Goal: Task Accomplishment & Management: Manage account settings

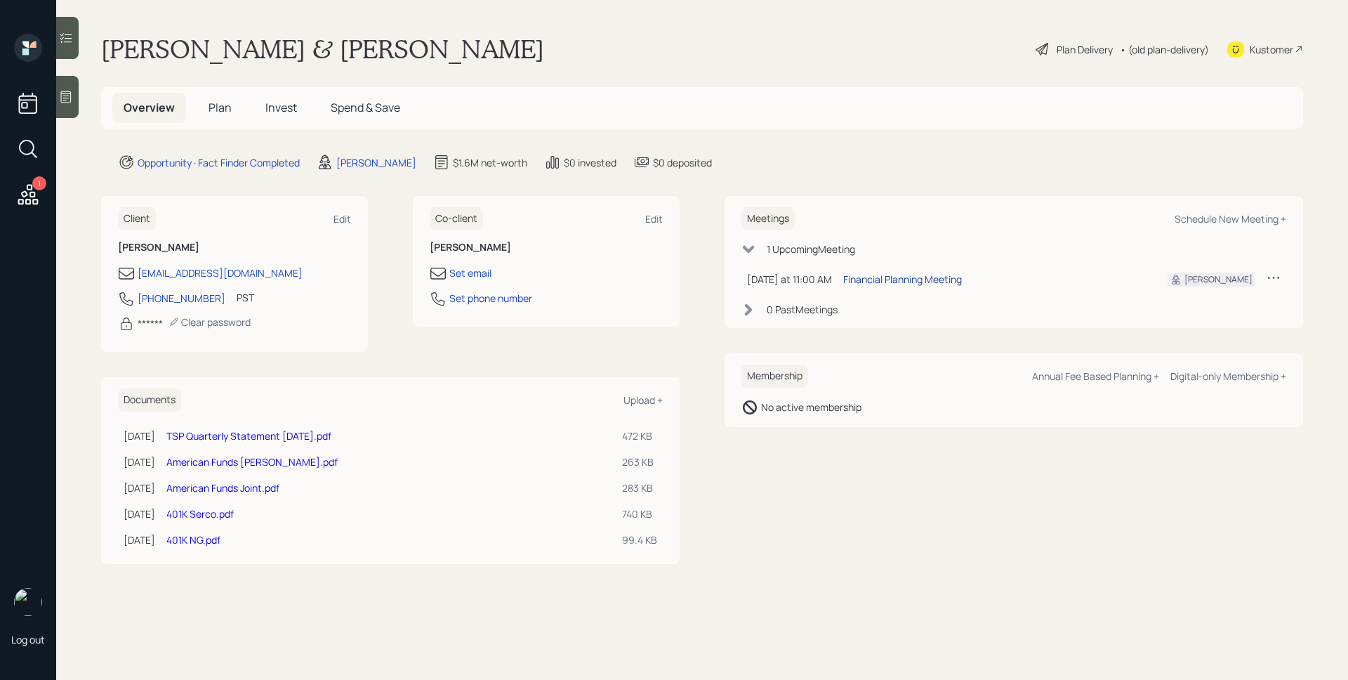
click at [899, 277] on div "Financial Planning Meeting" at bounding box center [902, 279] width 119 height 15
click at [882, 80] on main "[PERSON_NAME] & [PERSON_NAME] Plan Delivery • (old plan-delivery) Kustomer Over…" at bounding box center [702, 340] width 1292 height 680
click at [219, 110] on span "Plan" at bounding box center [220, 107] width 23 height 15
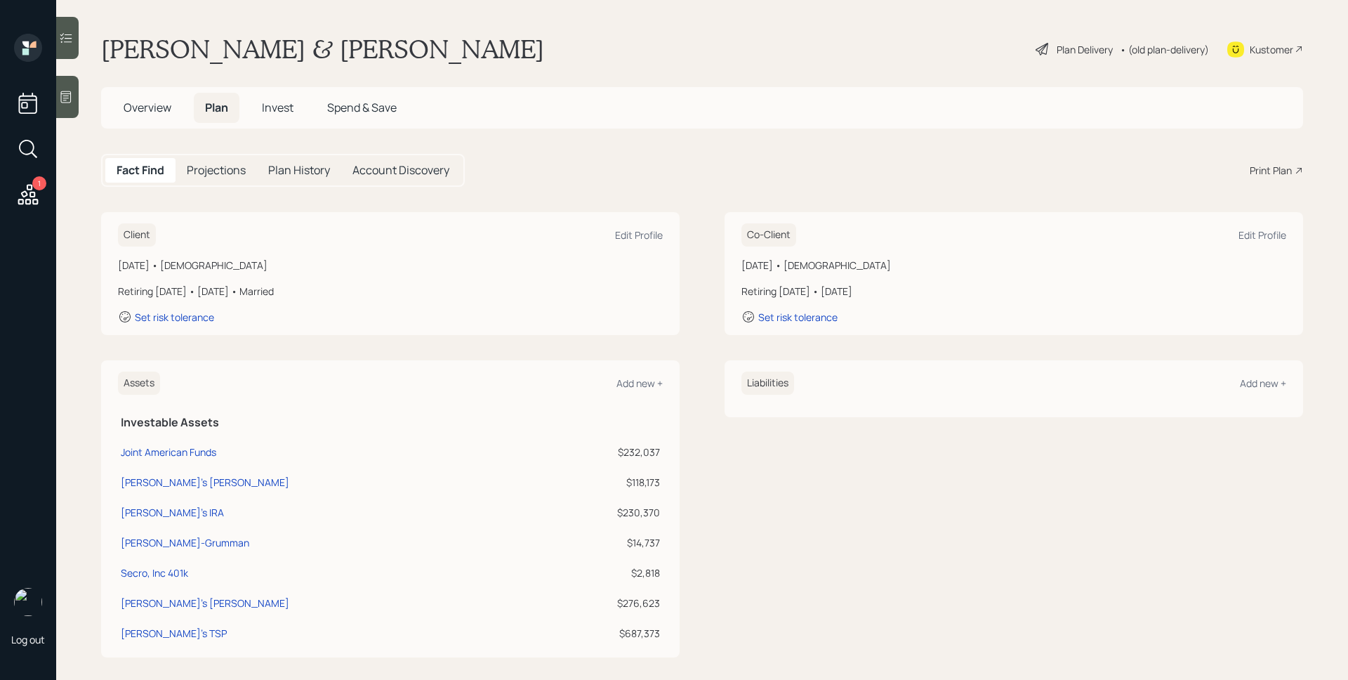
click at [533, 194] on main "[PERSON_NAME] & [PERSON_NAME] Plan Delivery • (old plan-delivery) Kustomer Over…" at bounding box center [702, 340] width 1292 height 680
click at [638, 234] on div "Edit Profile" at bounding box center [639, 234] width 48 height 13
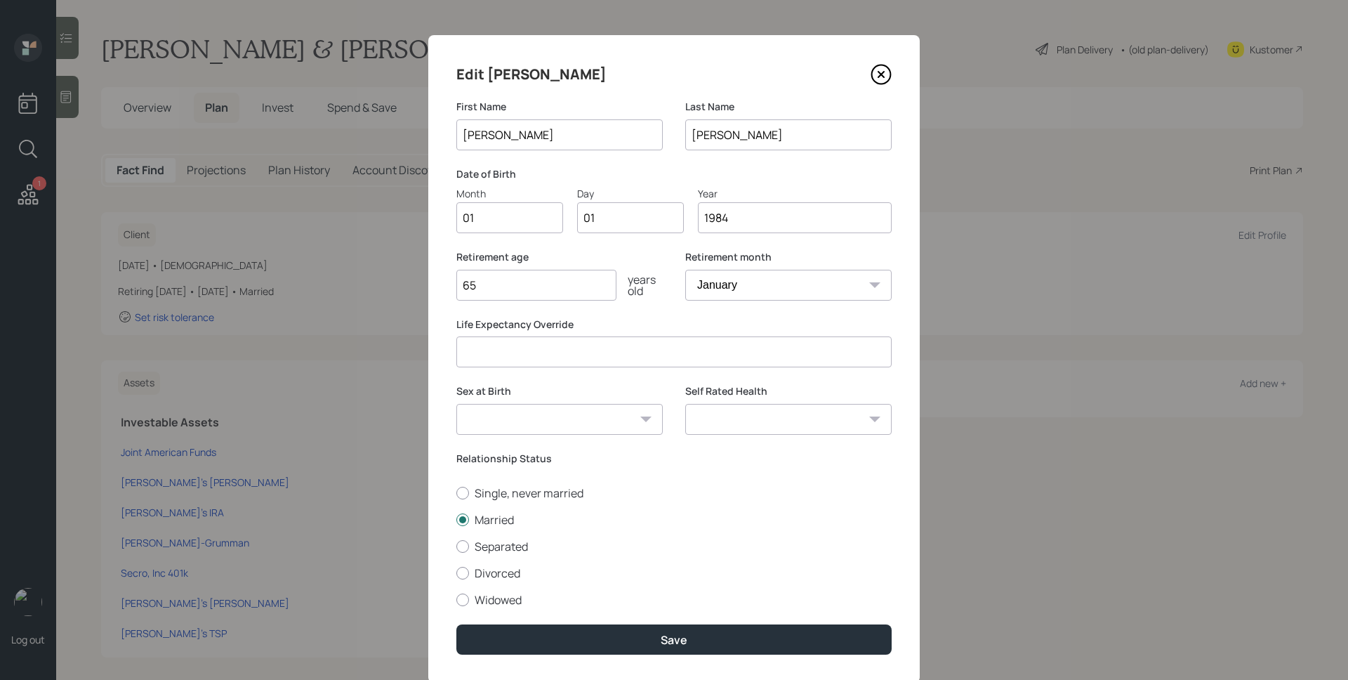
click at [486, 220] on input "01" at bounding box center [509, 217] width 107 height 31
type input "12"
type input "0"
type input "30"
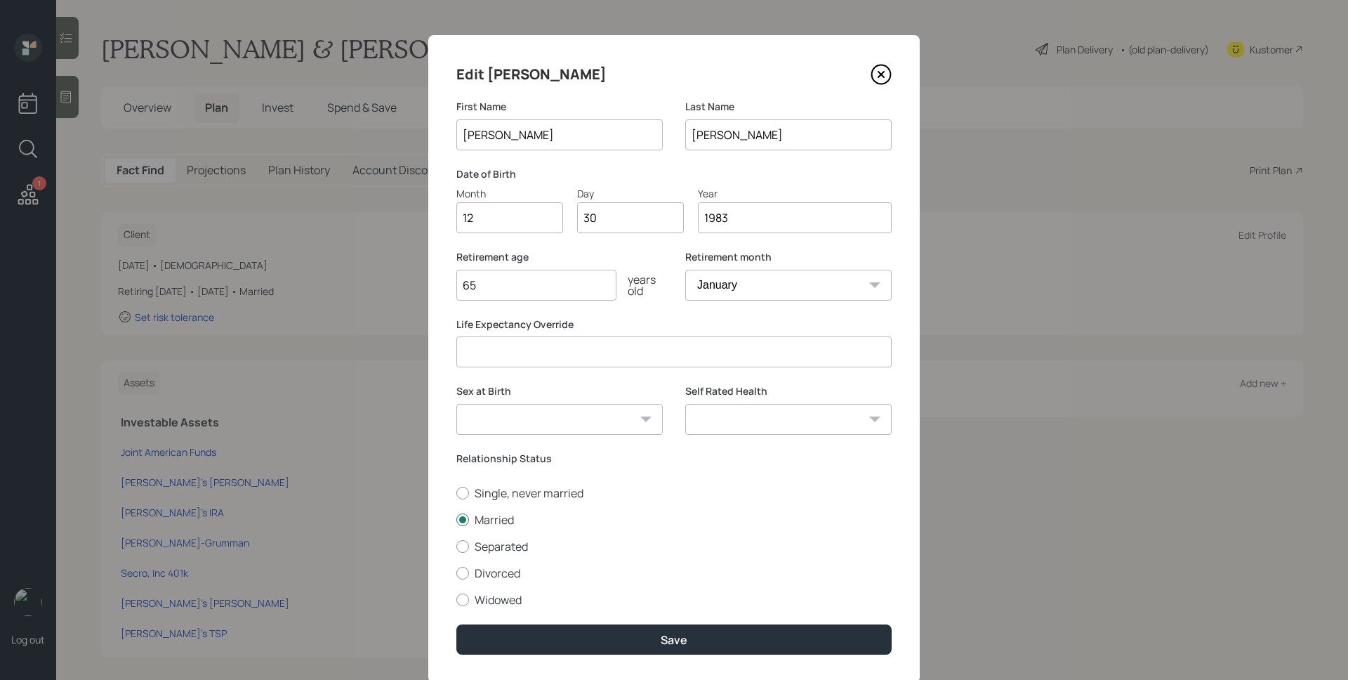
type input "1983"
click at [456, 624] on button "Save" at bounding box center [673, 639] width 435 height 30
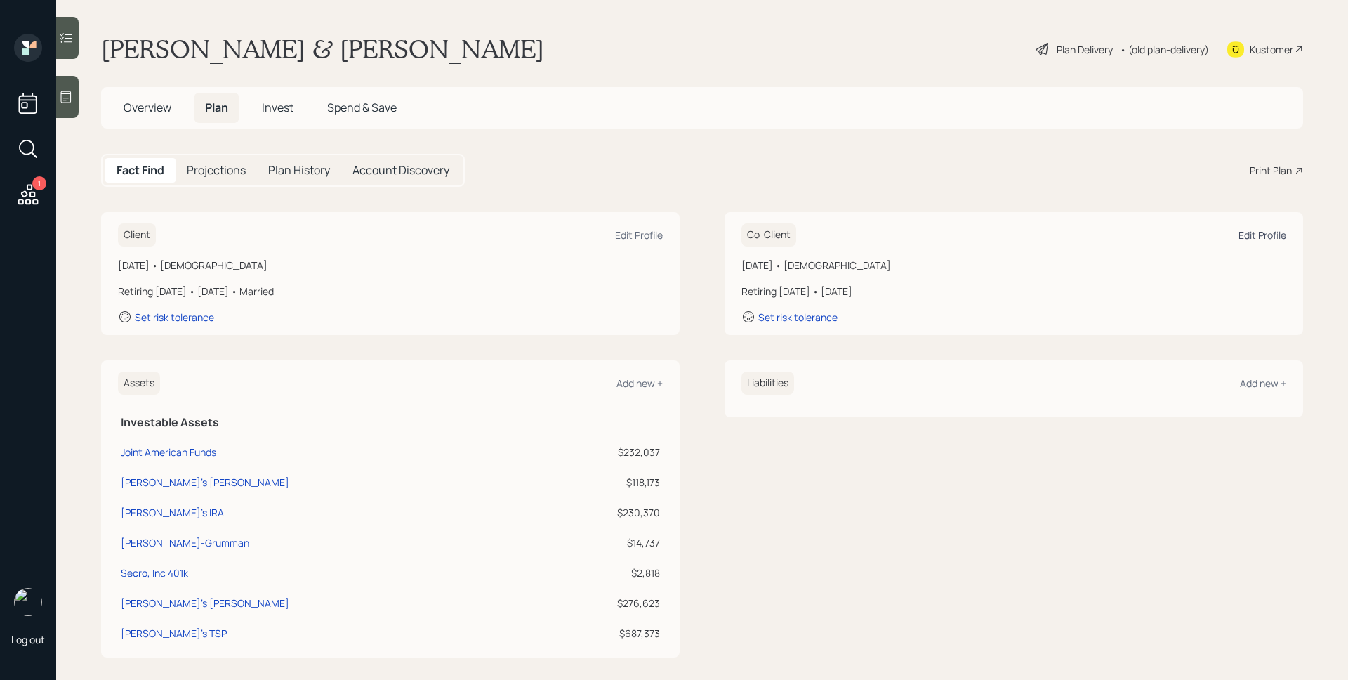
click at [1251, 231] on div "Edit Profile" at bounding box center [1262, 234] width 48 height 13
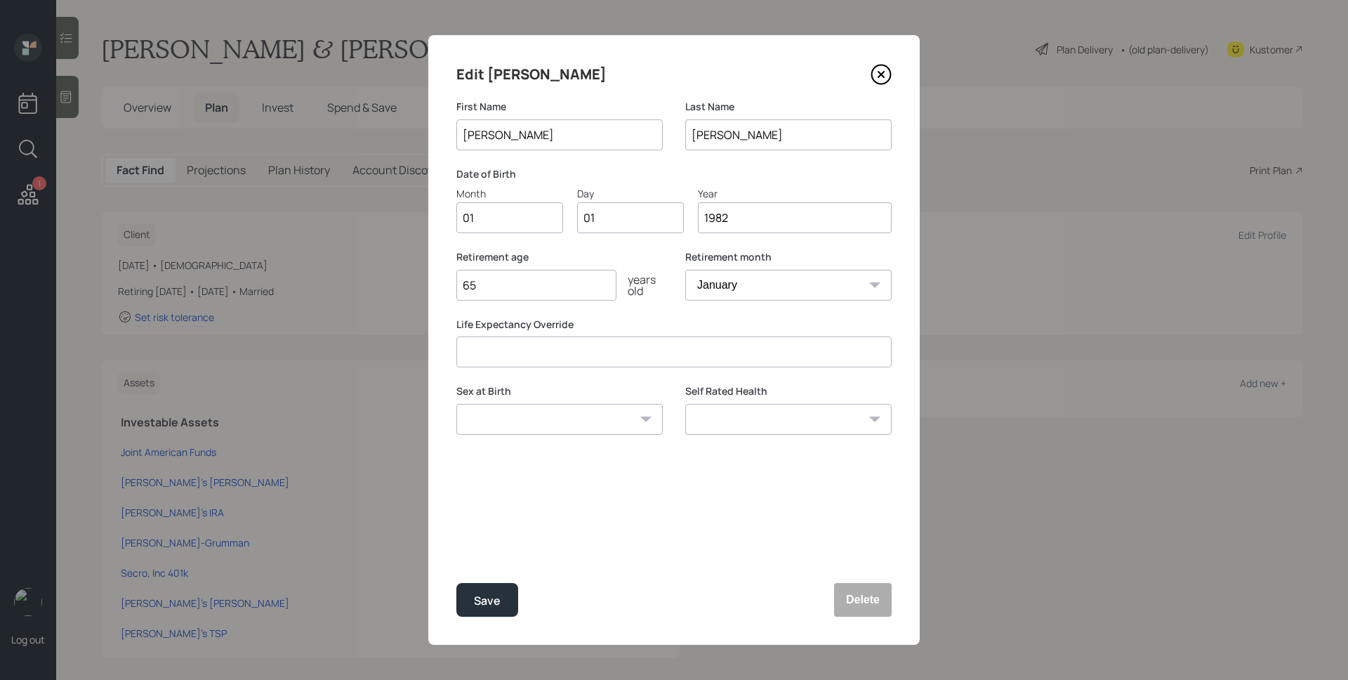
click at [515, 219] on input "01" at bounding box center [509, 217] width 107 height 31
type input "10"
type input "0"
type input "14"
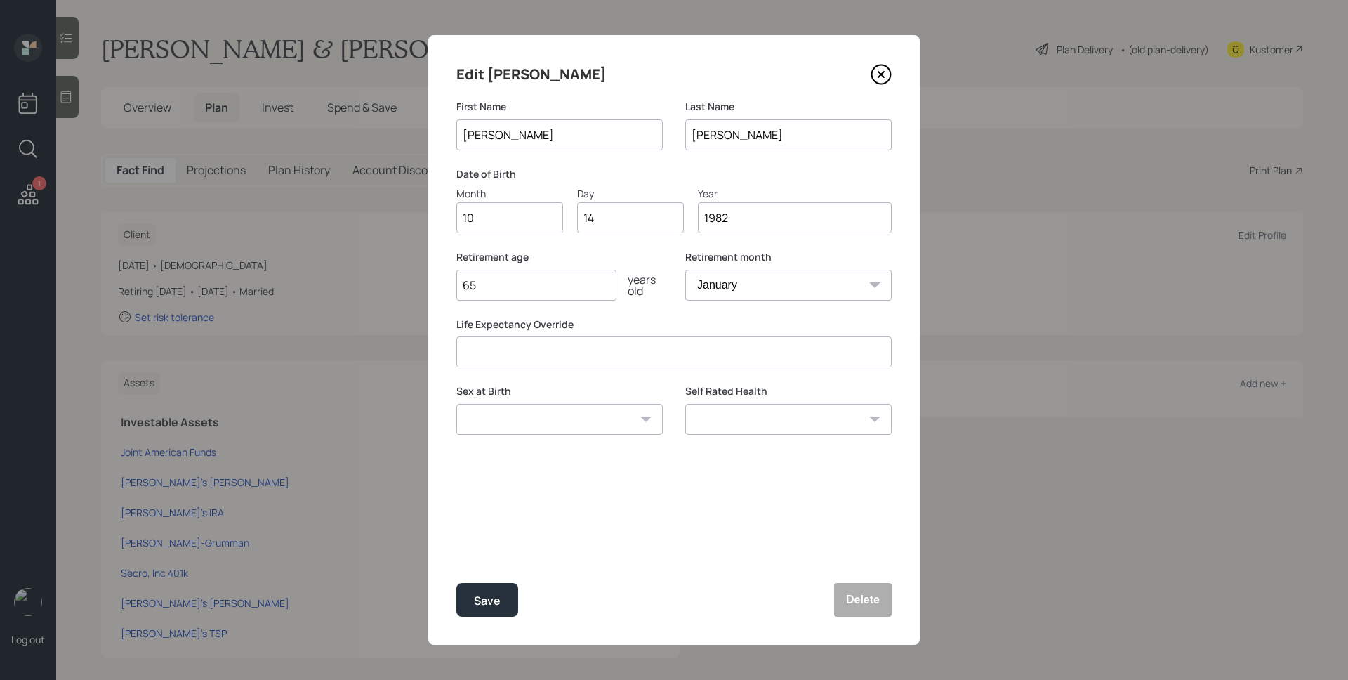
click at [764, 220] on input "1982" at bounding box center [795, 217] width 194 height 31
type input "1981"
click at [456, 583] on button "Save" at bounding box center [487, 600] width 62 height 34
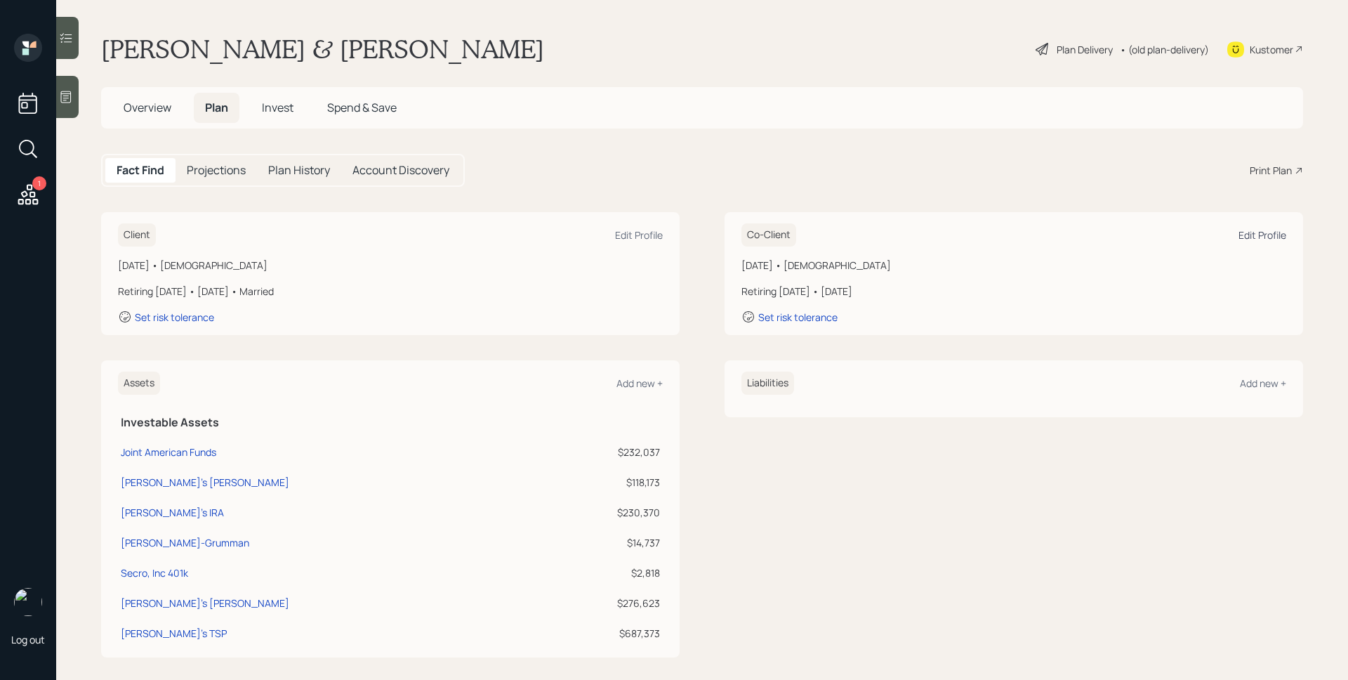
click at [1264, 234] on div "Edit Profile" at bounding box center [1262, 234] width 48 height 13
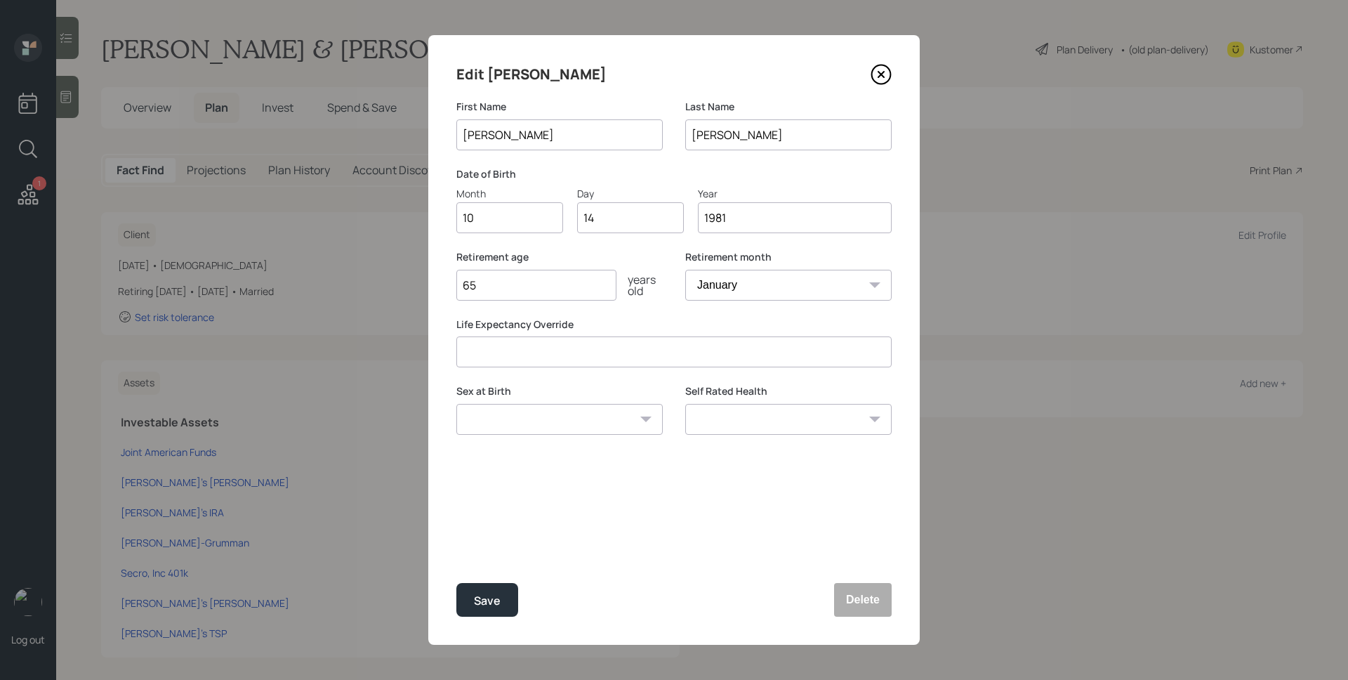
click at [580, 289] on input "65" at bounding box center [536, 285] width 160 height 31
type input "67"
click at [793, 274] on select "January February March April May June July August September October November De…" at bounding box center [788, 285] width 206 height 31
select select "12"
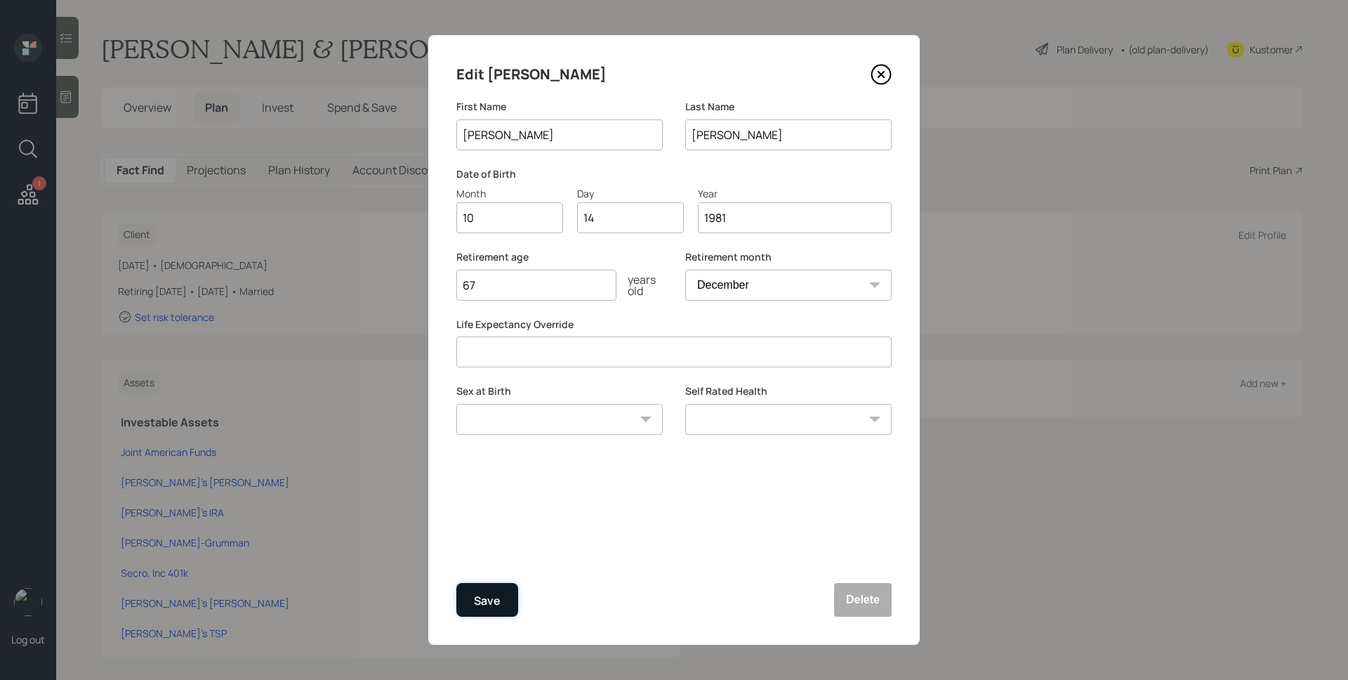
click at [498, 595] on div "Save" at bounding box center [487, 600] width 27 height 19
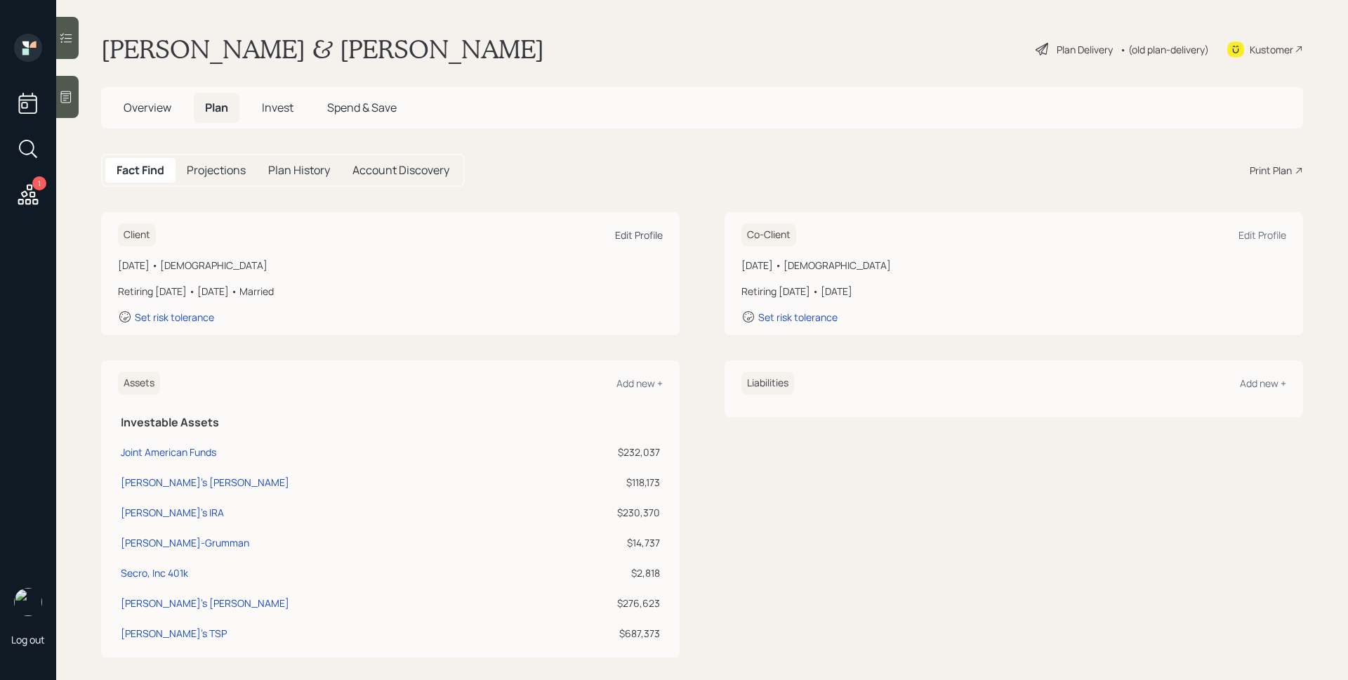
click at [636, 237] on div "Edit Profile" at bounding box center [639, 234] width 48 height 13
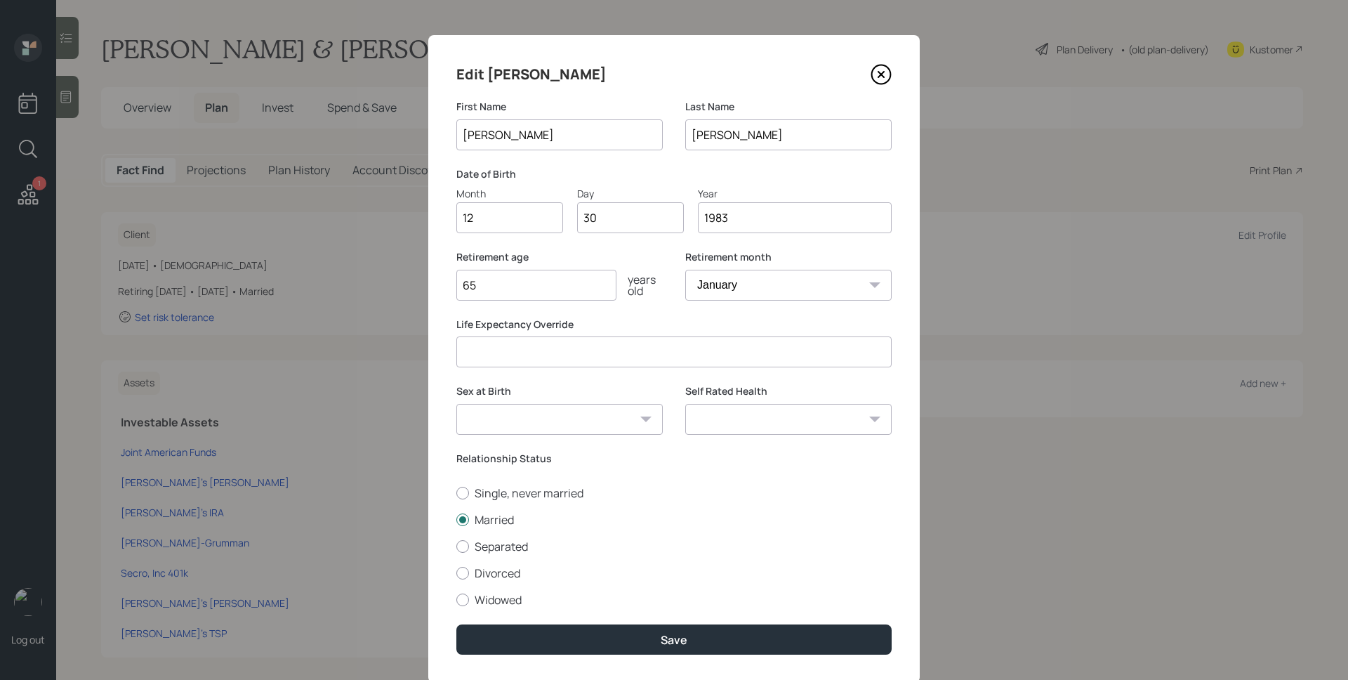
click at [512, 297] on input "65" at bounding box center [536, 285] width 160 height 31
type input "67"
click at [828, 284] on select "January February March April May June July August September October November De…" at bounding box center [788, 285] width 206 height 31
select select "12"
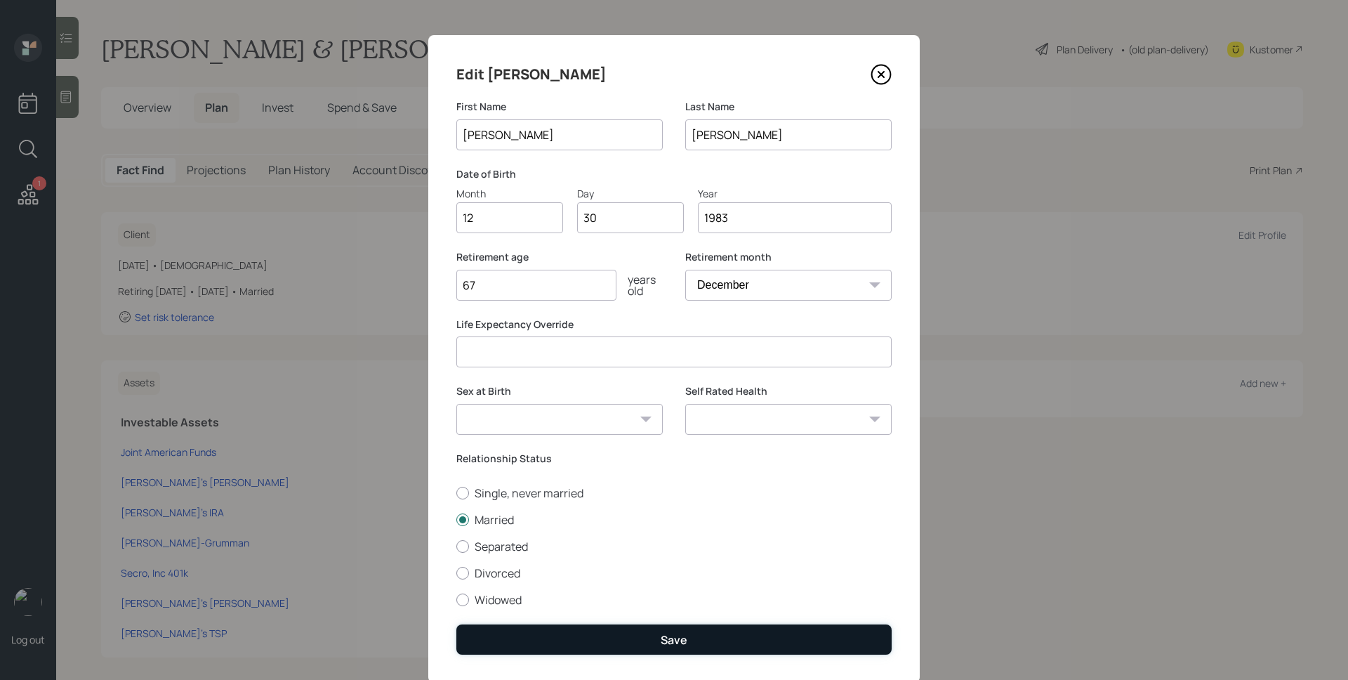
click at [702, 640] on button "Save" at bounding box center [673, 639] width 435 height 30
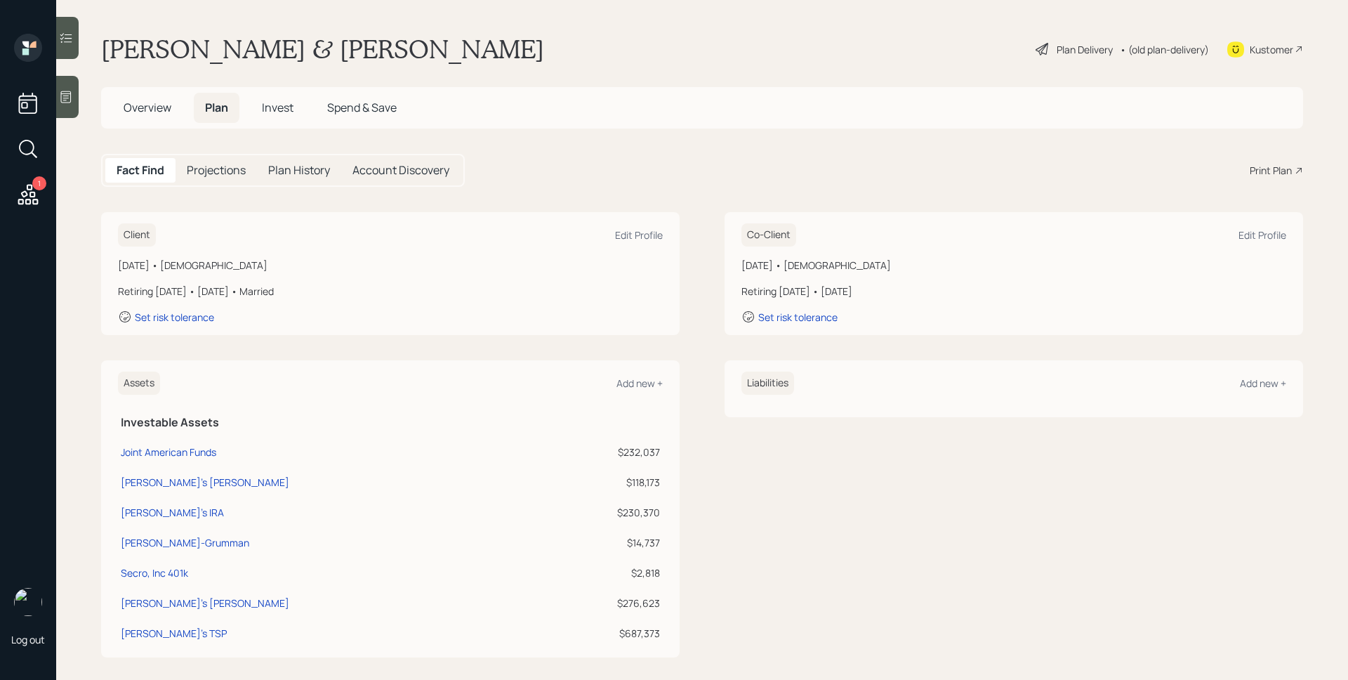
click at [1057, 50] on div "Plan Delivery" at bounding box center [1085, 49] width 56 height 15
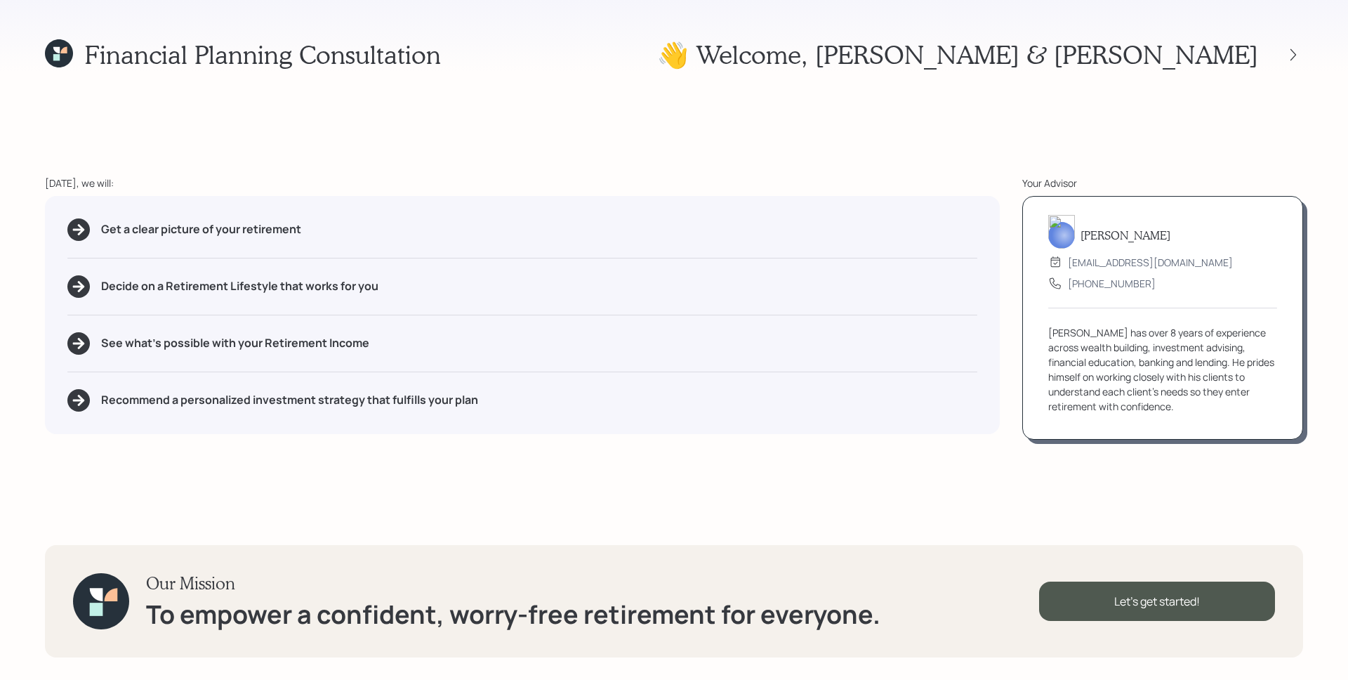
drag, startPoint x: 98, startPoint y: 232, endPoint x: 291, endPoint y: 246, distance: 192.9
click at [291, 246] on div "Get a clear picture of your retirement Decide on a Retirement Lifestyle that wo…" at bounding box center [522, 315] width 955 height 238
click at [293, 244] on div "Get a clear picture of your retirement Decide on a Retirement Lifestyle that wo…" at bounding box center [522, 315] width 955 height 238
drag, startPoint x: 625, startPoint y: 347, endPoint x: 634, endPoint y: 338, distance: 12.9
click at [625, 347] on div "See what's possible with your Retirement Income" at bounding box center [522, 343] width 910 height 22
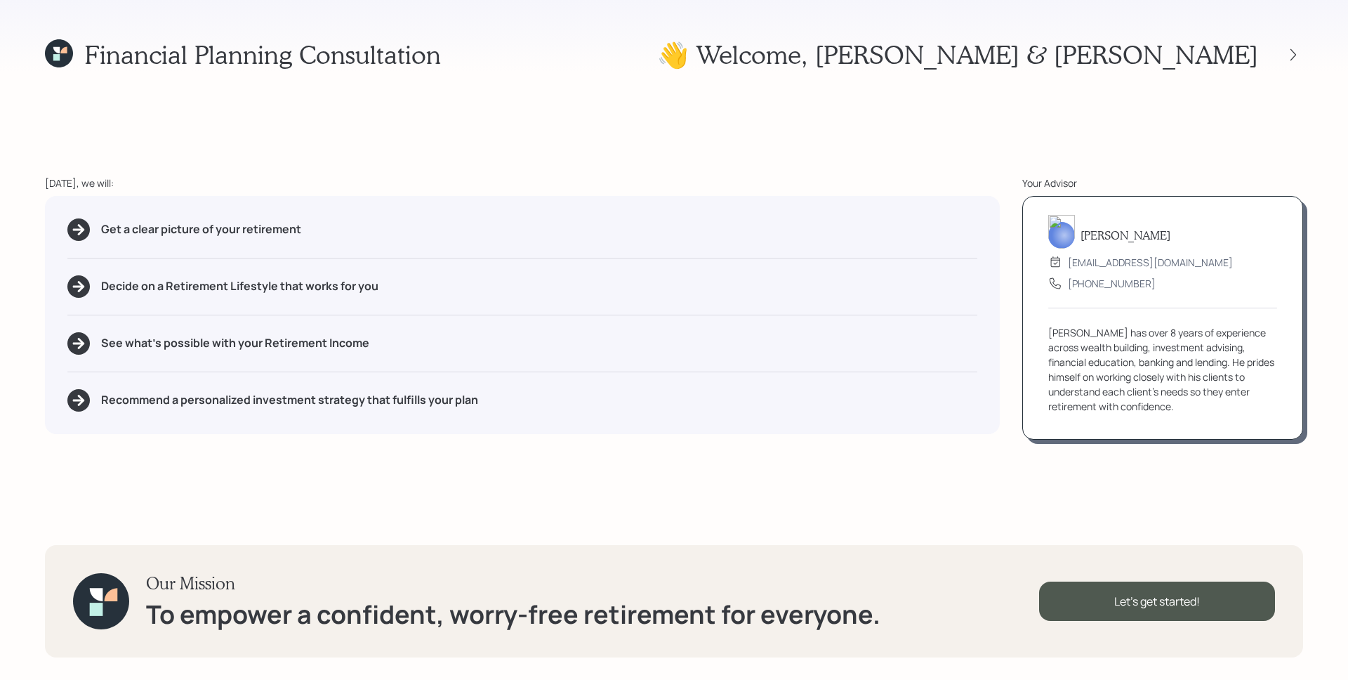
click at [1285, 340] on div "[PERSON_NAME] [EMAIL_ADDRESS][DOMAIN_NAME] [PHONE_NUMBER] [PERSON_NAME] has ove…" at bounding box center [1162, 318] width 281 height 244
click at [1036, 497] on div "Financial Planning Consultation 👋 Welcome , [PERSON_NAME] & [PERSON_NAME] [DATE…" at bounding box center [674, 340] width 1348 height 680
click at [1163, 602] on div "Let's get started!" at bounding box center [1157, 600] width 236 height 39
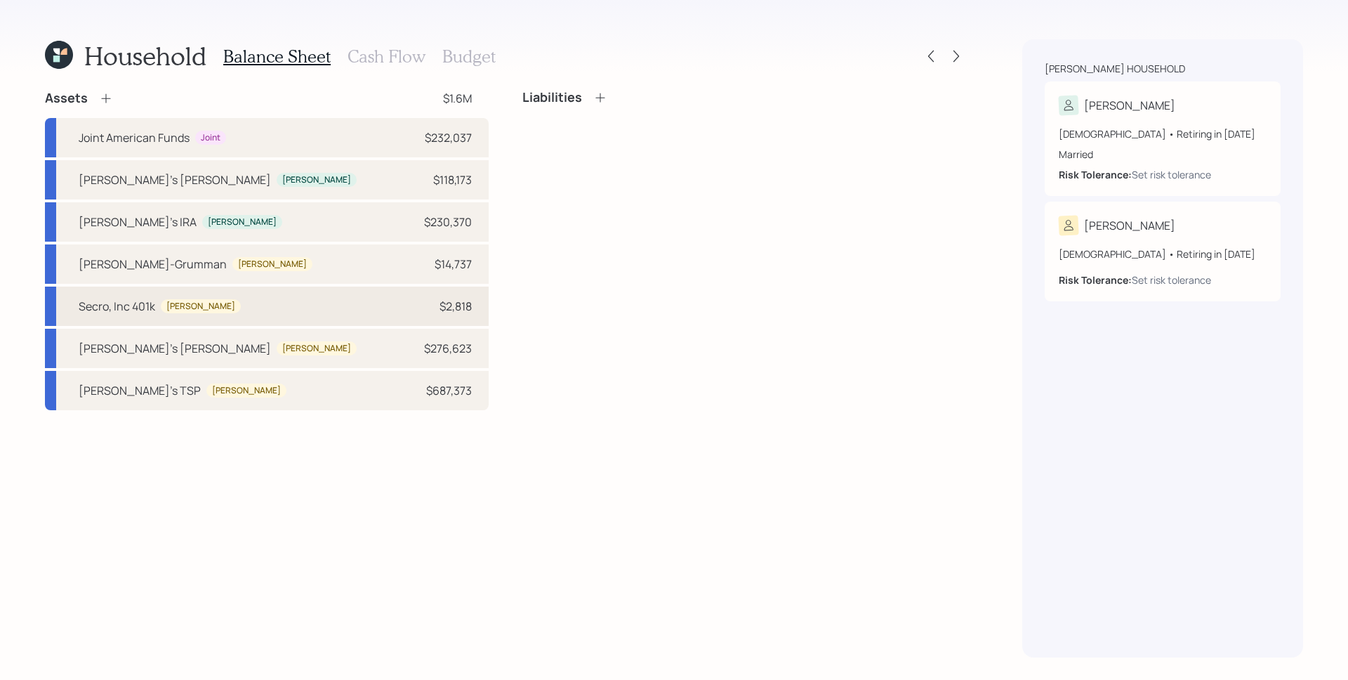
click at [261, 309] on div "Secro, Inc 401k [PERSON_NAME] $2,818" at bounding box center [267, 305] width 444 height 39
select select "company_sponsored"
select select "balanced"
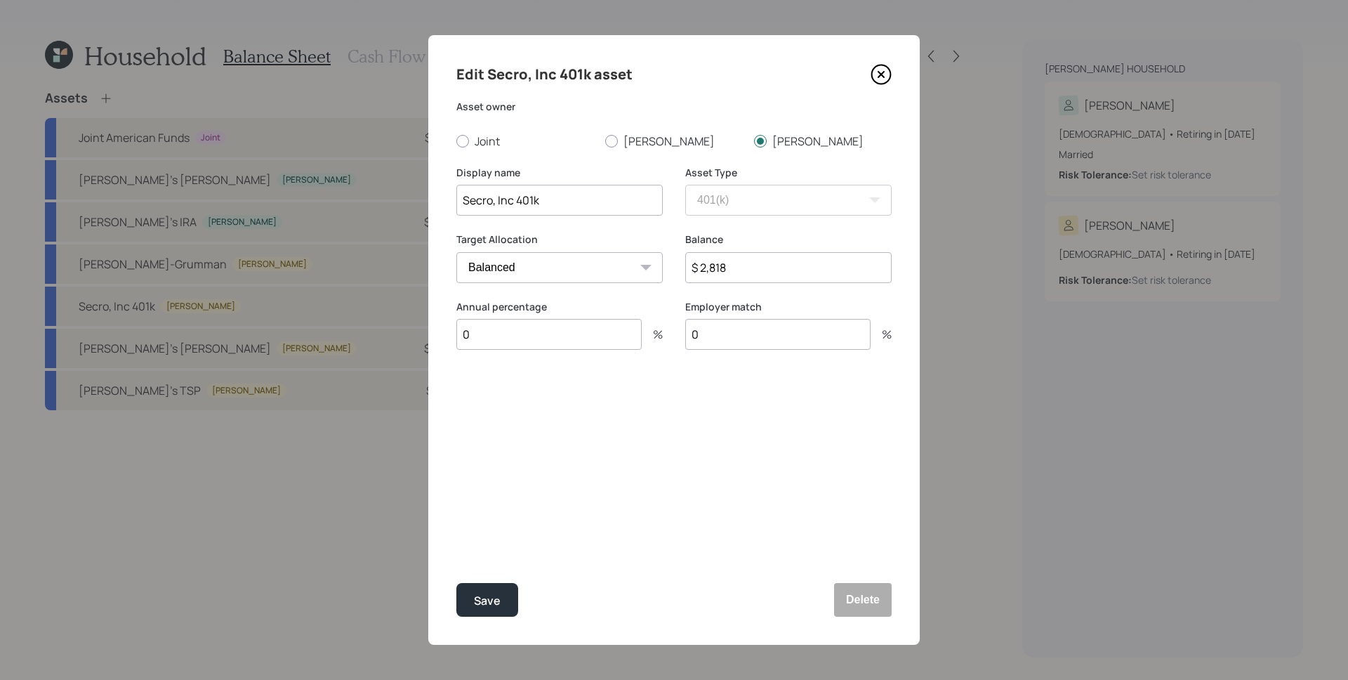
click at [555, 334] on input "0" at bounding box center [548, 334] width 185 height 31
type input "6"
type input "3"
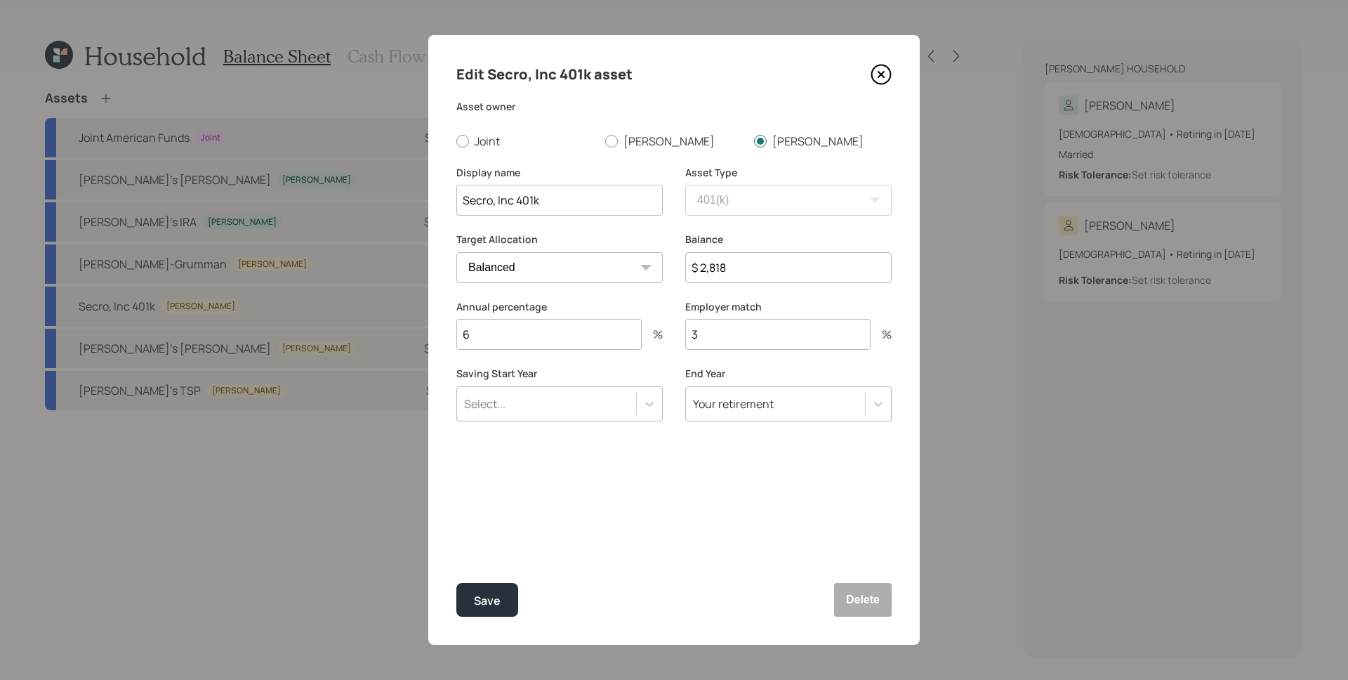
click at [512, 390] on div "Select..." at bounding box center [559, 403] width 206 height 35
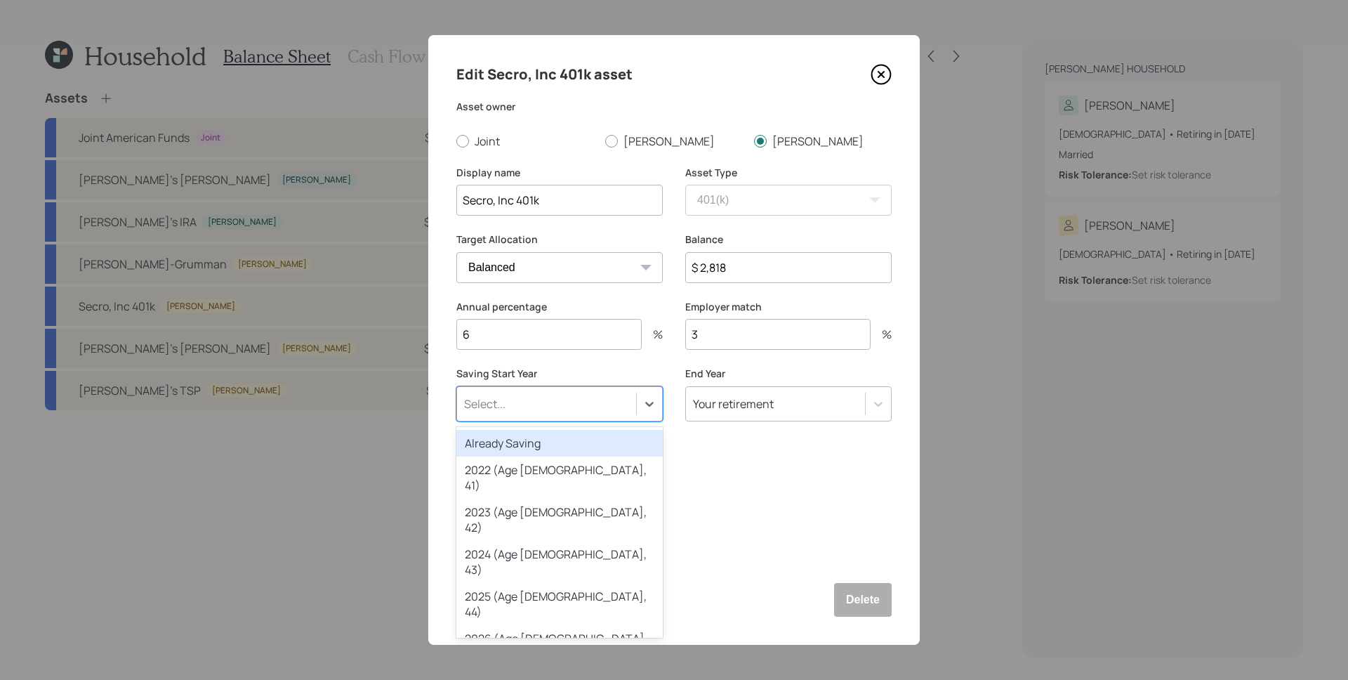
click at [515, 444] on div "Already Saving" at bounding box center [559, 443] width 206 height 27
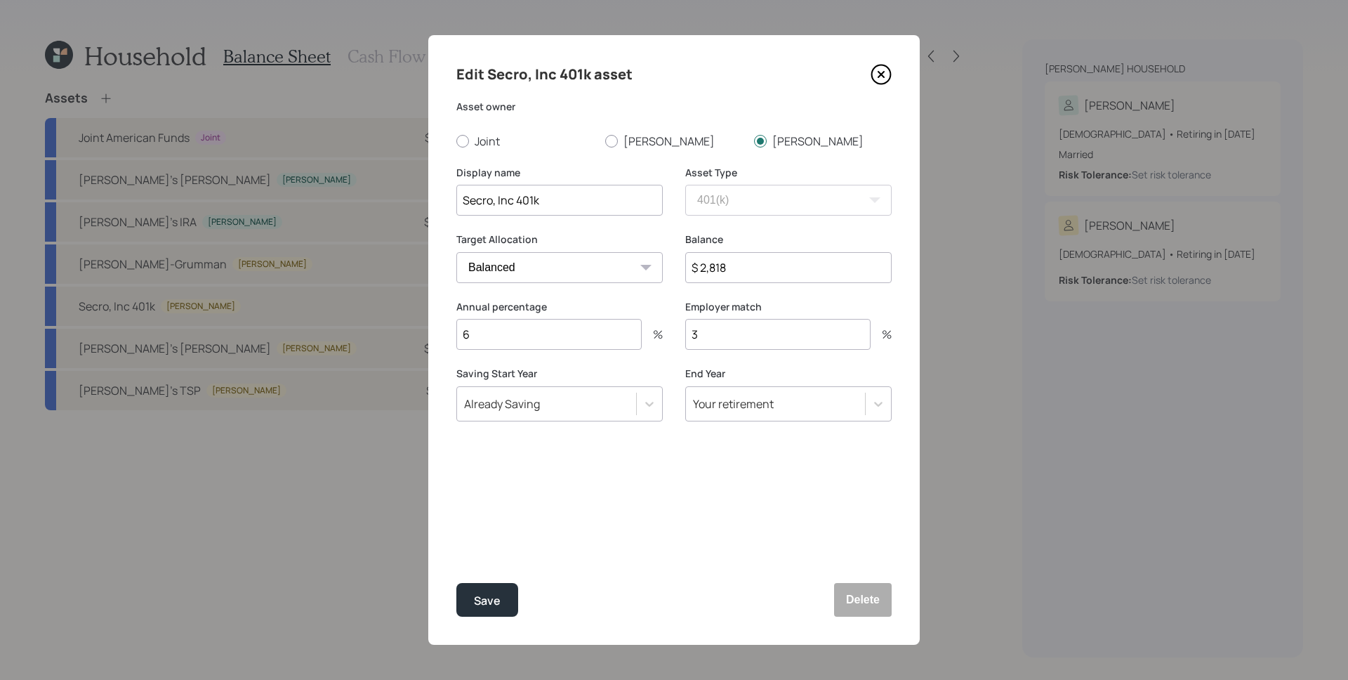
click at [644, 482] on div "Edit Secro, Inc 401k asset Asset owner Joint [PERSON_NAME] [PERSON_NAME] Displa…" at bounding box center [673, 339] width 491 height 609
click at [470, 597] on button "Save" at bounding box center [487, 600] width 62 height 34
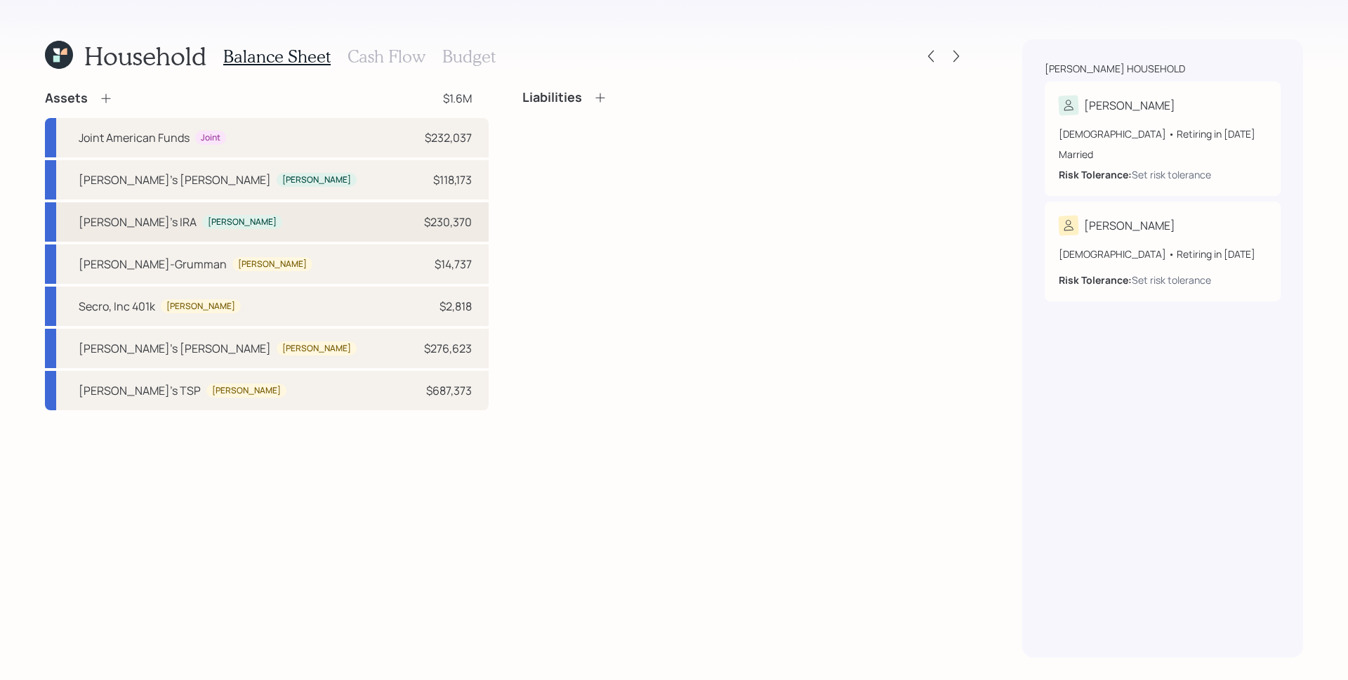
click at [272, 213] on div "[PERSON_NAME]'s IRA [PERSON_NAME] $230,370" at bounding box center [267, 221] width 444 height 39
select select "ira"
select select "balanced"
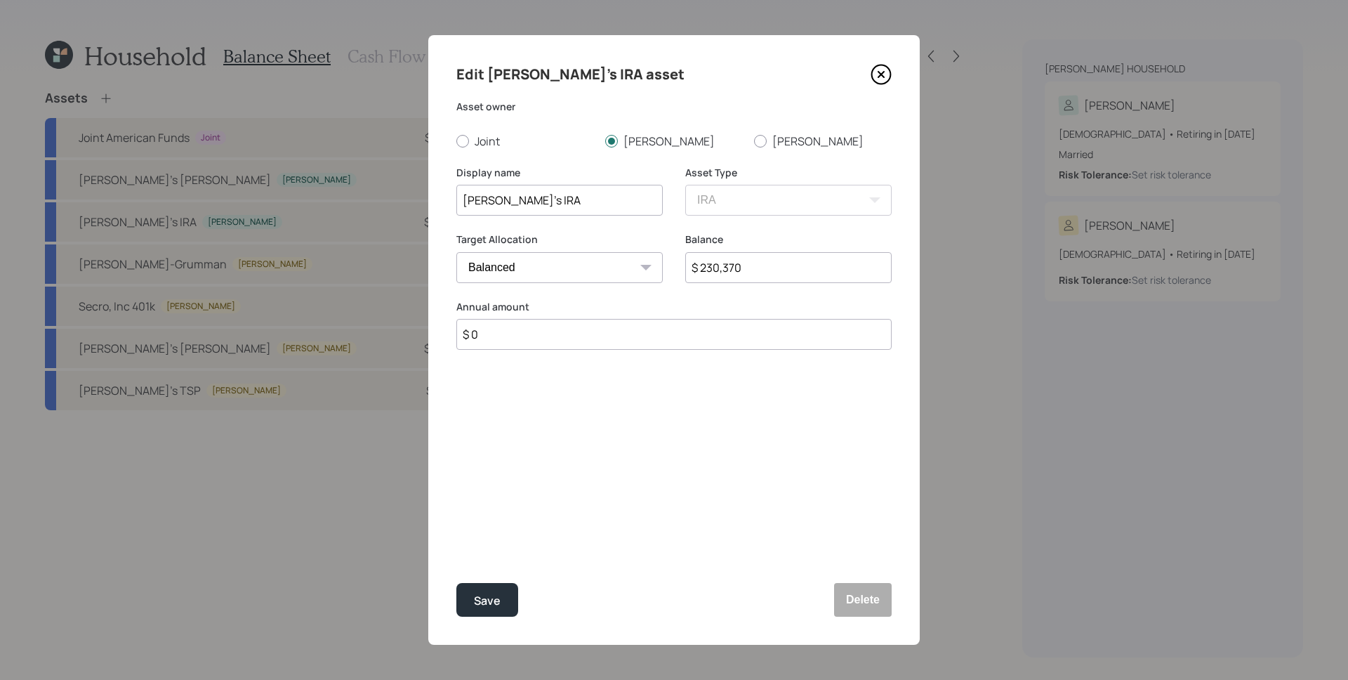
click at [527, 339] on input "$ 0" at bounding box center [673, 334] width 435 height 31
type input "$ 7,000"
click at [569, 392] on div "Select..." at bounding box center [546, 404] width 179 height 24
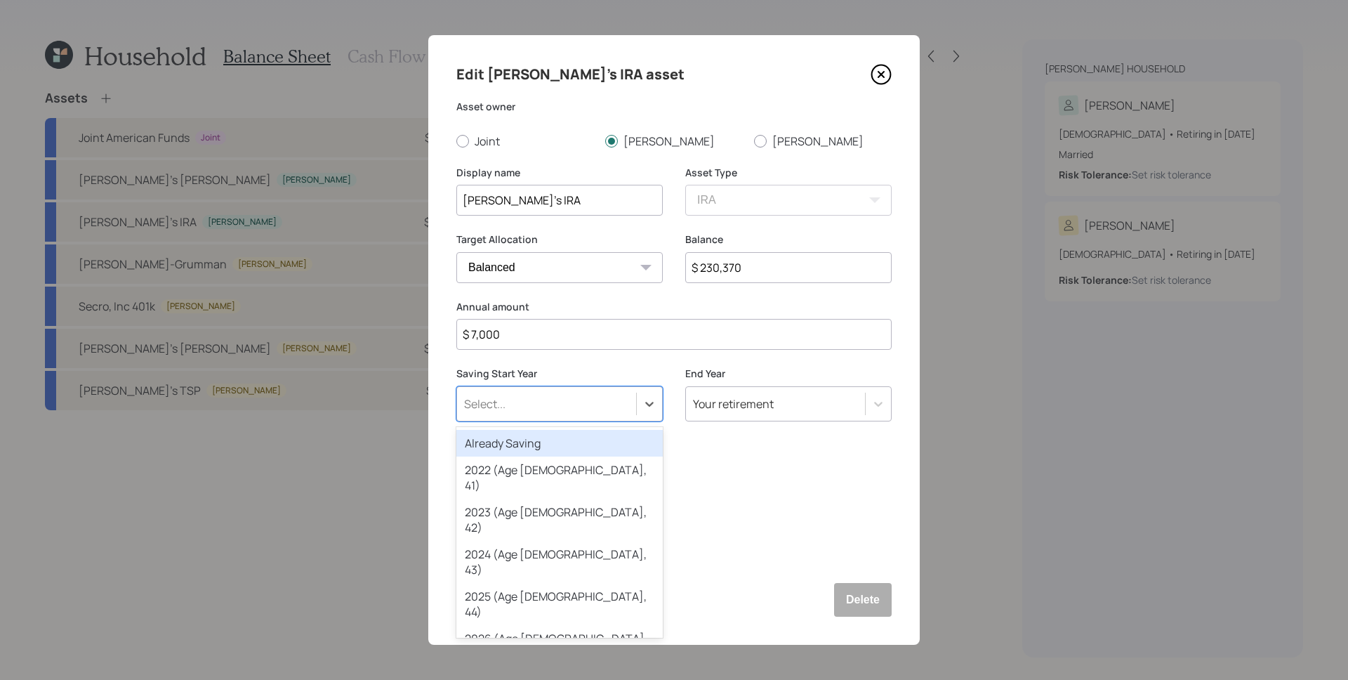
click at [550, 443] on div "Already Saving" at bounding box center [559, 443] width 206 height 27
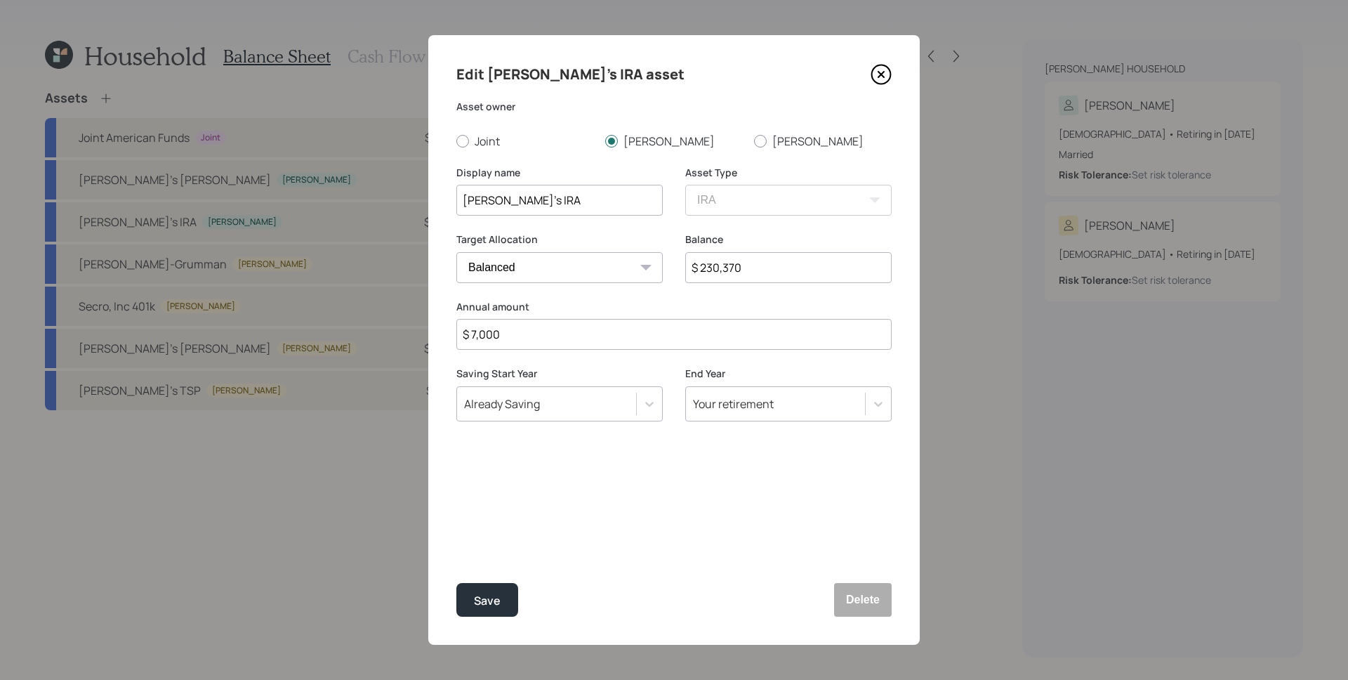
click at [576, 470] on div "Edit [PERSON_NAME]'s IRA asset Asset owner Joint [PERSON_NAME] [PERSON_NAME] Di…" at bounding box center [673, 339] width 491 height 609
click at [882, 76] on icon at bounding box center [881, 75] width 6 height 6
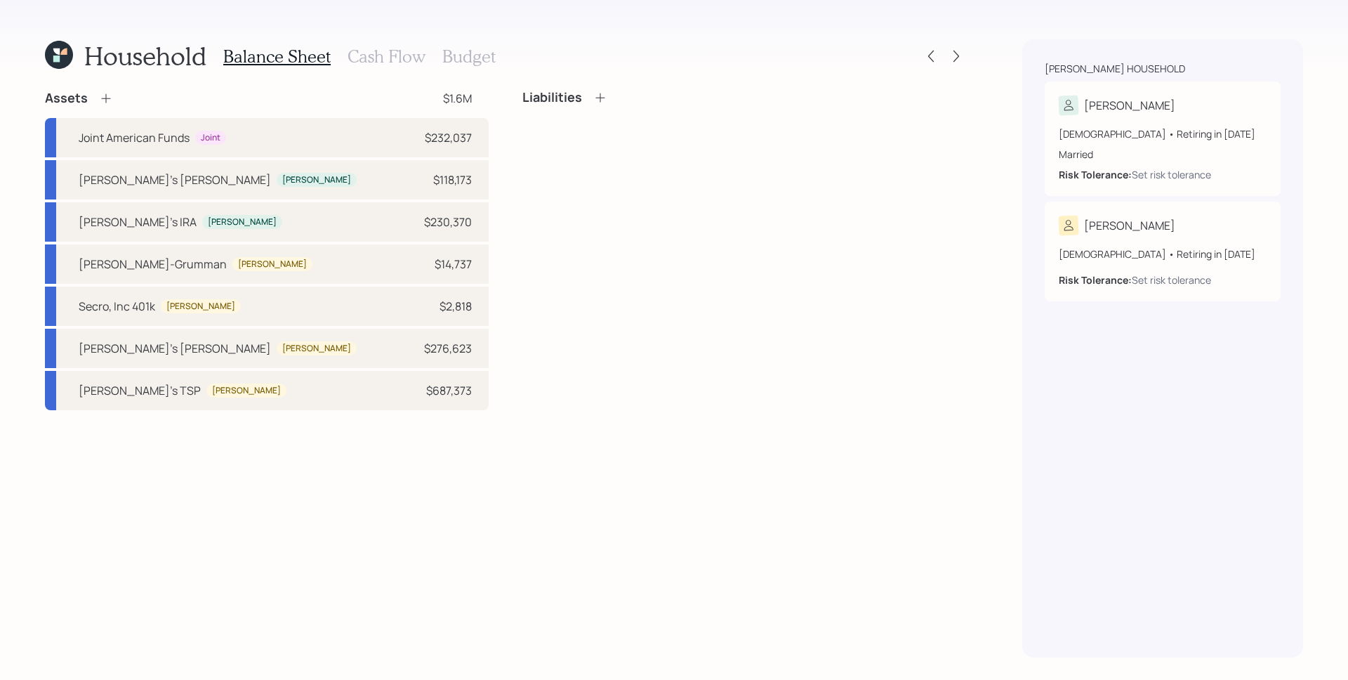
click at [878, 161] on div "Liabilities" at bounding box center [744, 250] width 444 height 320
click at [534, 272] on div "Liabilities" at bounding box center [744, 250] width 444 height 320
click at [107, 99] on icon at bounding box center [106, 98] width 14 height 14
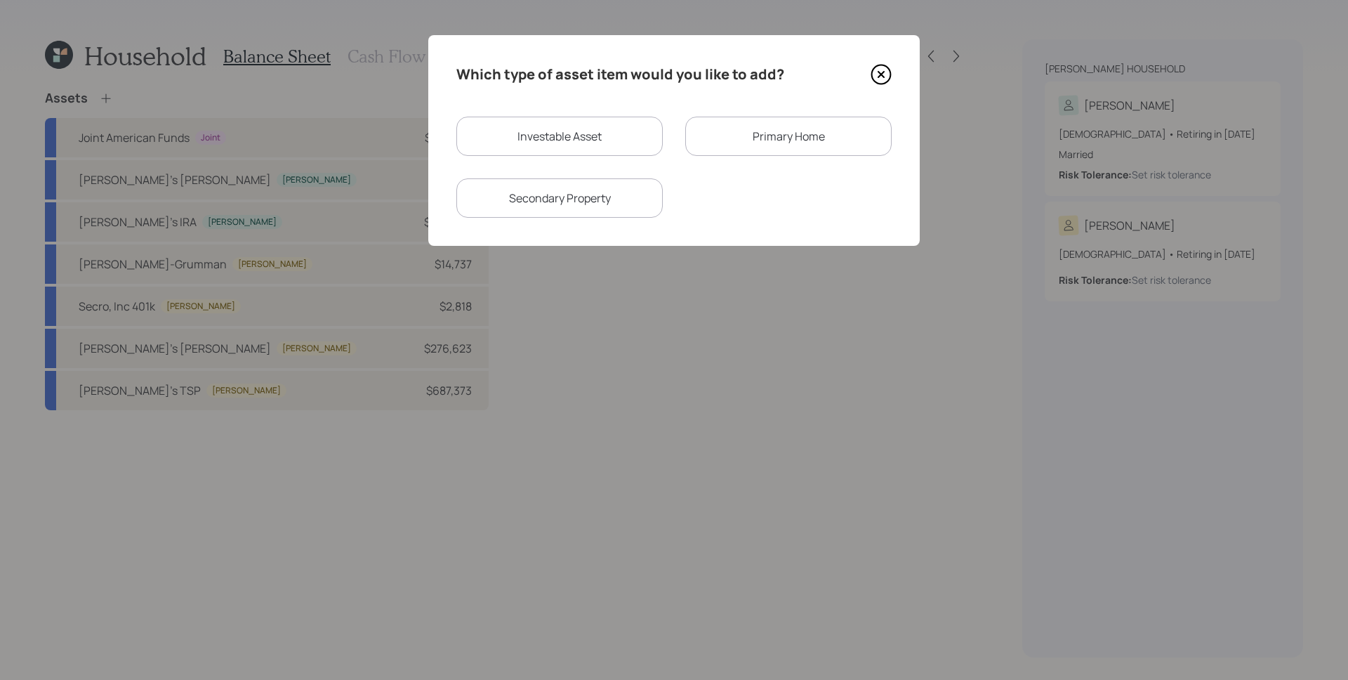
click at [563, 146] on div "Investable Asset" at bounding box center [559, 136] width 206 height 39
select select "taxable"
select select "balanced"
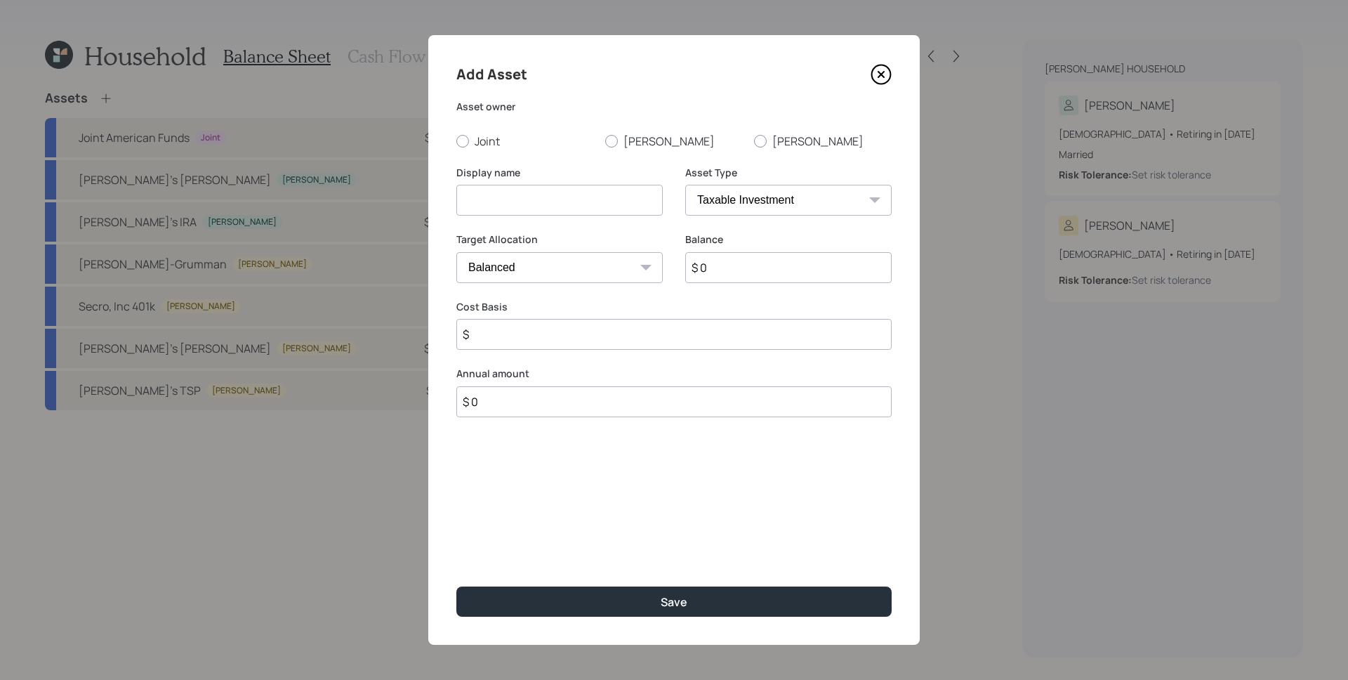
click at [503, 194] on input at bounding box center [559, 200] width 206 height 31
click at [564, 201] on input "Saving" at bounding box center [559, 200] width 206 height 31
type input "Savings"
click at [738, 200] on select "SEP [PERSON_NAME] IRA 401(k) [PERSON_NAME] 401(k) 403(b) [PERSON_NAME] 403(b) 4…" at bounding box center [788, 200] width 206 height 31
select select "cash"
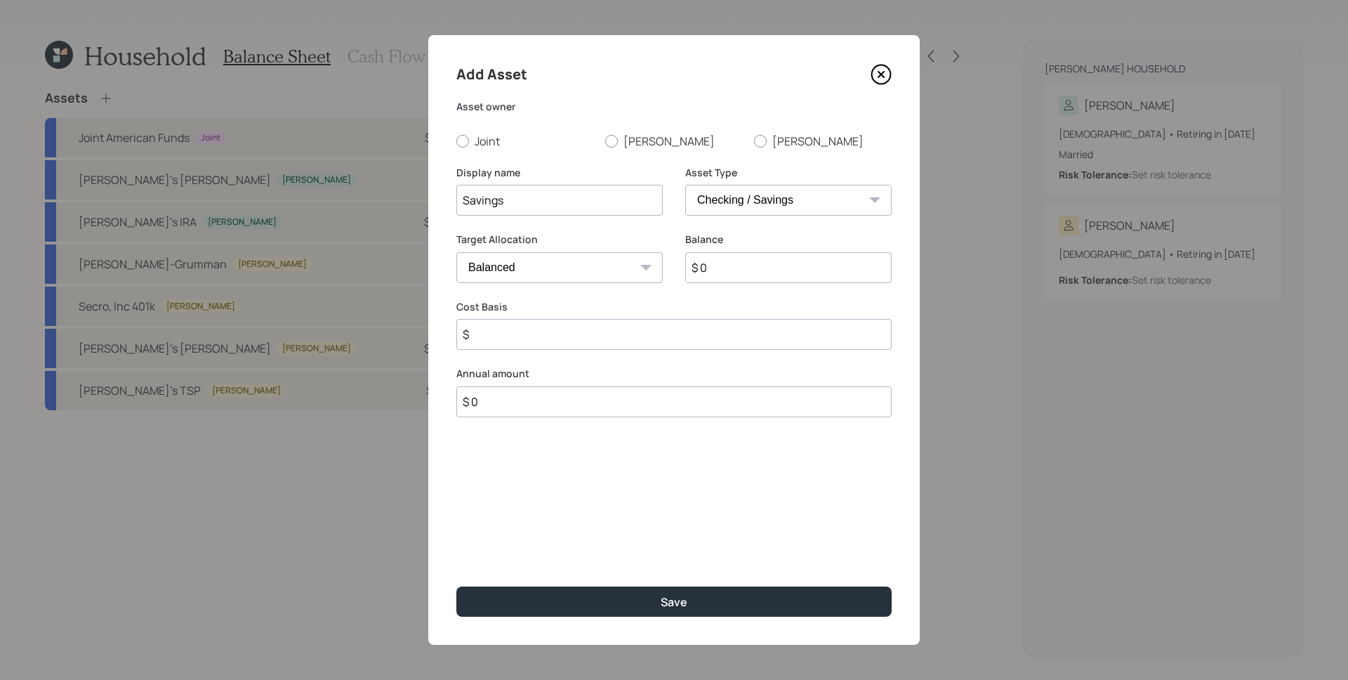
type input "$"
click at [755, 270] on input "$ 0" at bounding box center [673, 267] width 435 height 31
type input "$ 2"
type input "$ 23"
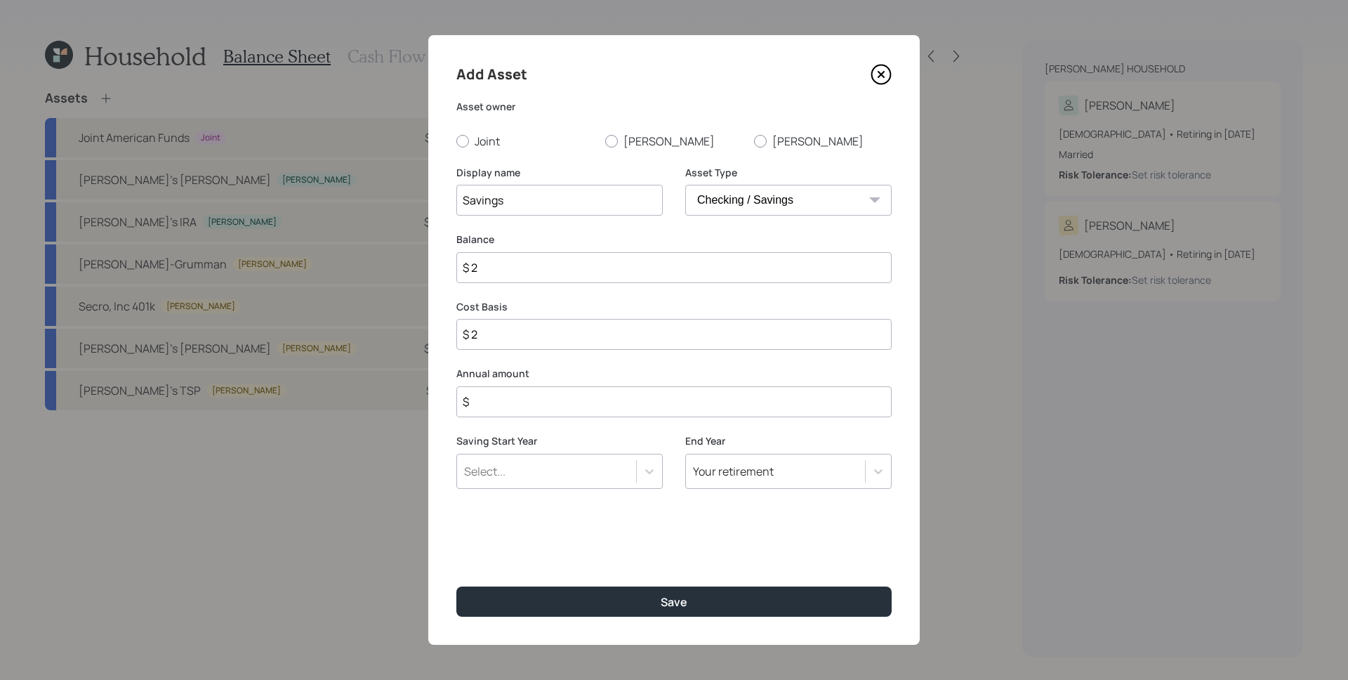
type input "$ 23"
type input "$ 233"
type input "$ 2,338"
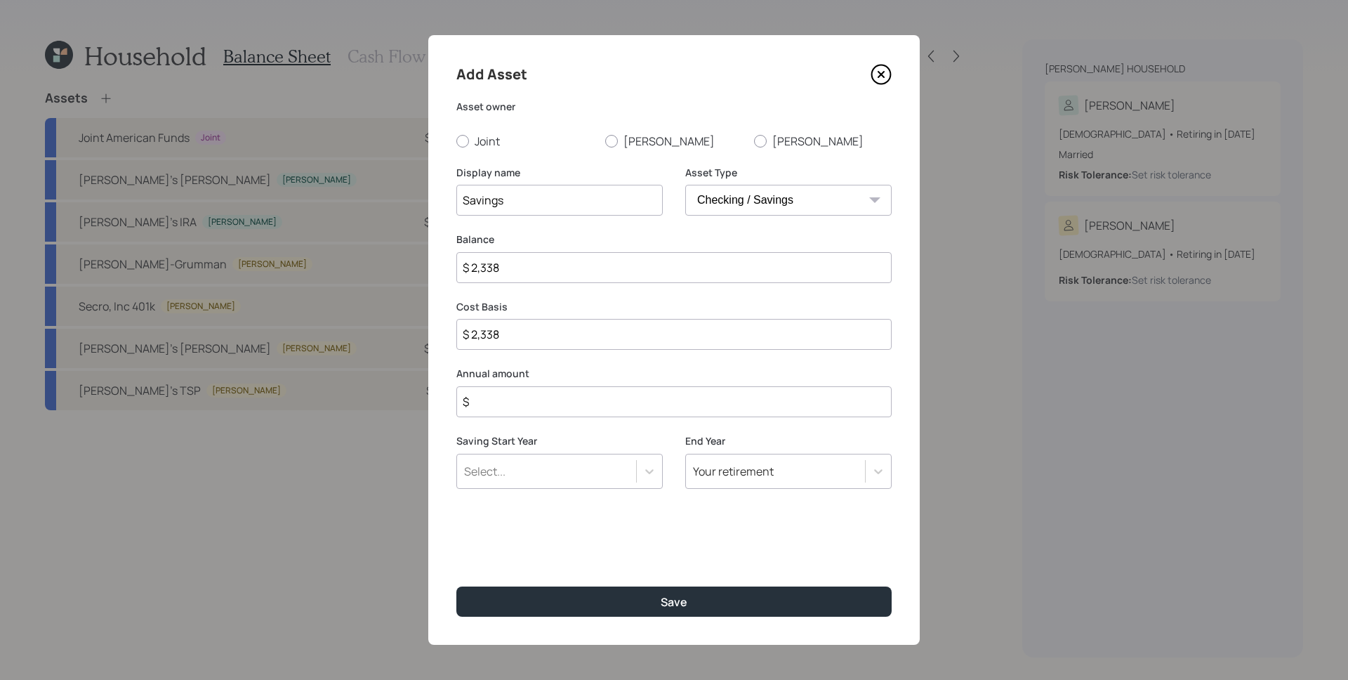
type input "$ 23,383"
click at [678, 368] on label "Annual amount" at bounding box center [673, 373] width 435 height 14
click at [640, 411] on input "$" at bounding box center [673, 401] width 435 height 31
type input "$ 36,000"
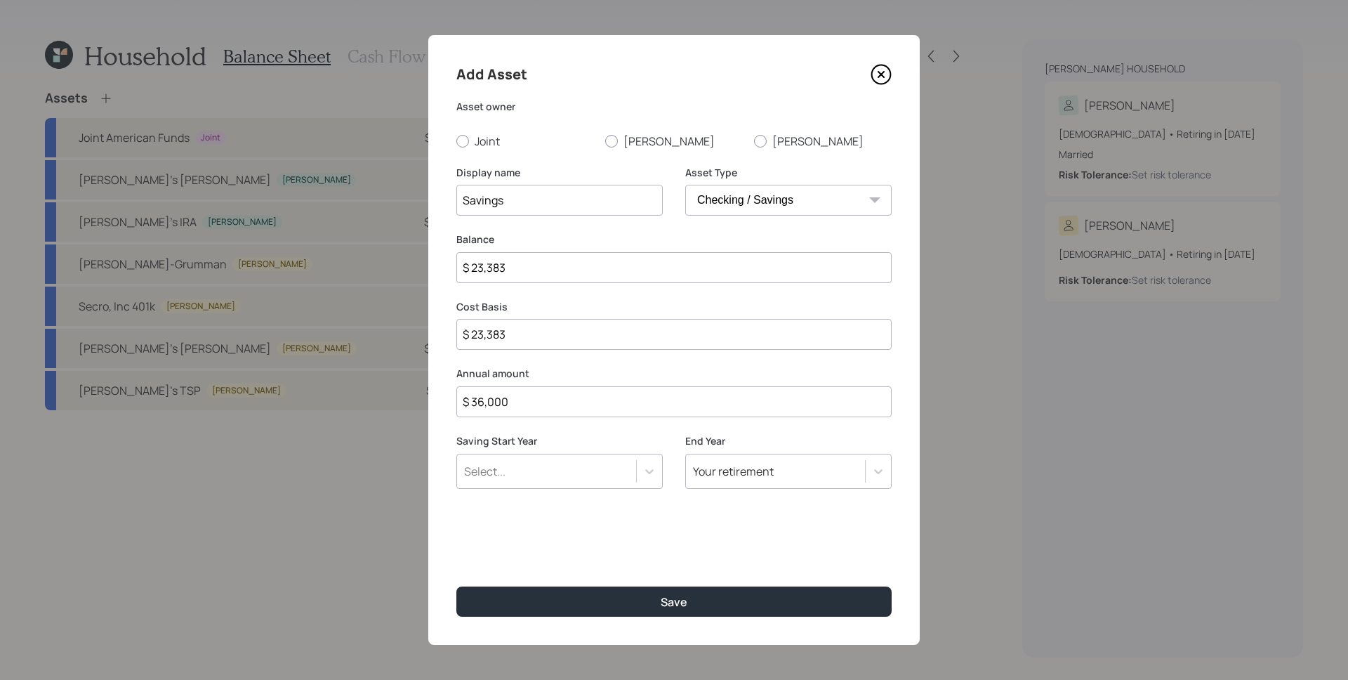
click at [608, 463] on div "Select..." at bounding box center [546, 471] width 179 height 24
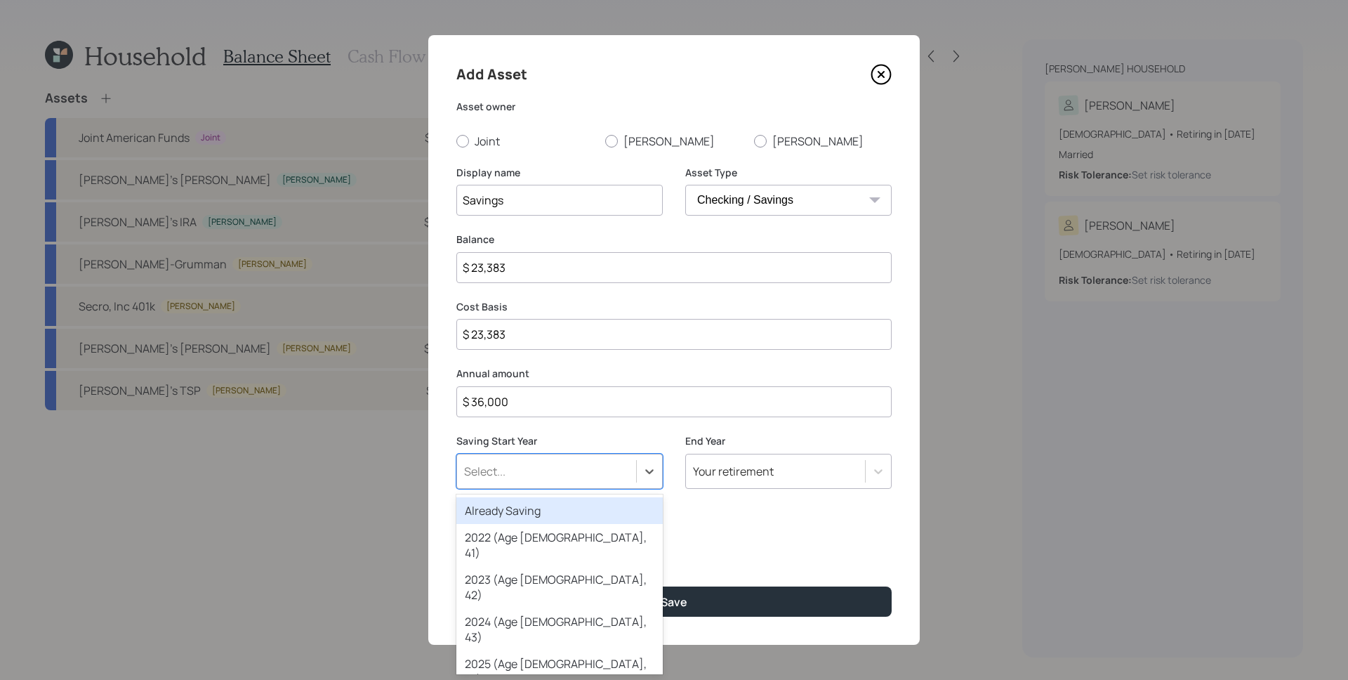
click at [586, 516] on div "Already Saving" at bounding box center [559, 510] width 206 height 27
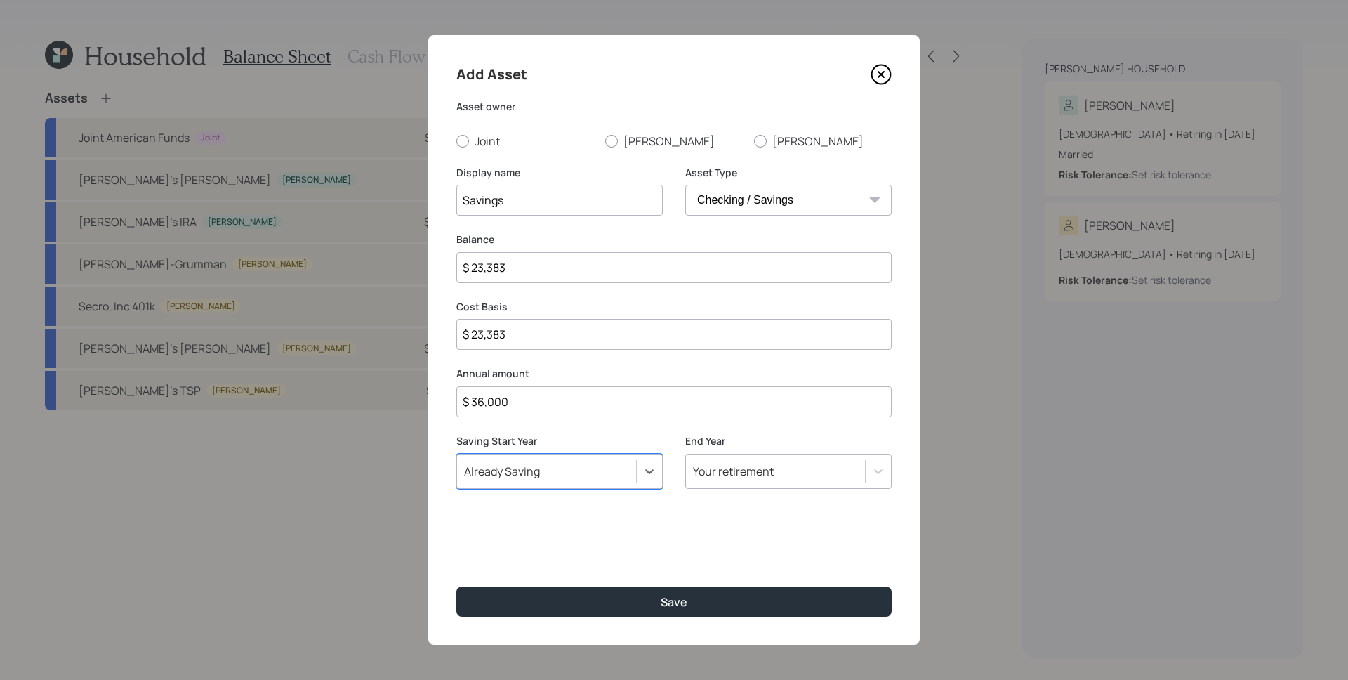
click at [614, 523] on div "Add Asset Asset owner Joint [PERSON_NAME] [PERSON_NAME] Display name Savings As…" at bounding box center [673, 339] width 491 height 609
click at [475, 135] on label "Joint" at bounding box center [525, 140] width 138 height 15
click at [456, 140] on input "Joint" at bounding box center [456, 140] width 1 height 1
radio input "true"
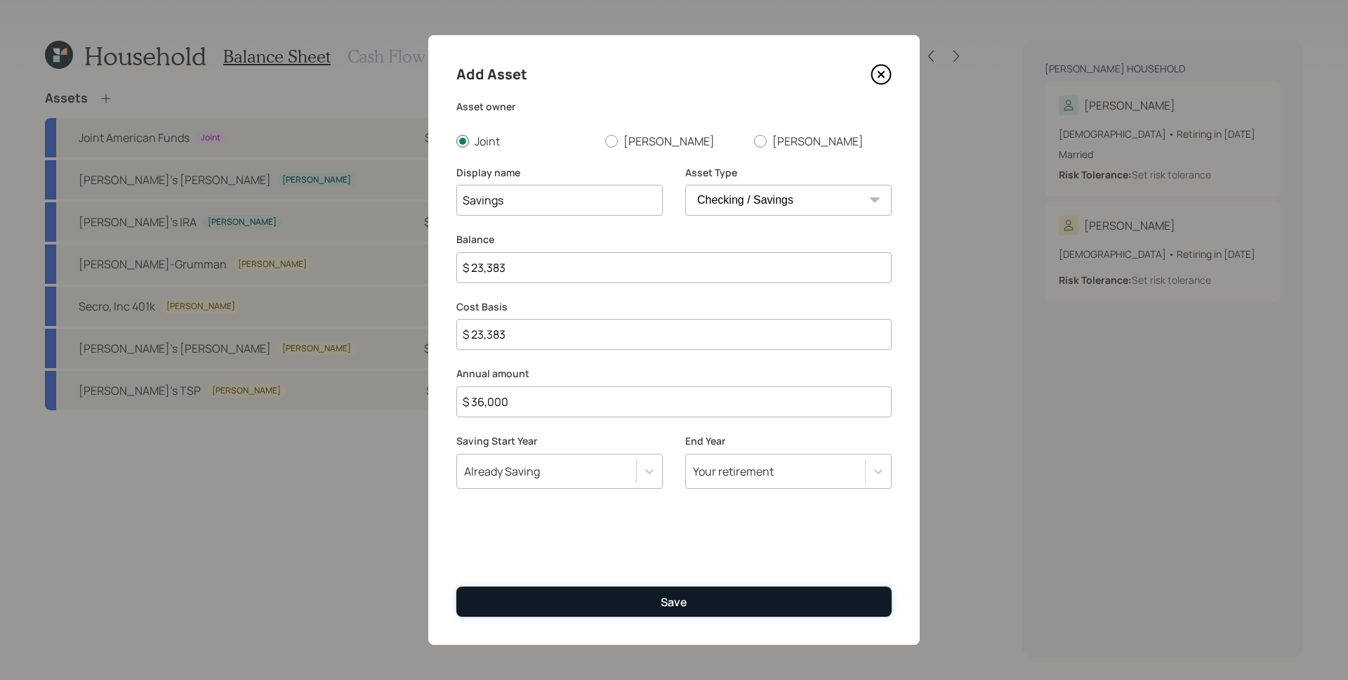
click at [668, 589] on button "Save" at bounding box center [673, 601] width 435 height 30
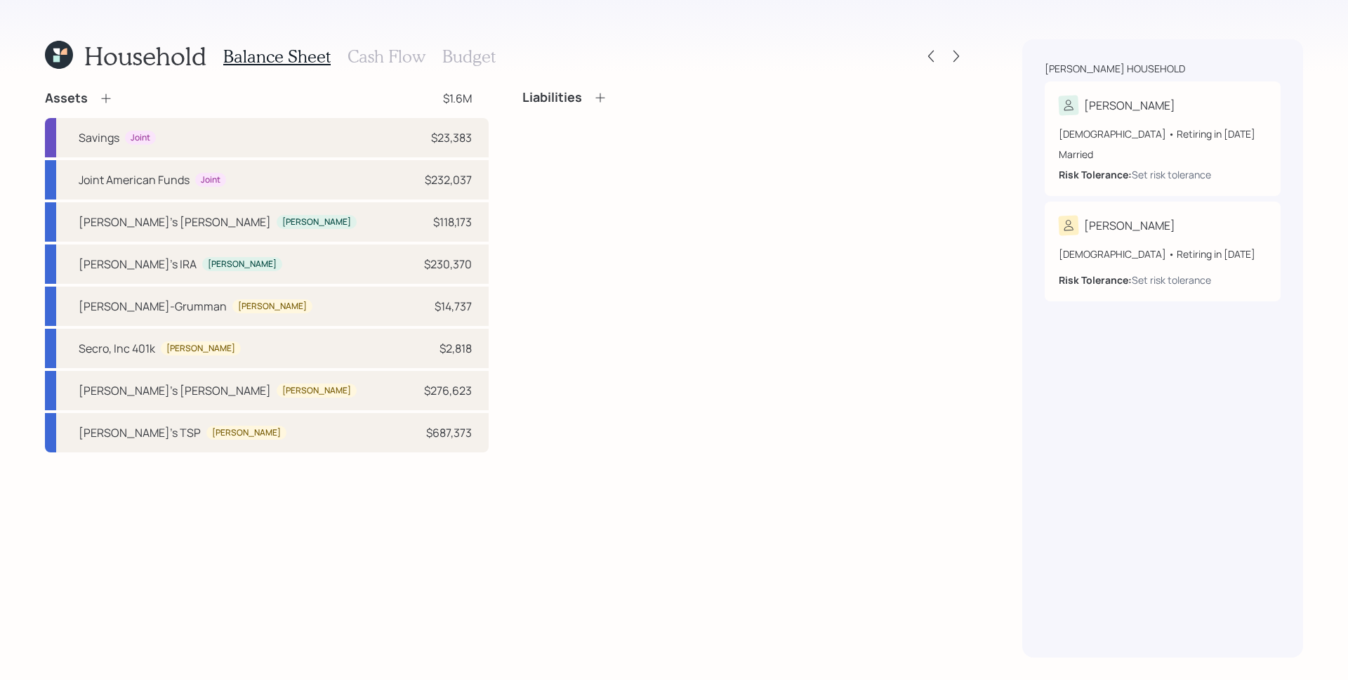
click at [100, 88] on div "Household Balance Sheet Cash Flow Budget Assets $1.6M Savings Joint $23,383 Joi…" at bounding box center [505, 348] width 921 height 618
click at [106, 95] on icon at bounding box center [106, 98] width 14 height 14
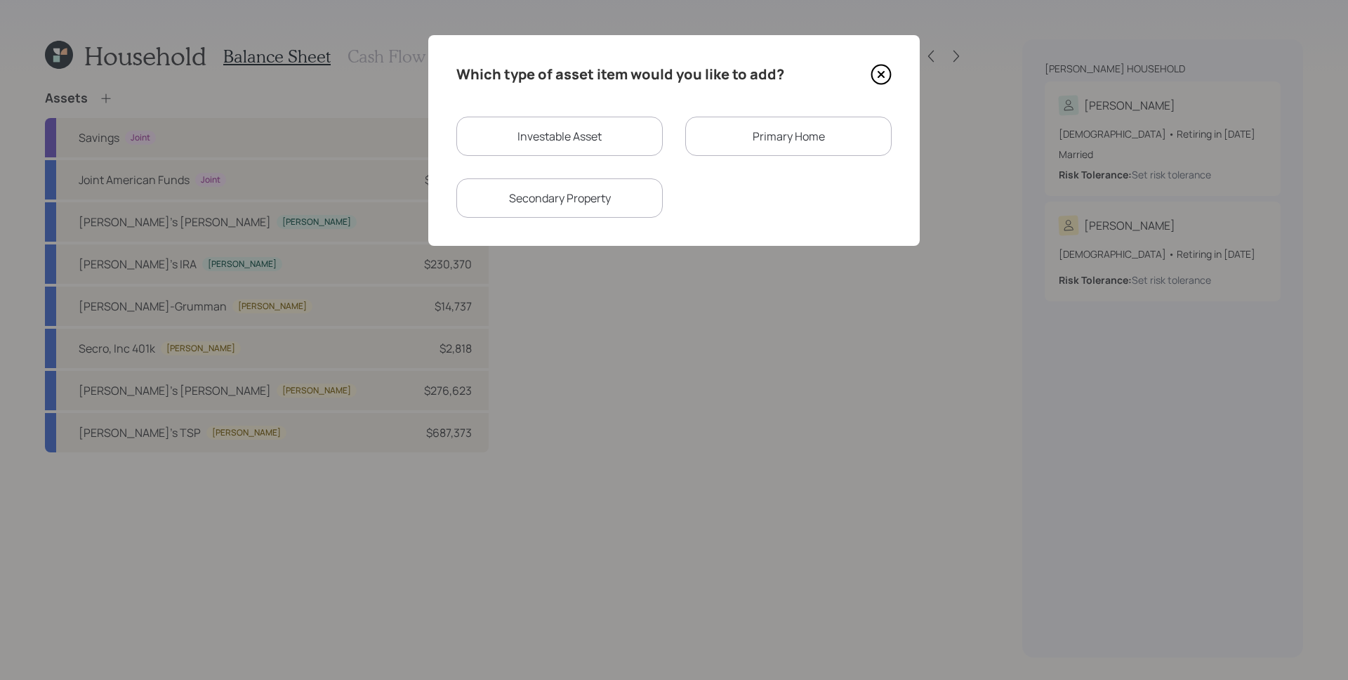
click at [816, 143] on div "Primary Home" at bounding box center [788, 136] width 206 height 39
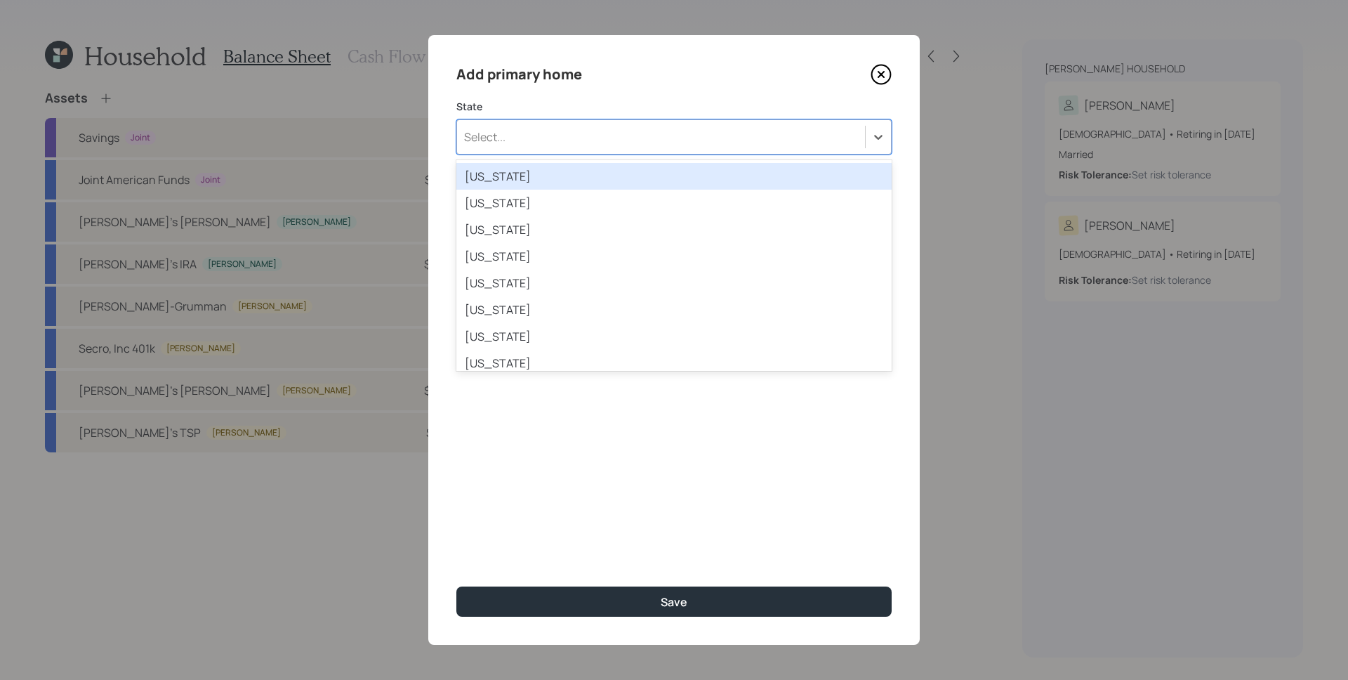
click at [703, 140] on div "Select..." at bounding box center [661, 137] width 408 height 24
type input "[PERSON_NAME]"
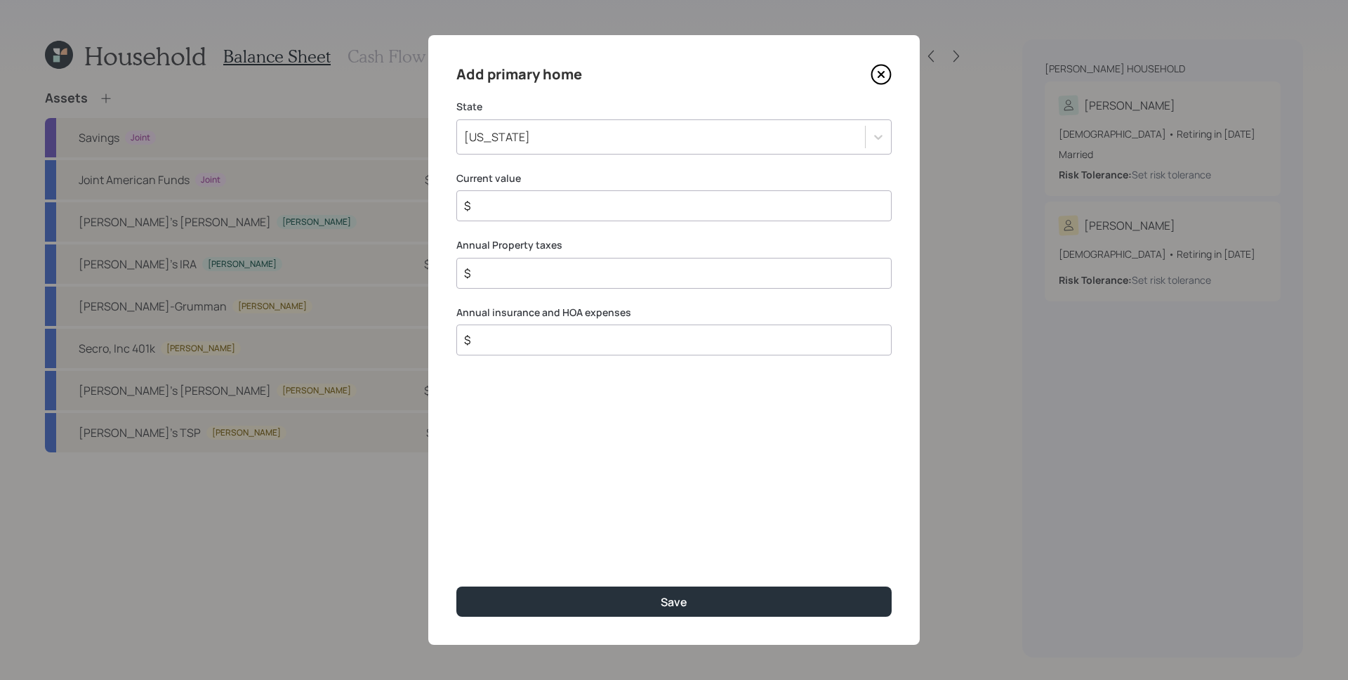
click at [675, 212] on input "$" at bounding box center [668, 205] width 411 height 17
type input "$ 668,226"
click at [668, 275] on input "$" at bounding box center [668, 273] width 411 height 17
click at [560, 273] on input "$ 5,000" at bounding box center [668, 273] width 411 height 17
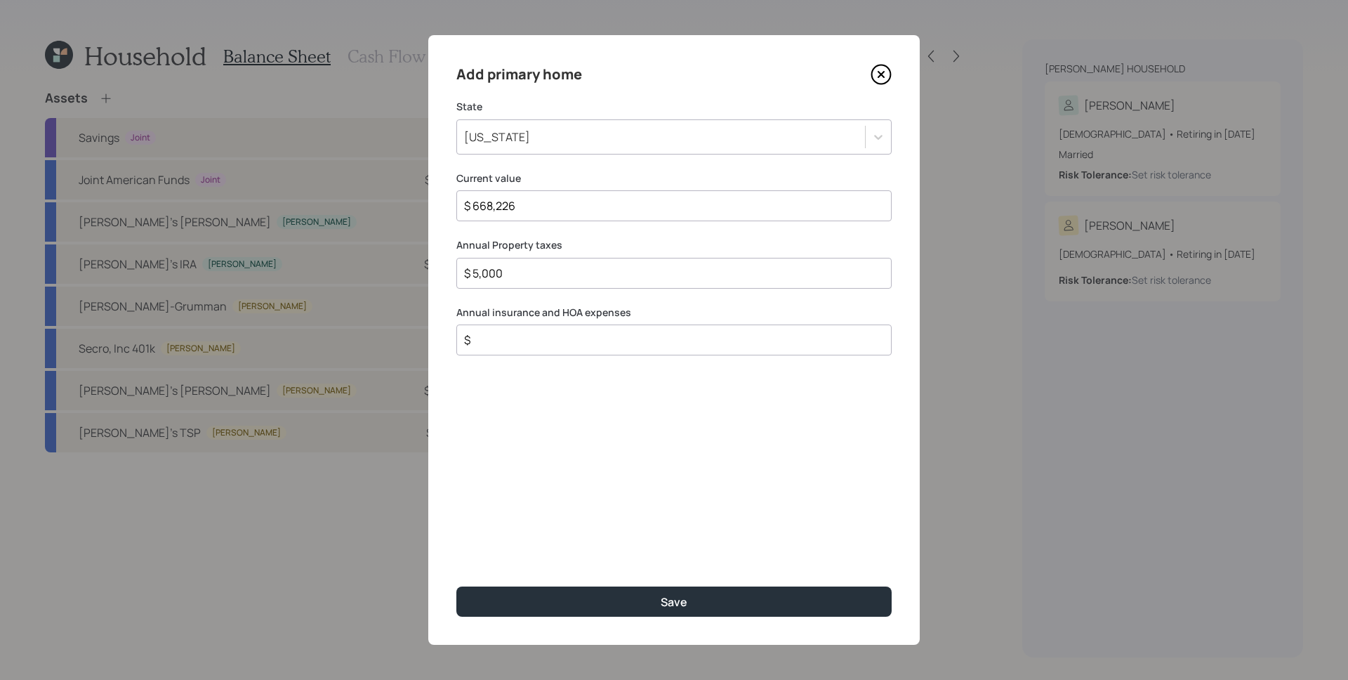
click at [560, 273] on input "$ 5,000" at bounding box center [668, 273] width 411 height 17
type input "$ 4,359"
click at [594, 329] on div "$" at bounding box center [673, 339] width 435 height 31
click at [598, 338] on input "$" at bounding box center [668, 339] width 411 height 17
click at [584, 348] on input "$" at bounding box center [668, 339] width 411 height 17
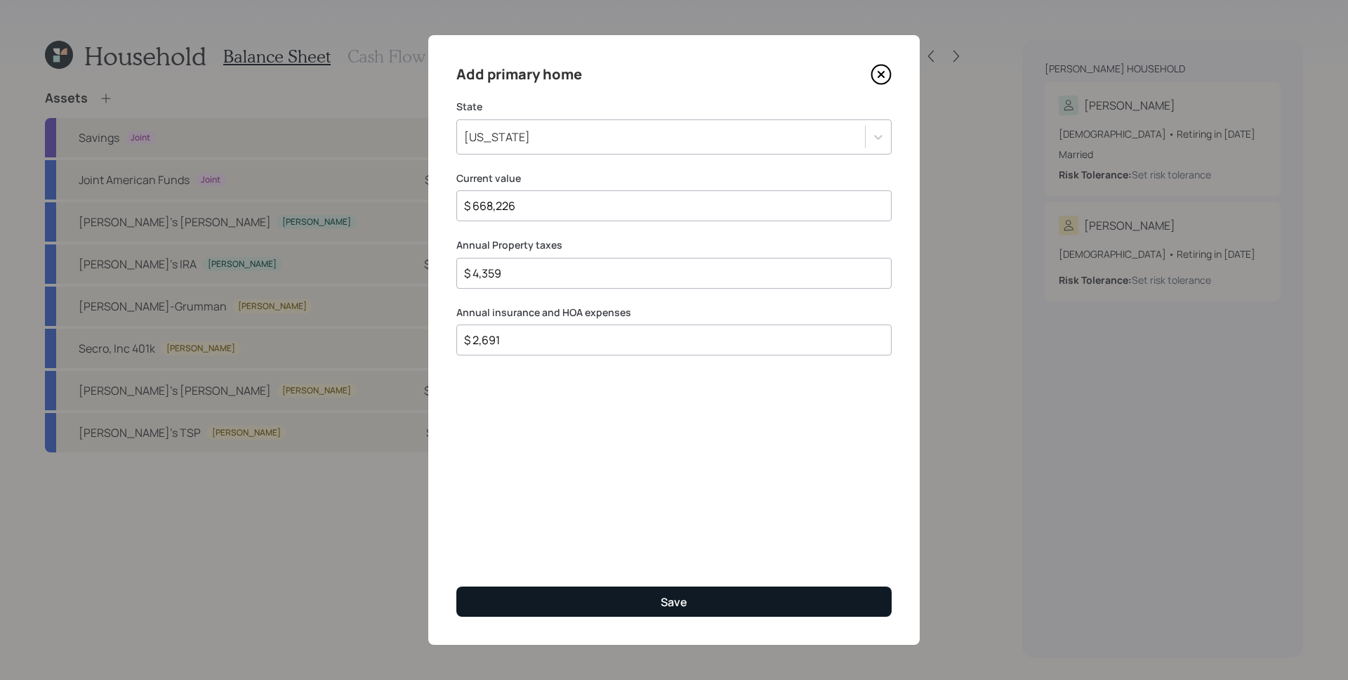
type input "$ 2,691"
click at [680, 597] on div "Save" at bounding box center [674, 601] width 27 height 15
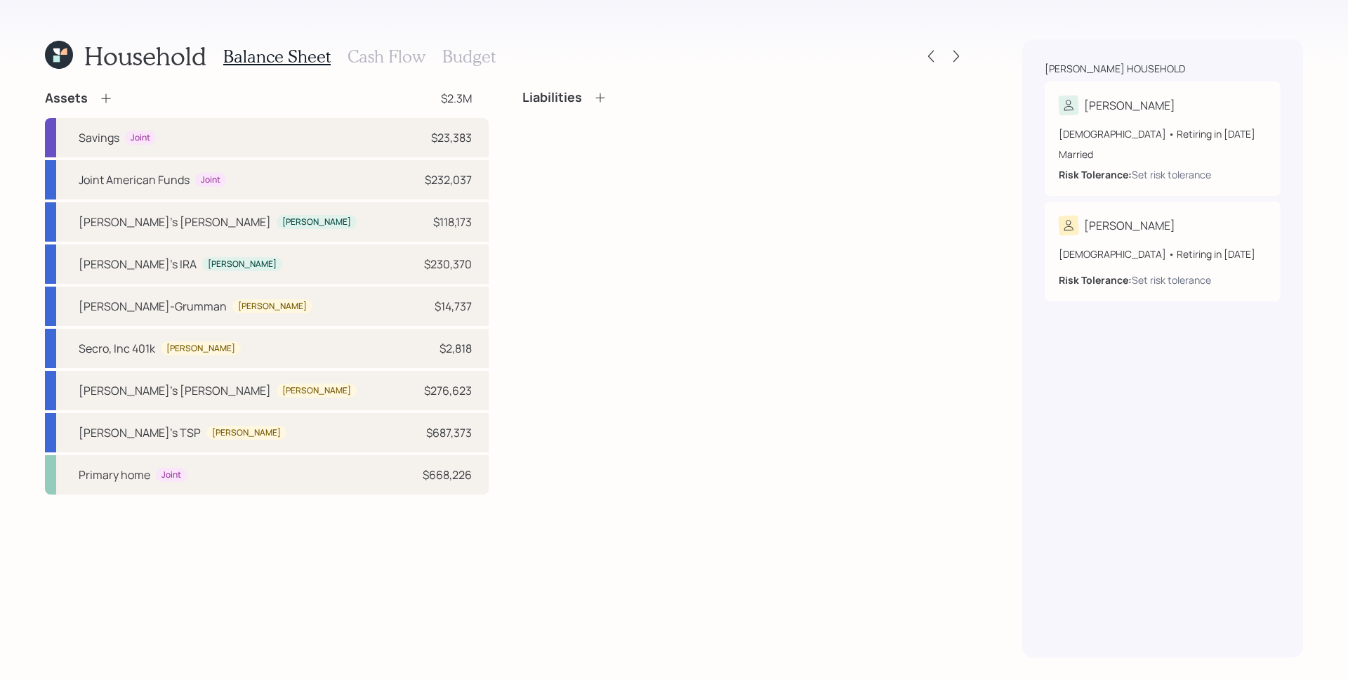
click at [107, 100] on icon at bounding box center [106, 98] width 14 height 14
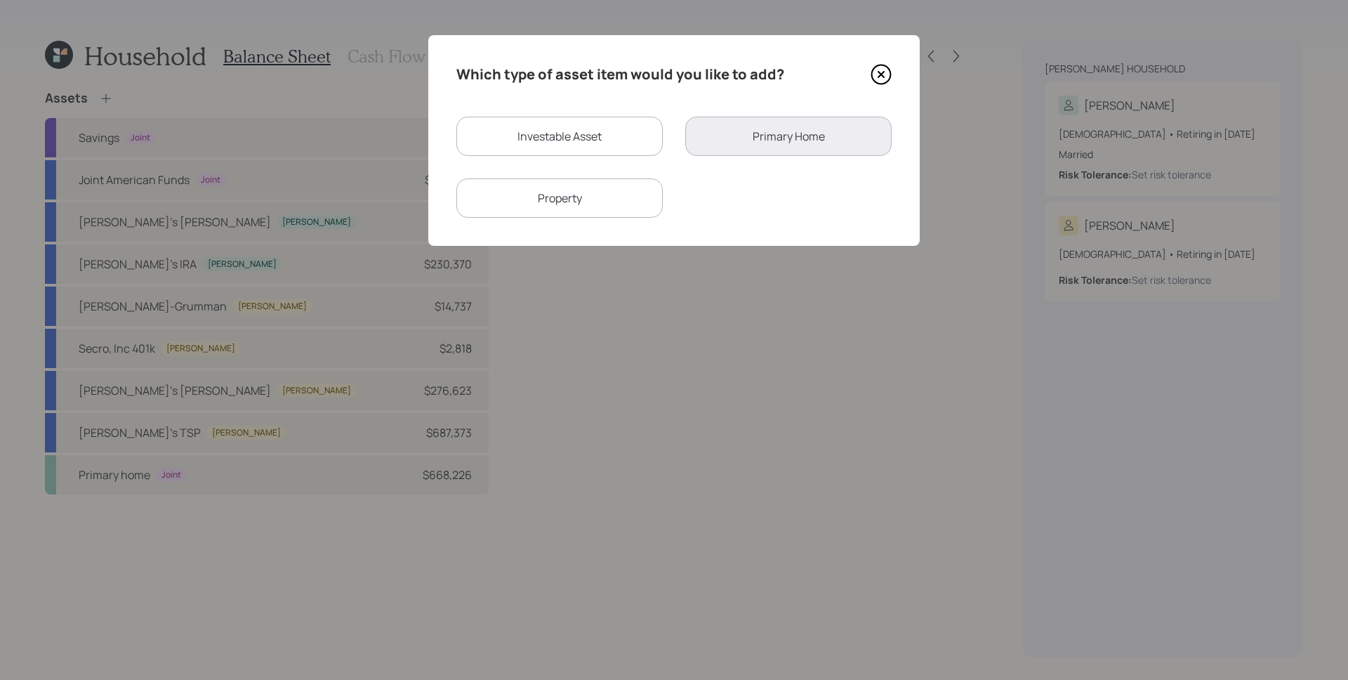
click at [625, 215] on div "Property" at bounding box center [559, 197] width 206 height 39
select select "rental_property"
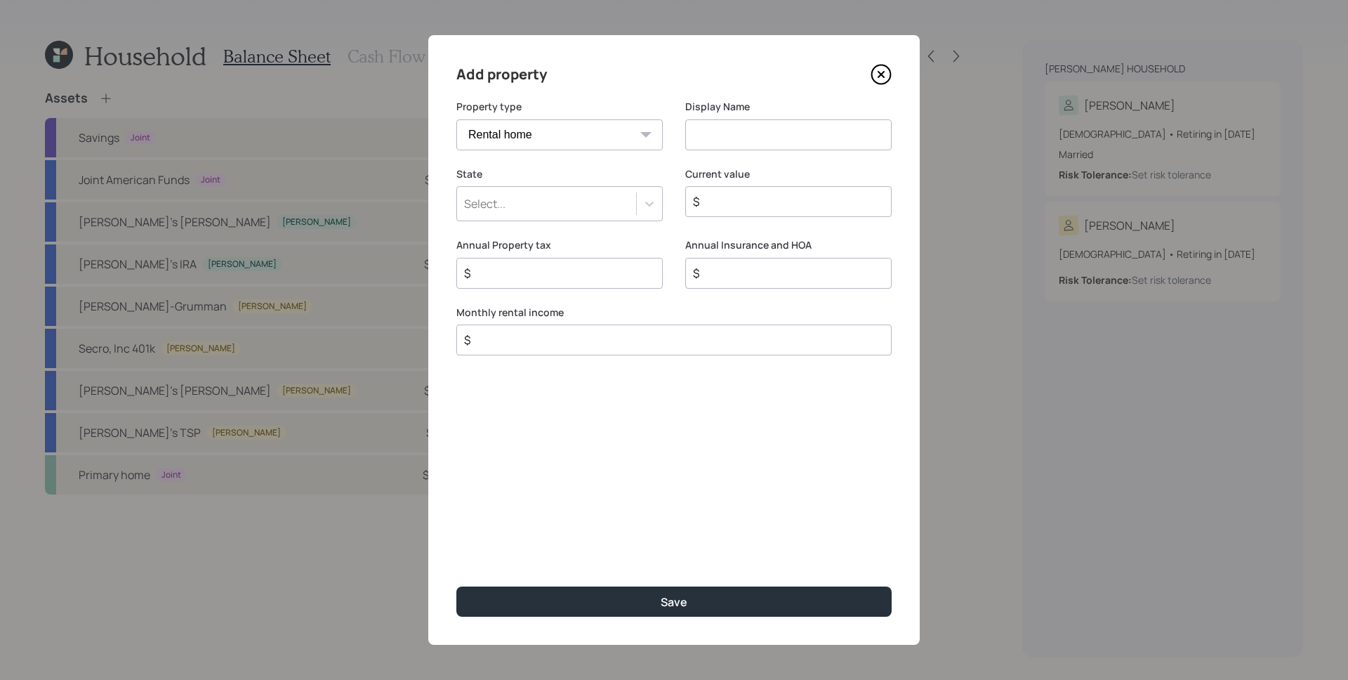
click at [588, 154] on div "Property type Vacation home Rental home" at bounding box center [559, 133] width 206 height 67
click at [538, 344] on input "$" at bounding box center [668, 339] width 411 height 17
click at [750, 127] on input at bounding box center [788, 134] width 206 height 31
type input "Mom's Home"
click at [579, 197] on div "Select..." at bounding box center [546, 204] width 179 height 24
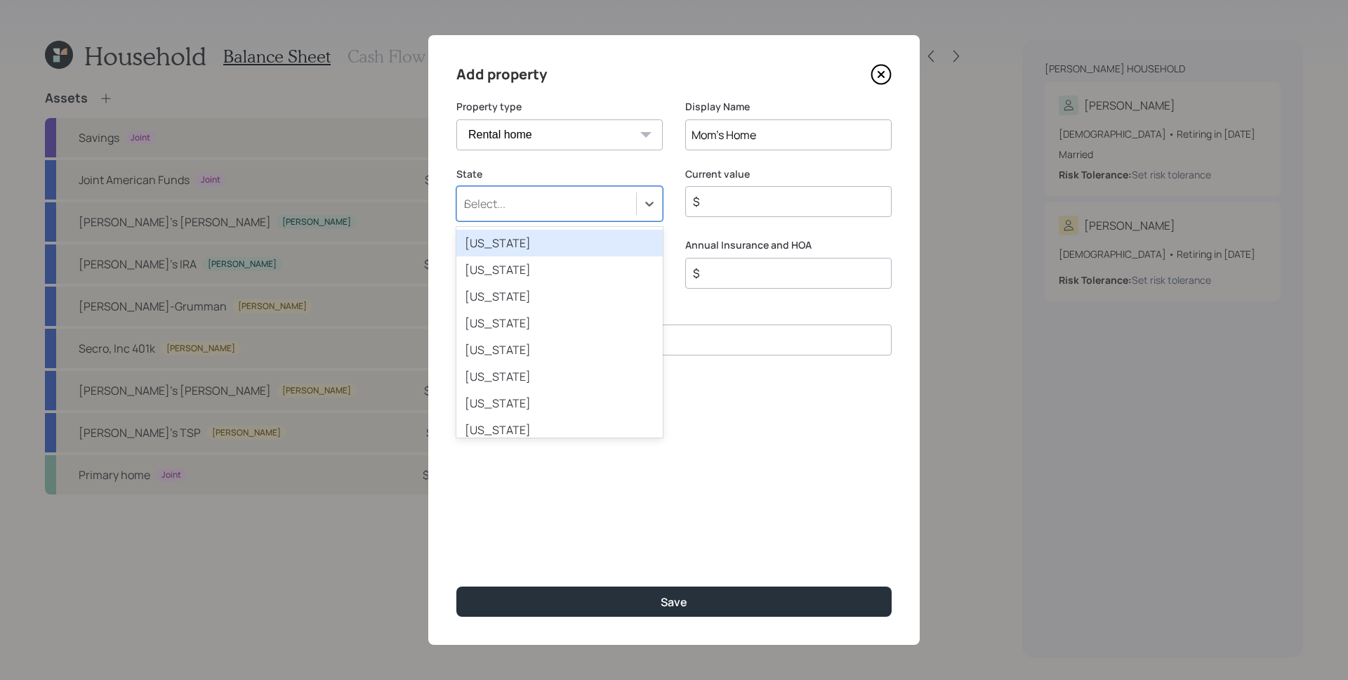
type input "nev"
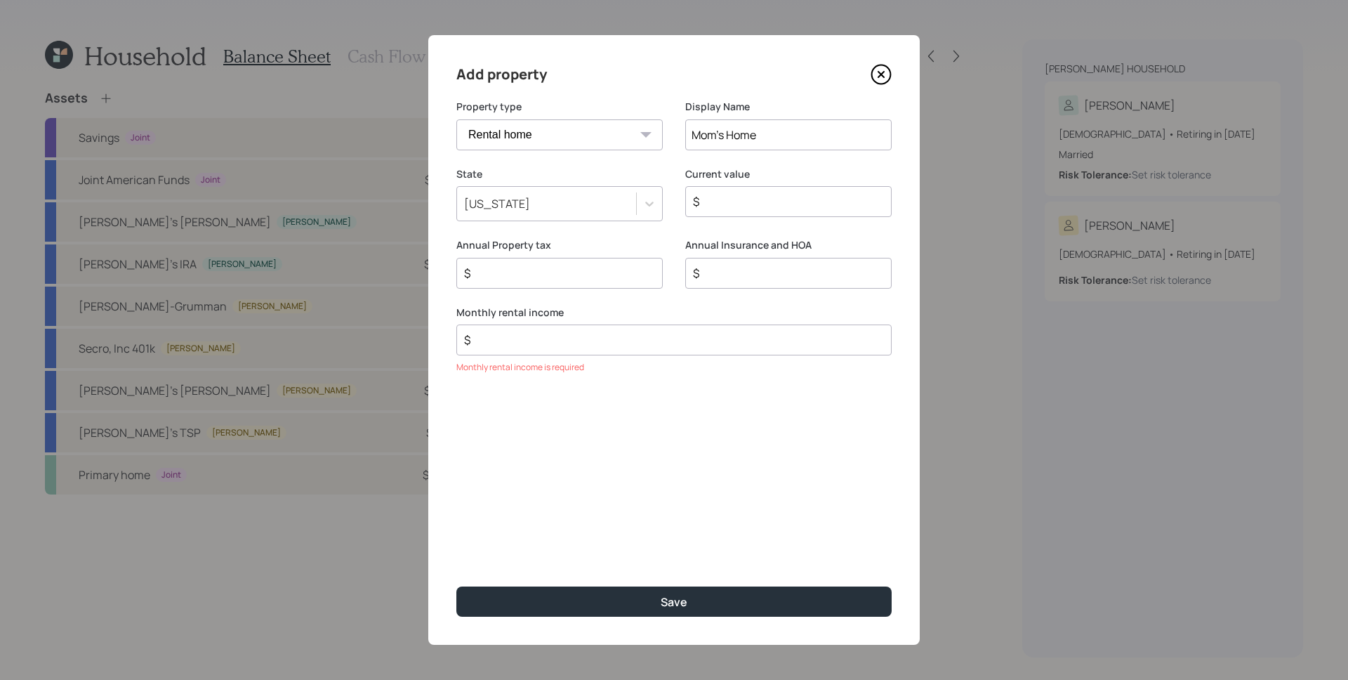
click at [728, 277] on div "$" at bounding box center [788, 273] width 206 height 31
click at [748, 282] on input "$ 426" at bounding box center [783, 287] width 183 height 17
type input "$ 2,838"
click at [743, 241] on div "Current value $ Current value is required" at bounding box center [788, 210] width 206 height 86
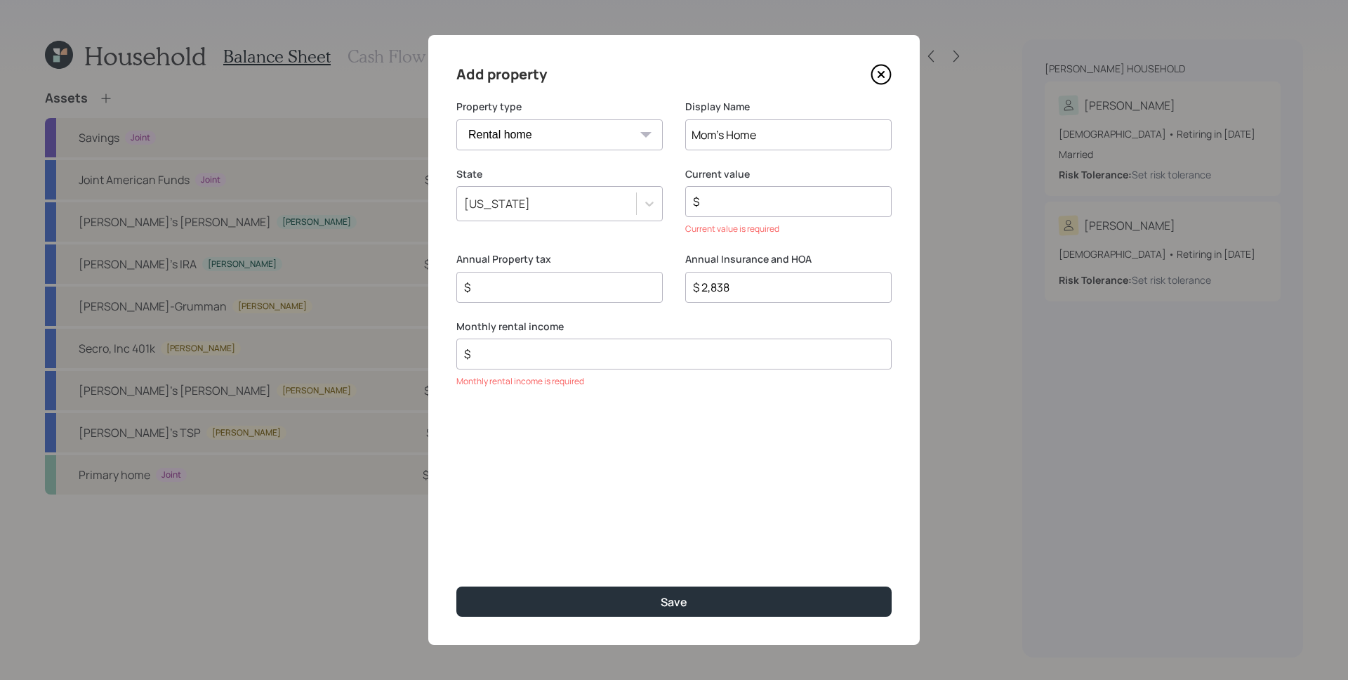
click at [758, 191] on div "$" at bounding box center [788, 201] width 206 height 31
click at [766, 203] on input "$" at bounding box center [783, 201] width 183 height 17
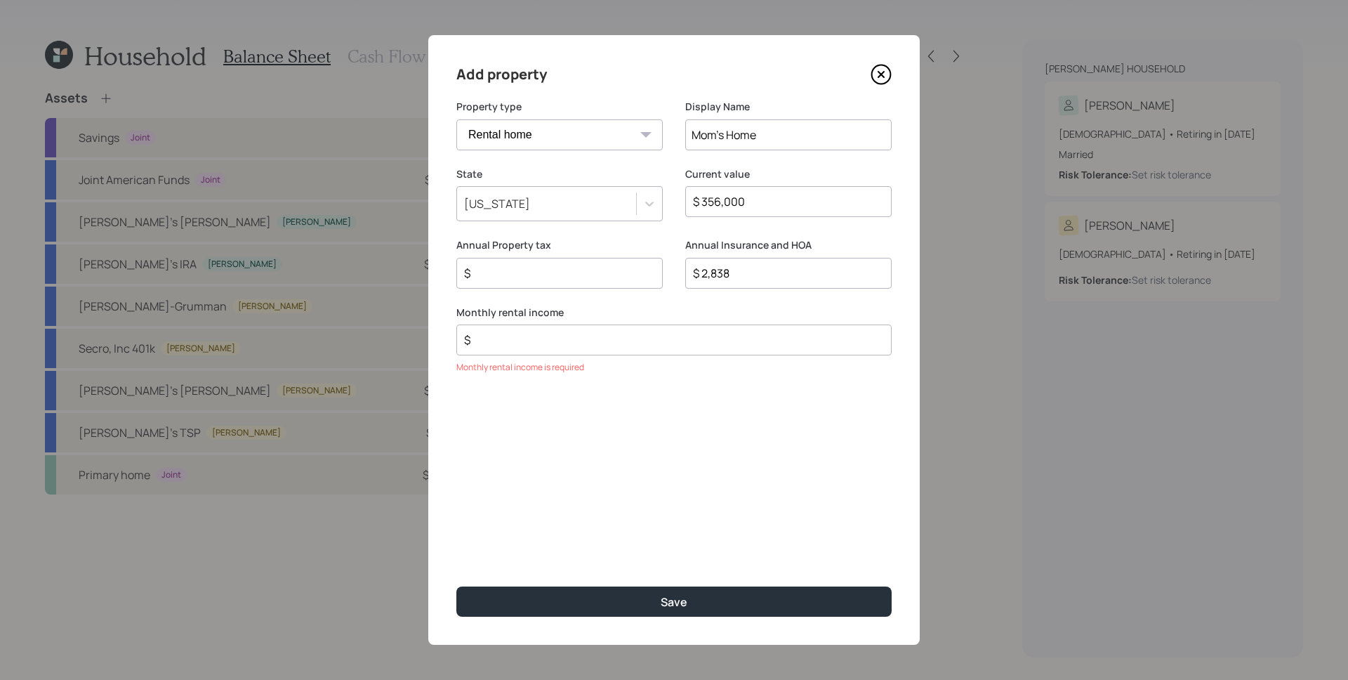
type input "$ 356,000"
drag, startPoint x: 645, startPoint y: 230, endPoint x: 630, endPoint y: 263, distance: 35.8
click at [644, 231] on div "State [US_STATE]" at bounding box center [559, 203] width 206 height 72
click at [586, 272] on input "$" at bounding box center [554, 273] width 183 height 17
type input "$ 3,873"
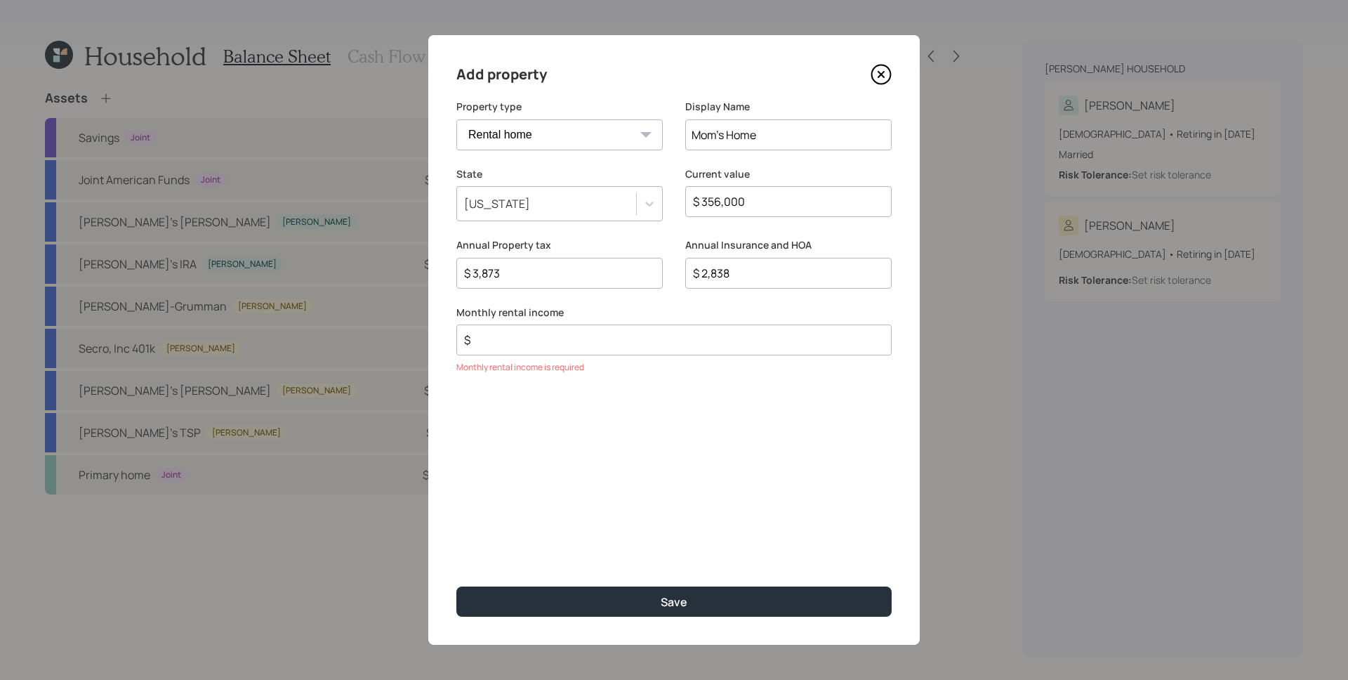
click at [490, 336] on input "$" at bounding box center [668, 339] width 411 height 17
type input "$ 1,000"
click at [456, 586] on button "Save" at bounding box center [673, 601] width 435 height 30
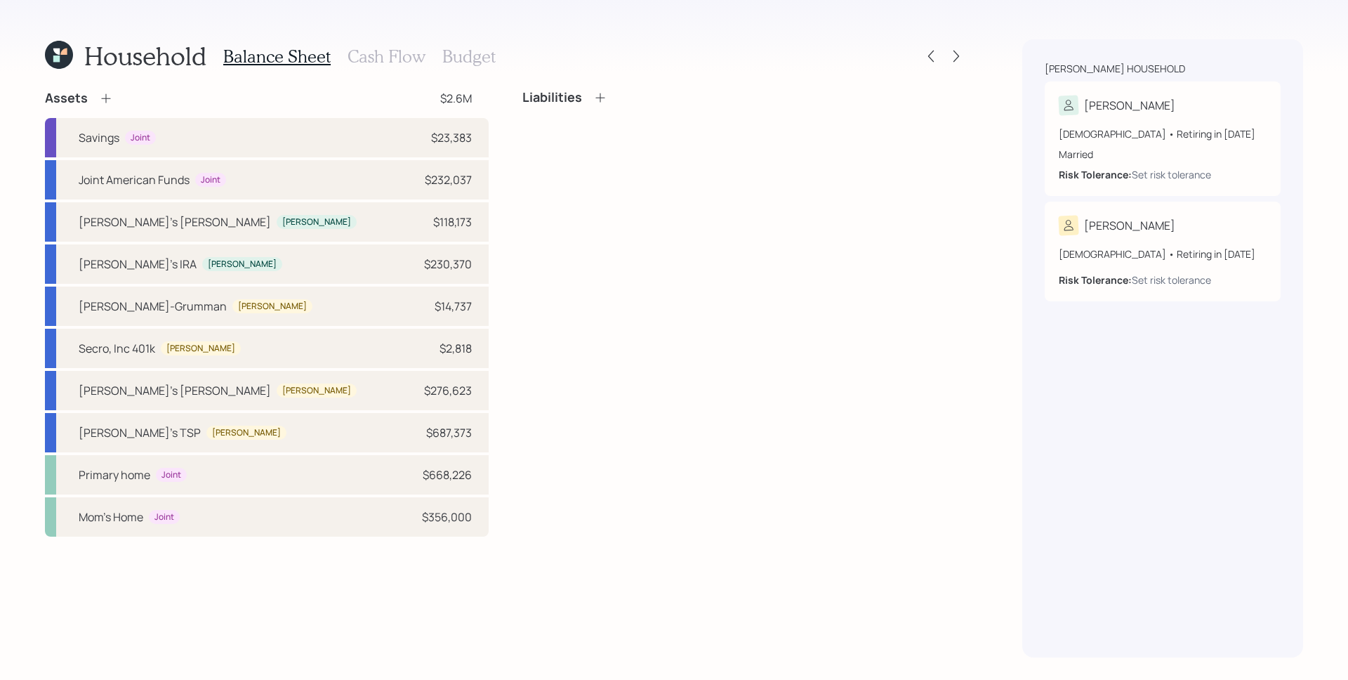
click at [600, 95] on icon at bounding box center [599, 97] width 9 height 9
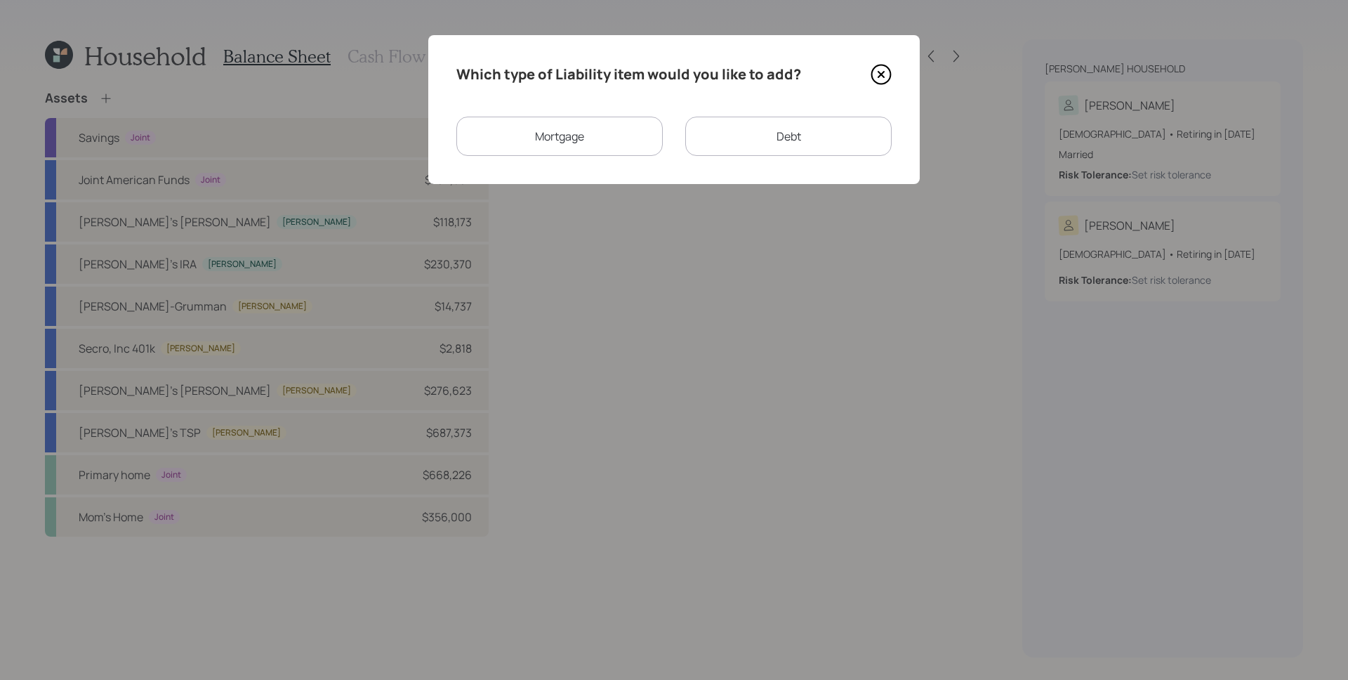
click at [589, 144] on div "Mortgage" at bounding box center [559, 136] width 206 height 39
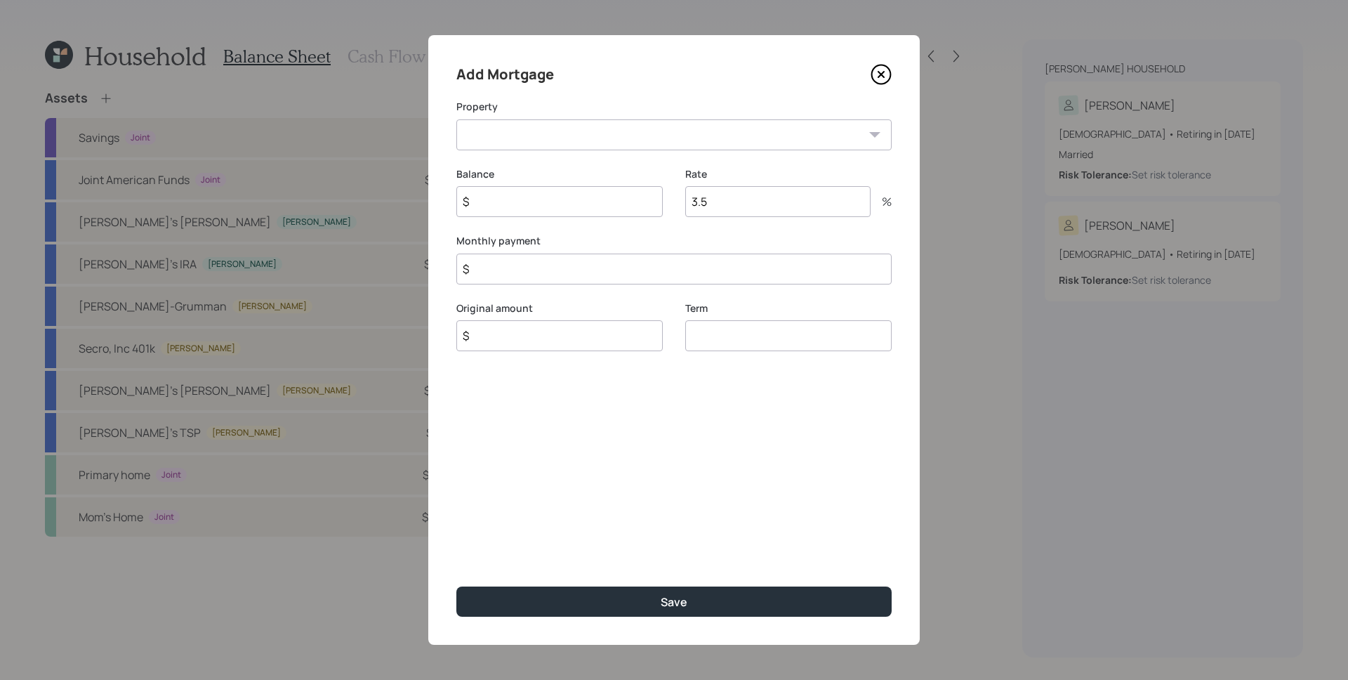
click at [559, 143] on select "NV Primary home Mom's Home" at bounding box center [673, 134] width 435 height 31
select select "021c9905-db5a-41e4-b7d0-a57bd776aea0"
click at [548, 195] on input "$" at bounding box center [559, 201] width 206 height 31
type input "$ 271,639"
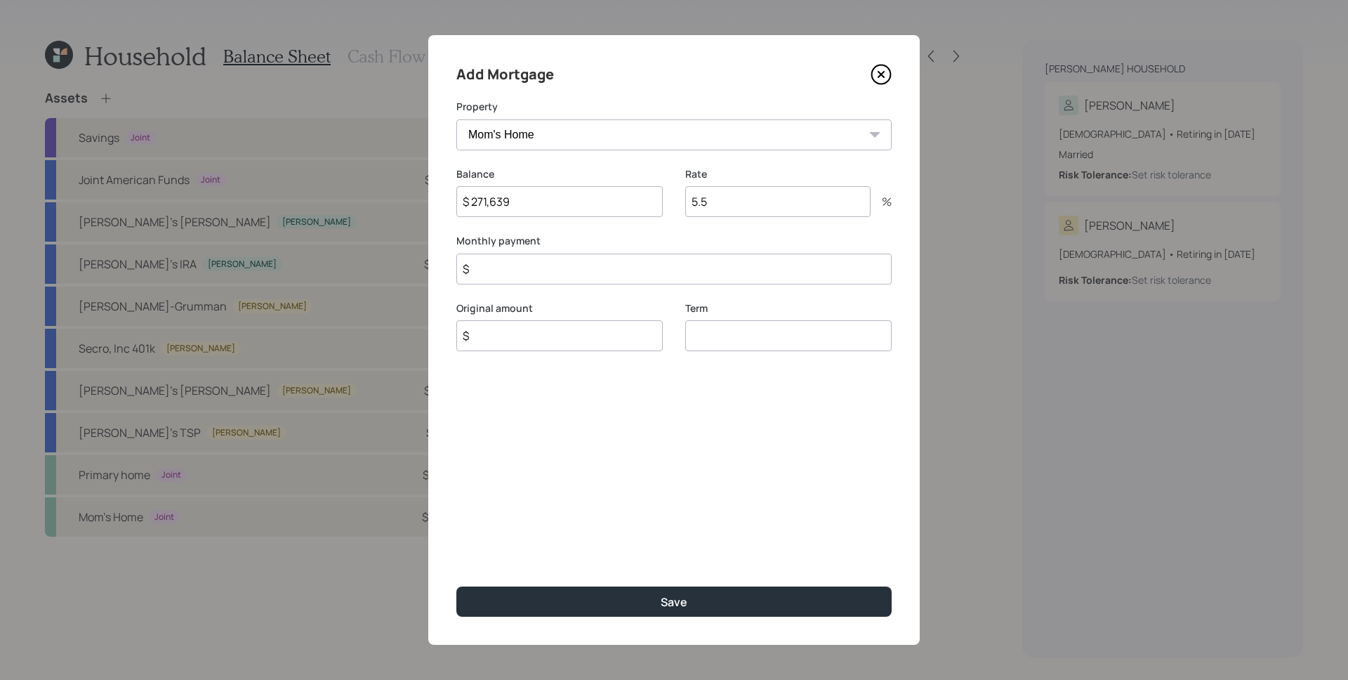
type input "5.5"
click at [537, 268] on input "$" at bounding box center [673, 268] width 435 height 31
type input "$ 1,939"
click at [527, 348] on input "$" at bounding box center [559, 335] width 206 height 31
type input "$ 271,639"
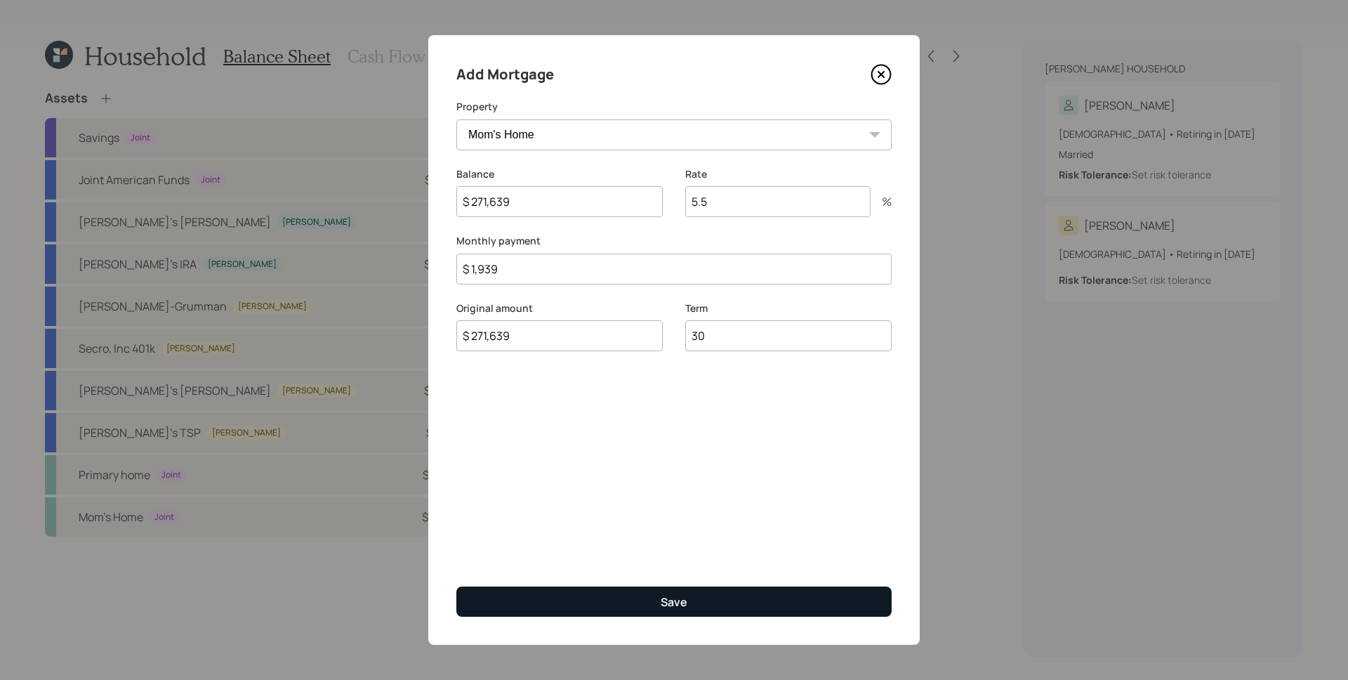
type input "30"
click at [711, 591] on button "Save" at bounding box center [673, 601] width 435 height 30
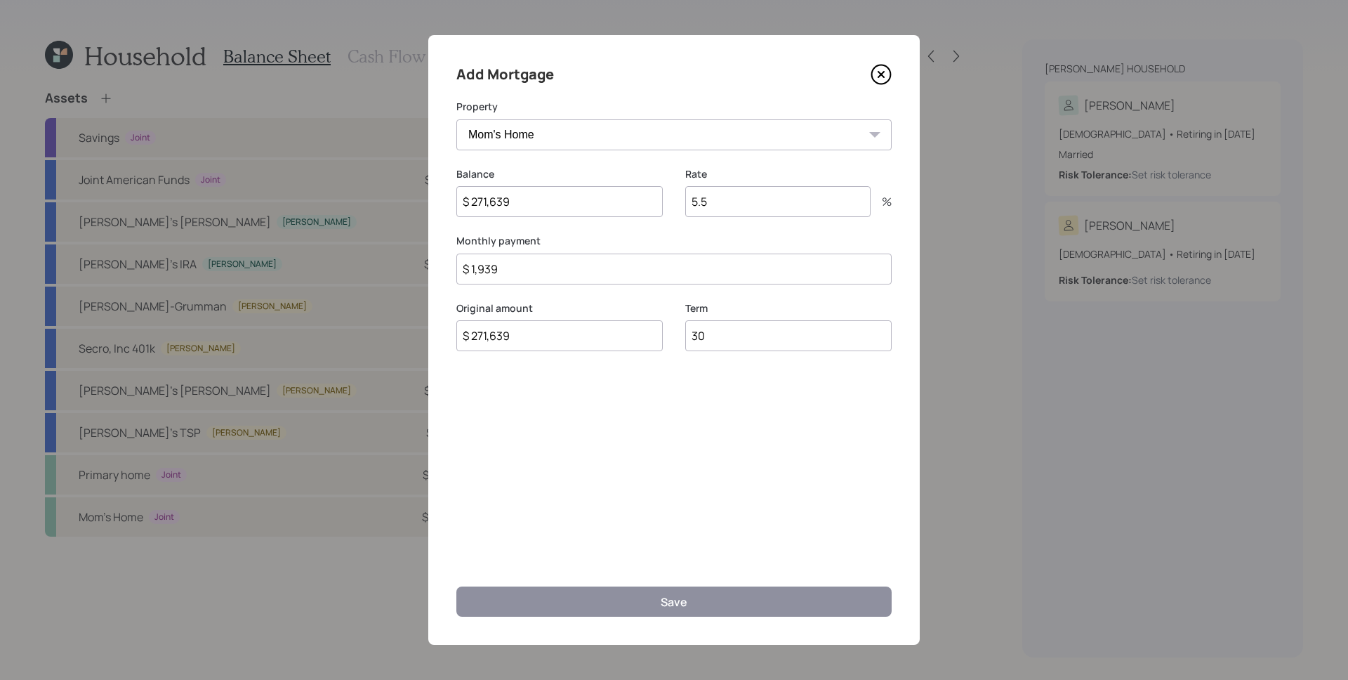
select select "28aa8cda-35d1-435d-ba22-45e180341e23"
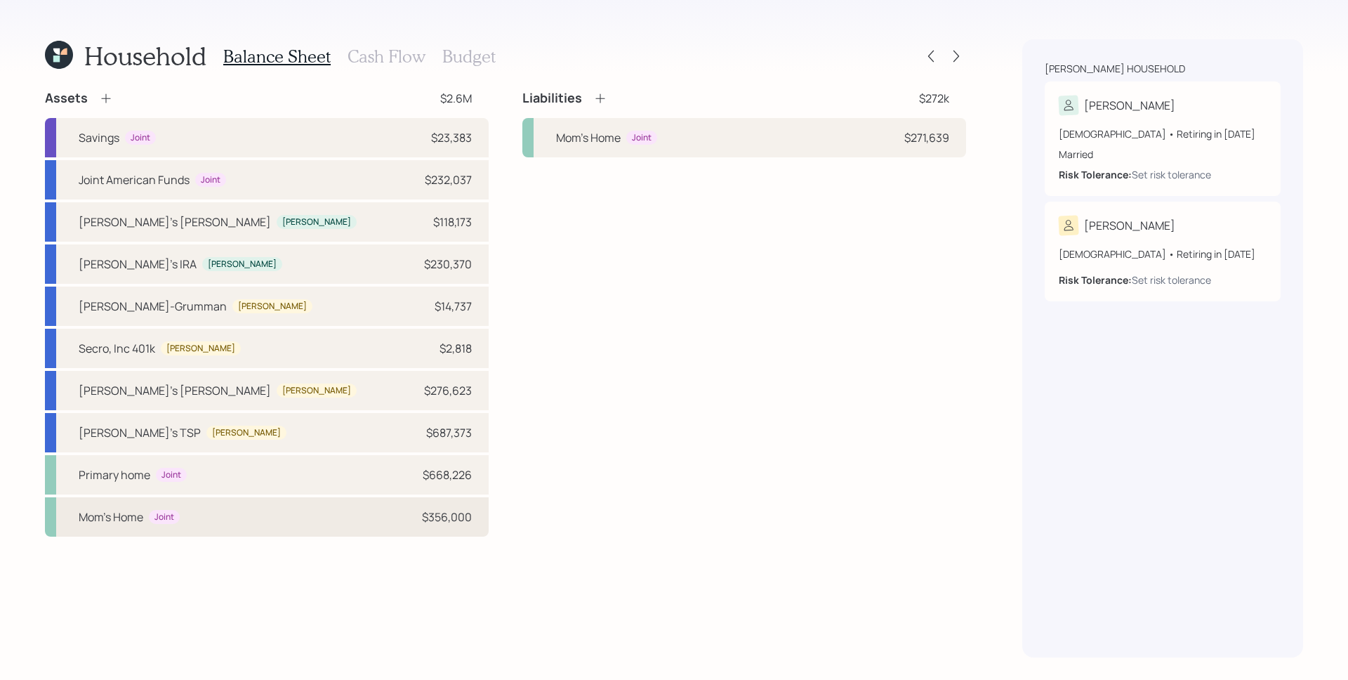
click at [204, 508] on div "Mom's Home Joint $356,000" at bounding box center [267, 516] width 444 height 39
select select "rental_property"
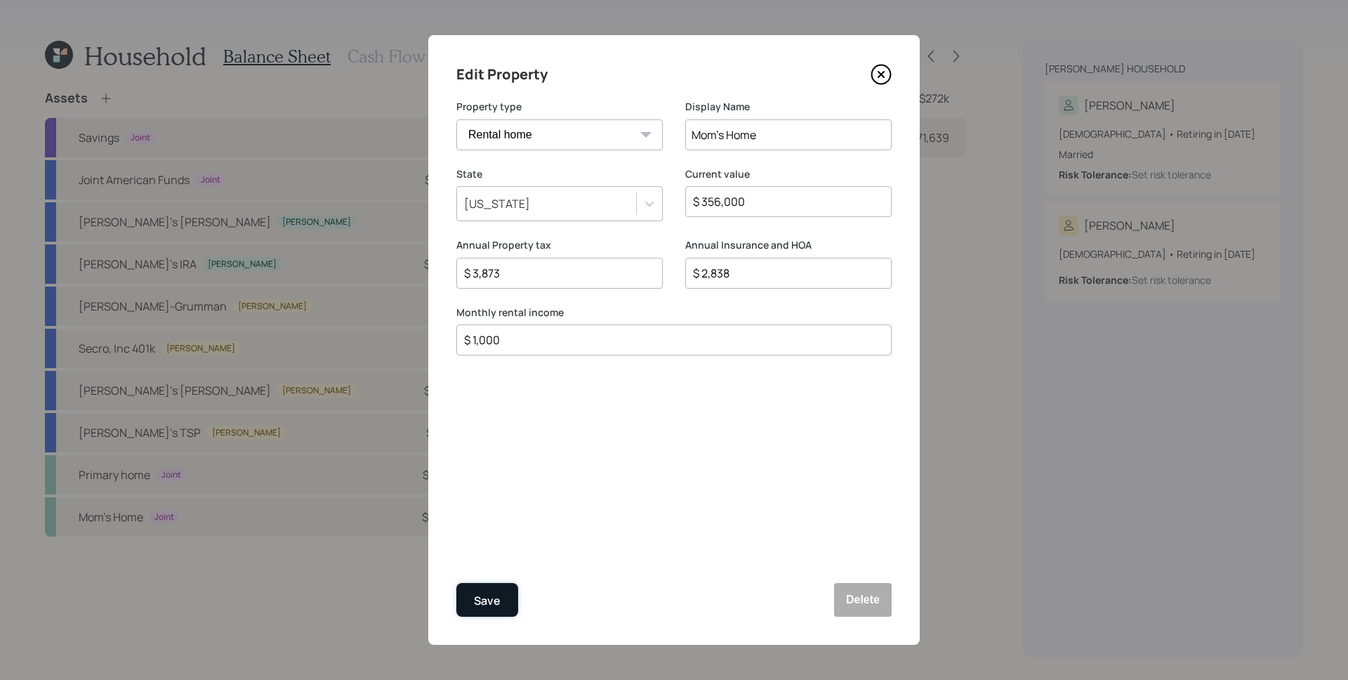
click at [499, 608] on button "Save" at bounding box center [487, 600] width 62 height 34
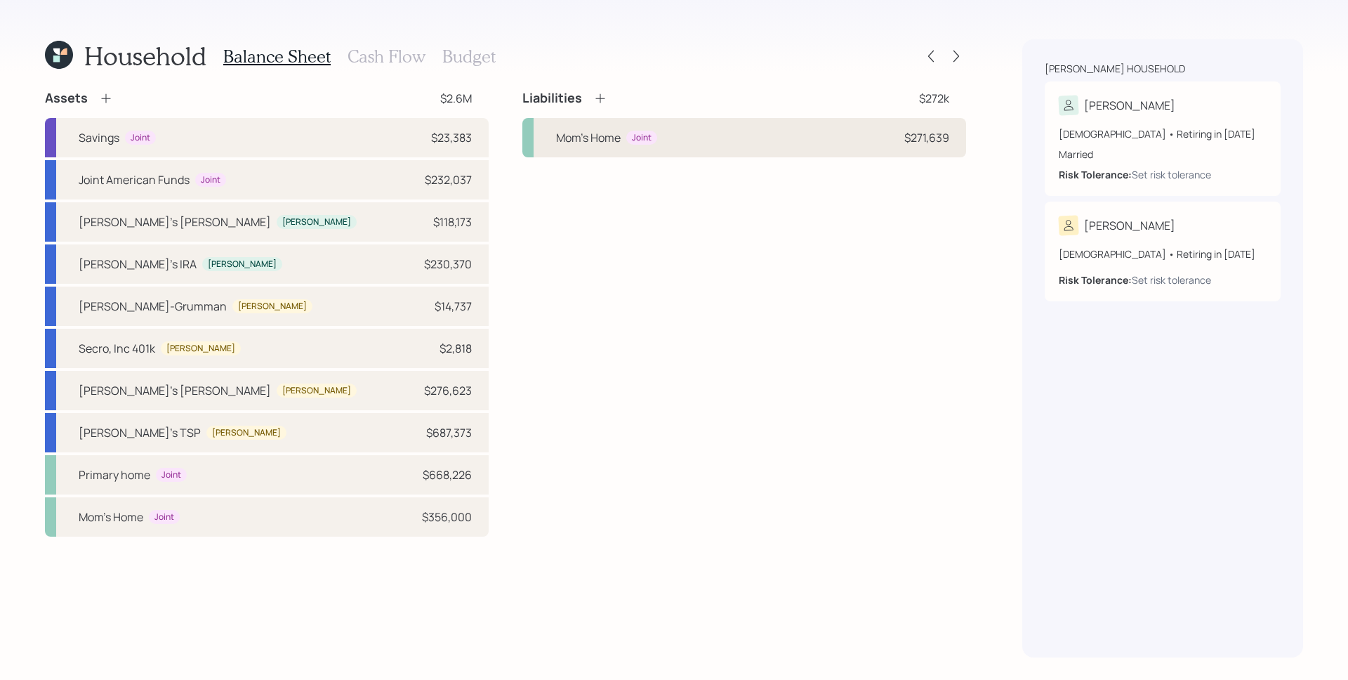
click at [922, 129] on div "$271,639" at bounding box center [926, 137] width 45 height 17
select select "021c9905-db5a-41e4-b7d0-a57bd776aea0"
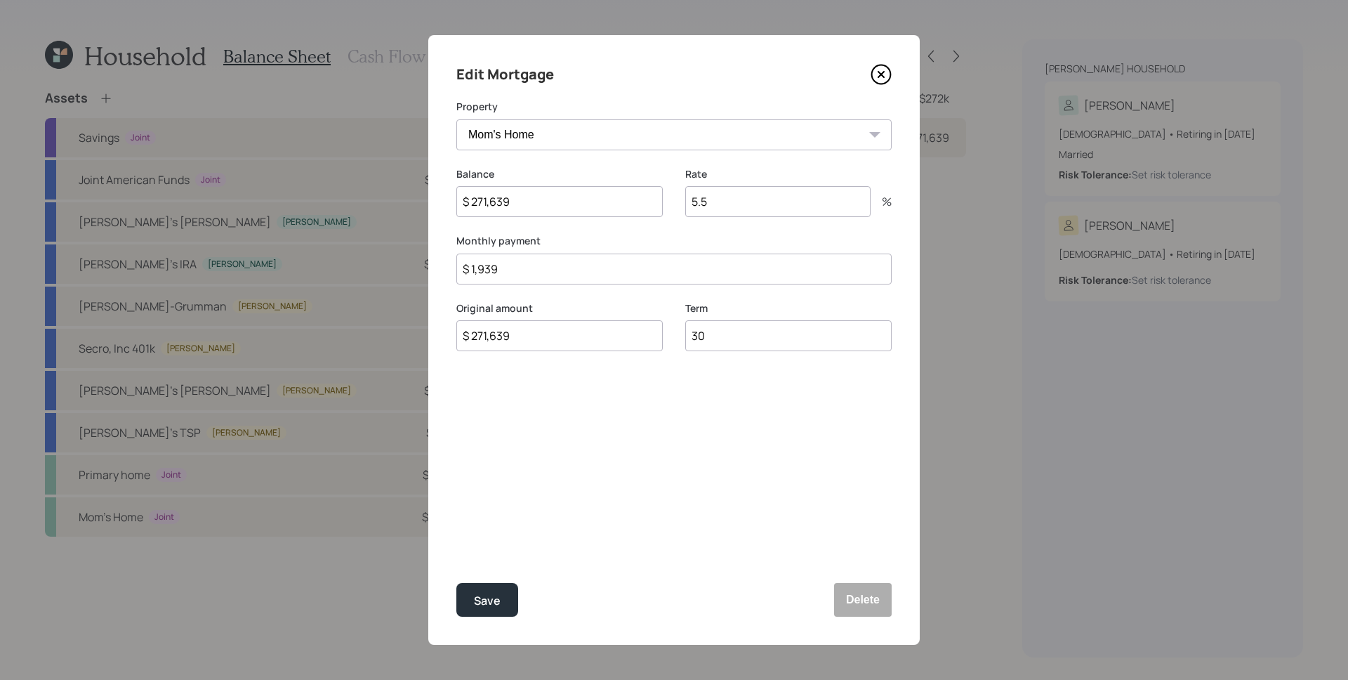
click at [538, 268] on input "$ 1,939" at bounding box center [673, 268] width 435 height 31
type input "$ 1,589"
click at [553, 496] on div "Edit Mortgage Property NV Primary home Mom's Home Balance $ 271,639 Rate 5.5 % …" at bounding box center [673, 339] width 491 height 609
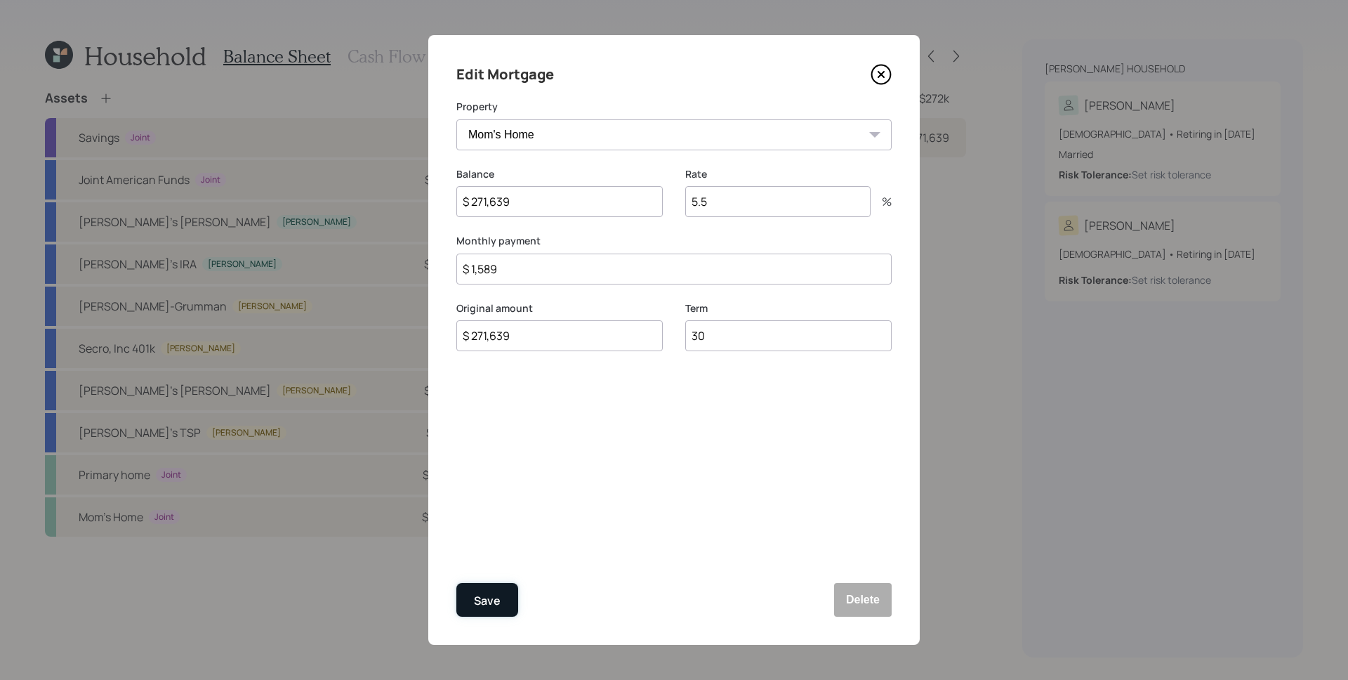
click at [498, 609] on button "Save" at bounding box center [487, 600] width 62 height 34
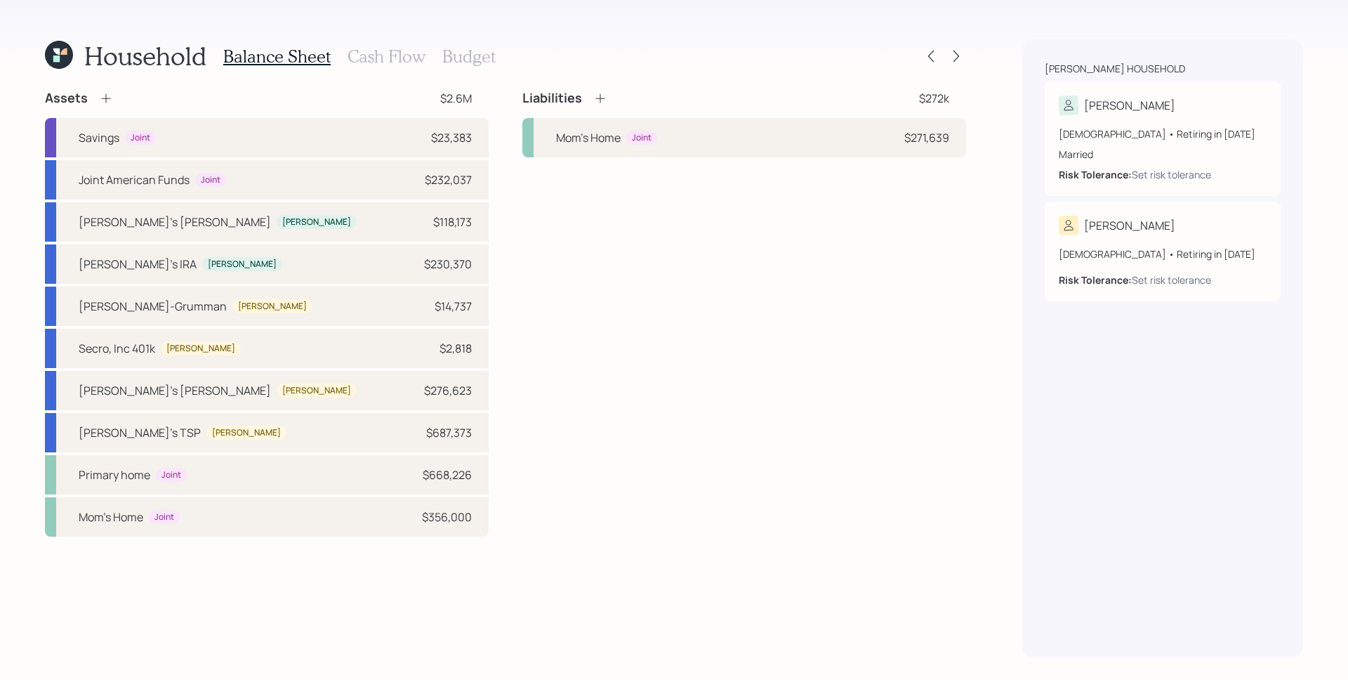
click at [595, 95] on icon at bounding box center [600, 98] width 14 height 14
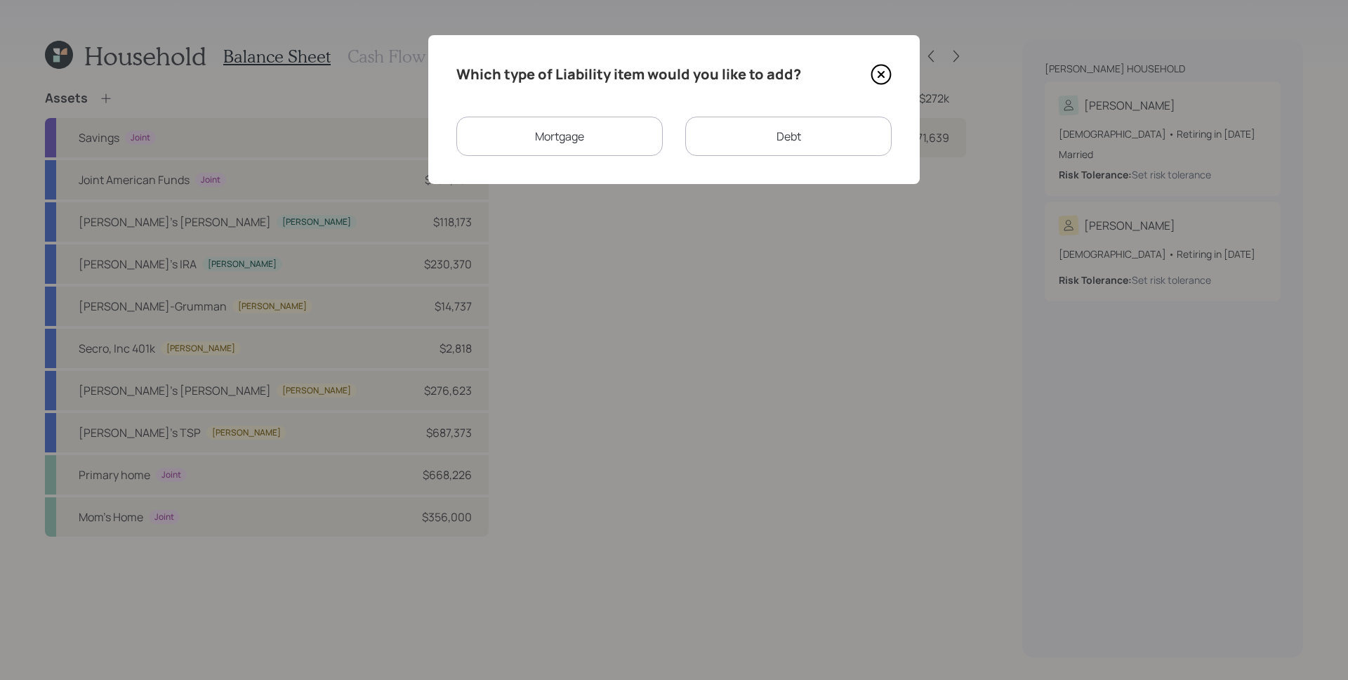
click at [587, 133] on div "Mortgage" at bounding box center [559, 136] width 206 height 39
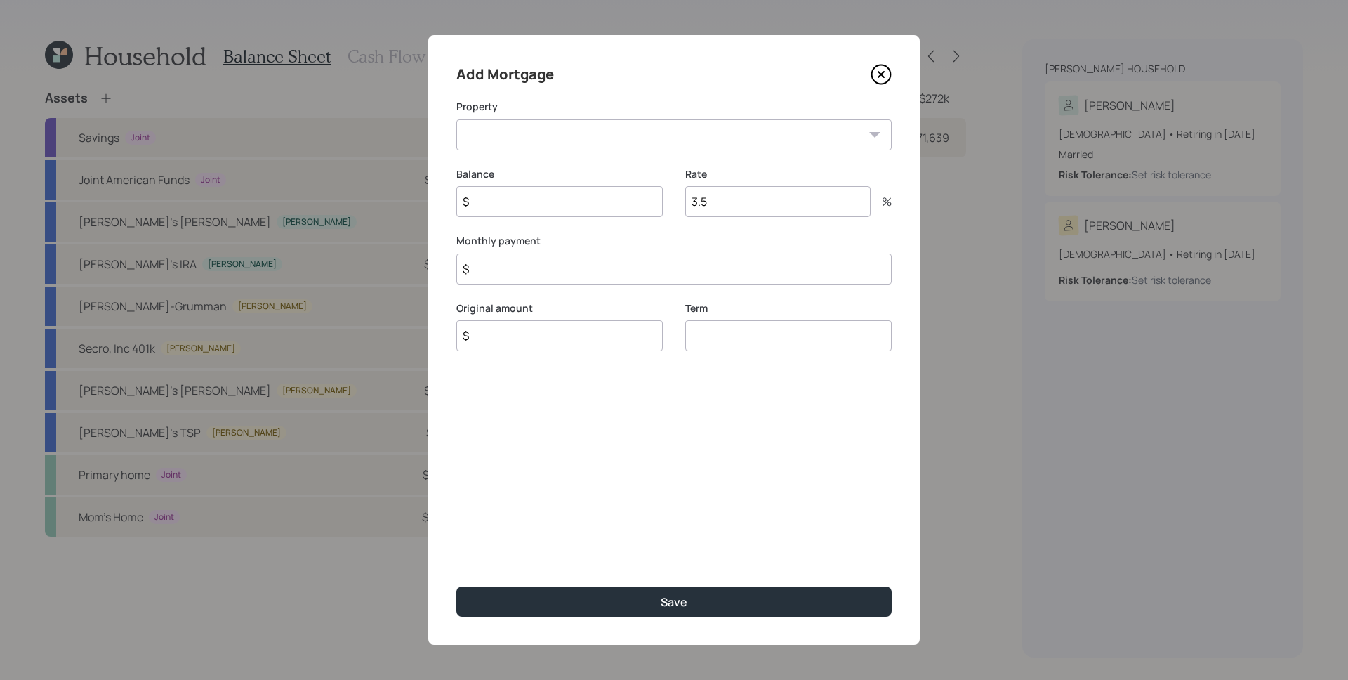
click at [562, 139] on select "NV Primary home" at bounding box center [673, 134] width 435 height 31
select select "28aa8cda-35d1-435d-ba22-45e180341e23"
click at [545, 176] on label "Balance" at bounding box center [559, 174] width 206 height 14
click at [553, 216] on input "$" at bounding box center [559, 201] width 206 height 31
type input "$ 391,293"
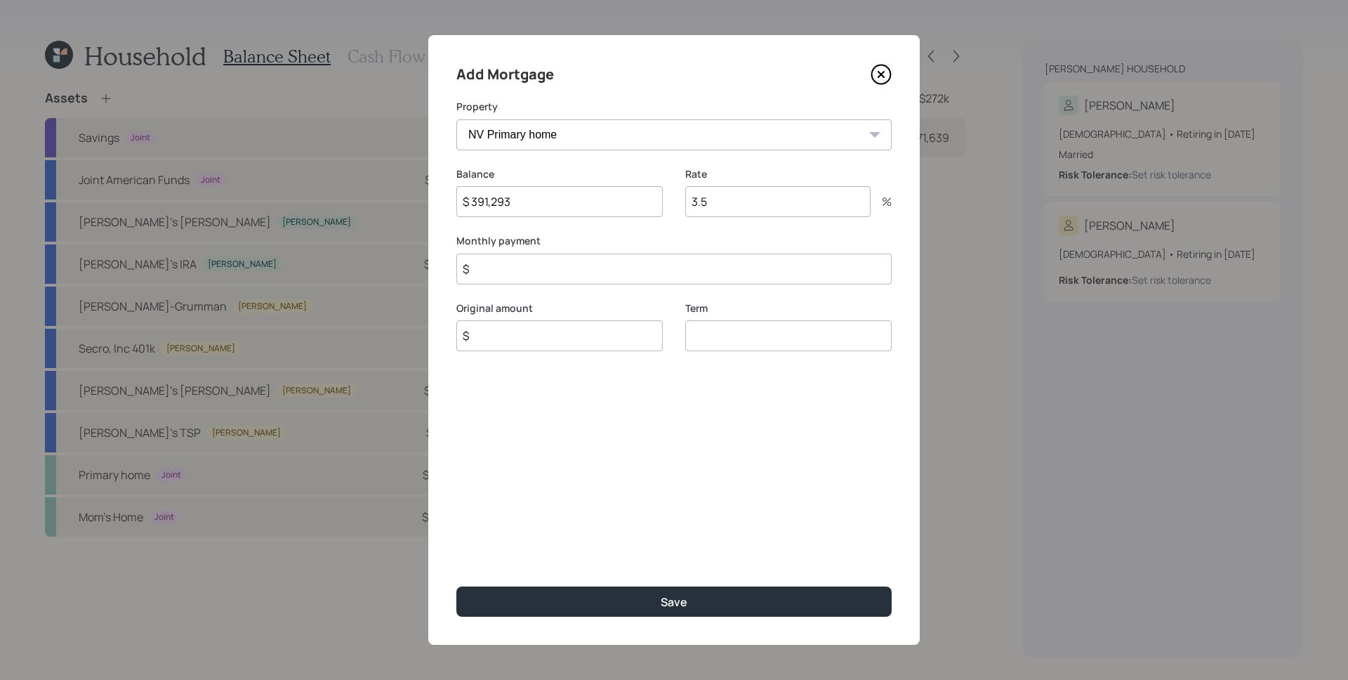
click at [736, 204] on input "3.5" at bounding box center [777, 201] width 185 height 31
type input "2.25"
click at [633, 263] on input "$" at bounding box center [673, 268] width 435 height 31
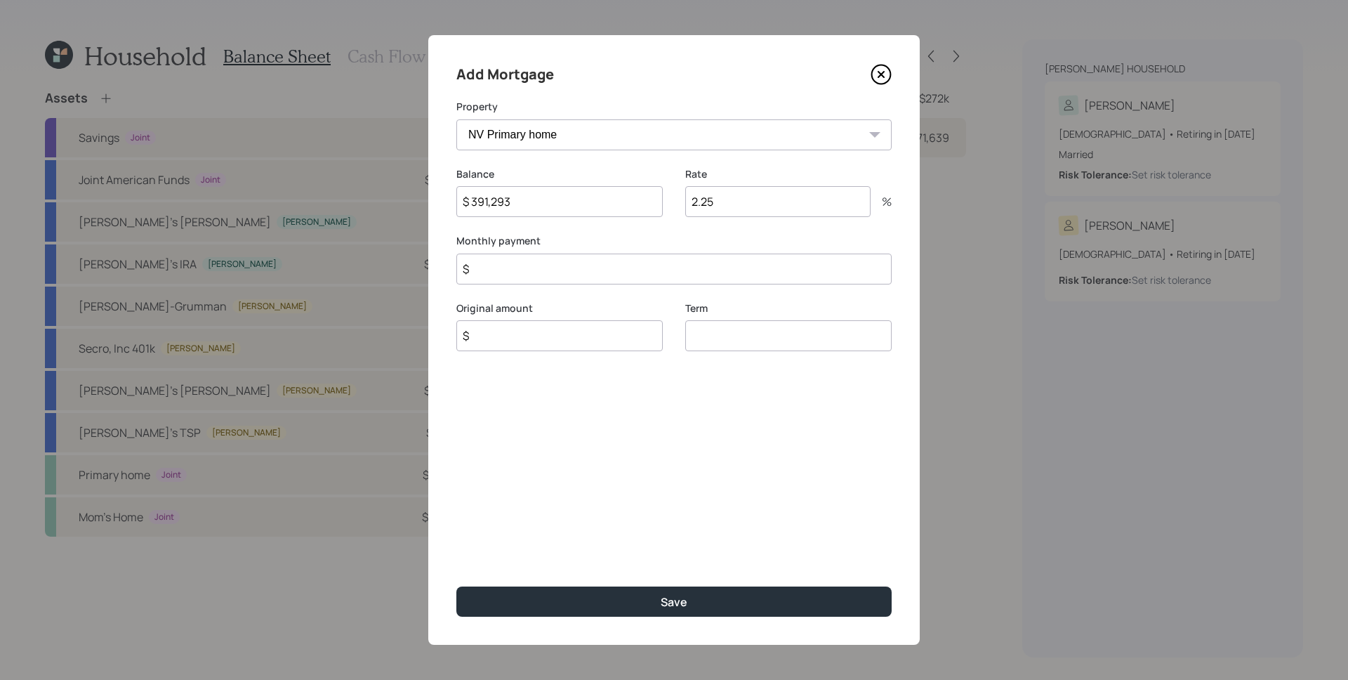
click at [634, 263] on input "$" at bounding box center [673, 268] width 435 height 31
click at [642, 277] on input "$" at bounding box center [673, 268] width 435 height 31
type input "$ 2,210"
type input "$ 391,293"
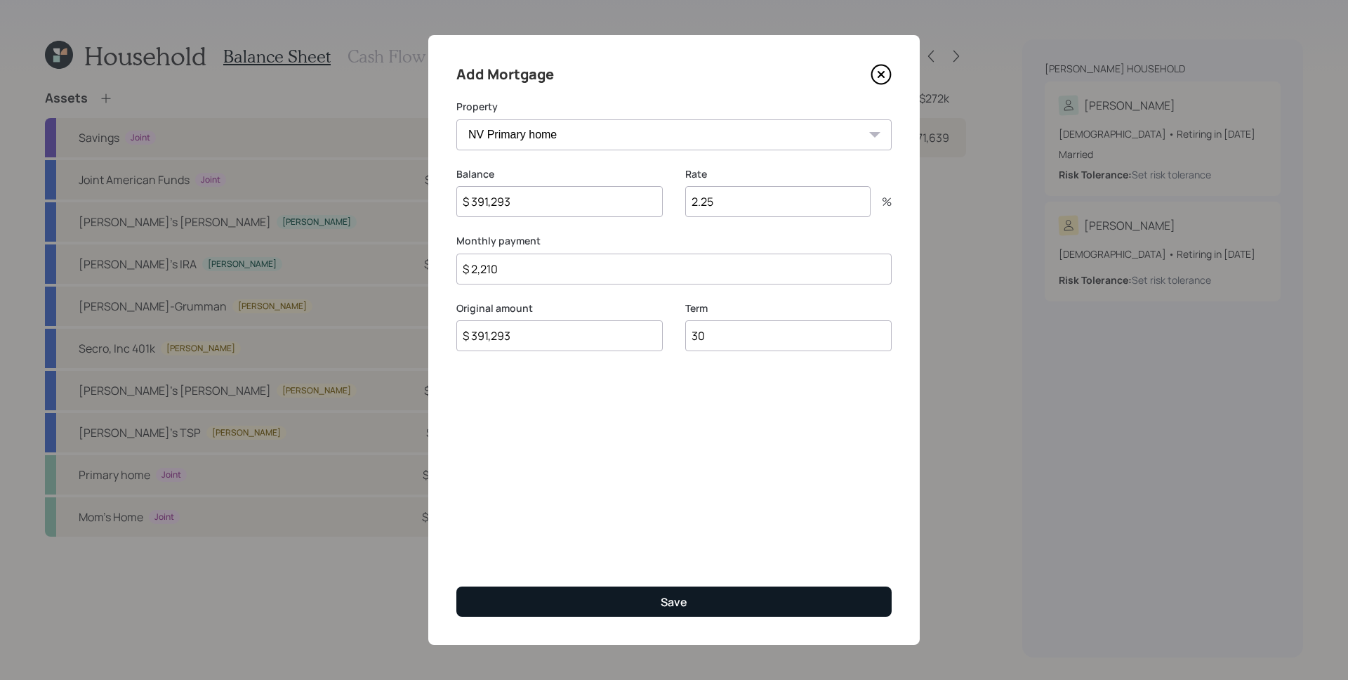
type input "30"
click at [692, 593] on button "Save" at bounding box center [673, 601] width 435 height 30
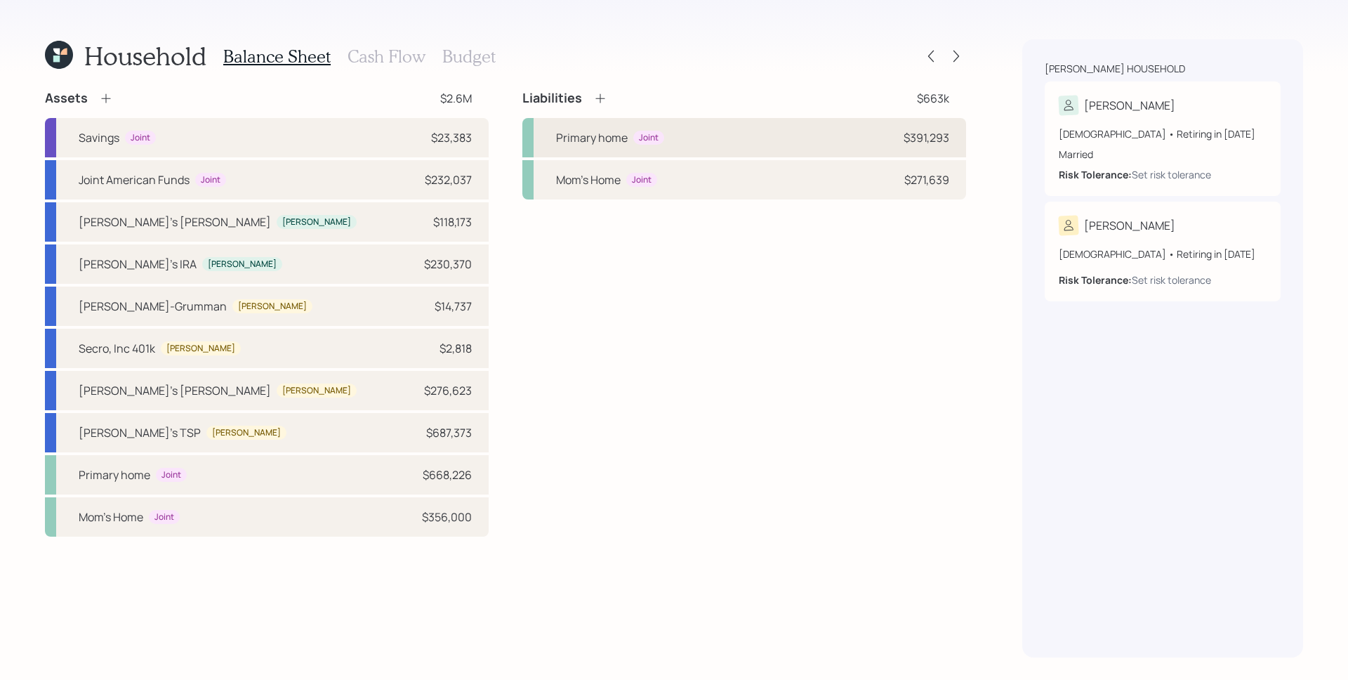
click at [773, 126] on div "Primary home Joint $391,293" at bounding box center [744, 137] width 444 height 39
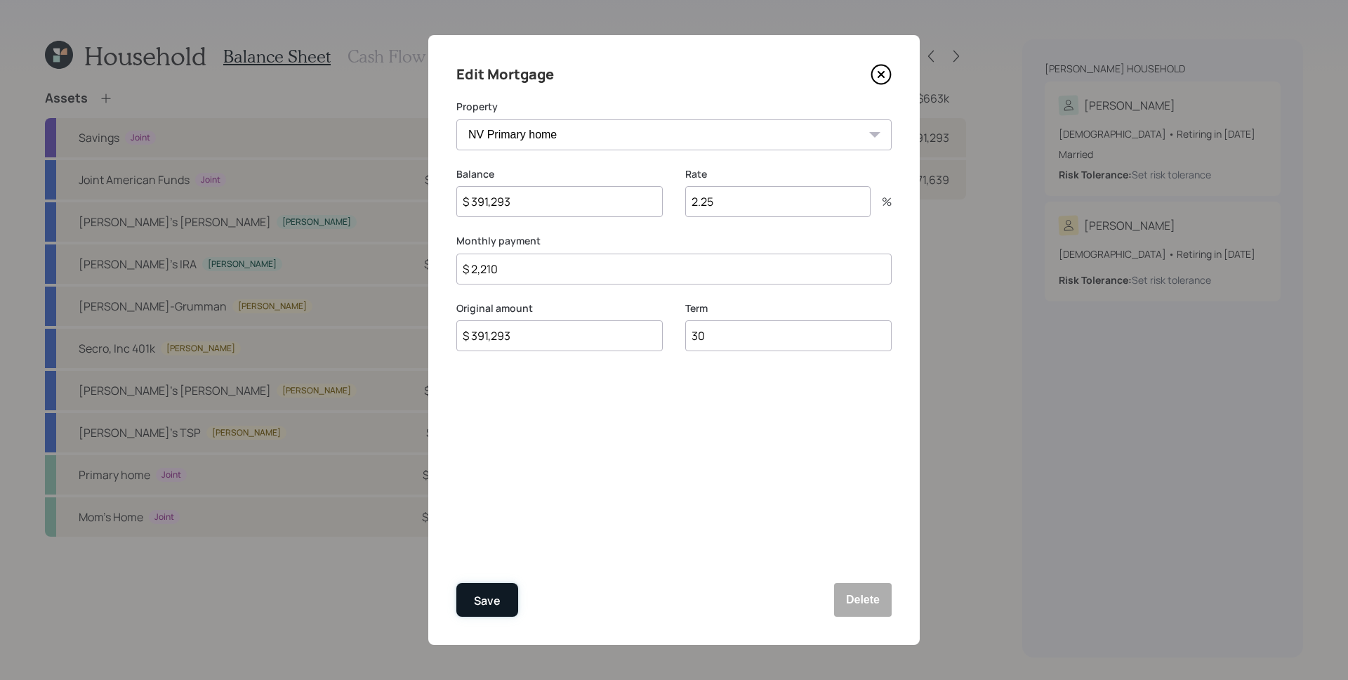
click at [501, 596] on button "Save" at bounding box center [487, 600] width 62 height 34
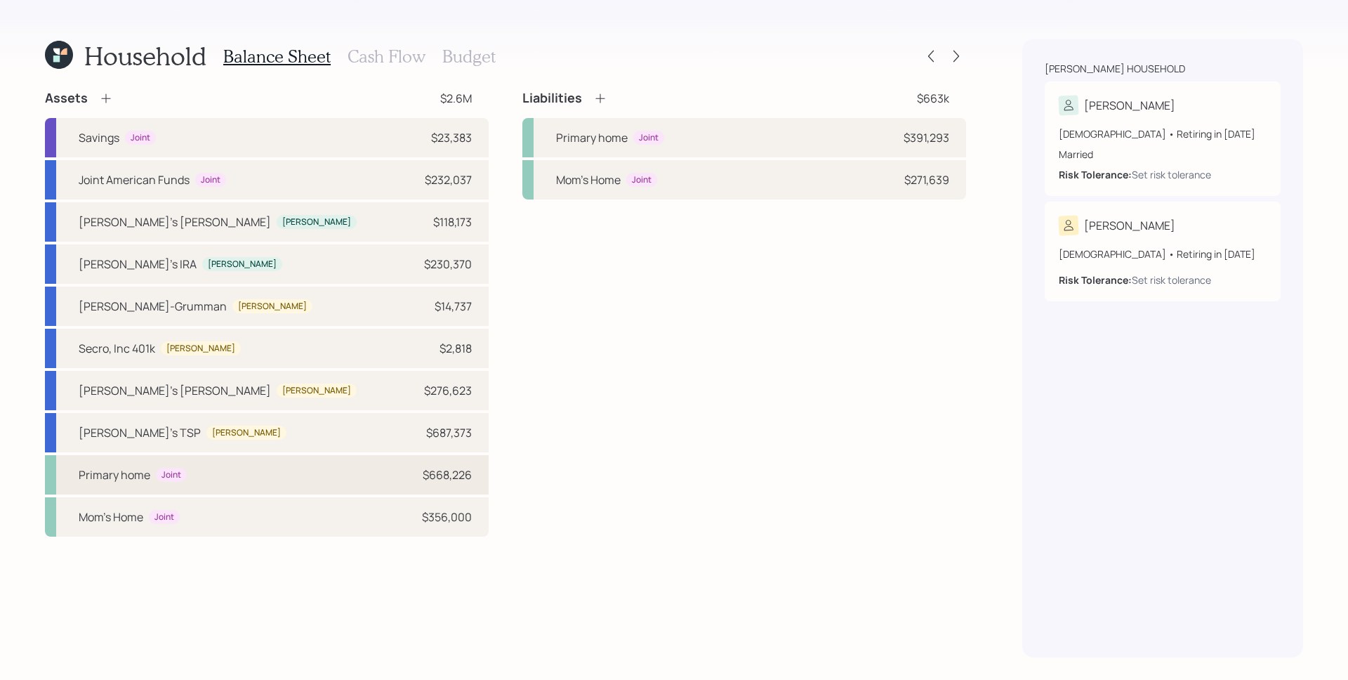
click at [203, 458] on div "Primary home Joint $668,226" at bounding box center [267, 474] width 444 height 39
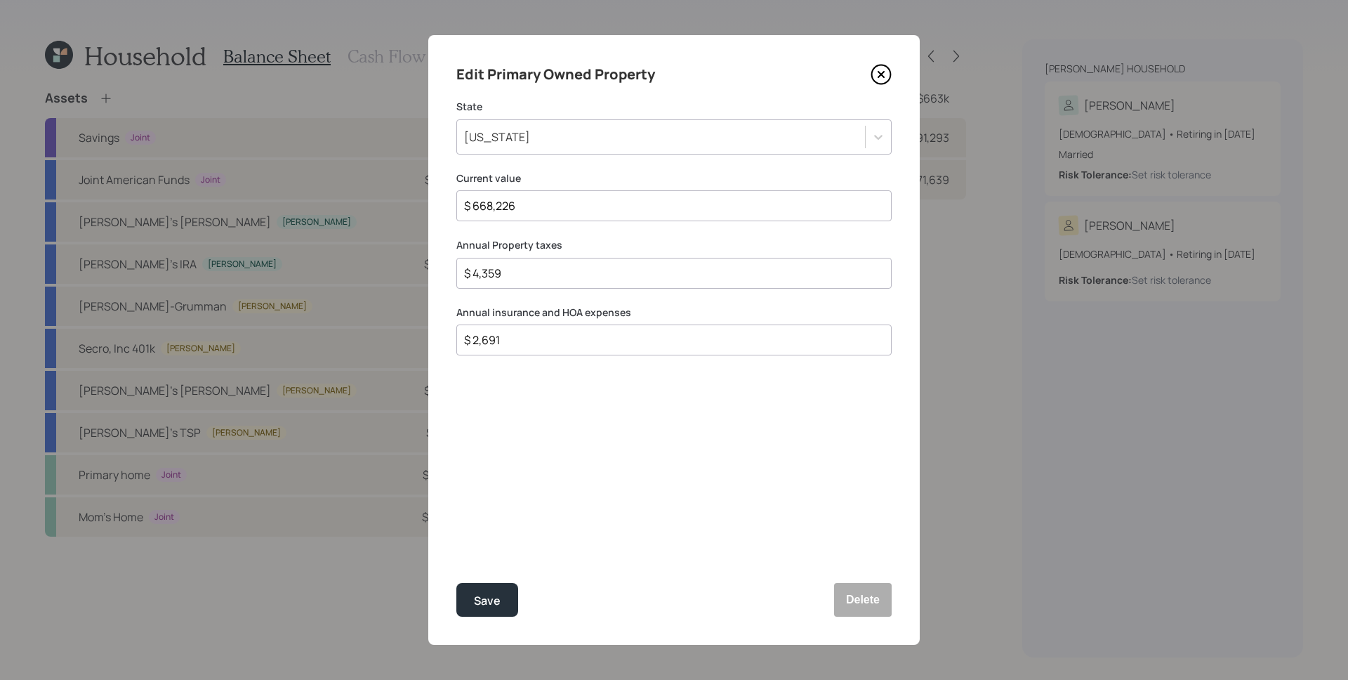
click at [512, 347] on input "$ 2,691" at bounding box center [668, 339] width 411 height 17
click at [486, 609] on button "Save" at bounding box center [487, 600] width 62 height 34
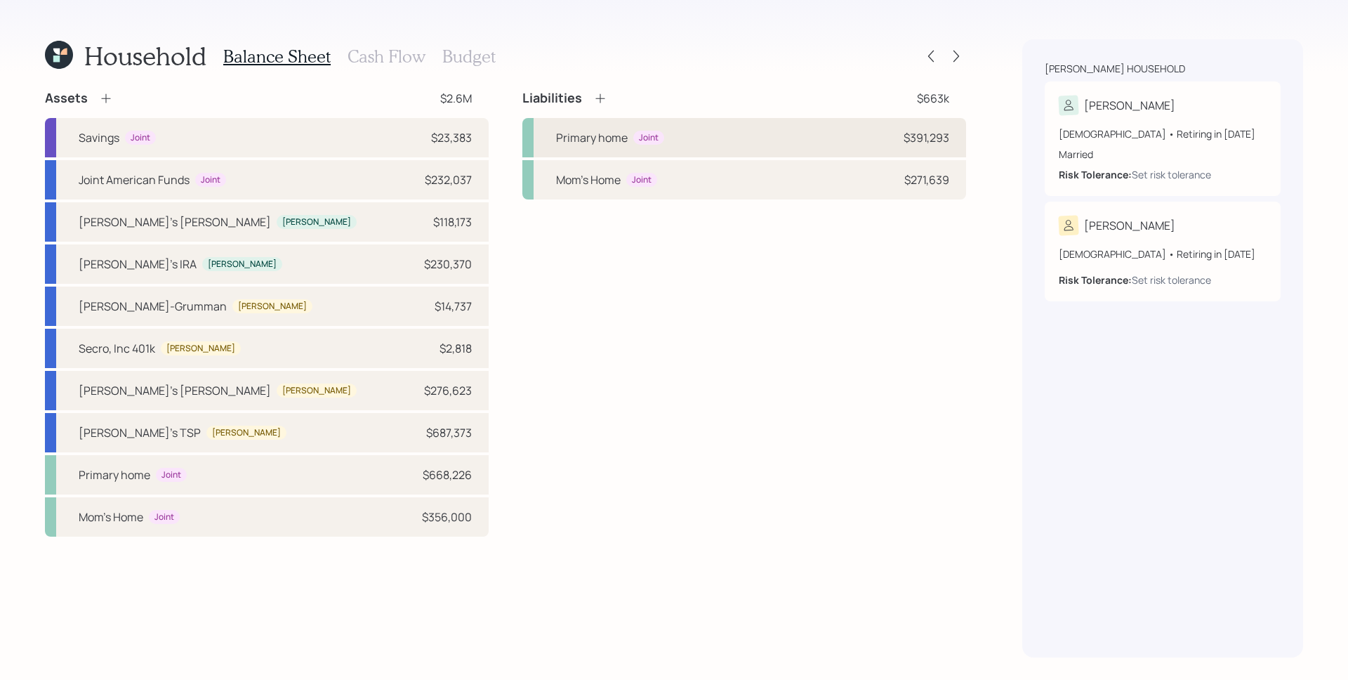
click at [723, 152] on div "Primary home Joint $391,293" at bounding box center [744, 137] width 444 height 39
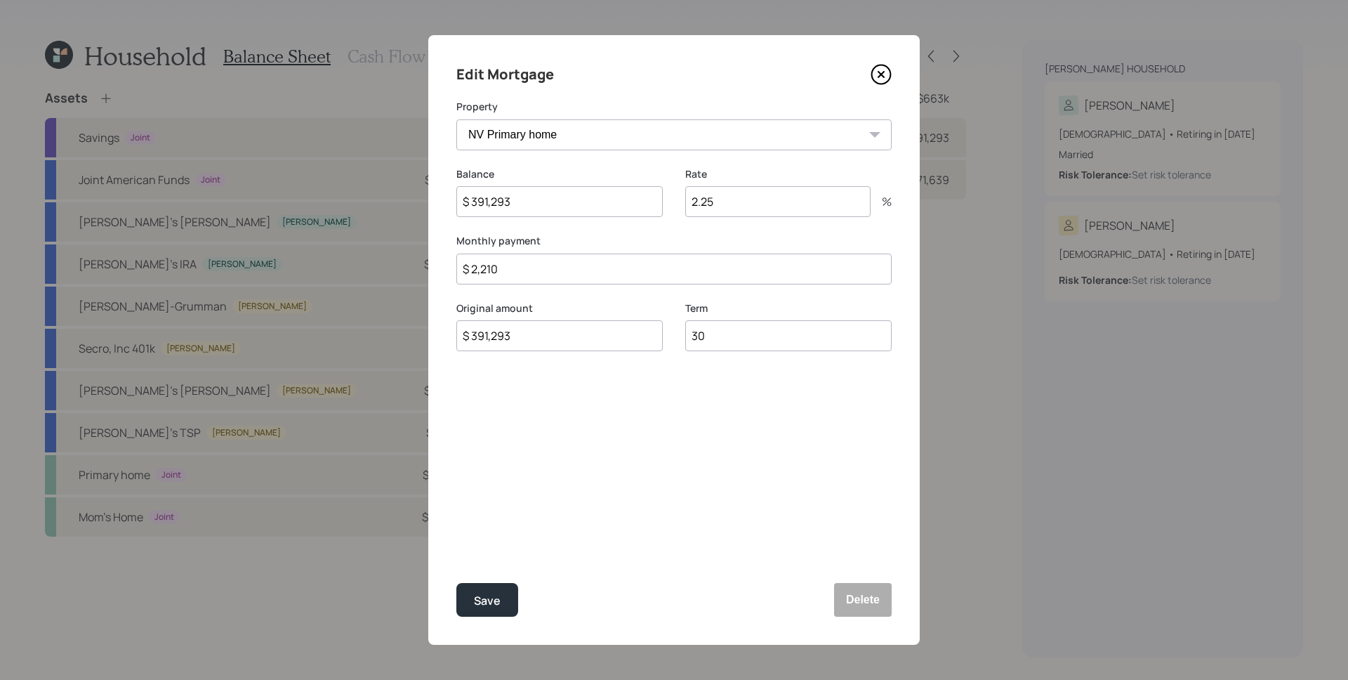
click at [541, 282] on input "$ 2,210" at bounding box center [673, 268] width 435 height 31
type input "$ 1,749"
click at [456, 583] on button "Save" at bounding box center [487, 600] width 62 height 34
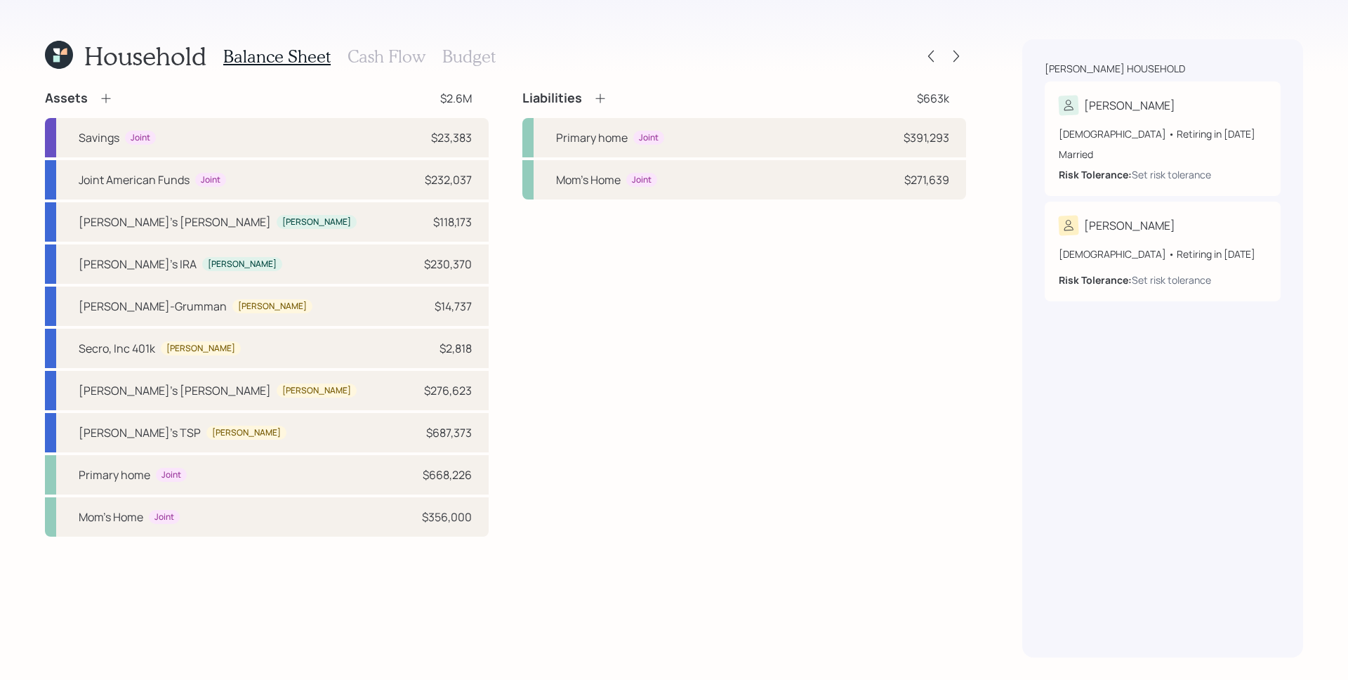
click at [405, 60] on h3 "Cash Flow" at bounding box center [387, 56] width 78 height 20
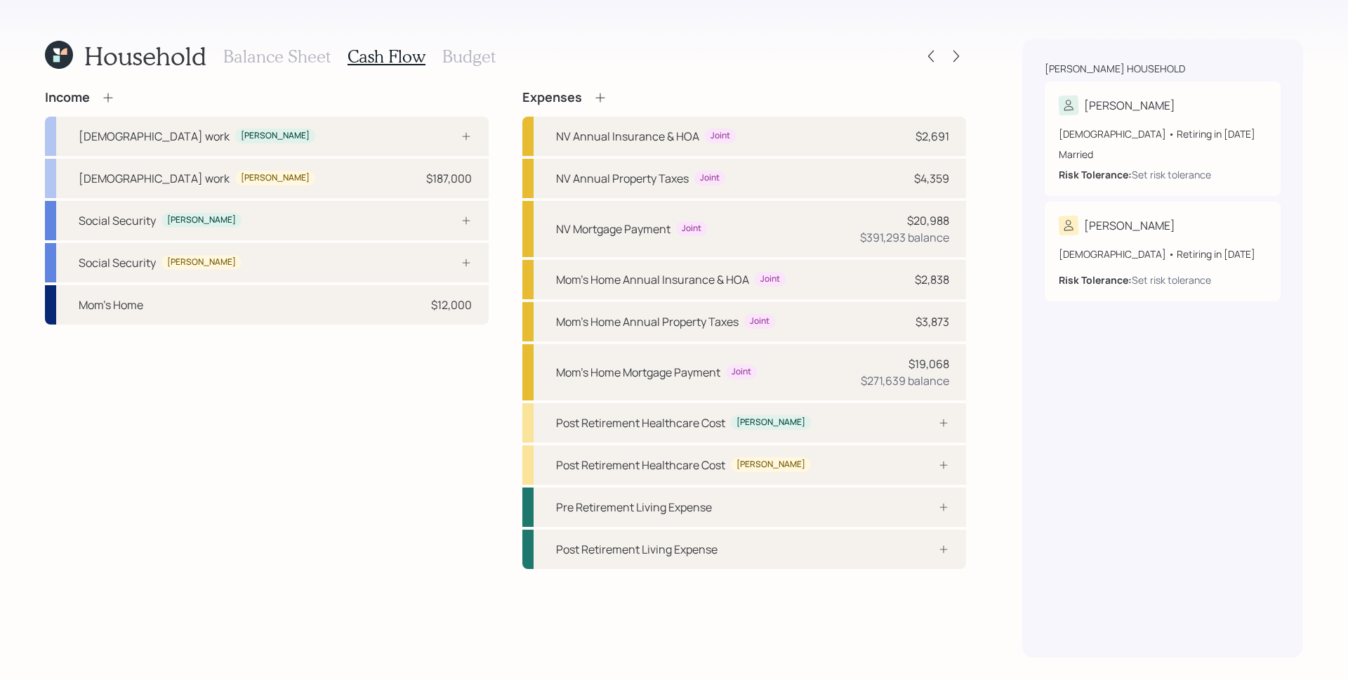
click at [108, 97] on icon at bounding box center [108, 98] width 14 height 14
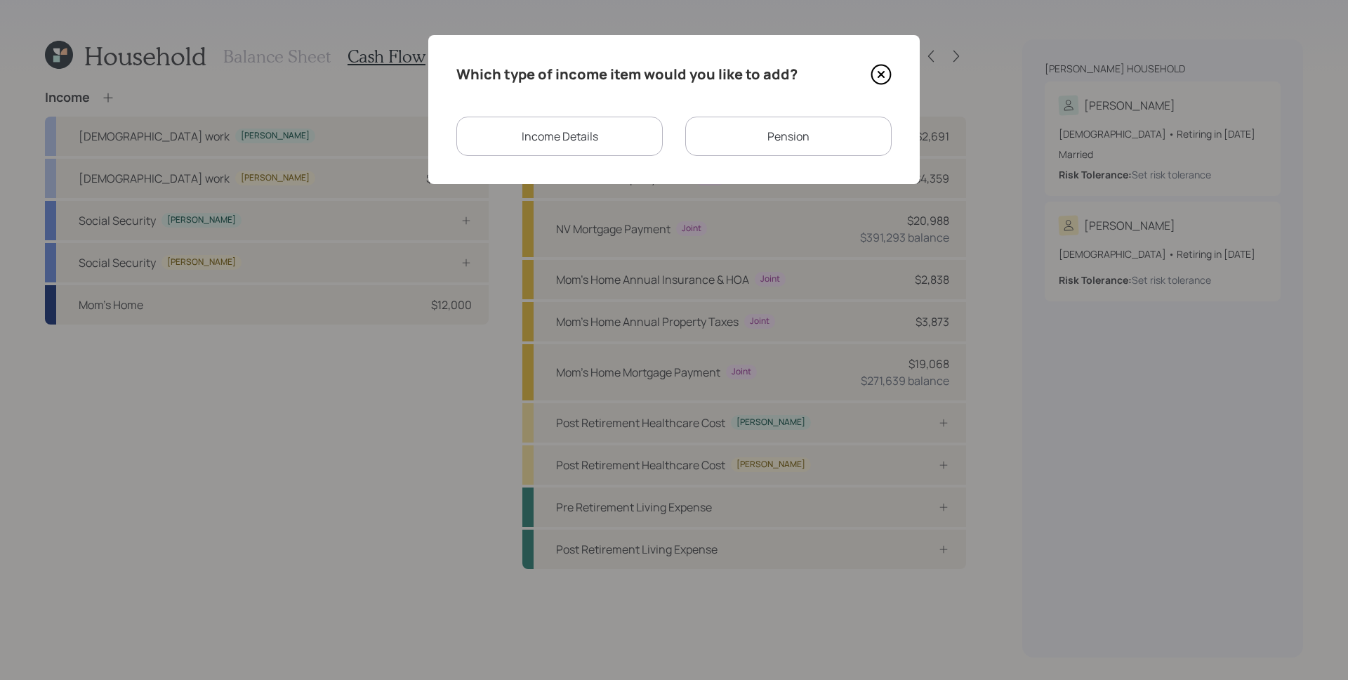
click at [624, 134] on div "Income Details" at bounding box center [559, 136] width 206 height 39
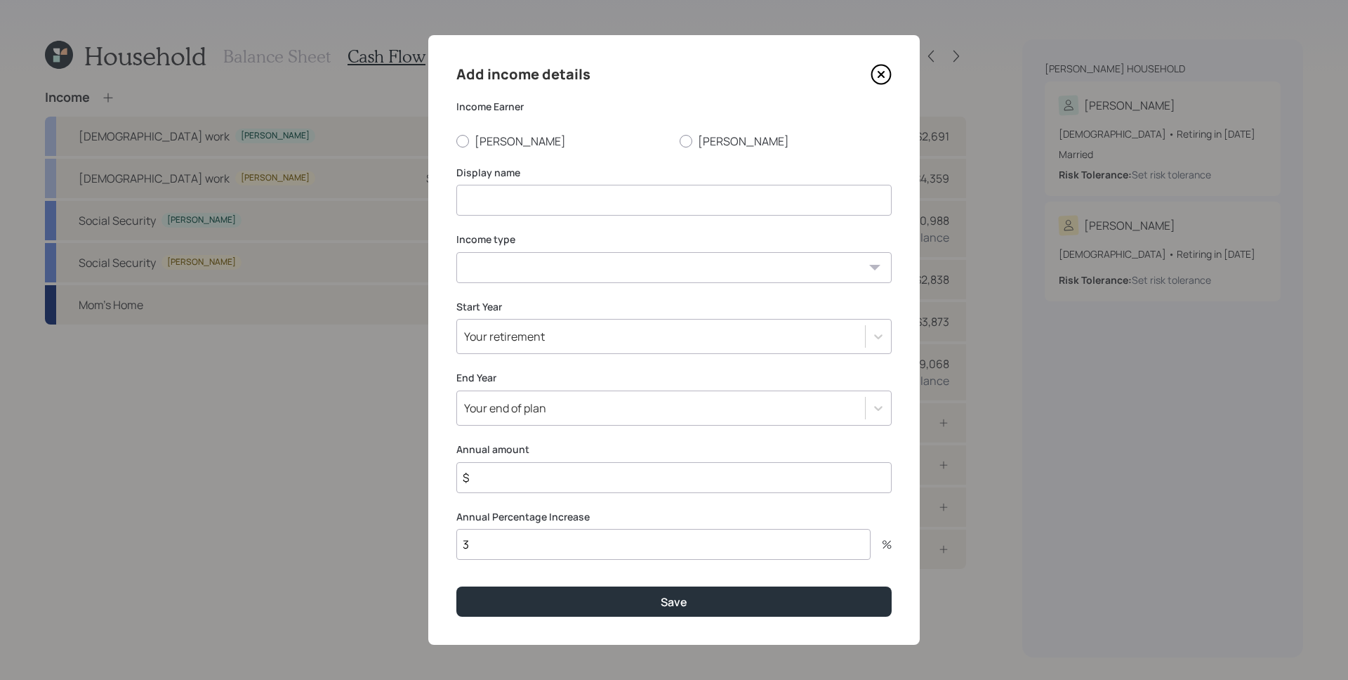
click at [475, 139] on label "[PERSON_NAME]" at bounding box center [562, 140] width 212 height 15
click at [456, 140] on input "[PERSON_NAME]" at bounding box center [456, 140] width 1 height 1
radio input "true"
click at [531, 217] on div "Add income details Income Earner [PERSON_NAME] [PERSON_NAME] Display name Incom…" at bounding box center [673, 339] width 491 height 609
click at [536, 196] on input at bounding box center [673, 200] width 435 height 31
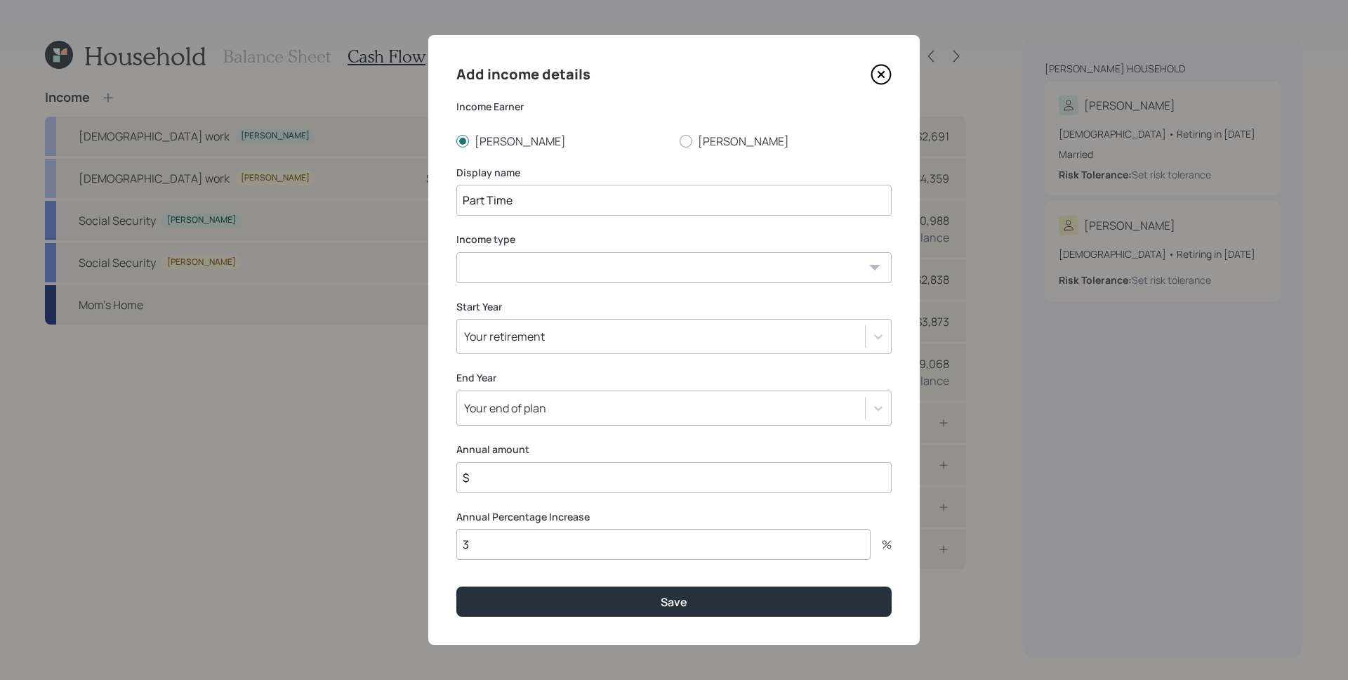
type input "Part Time"
click at [511, 272] on select "[DEMOGRAPHIC_DATA] work [DEMOGRAPHIC_DATA] work Self employment Other" at bounding box center [673, 267] width 435 height 31
select select "part_time"
click at [536, 336] on div "Your retirement" at bounding box center [504, 336] width 81 height 15
click at [650, 345] on div "Your retirement" at bounding box center [661, 336] width 408 height 24
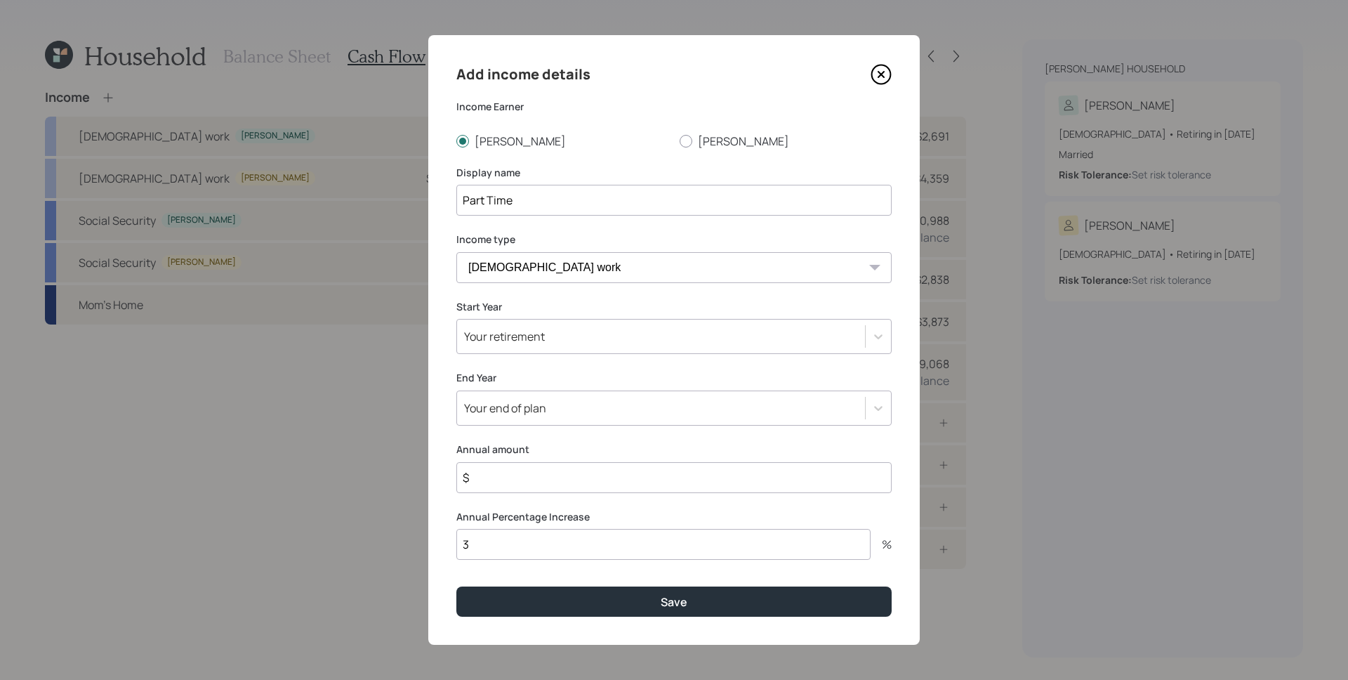
click at [650, 330] on div "Your retirement" at bounding box center [661, 336] width 408 height 24
click at [569, 311] on label "Start Year" at bounding box center [673, 307] width 435 height 14
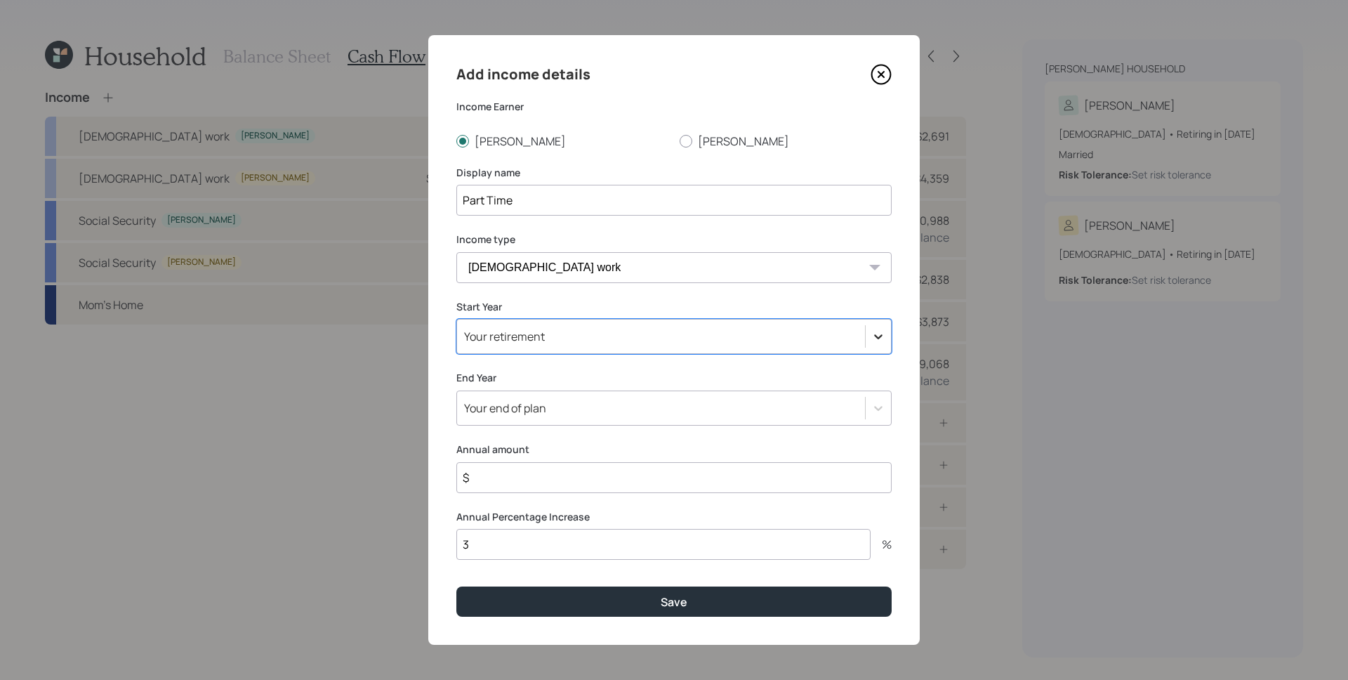
click at [576, 329] on div "Your retirement" at bounding box center [661, 336] width 408 height 24
click at [883, 336] on icon at bounding box center [878, 336] width 14 height 14
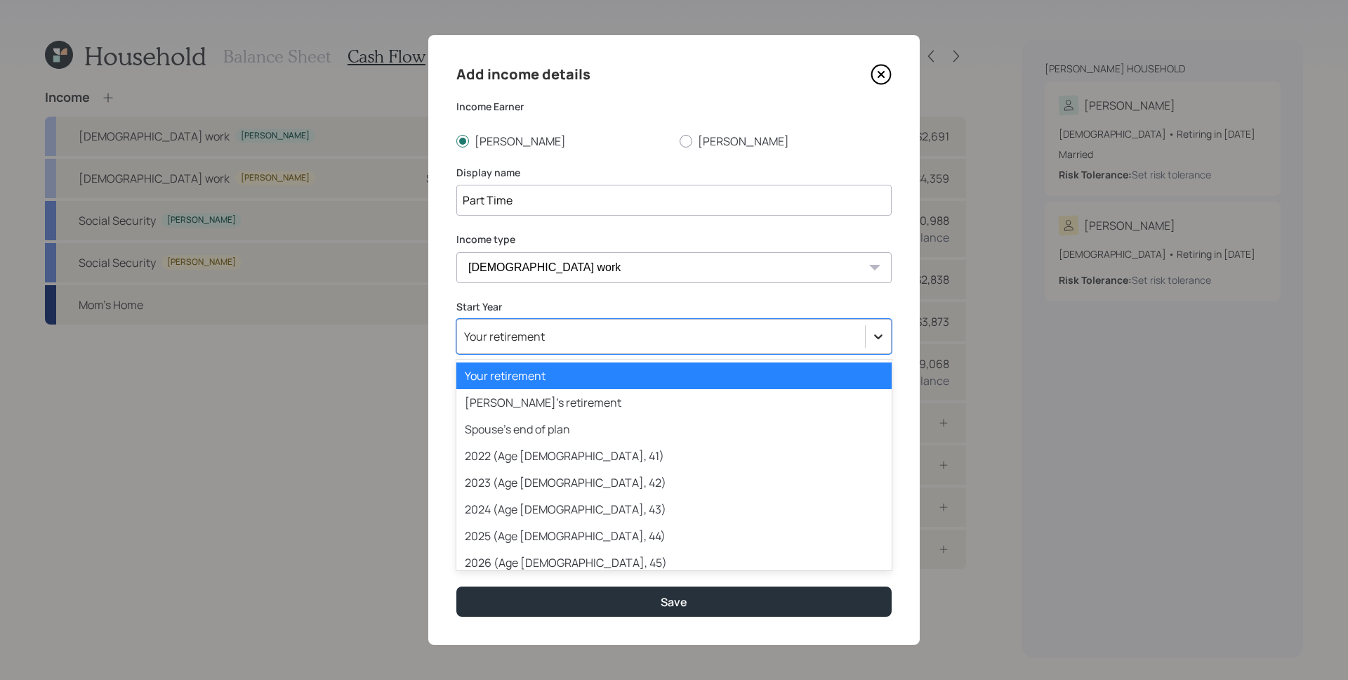
click at [883, 336] on icon at bounding box center [878, 336] width 14 height 14
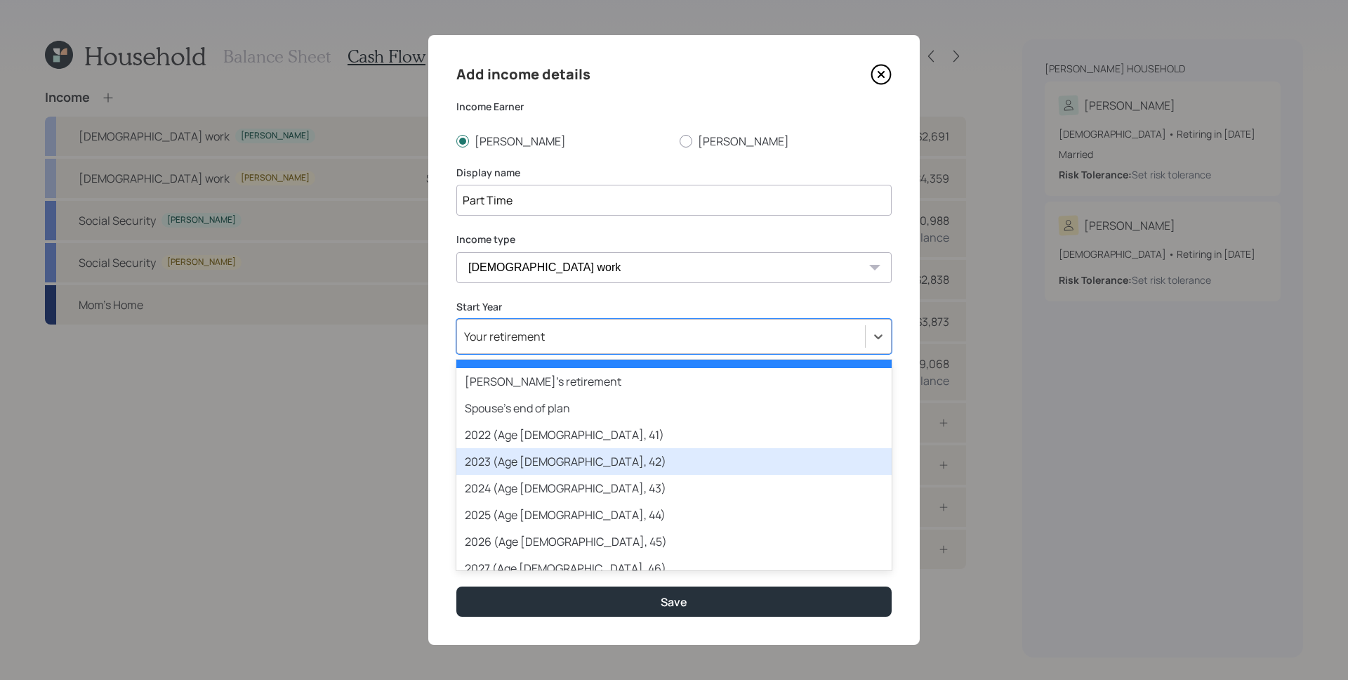
scroll to position [24, 0]
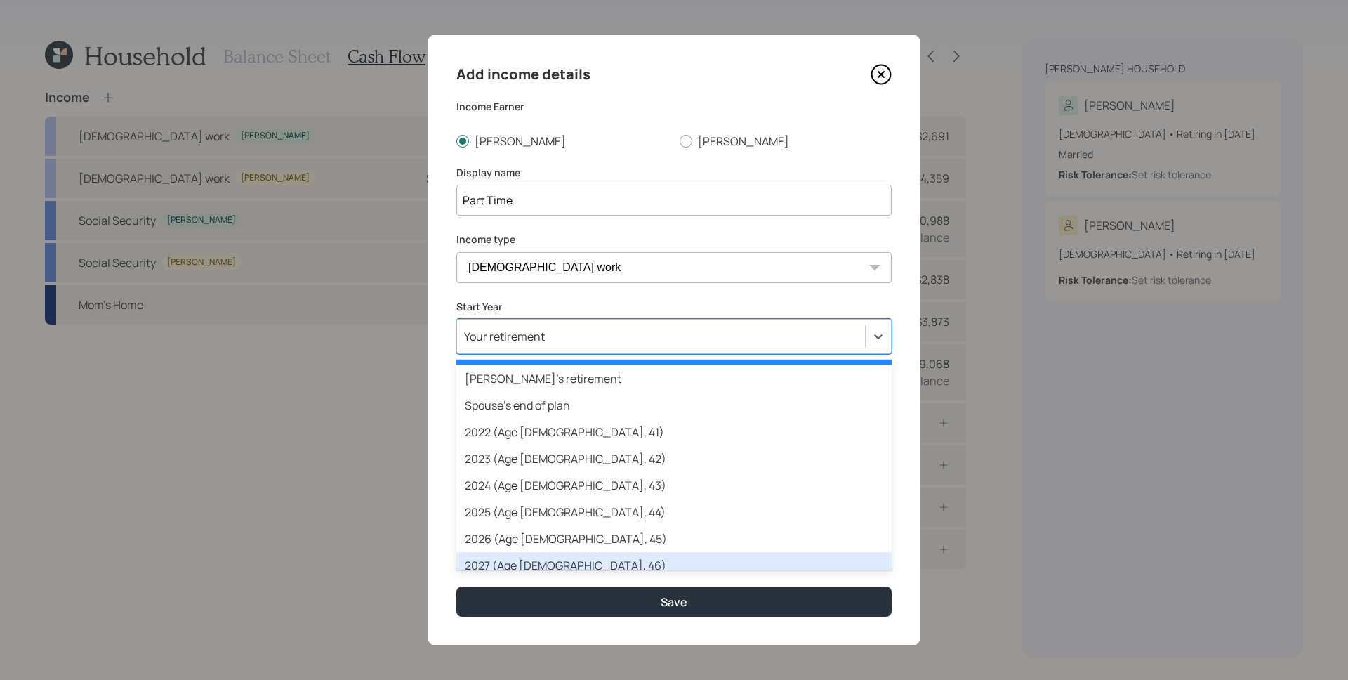
click at [585, 555] on div "2027 (Age [DEMOGRAPHIC_DATA], 46)" at bounding box center [673, 565] width 435 height 27
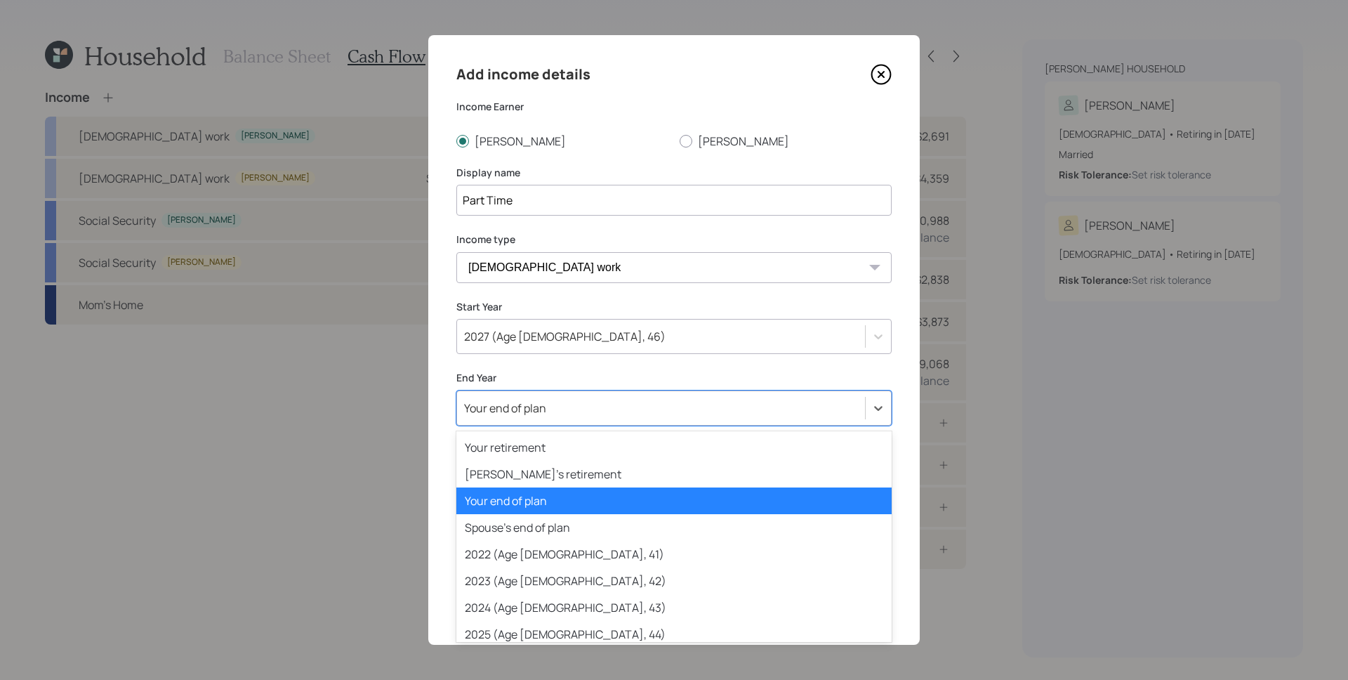
click at [558, 395] on div "Your end of plan" at bounding box center [673, 407] width 435 height 35
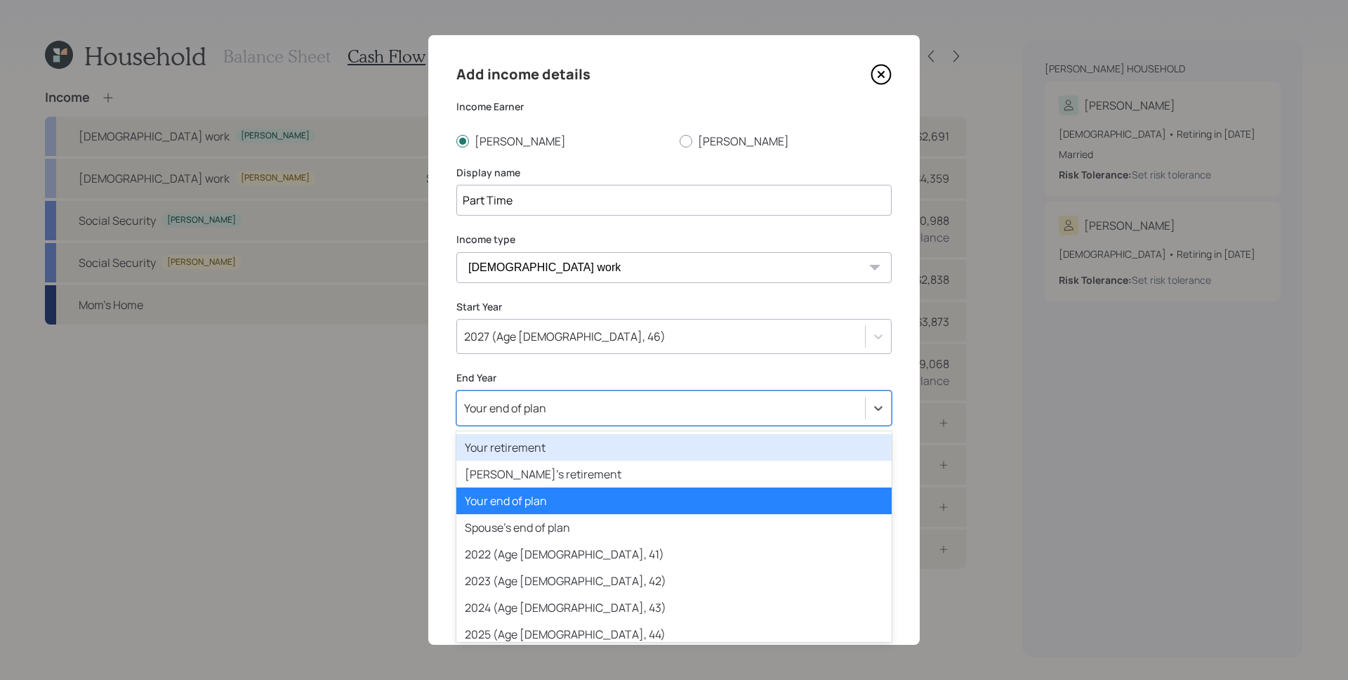
click at [561, 452] on div "Your retirement" at bounding box center [673, 447] width 435 height 27
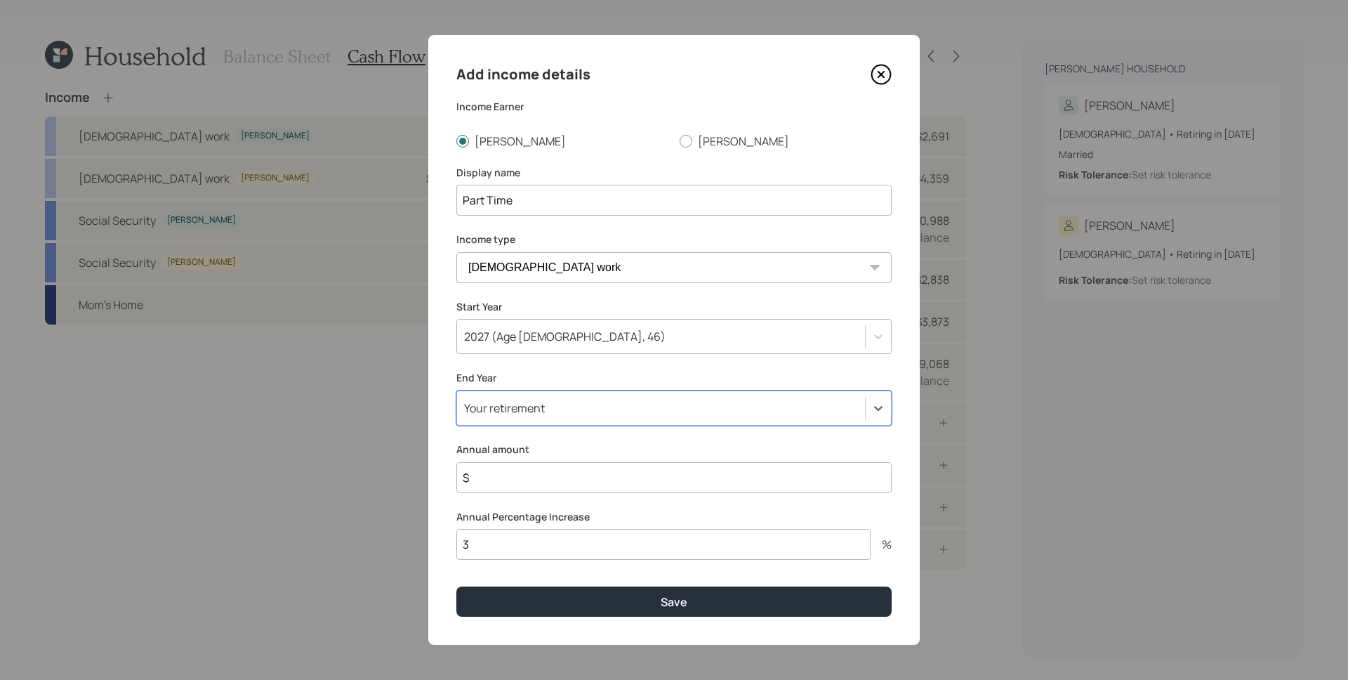
click at [548, 479] on input "$" at bounding box center [673, 477] width 435 height 31
type input "$ 30,000"
click at [456, 586] on button "Save" at bounding box center [673, 601] width 435 height 30
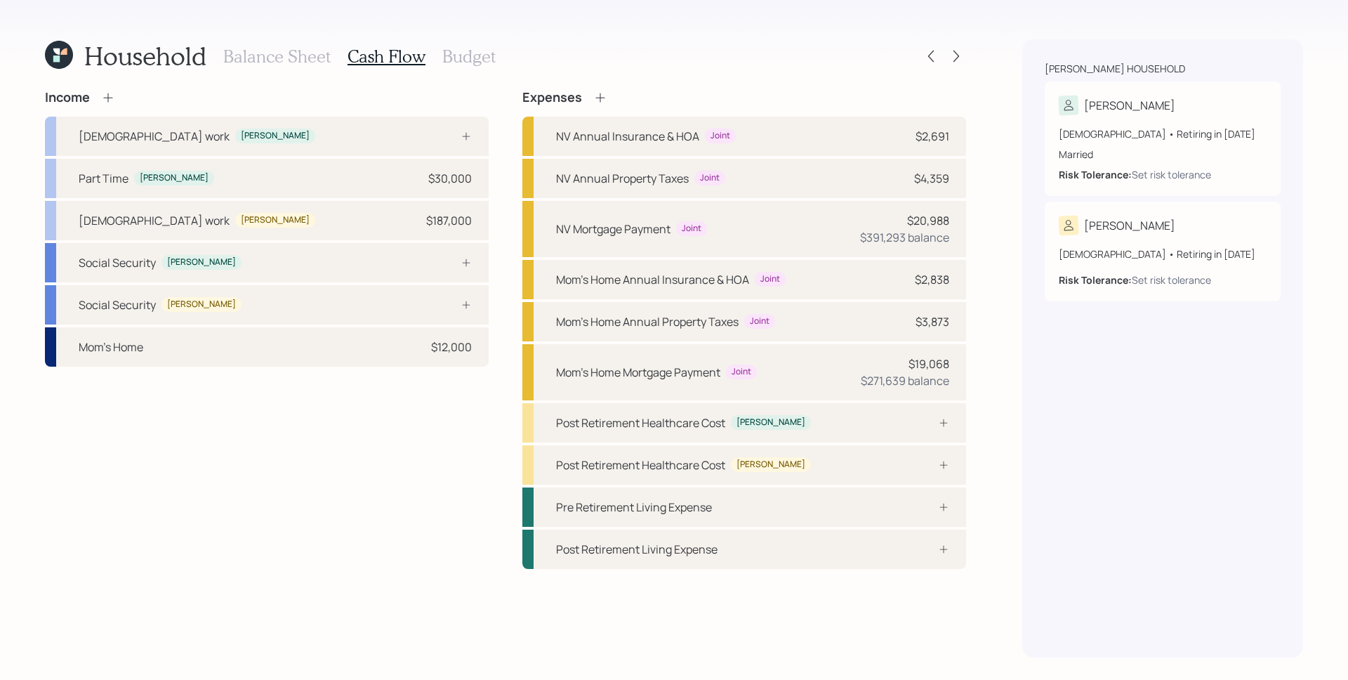
click at [480, 97] on div "Income" at bounding box center [267, 97] width 444 height 15
click at [109, 98] on icon at bounding box center [108, 98] width 14 height 14
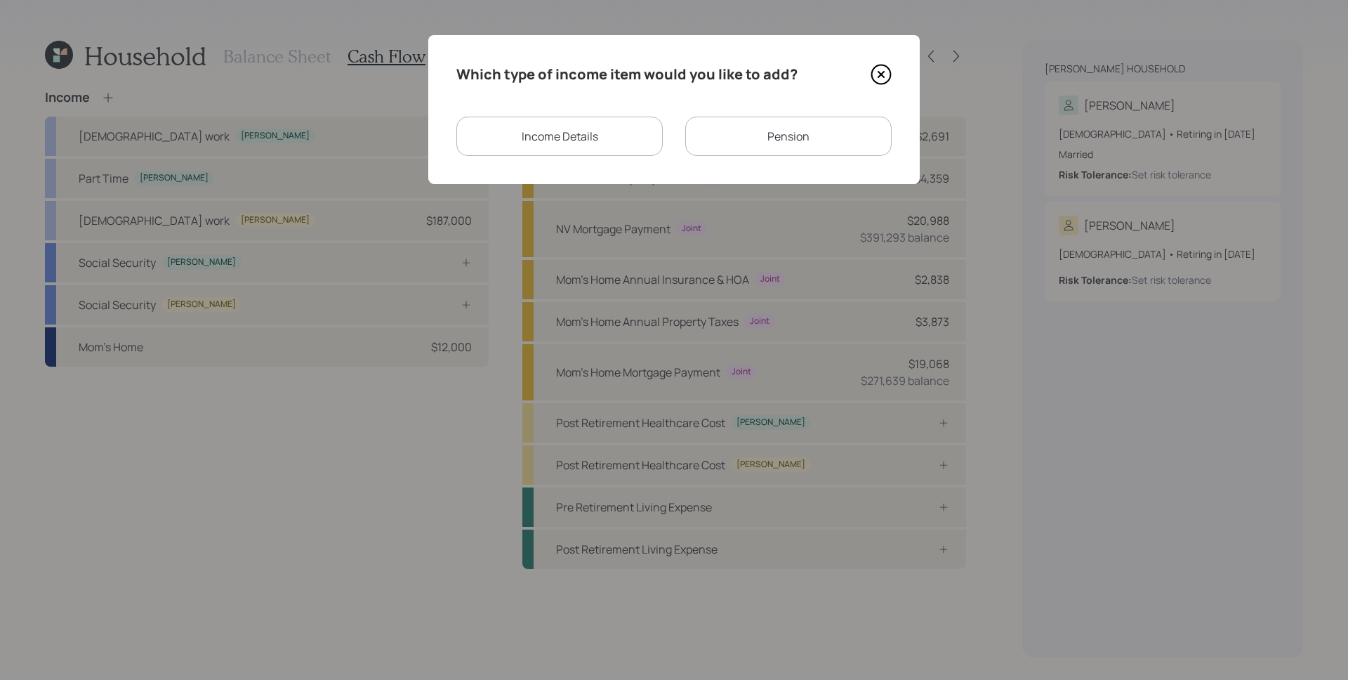
click at [593, 144] on div "Income Details" at bounding box center [559, 136] width 206 height 39
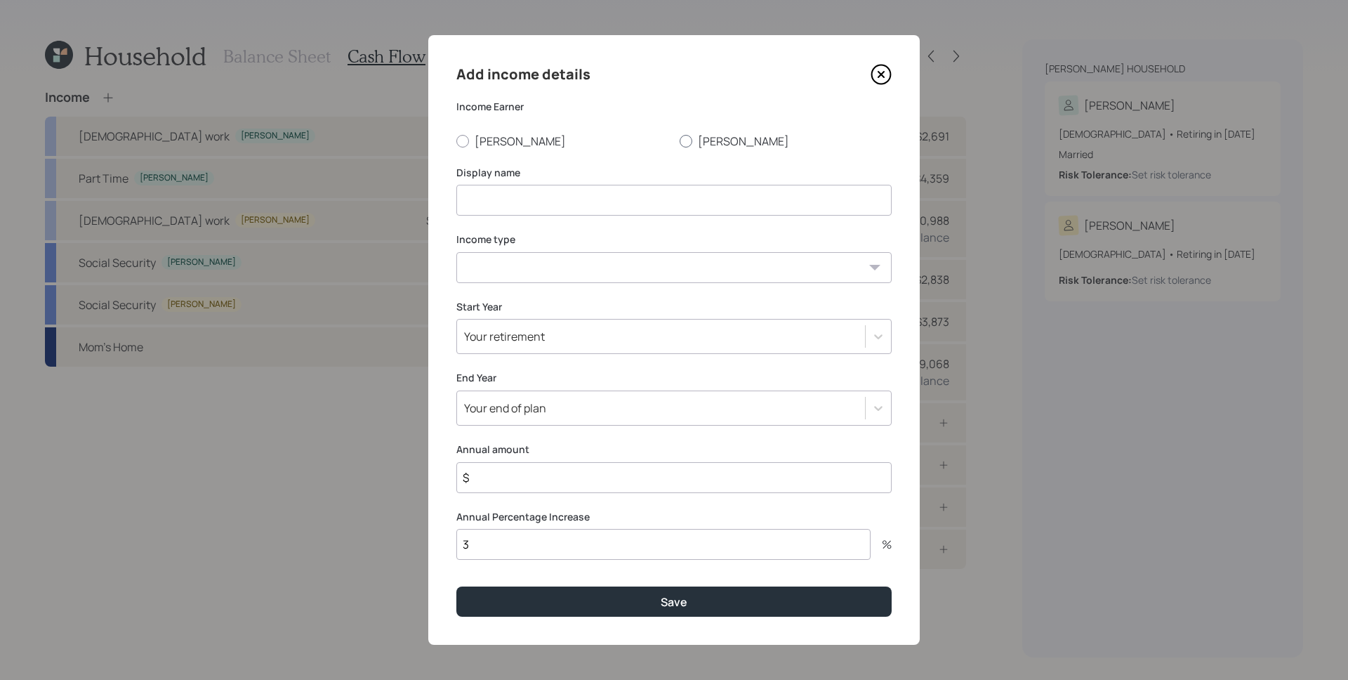
click at [708, 134] on label "[PERSON_NAME]" at bounding box center [786, 140] width 212 height 15
click at [680, 140] on input "[PERSON_NAME]" at bounding box center [679, 140] width 1 height 1
radio input "true"
click at [635, 198] on input at bounding box center [673, 200] width 435 height 31
type input "VA Benefits"
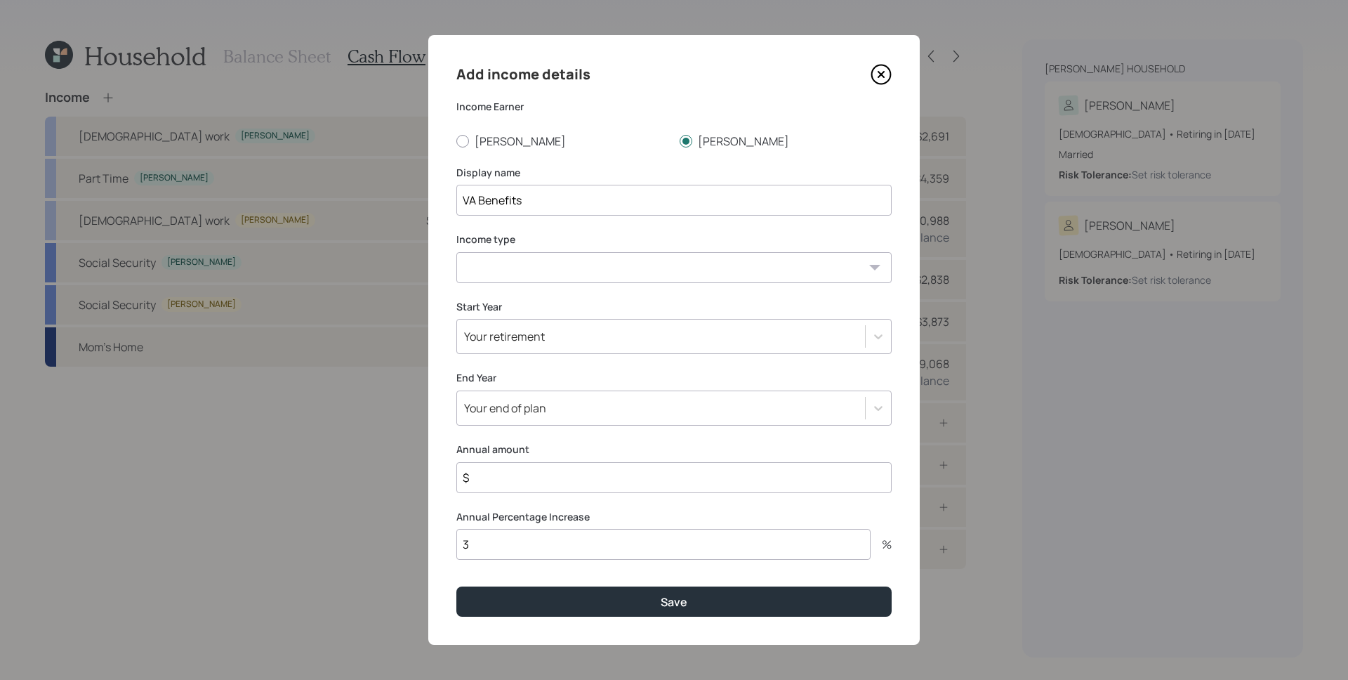
click at [595, 265] on select "[DEMOGRAPHIC_DATA] work [DEMOGRAPHIC_DATA] work Self employment Other" at bounding box center [673, 267] width 435 height 31
select select "other"
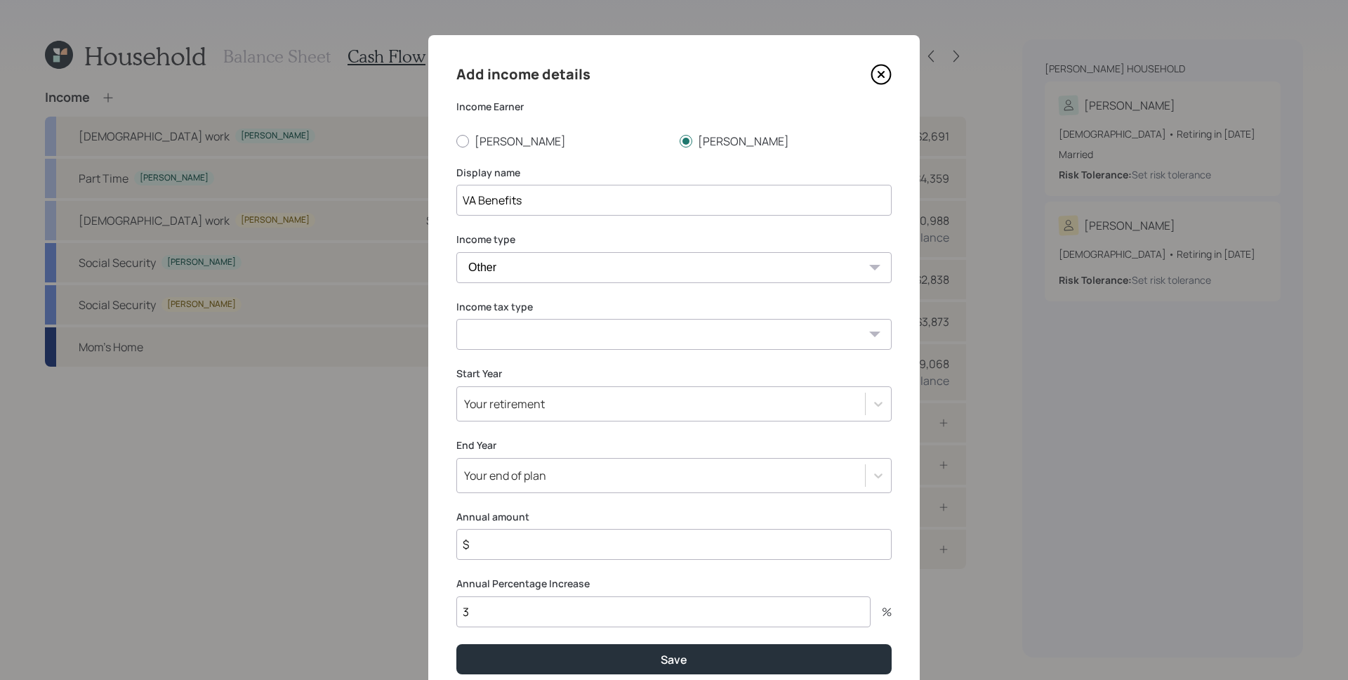
drag, startPoint x: 595, startPoint y: 265, endPoint x: 505, endPoint y: 327, distance: 109.6
click at [519, 340] on select "Tax-free Earned Self Employment Alimony Royalties Pension / Annuity Interest Di…" at bounding box center [673, 334] width 435 height 31
select select "tax_free"
click at [558, 392] on div "Your retirement" at bounding box center [661, 404] width 408 height 24
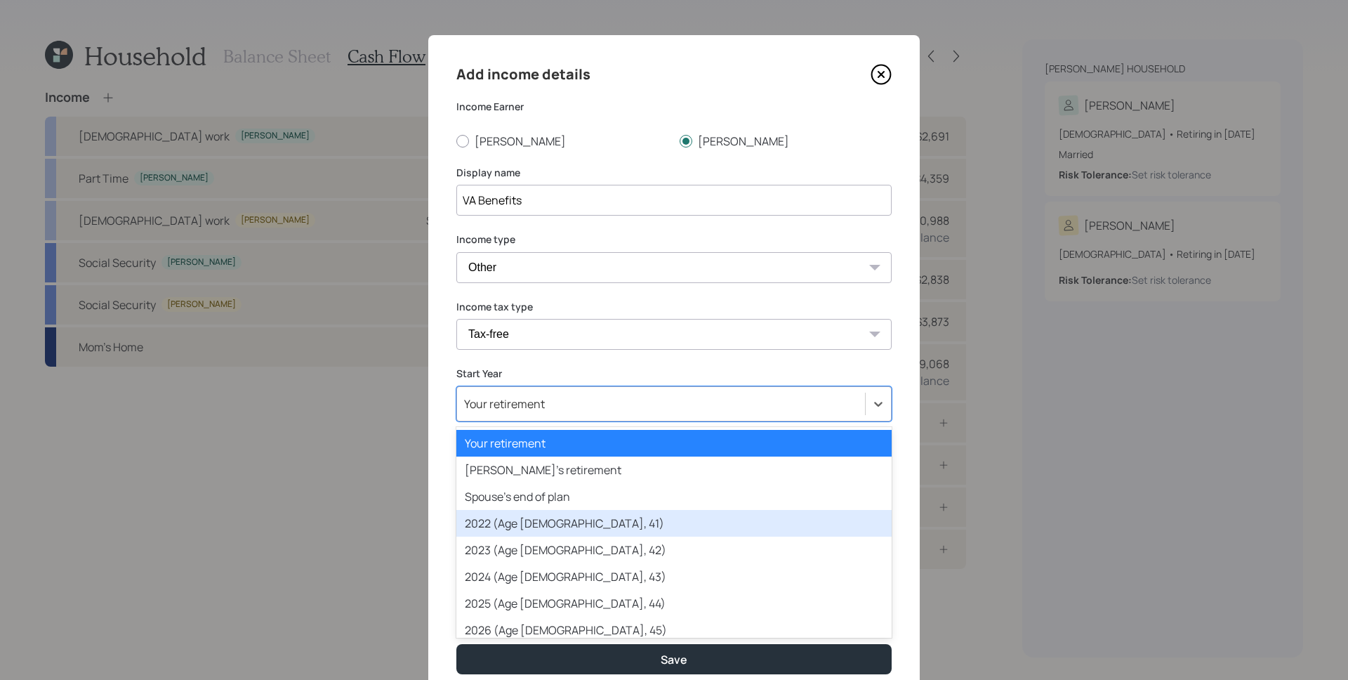
click at [542, 530] on div "2022 (Age [DEMOGRAPHIC_DATA], 41)" at bounding box center [673, 523] width 435 height 27
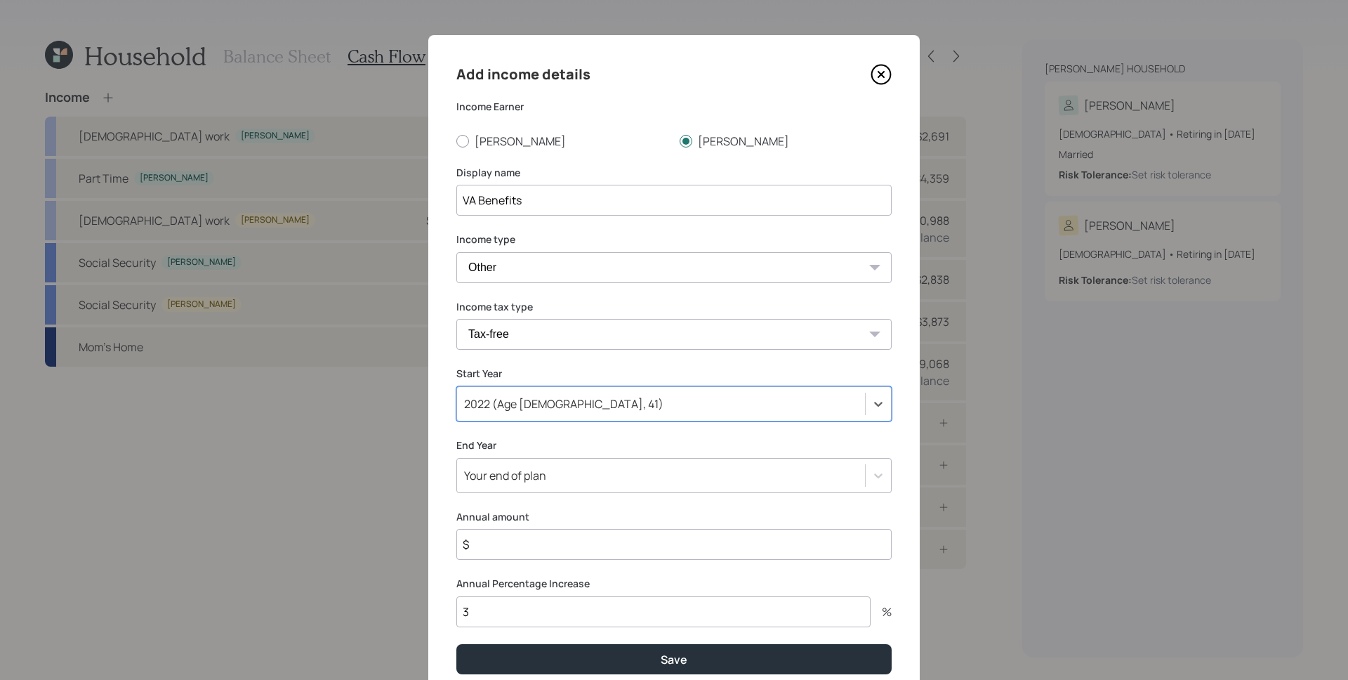
click at [517, 461] on div "Your end of plan" at bounding box center [673, 475] width 435 height 35
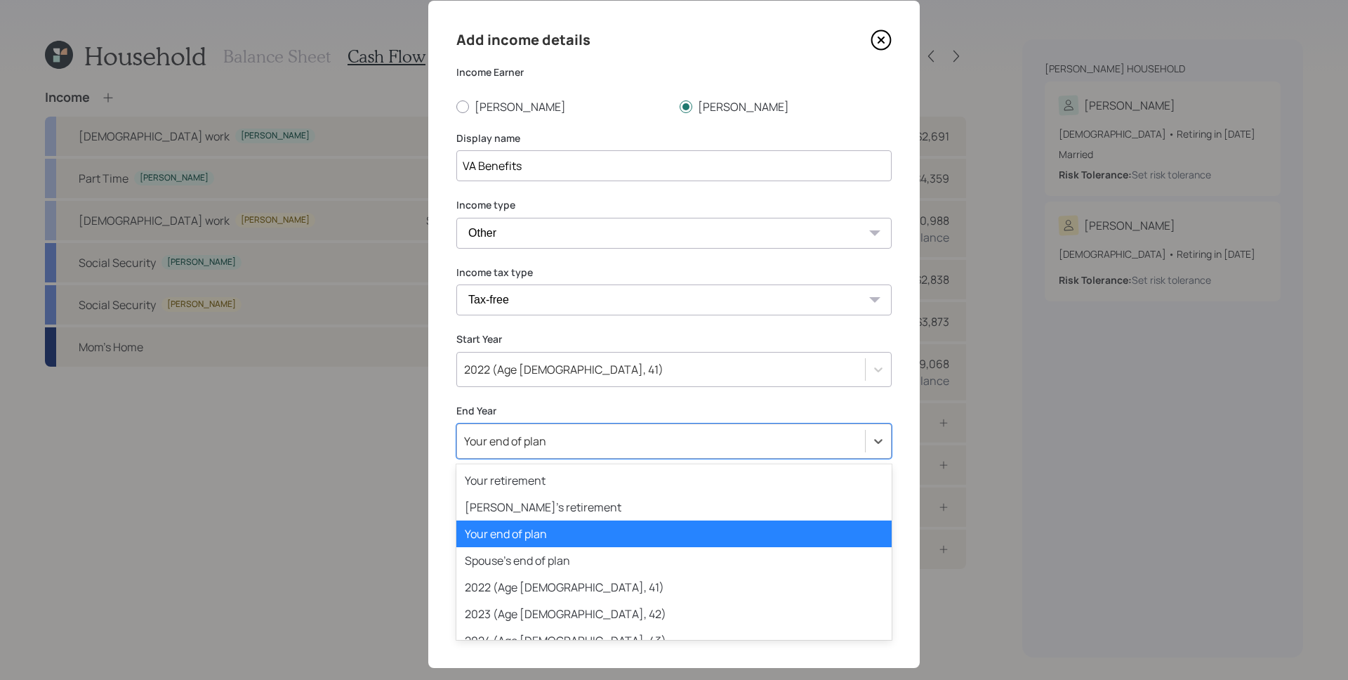
scroll to position [34, 0]
click at [509, 385] on div "2022 (Age [DEMOGRAPHIC_DATA], 41)" at bounding box center [673, 369] width 435 height 35
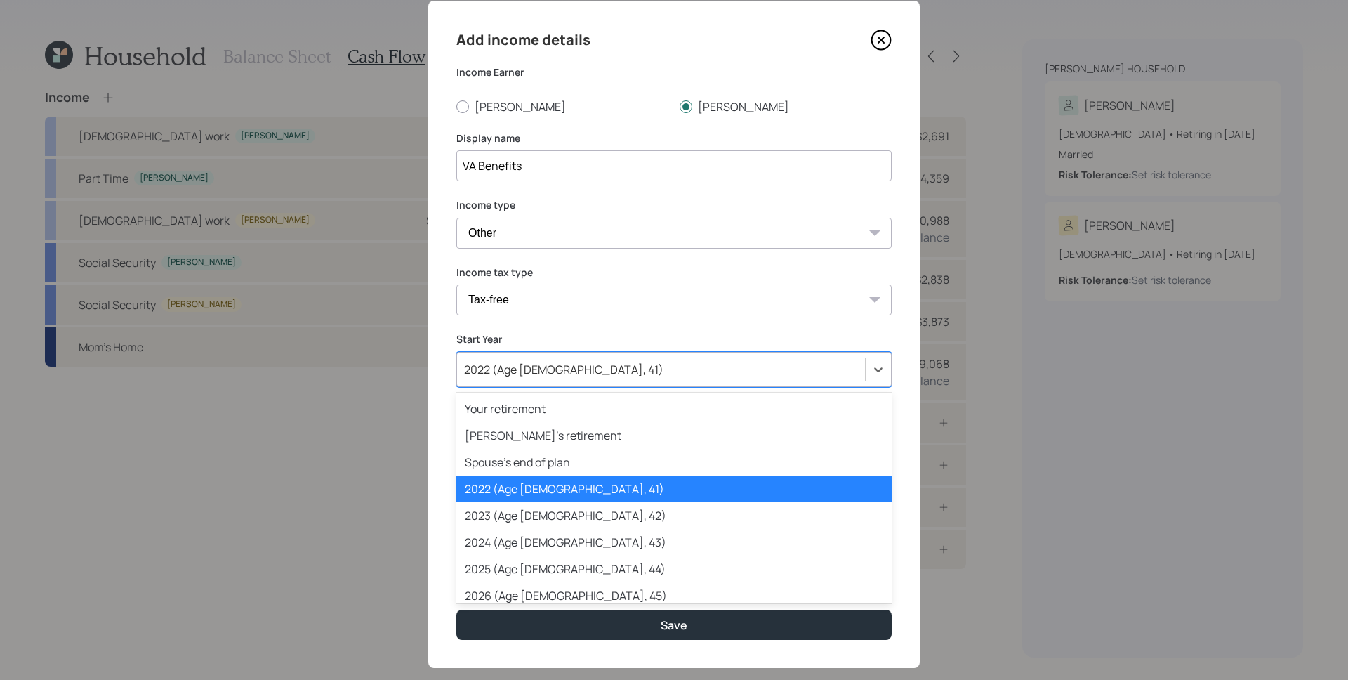
click at [595, 319] on div "Add income details Income Earner [PERSON_NAME] [PERSON_NAME] Display name VA Be…" at bounding box center [673, 334] width 491 height 667
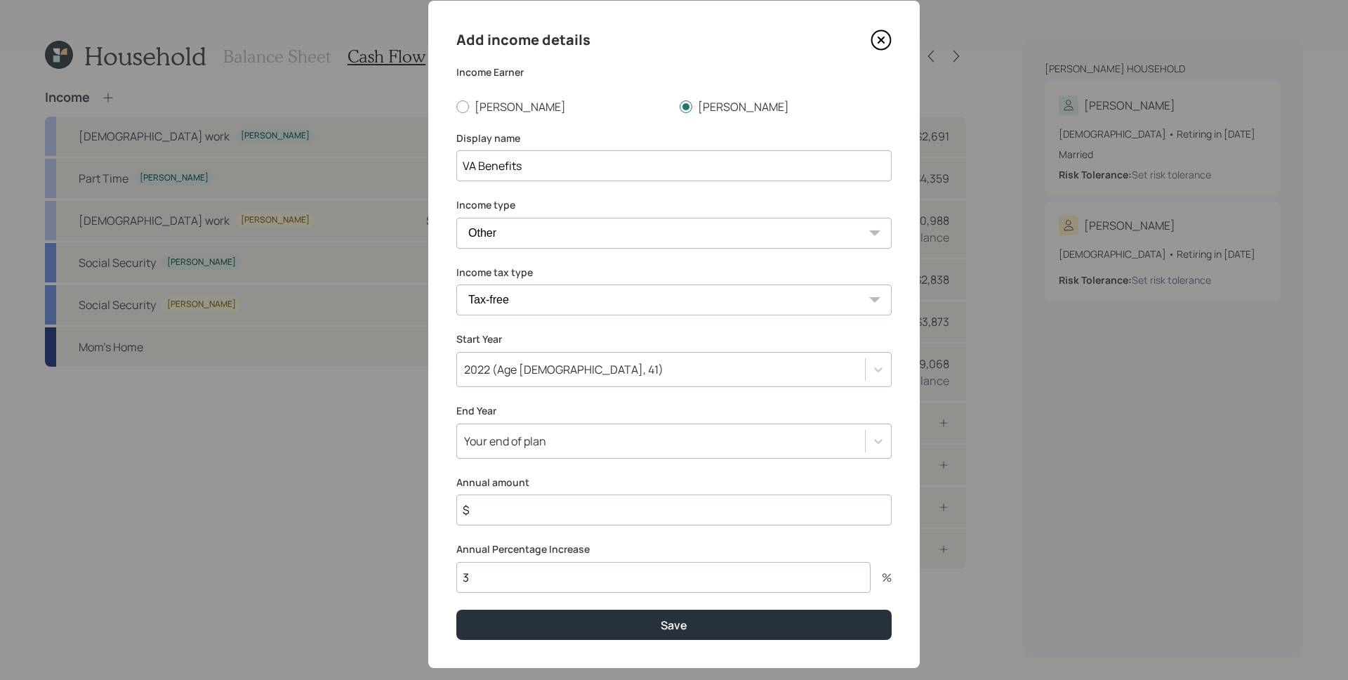
click at [527, 511] on input "$" at bounding box center [673, 509] width 435 height 31
click at [559, 515] on input "$" at bounding box center [673, 509] width 435 height 31
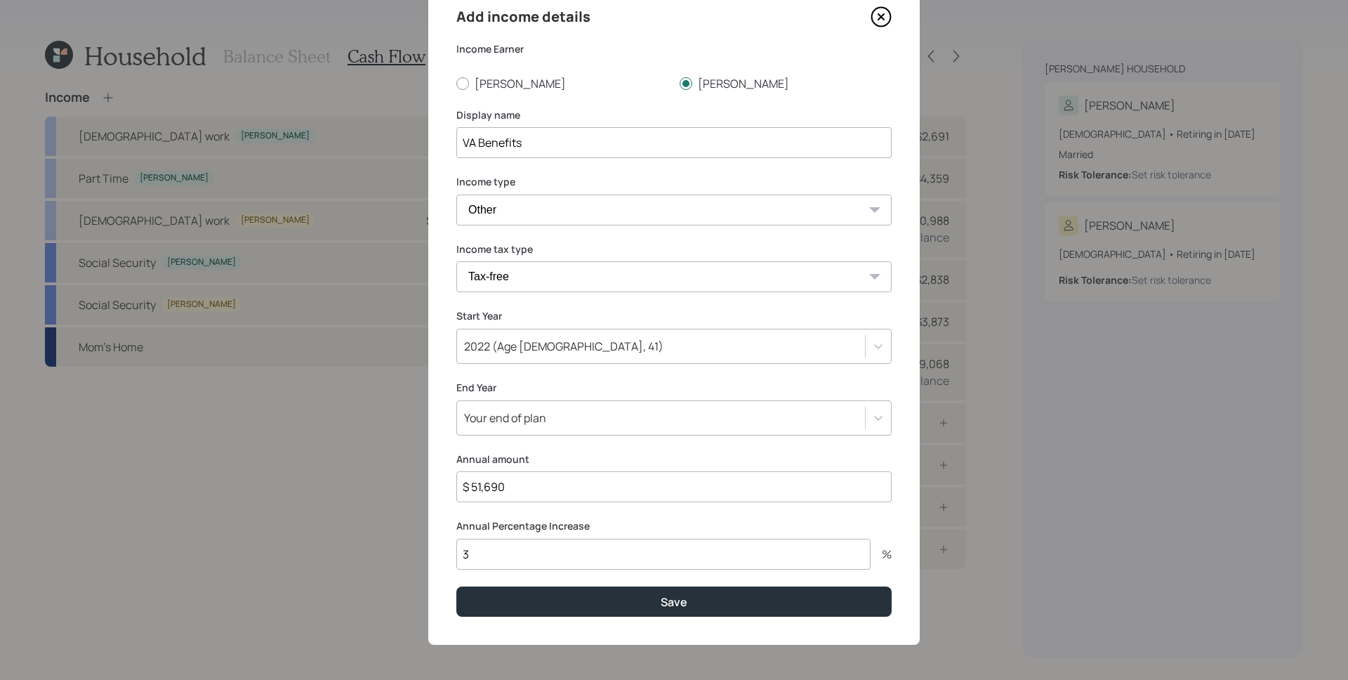
scroll to position [58, 0]
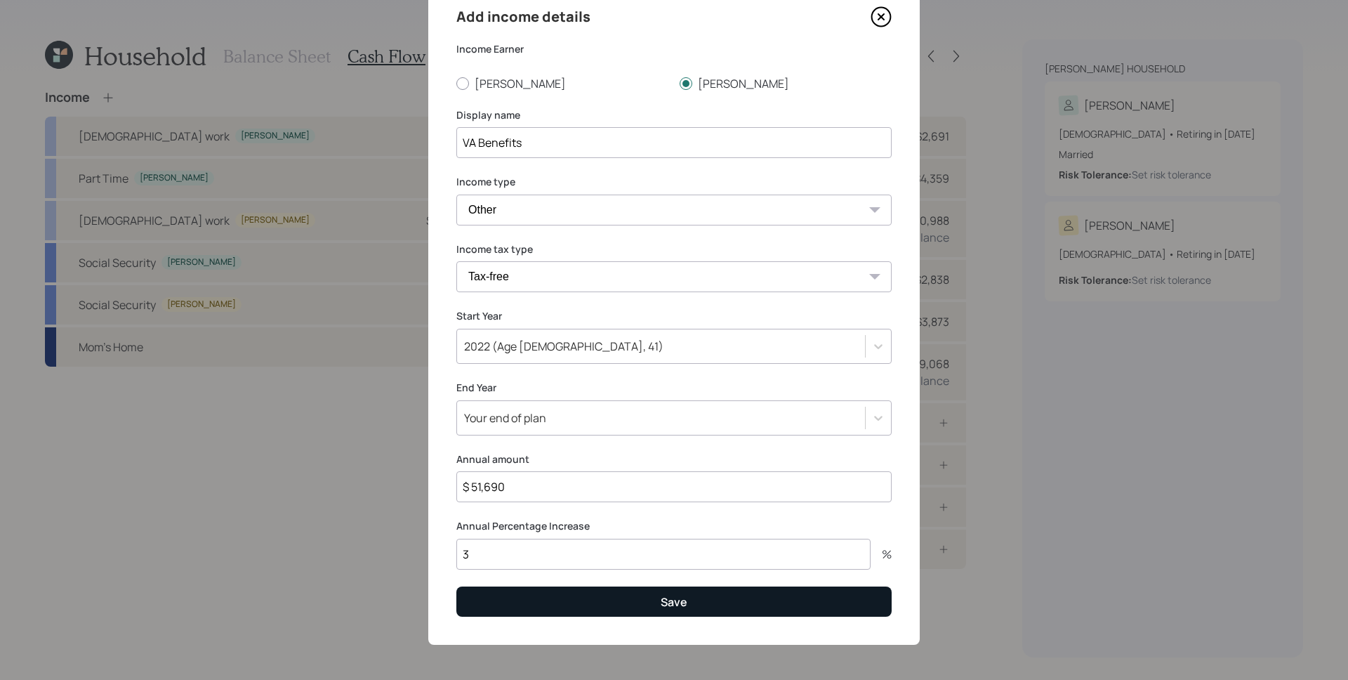
type input "$ 51,690"
click at [670, 608] on div "Save" at bounding box center [674, 601] width 27 height 15
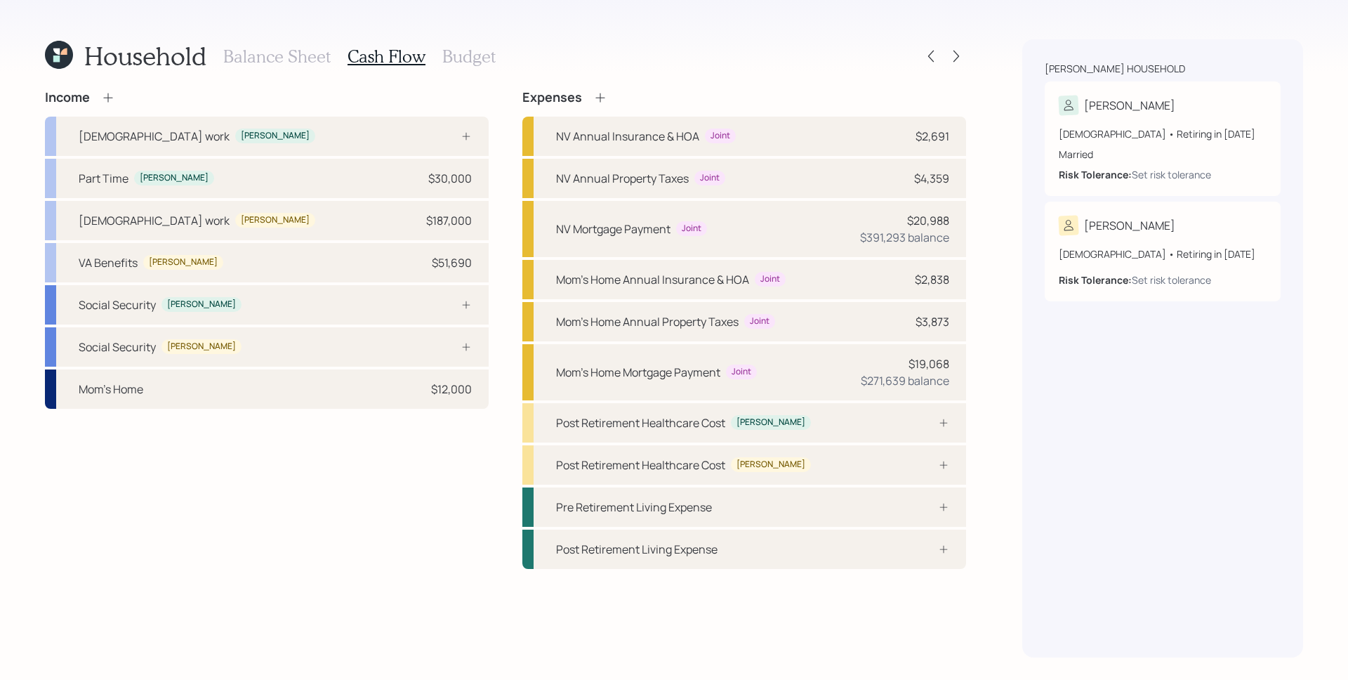
click at [939, 51] on div at bounding box center [931, 56] width 20 height 20
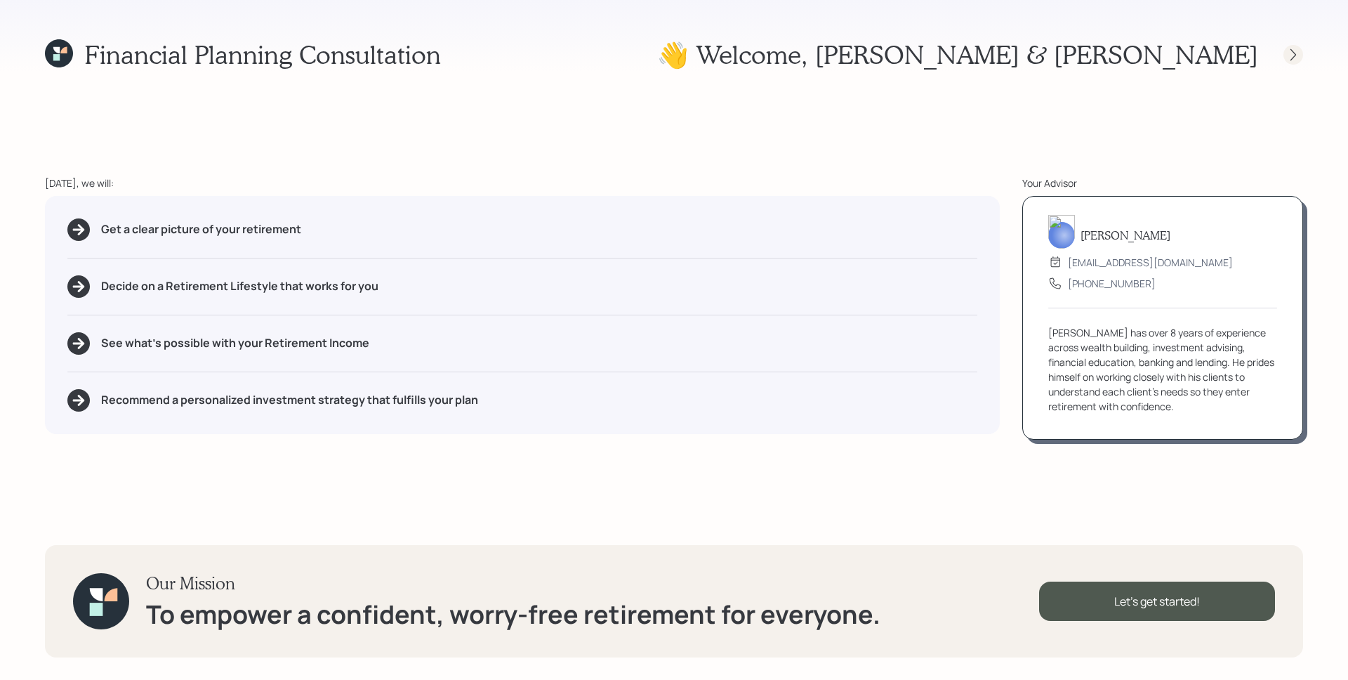
click at [1301, 56] on div at bounding box center [1293, 55] width 20 height 20
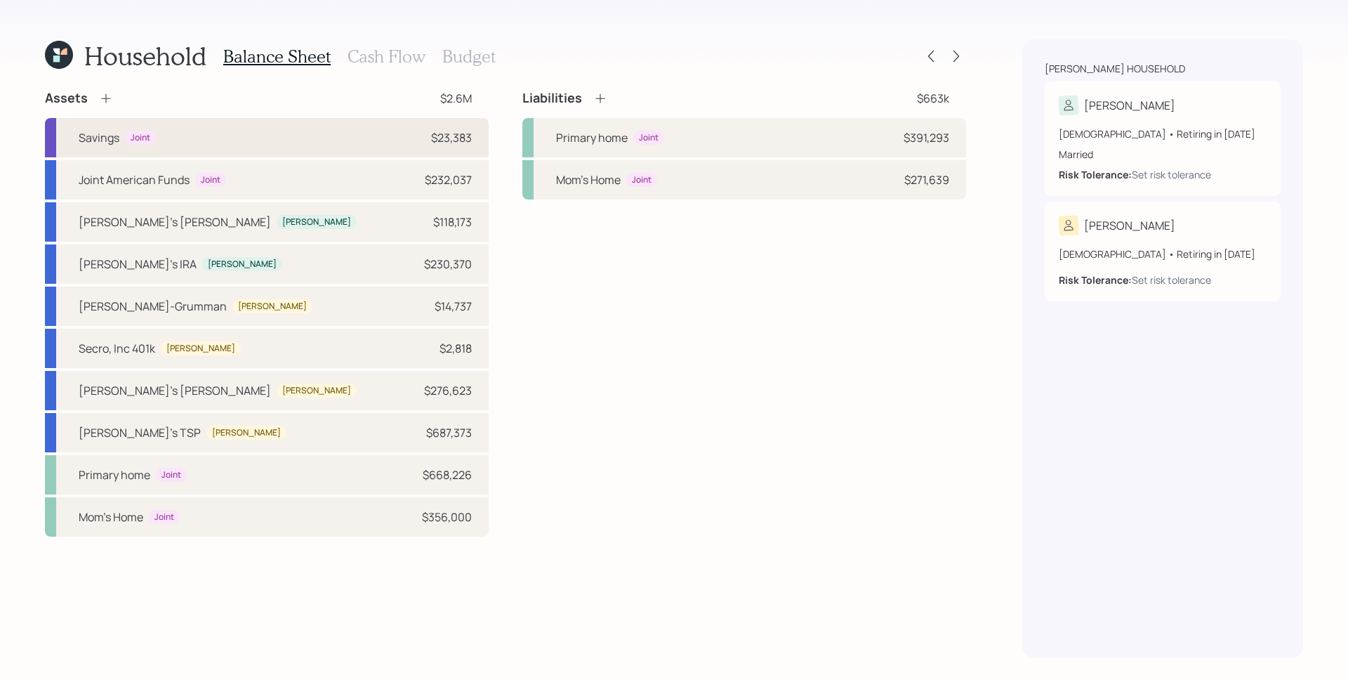
click at [392, 135] on div "Savings Joint $23,383" at bounding box center [267, 137] width 444 height 39
select select "cash"
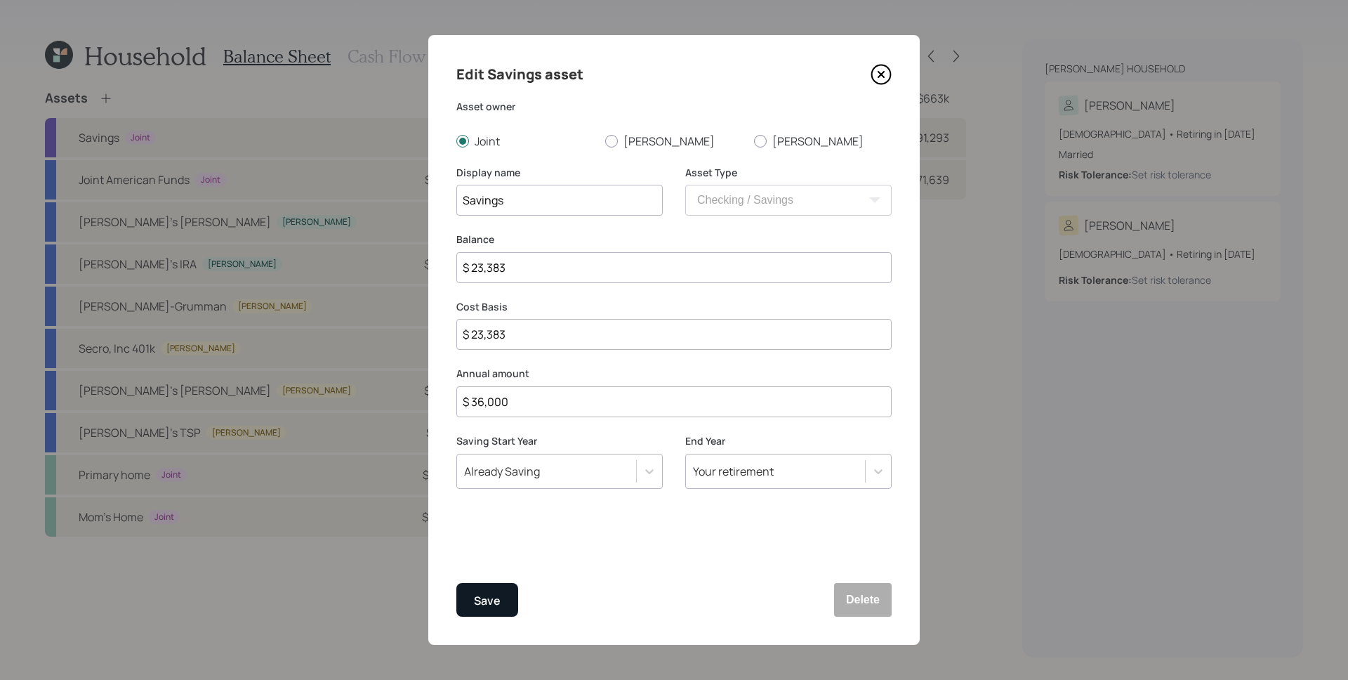
drag, startPoint x: 487, startPoint y: 603, endPoint x: 216, endPoint y: 183, distance: 500.7
click at [488, 603] on div "Save" at bounding box center [487, 600] width 27 height 19
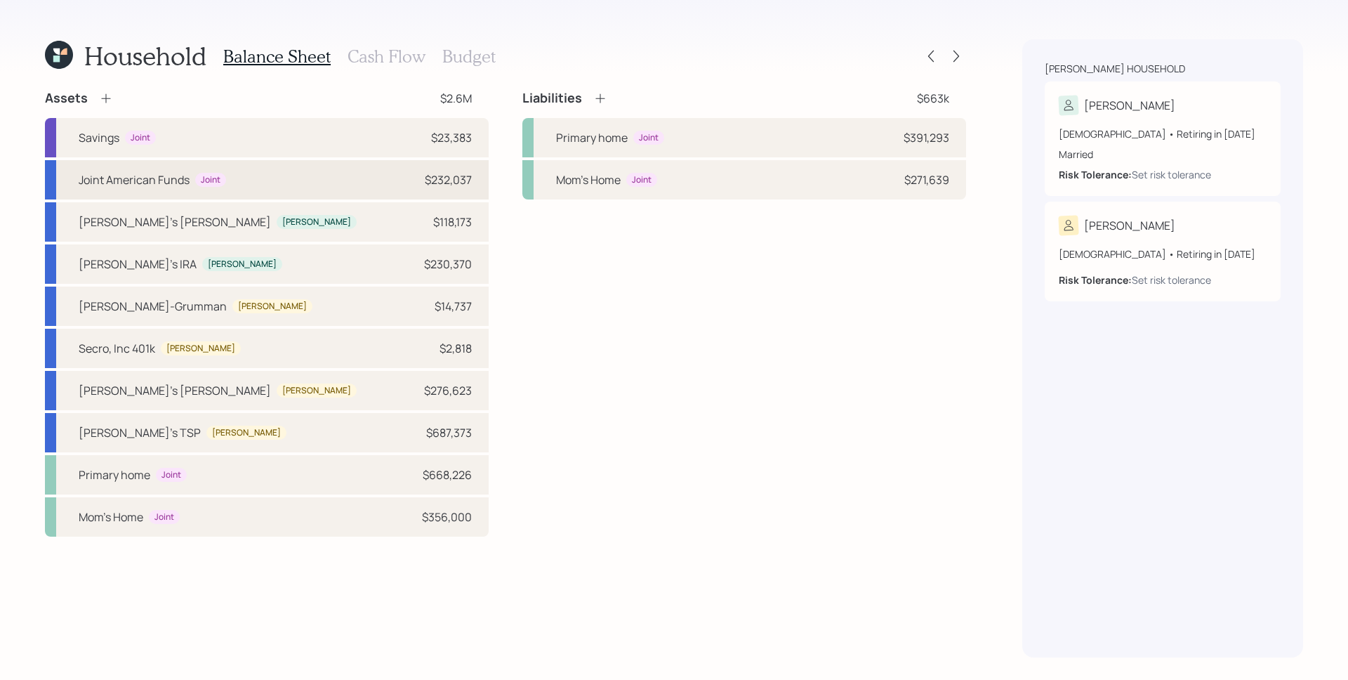
click at [239, 185] on div "Joint American Funds Joint $232,037" at bounding box center [267, 179] width 444 height 39
select select "taxable"
select select "balanced"
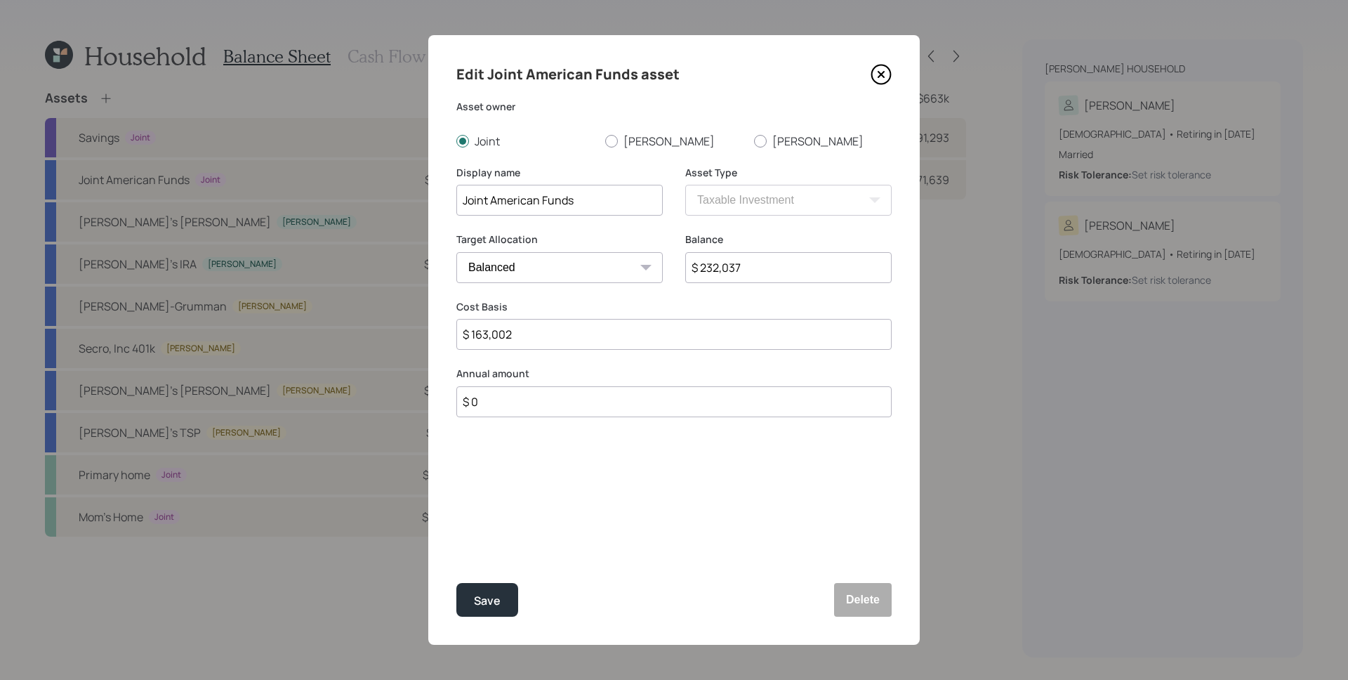
click at [537, 404] on input "$ 0" at bounding box center [673, 401] width 435 height 31
type input "$ 14,000"
click at [456, 583] on button "Save" at bounding box center [487, 600] width 62 height 34
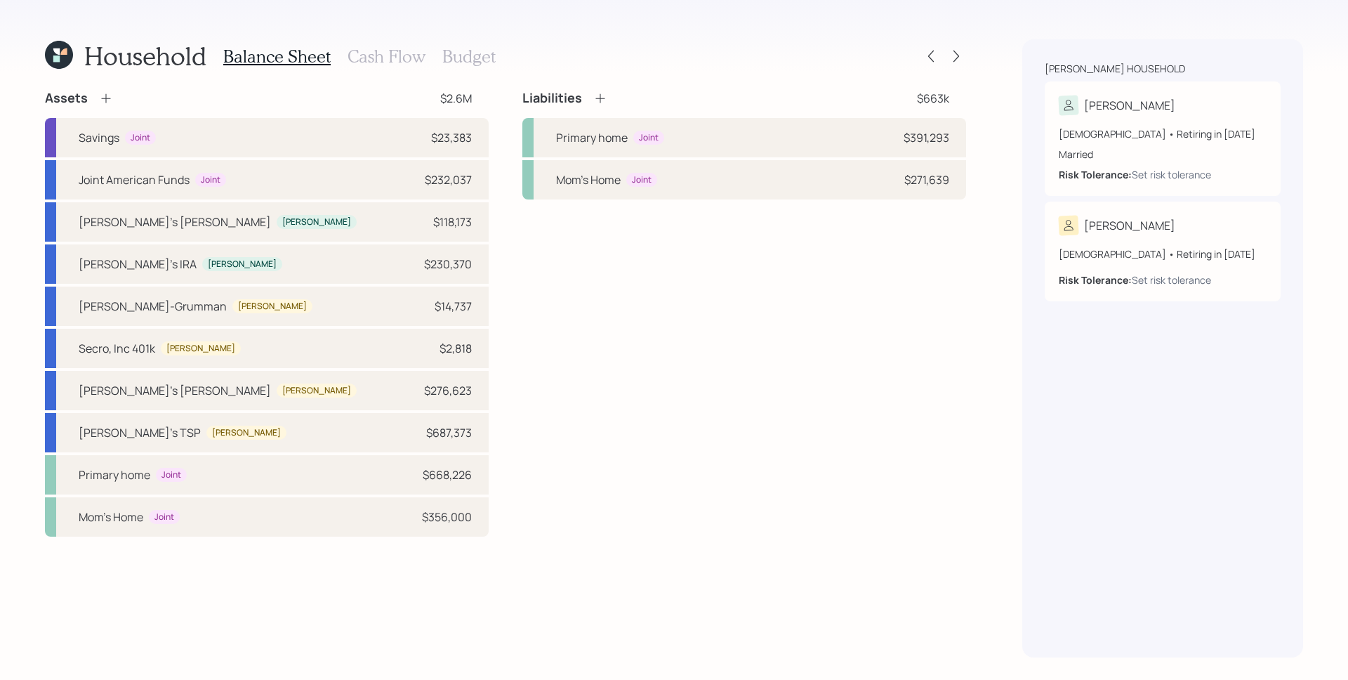
click at [388, 50] on h3 "Cash Flow" at bounding box center [387, 56] width 78 height 20
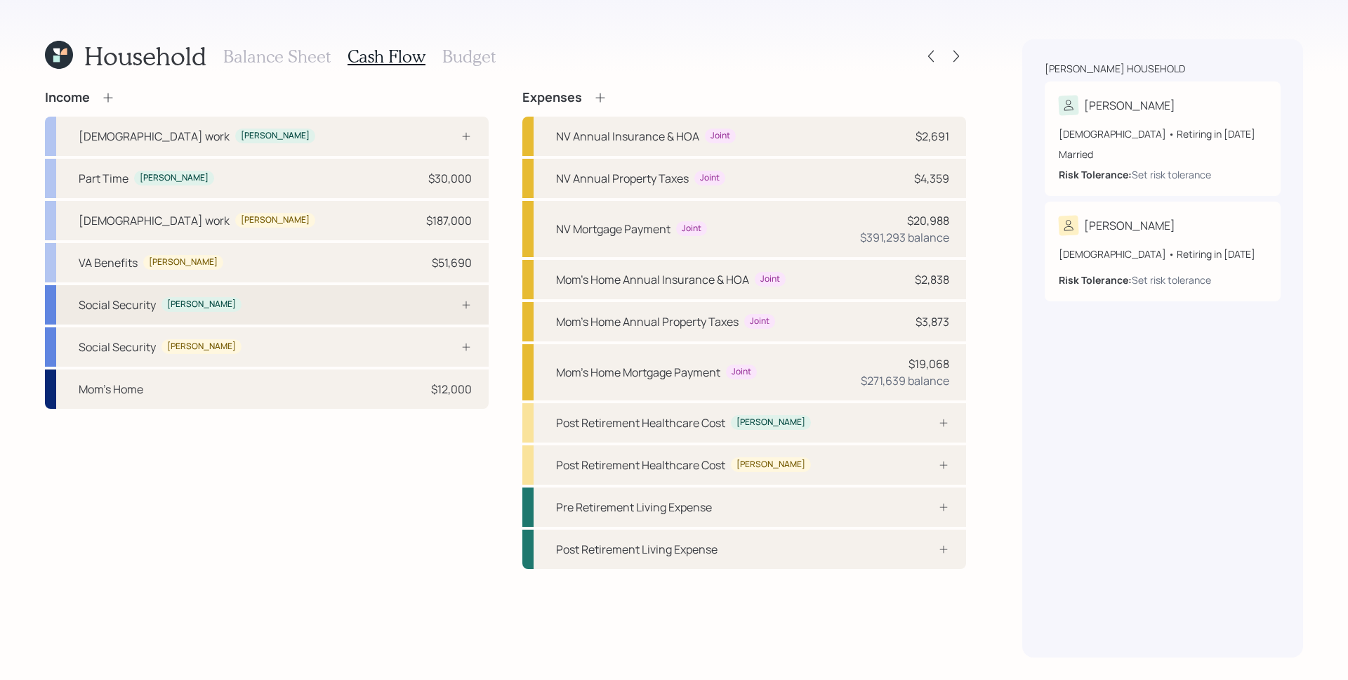
click at [348, 318] on div "Social Security [PERSON_NAME]" at bounding box center [267, 304] width 444 height 39
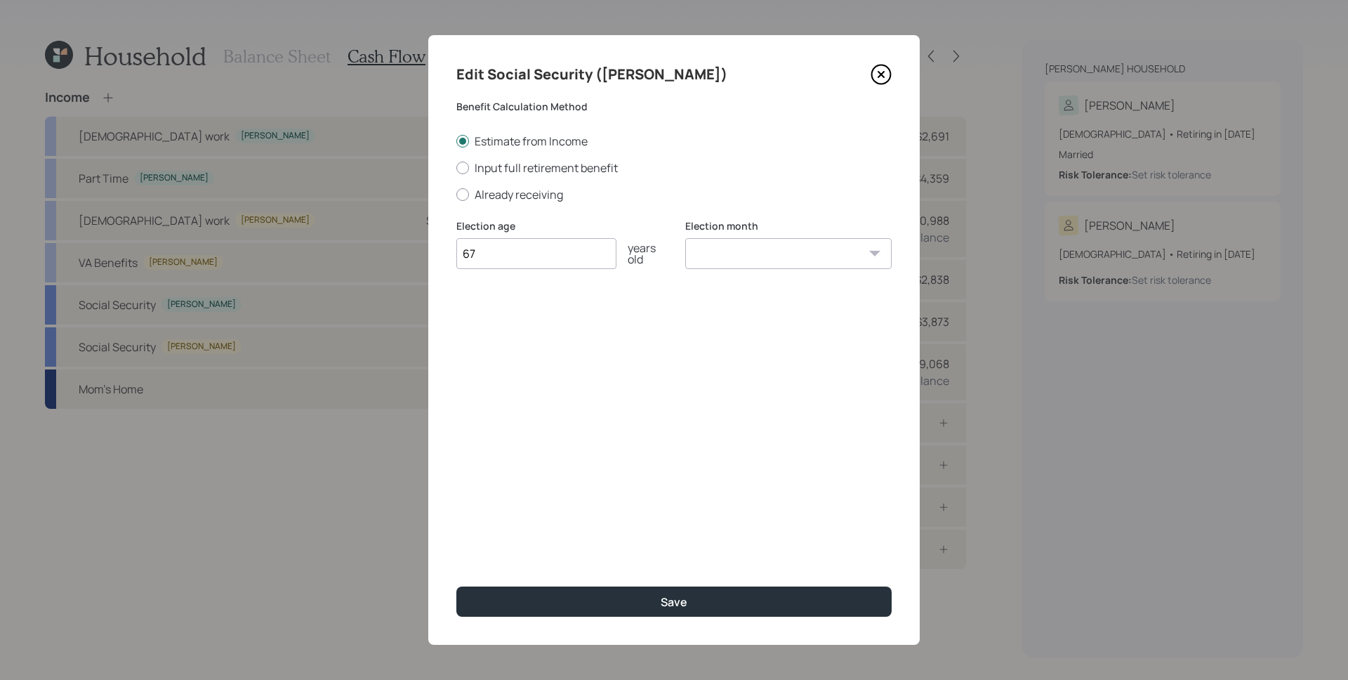
type input "67"
click at [774, 257] on select "January February March April May June July August September October November De…" at bounding box center [788, 253] width 206 height 31
select select "12"
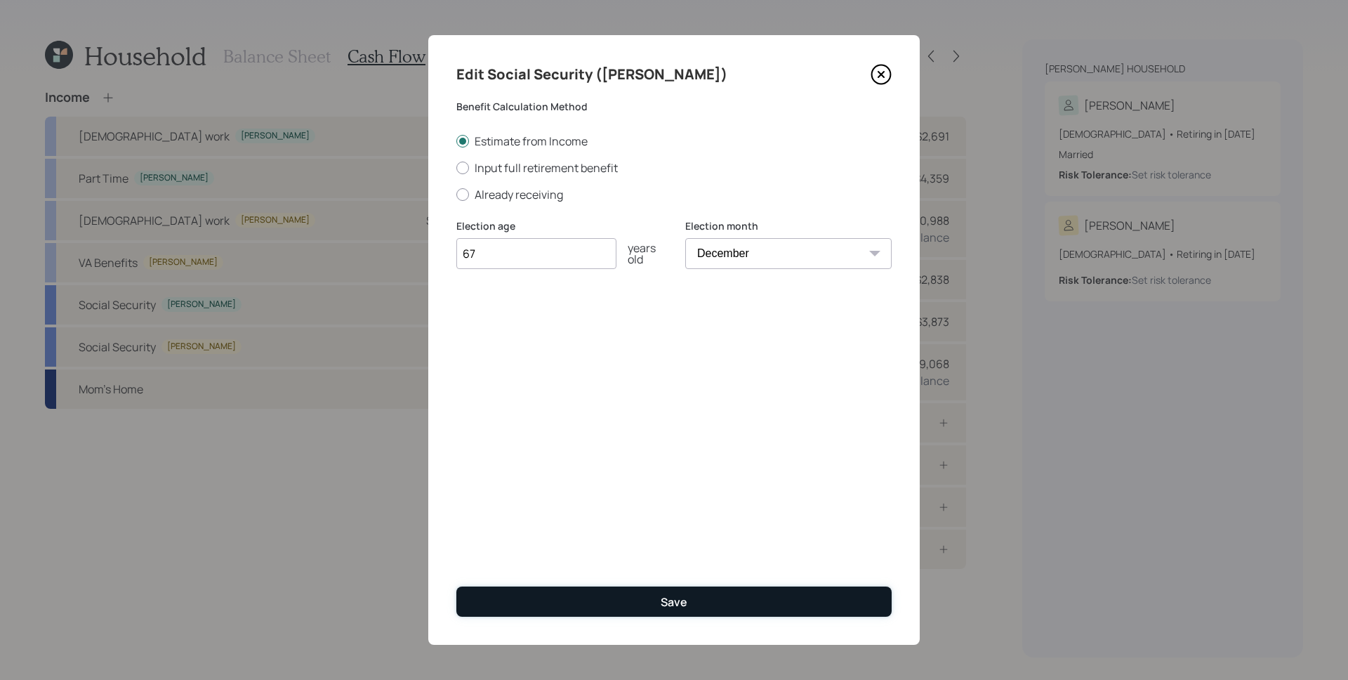
click at [732, 601] on button "Save" at bounding box center [673, 601] width 435 height 30
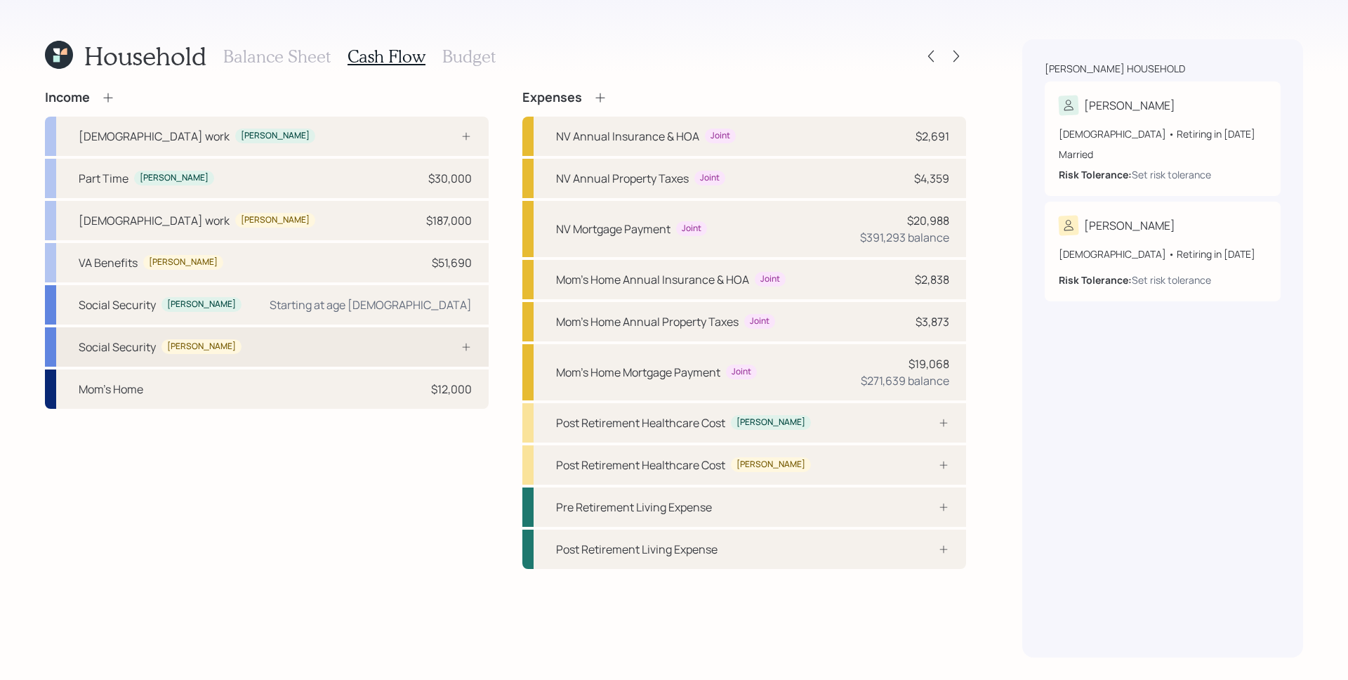
click at [335, 345] on div "Social Security [PERSON_NAME]" at bounding box center [267, 346] width 444 height 39
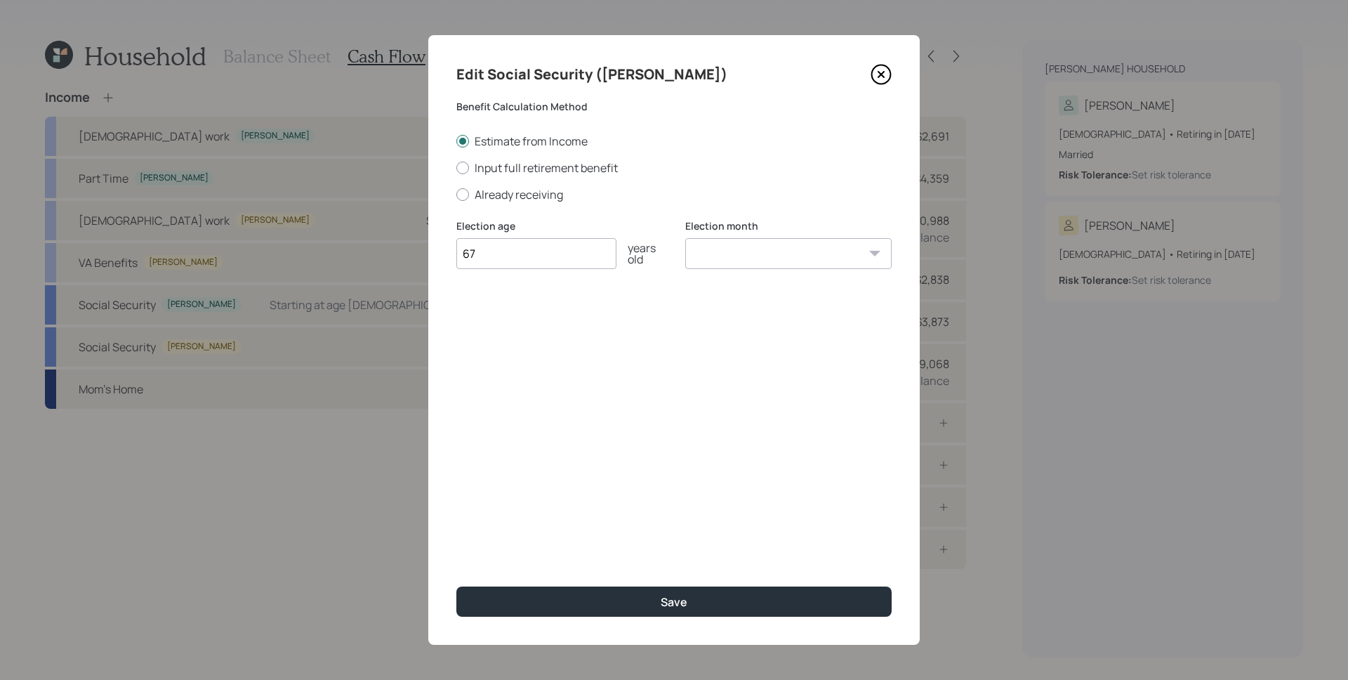
type input "67"
click at [728, 263] on select "January February March April May June July August September October November De…" at bounding box center [788, 253] width 206 height 31
select select "10"
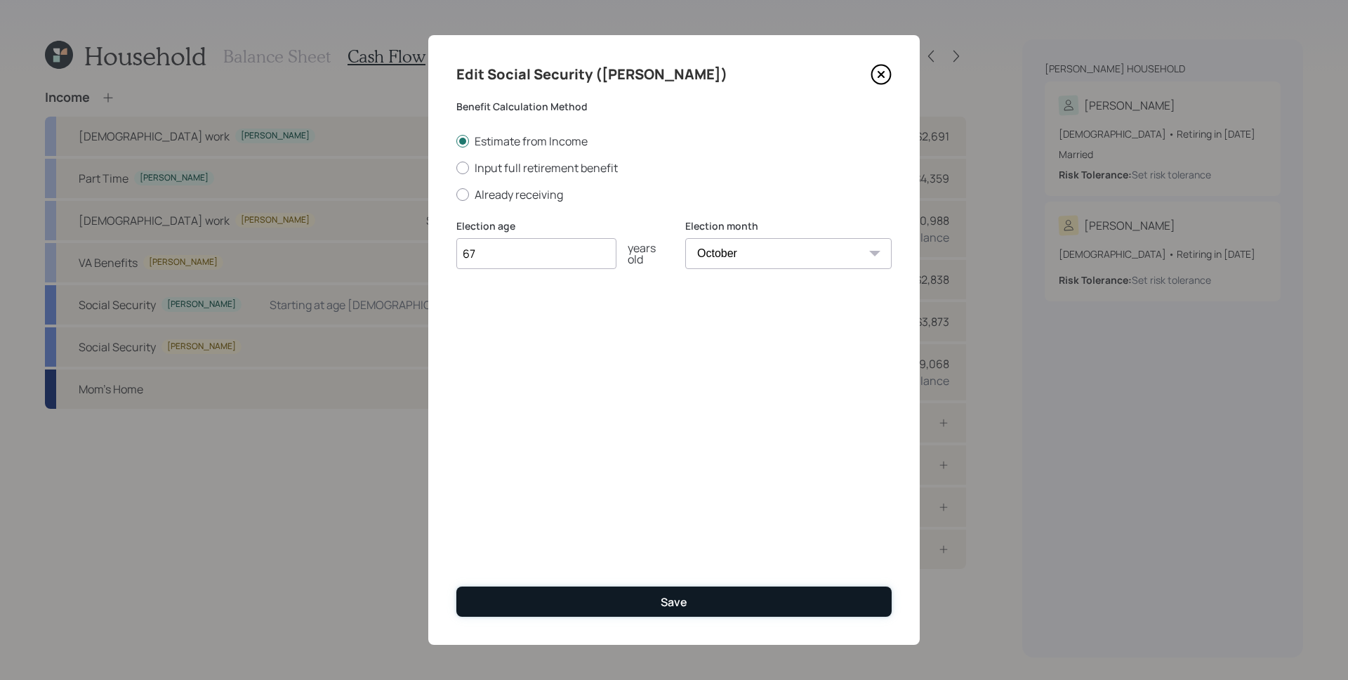
click at [732, 604] on button "Save" at bounding box center [673, 601] width 435 height 30
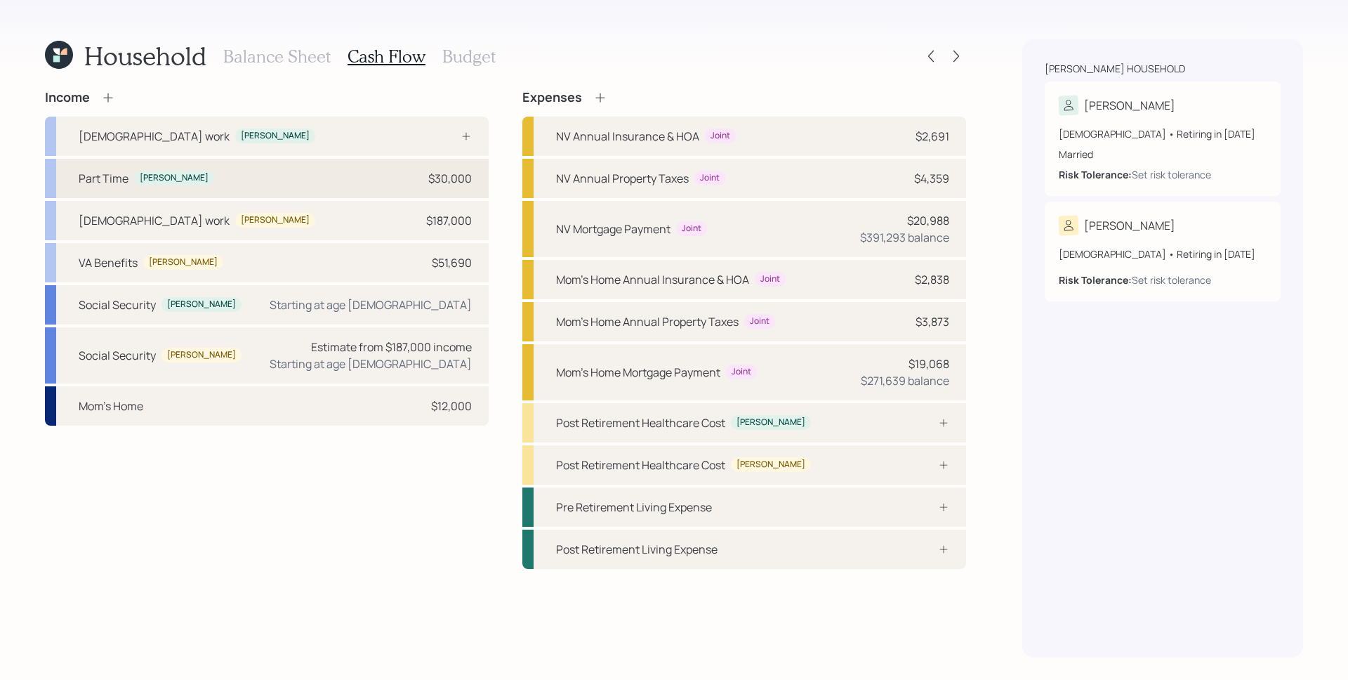
click at [399, 179] on div "Part Time [PERSON_NAME] $30,000" at bounding box center [267, 178] width 444 height 39
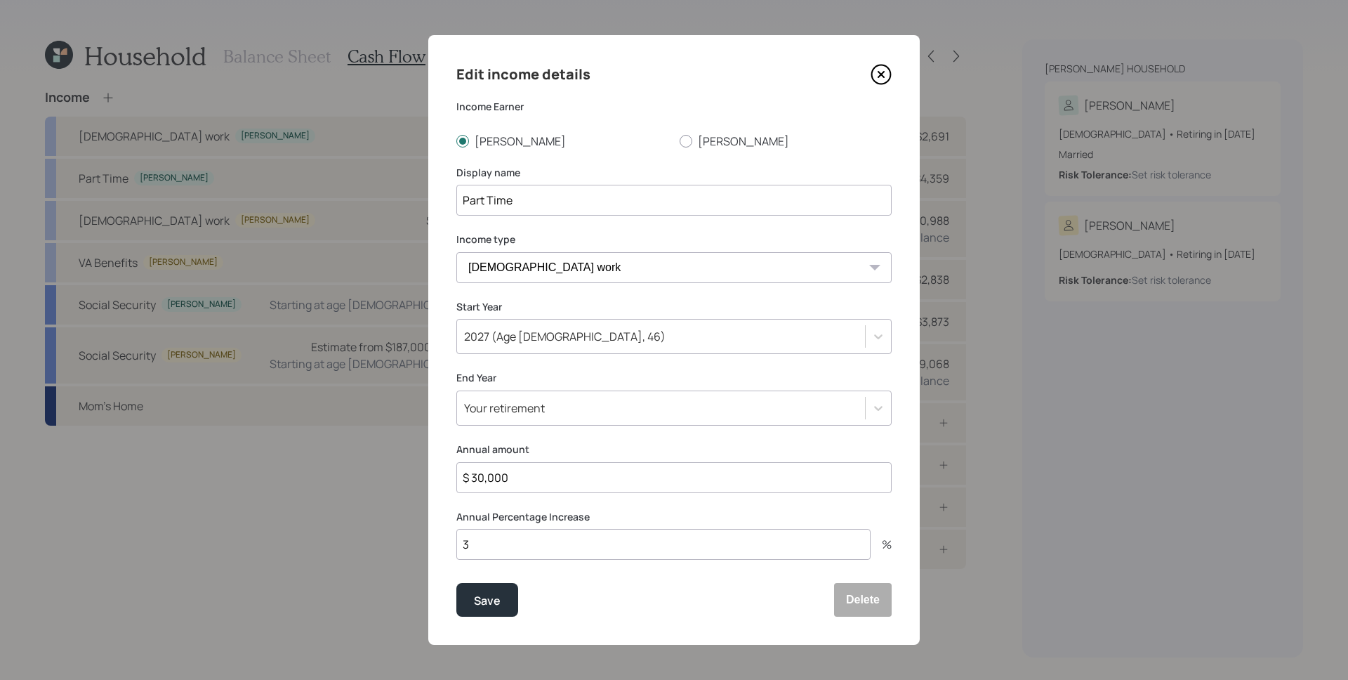
click at [571, 272] on select "[DEMOGRAPHIC_DATA] work [DEMOGRAPHIC_DATA] work Self employment Other" at bounding box center [673, 267] width 435 height 31
select select "salary"
click at [479, 612] on button "Save" at bounding box center [487, 600] width 62 height 34
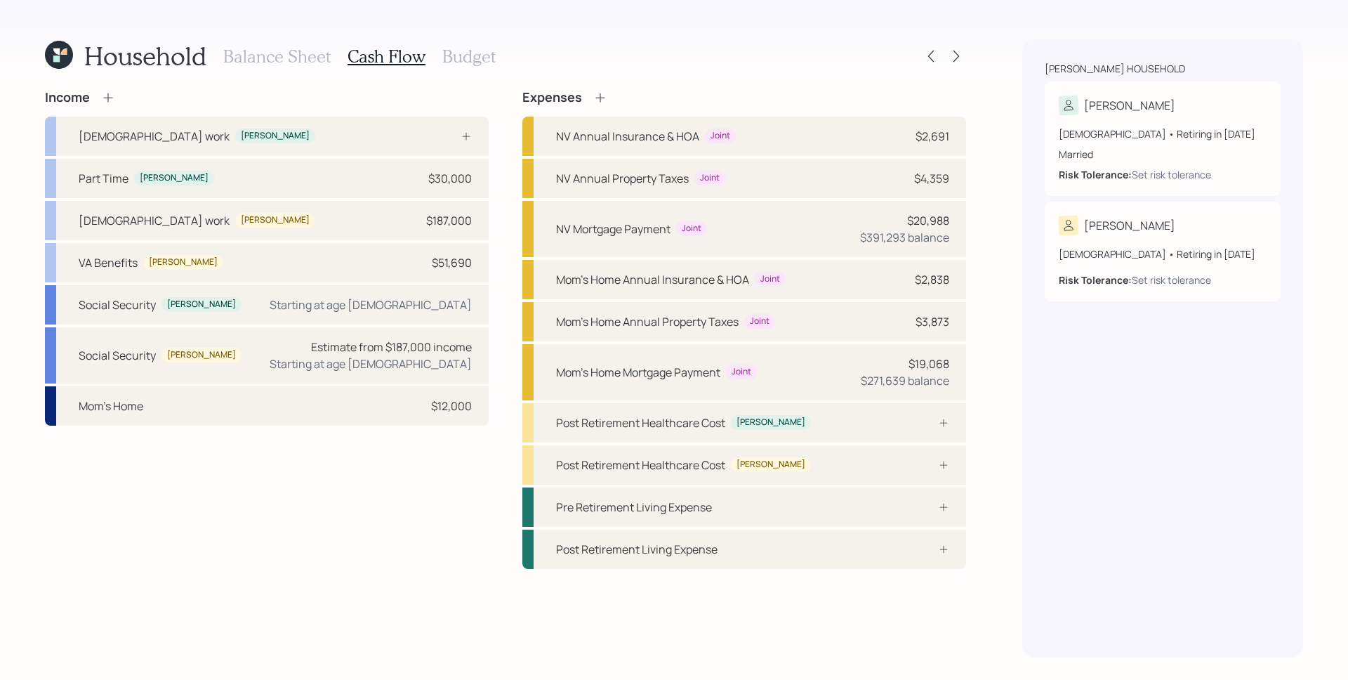
click at [106, 99] on icon at bounding box center [108, 98] width 14 height 14
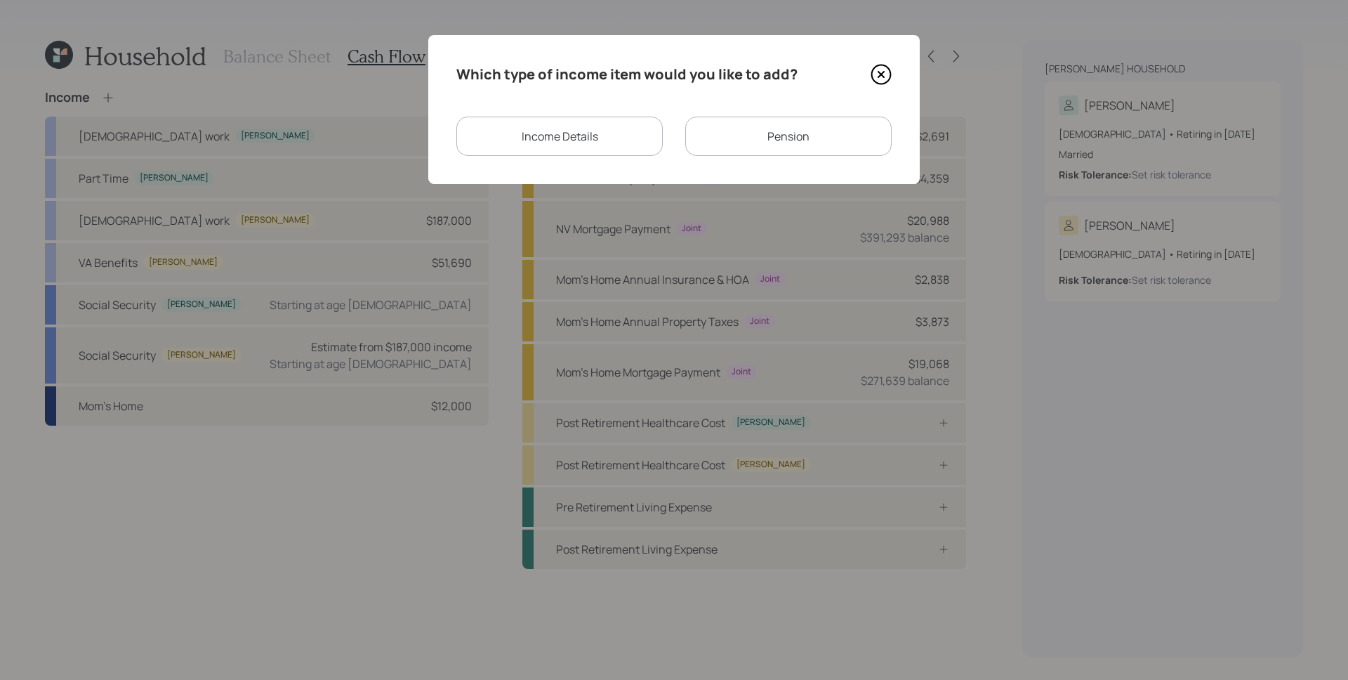
click at [797, 135] on div "Pension" at bounding box center [788, 136] width 206 height 39
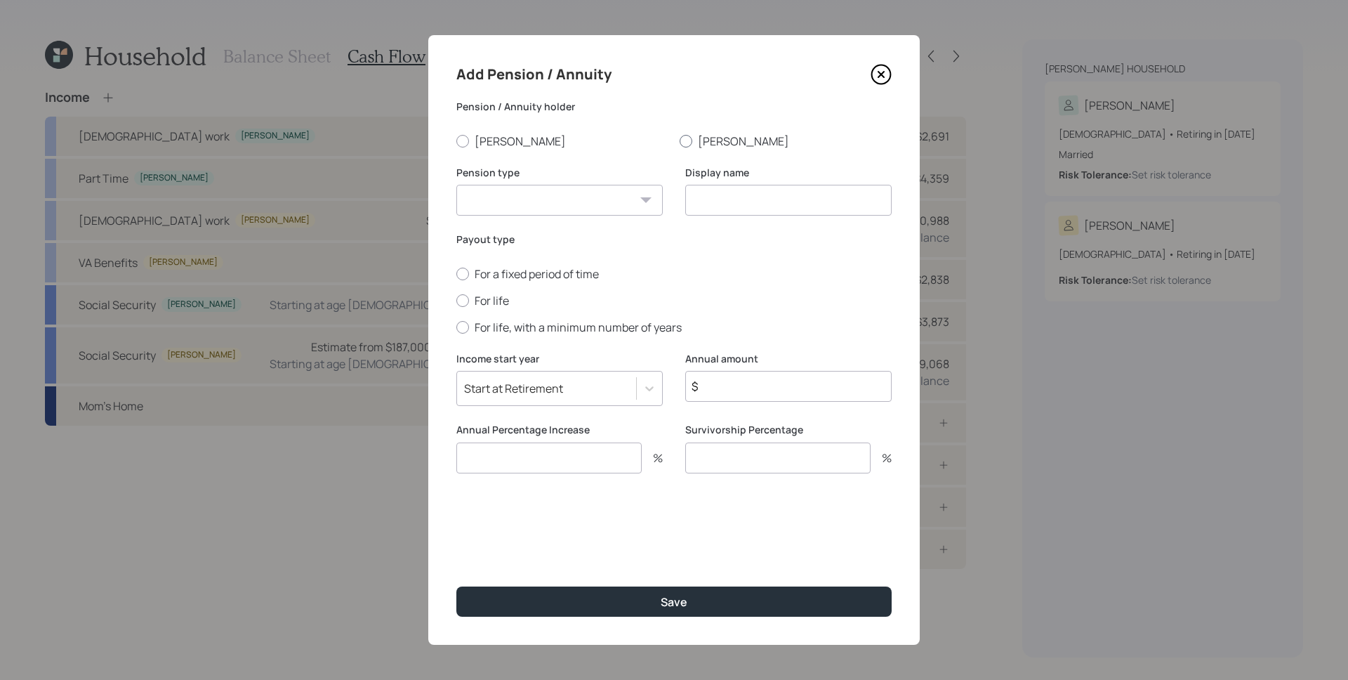
click at [707, 138] on label "[PERSON_NAME]" at bounding box center [786, 140] width 212 height 15
click at [680, 140] on input "[PERSON_NAME]" at bounding box center [679, 140] width 1 height 1
radio input "true"
click at [598, 199] on select "Pension Annuity" at bounding box center [559, 200] width 206 height 31
select select "pension"
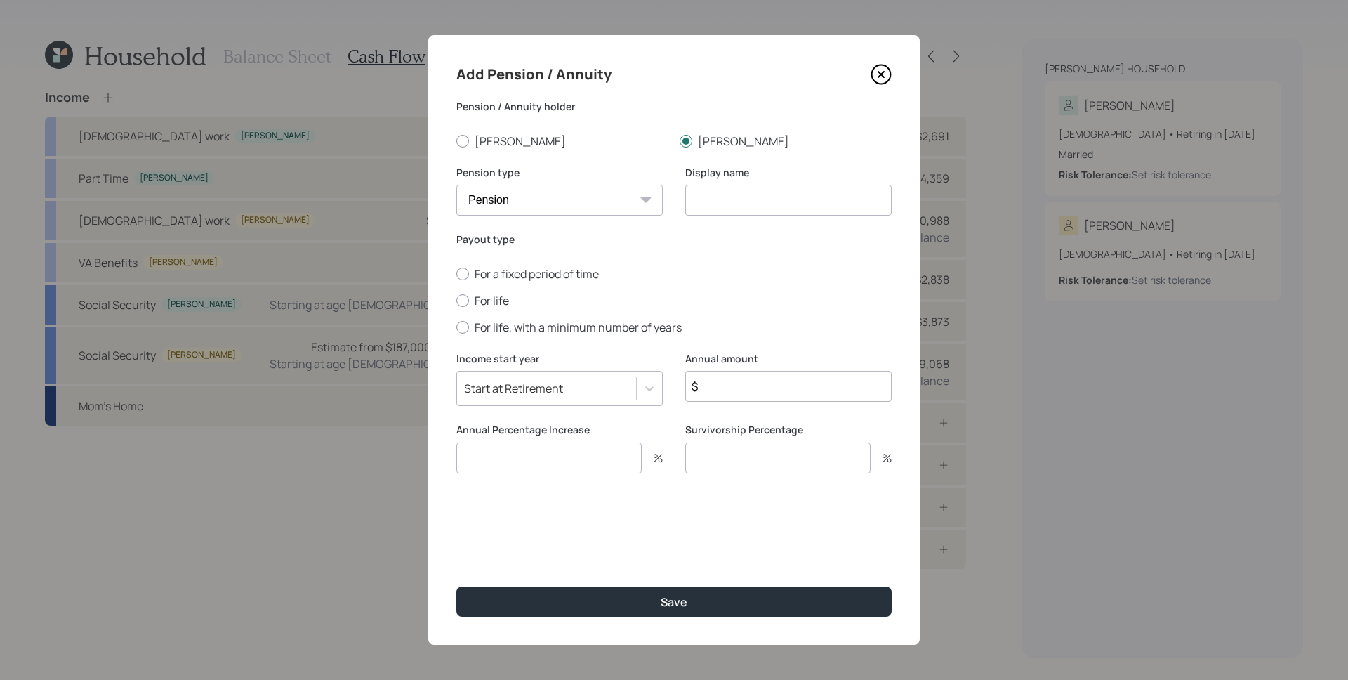
click at [750, 205] on input at bounding box center [788, 200] width 206 height 31
type input "Military Pension"
click at [487, 300] on label "For life" at bounding box center [673, 300] width 435 height 15
click at [456, 300] on input "For life" at bounding box center [456, 300] width 1 height 1
radio input "true"
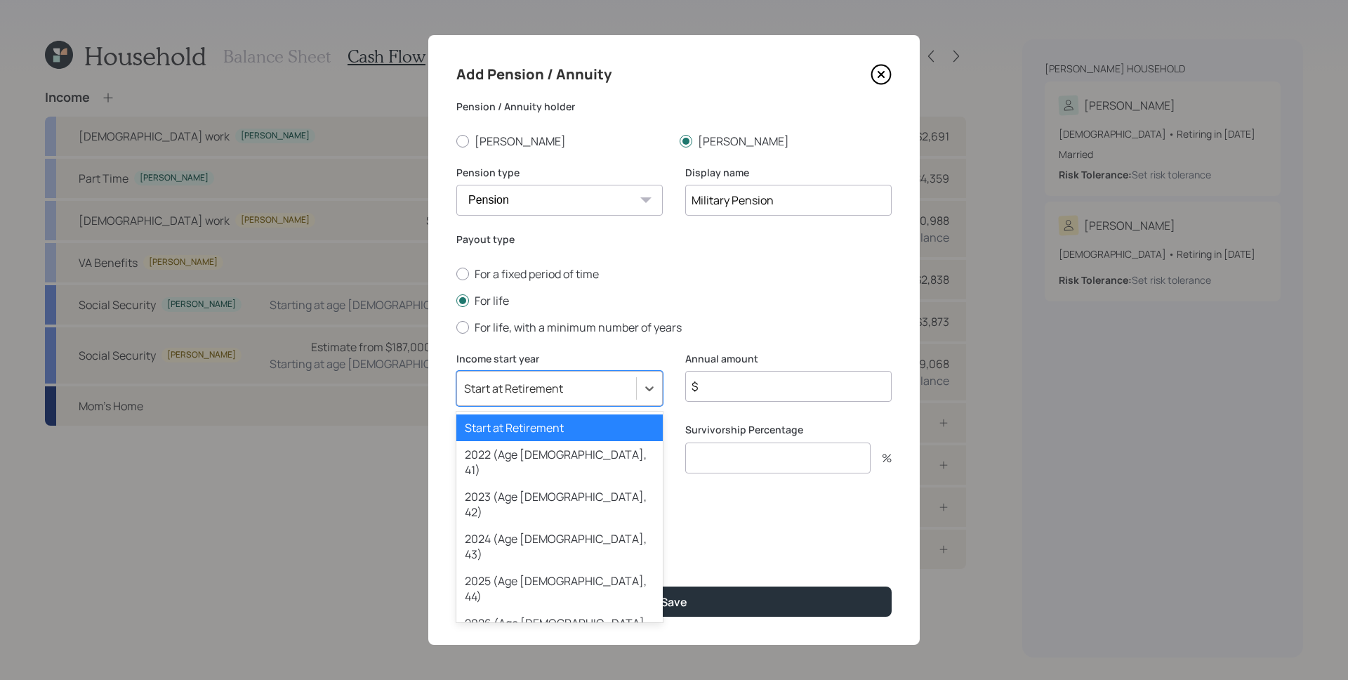
click at [595, 392] on div "Start at Retirement" at bounding box center [546, 388] width 179 height 24
click at [553, 461] on div "2022 (Age [DEMOGRAPHIC_DATA], 41)" at bounding box center [559, 462] width 206 height 42
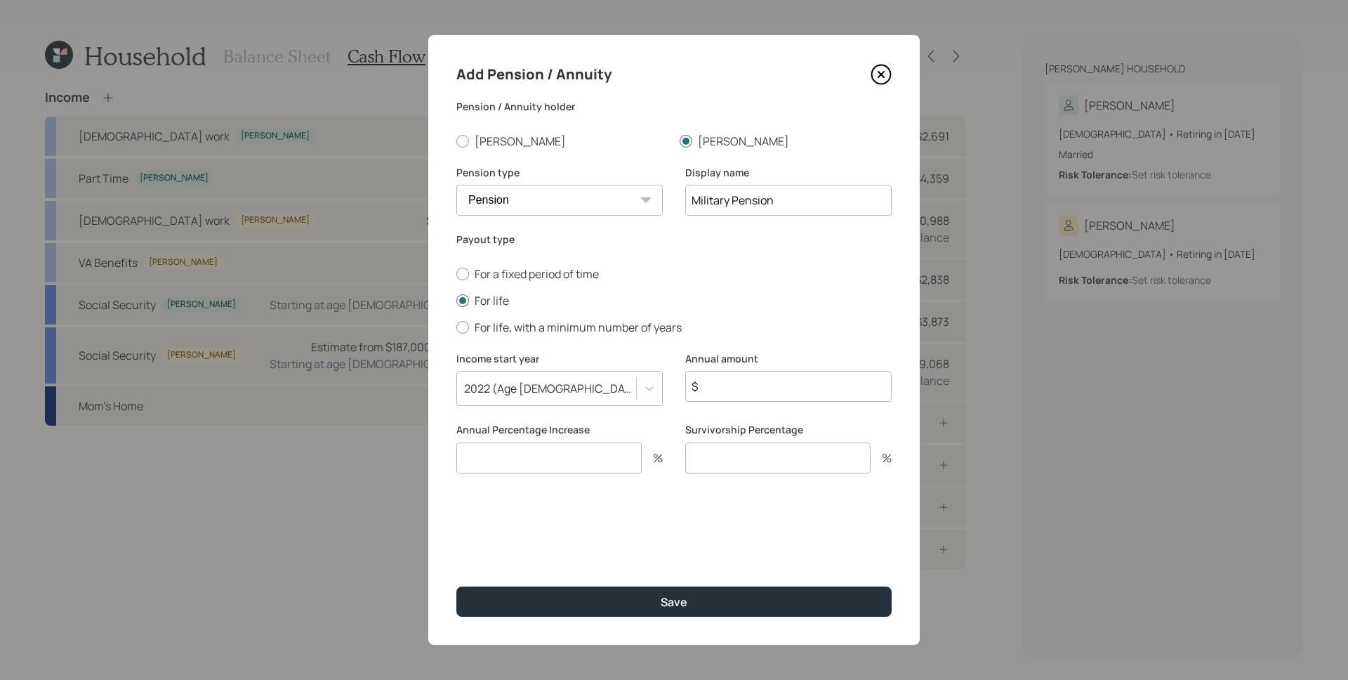
click at [753, 385] on input "$" at bounding box center [788, 386] width 206 height 31
click at [755, 390] on input "$" at bounding box center [788, 386] width 206 height 31
type input "$ 58,428"
click at [545, 463] on input "number" at bounding box center [548, 457] width 185 height 31
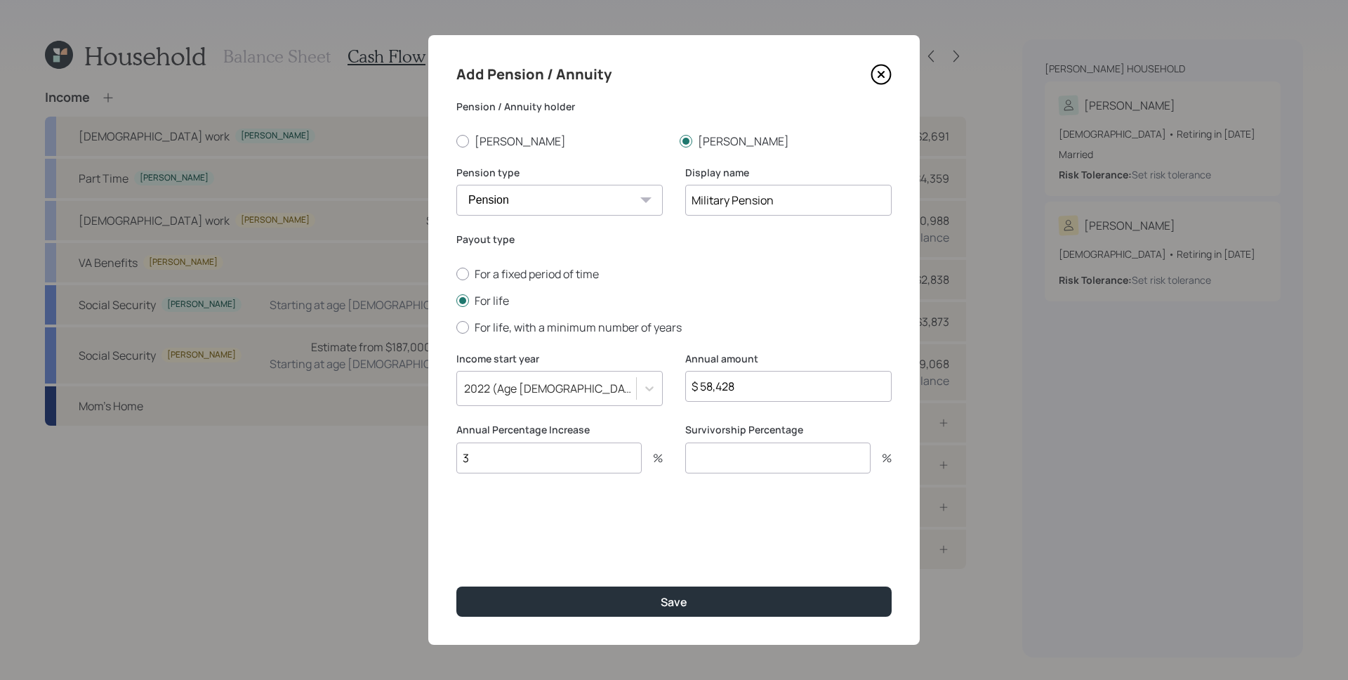
type input "3"
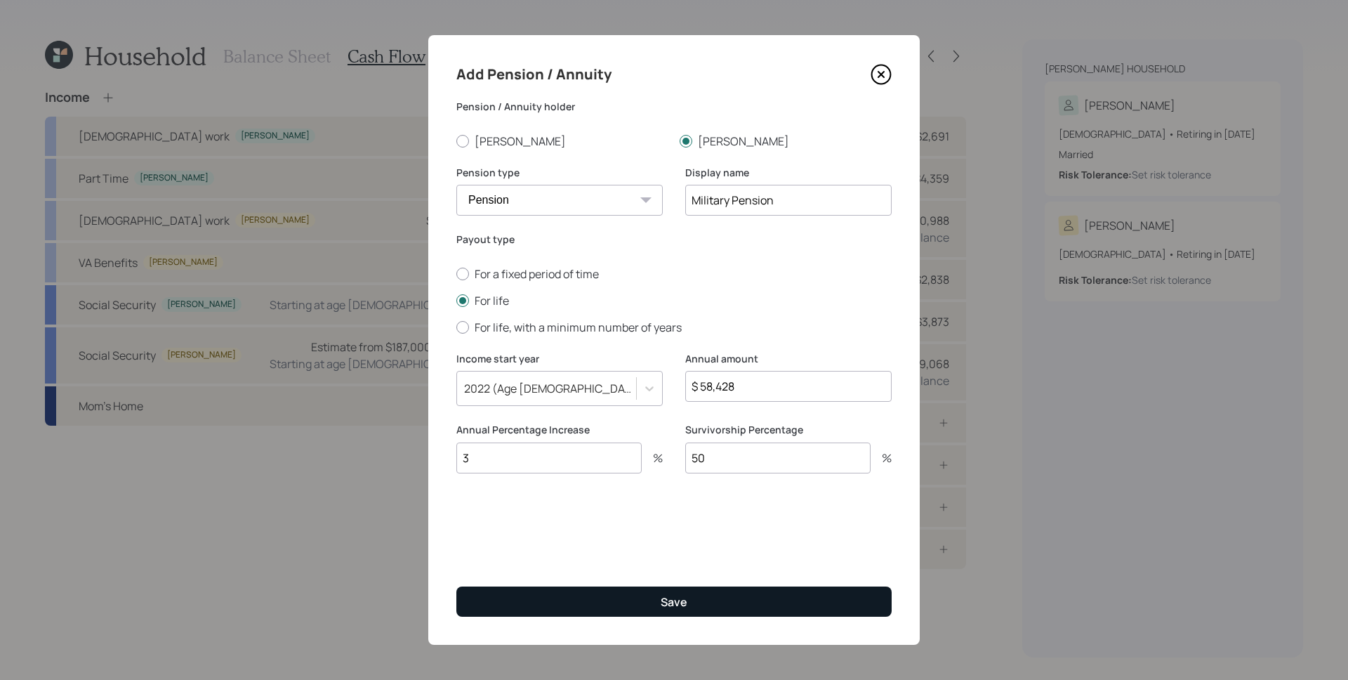
type input "50"
click at [696, 602] on button "Save" at bounding box center [673, 601] width 435 height 30
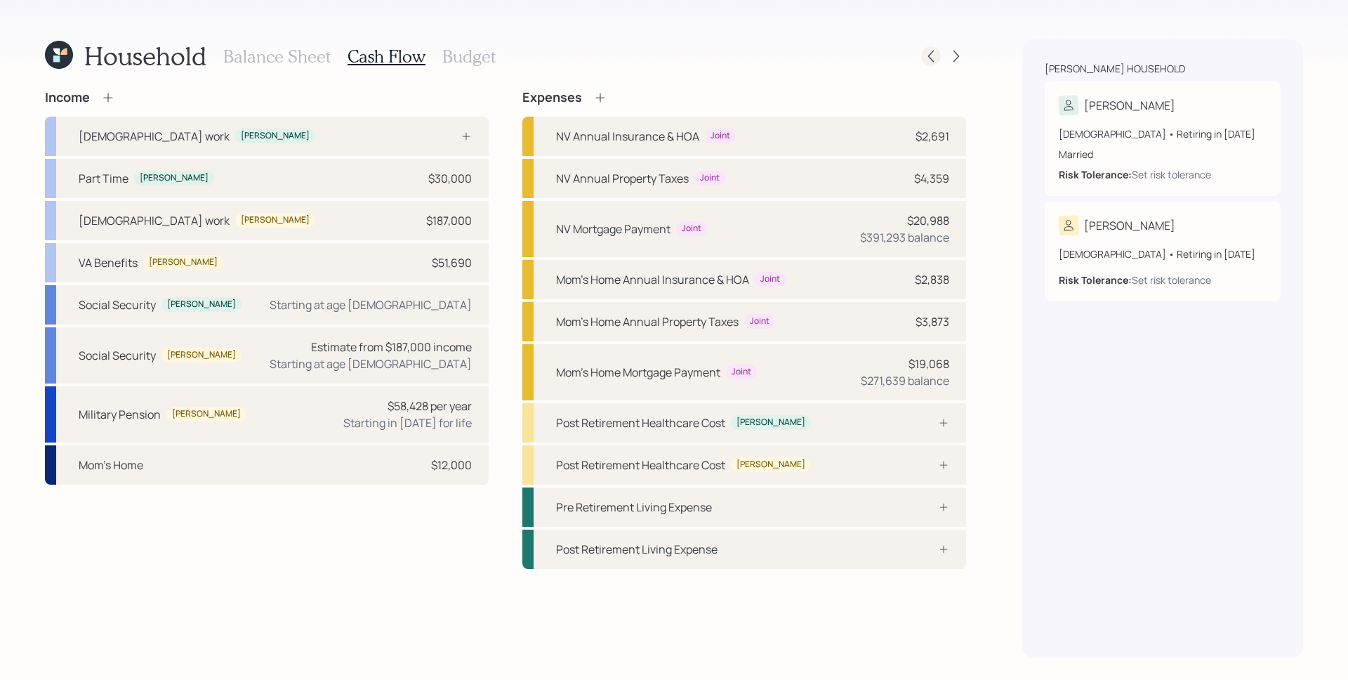
click at [936, 55] on icon at bounding box center [931, 56] width 14 height 14
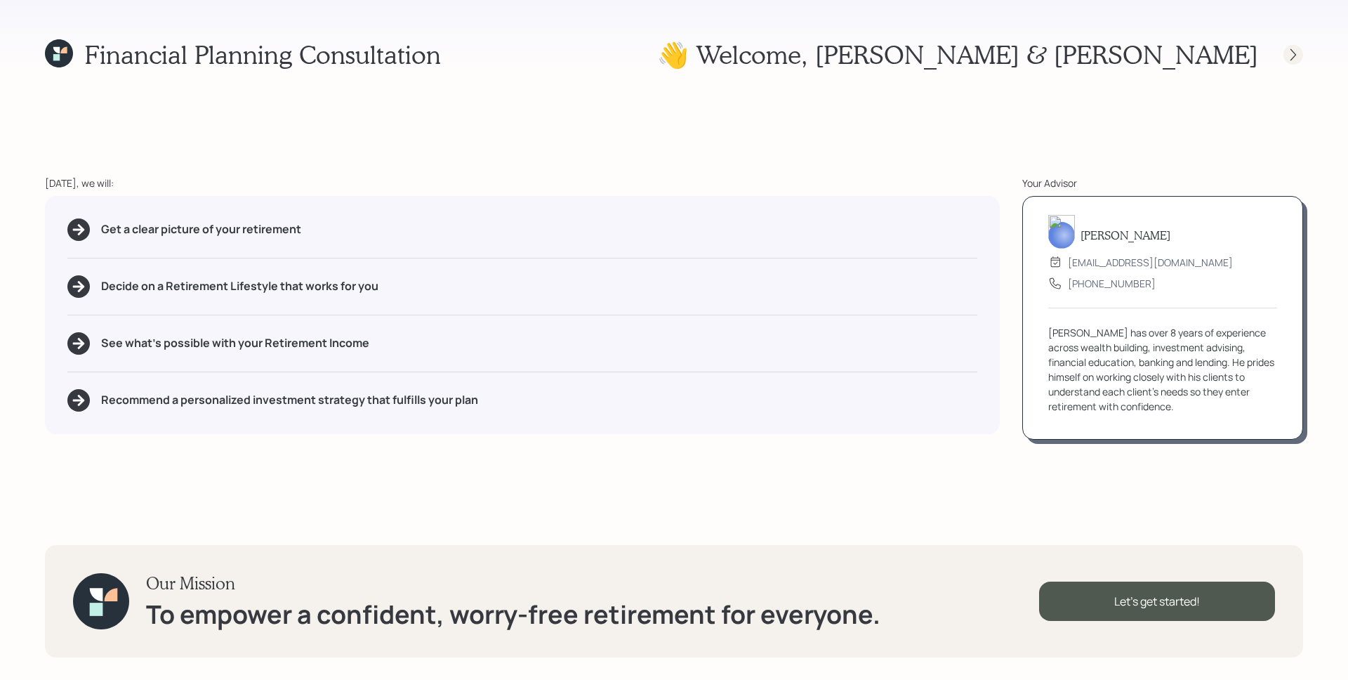
click at [1296, 51] on icon at bounding box center [1293, 55] width 14 height 14
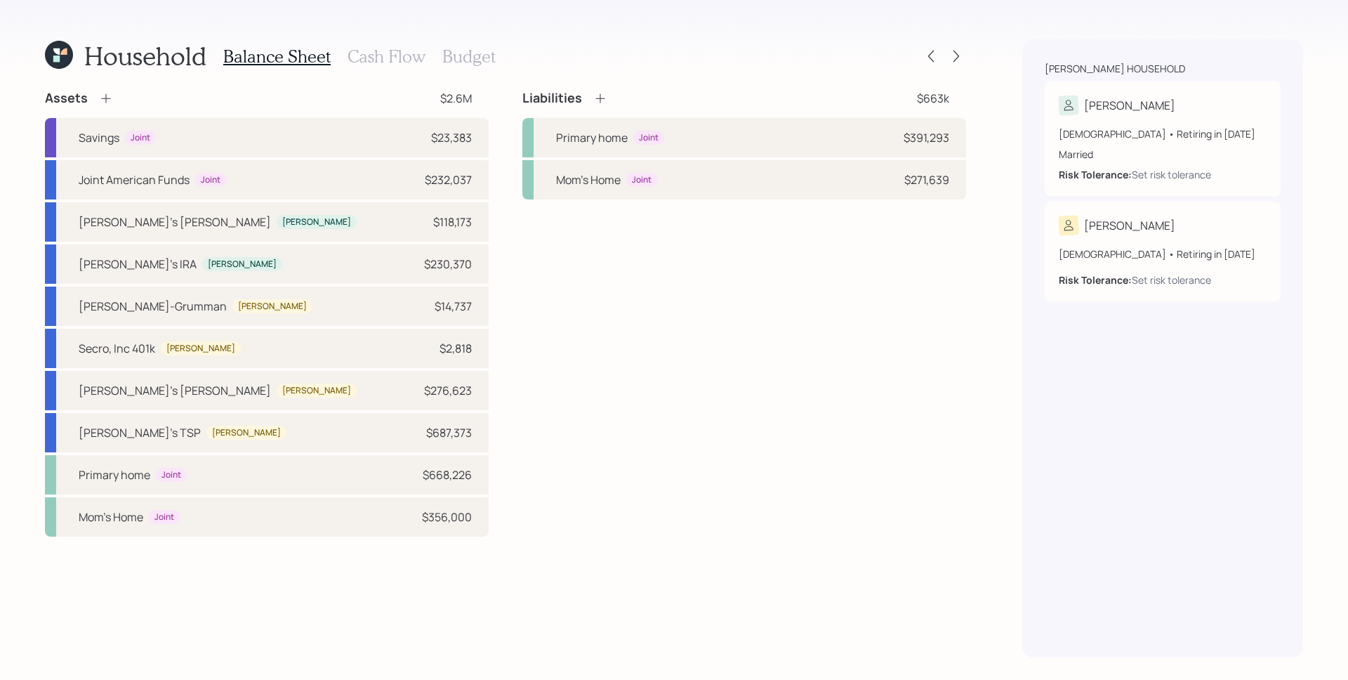
click at [402, 59] on h3 "Cash Flow" at bounding box center [387, 56] width 78 height 20
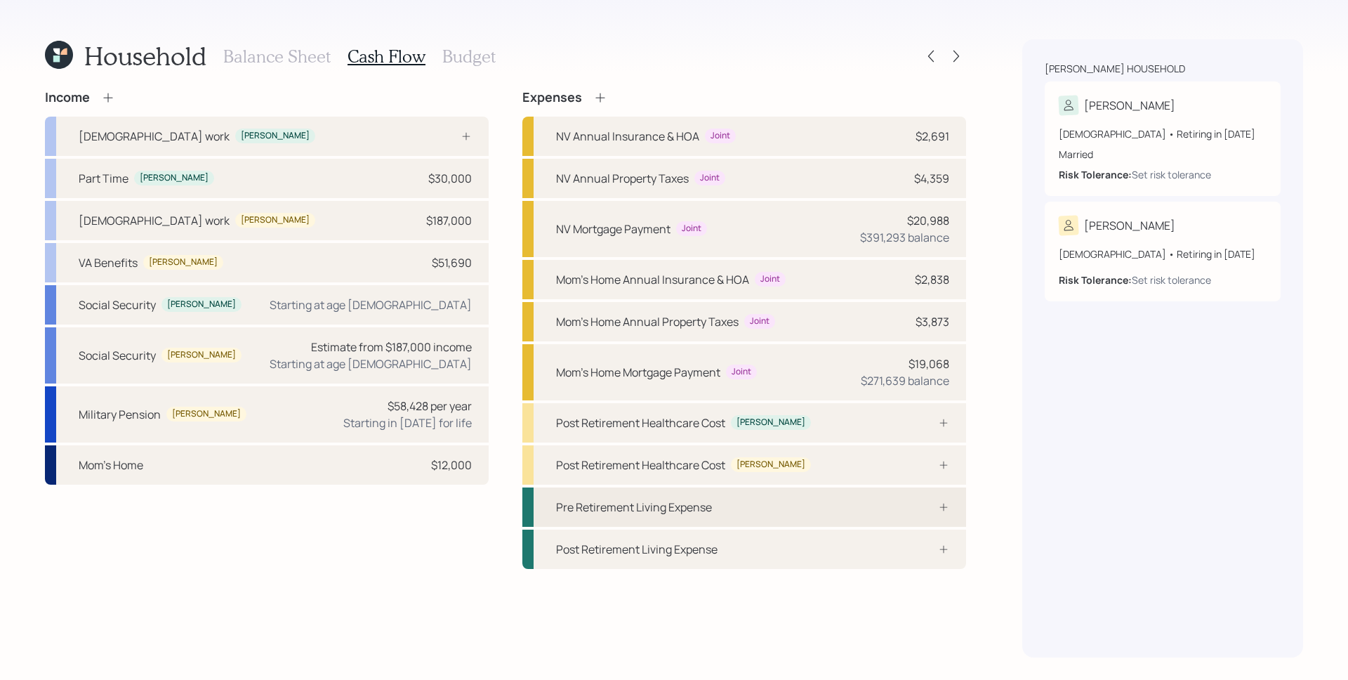
click at [869, 515] on div "Pre Retirement Living Expense" at bounding box center [744, 506] width 444 height 39
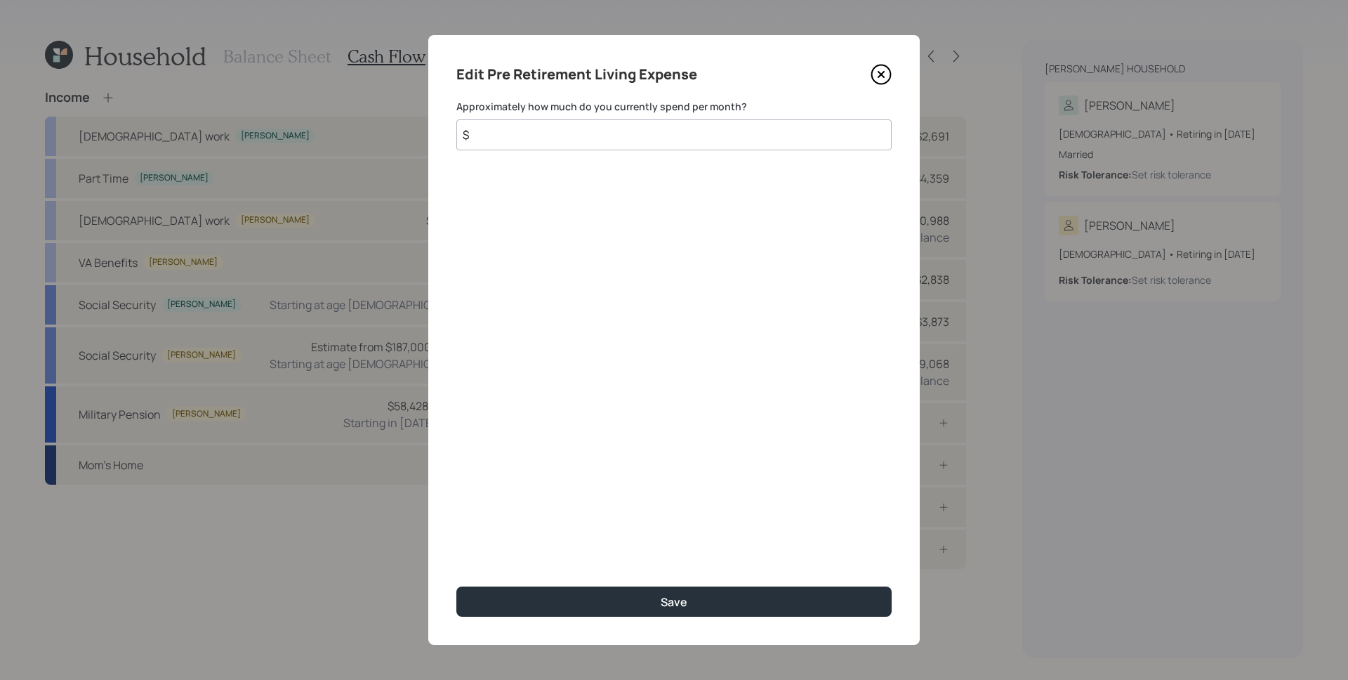
click at [611, 140] on input "$" at bounding box center [673, 134] width 435 height 31
type input "$ 10,410"
click at [599, 296] on div "Edit Pre Retirement Living Expense Approximately how much do you currently spen…" at bounding box center [673, 339] width 491 height 609
click at [884, 77] on icon at bounding box center [881, 75] width 6 height 6
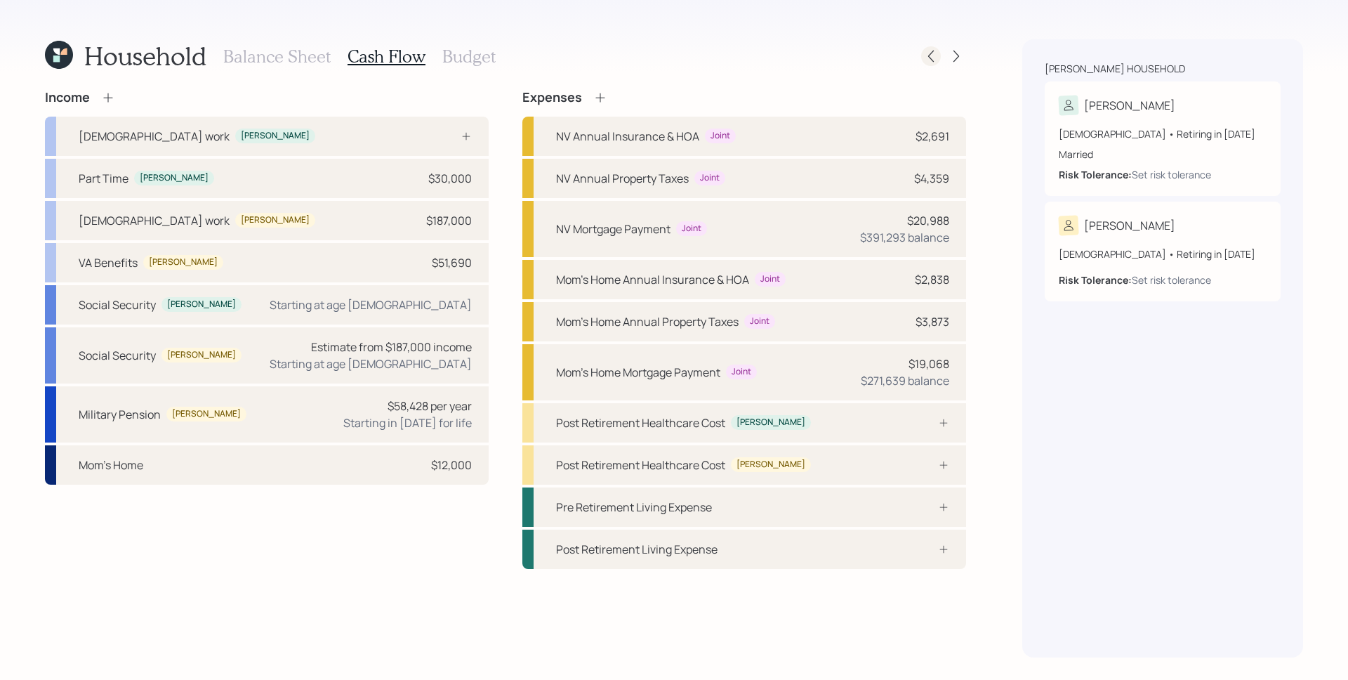
click at [935, 51] on icon at bounding box center [931, 56] width 14 height 14
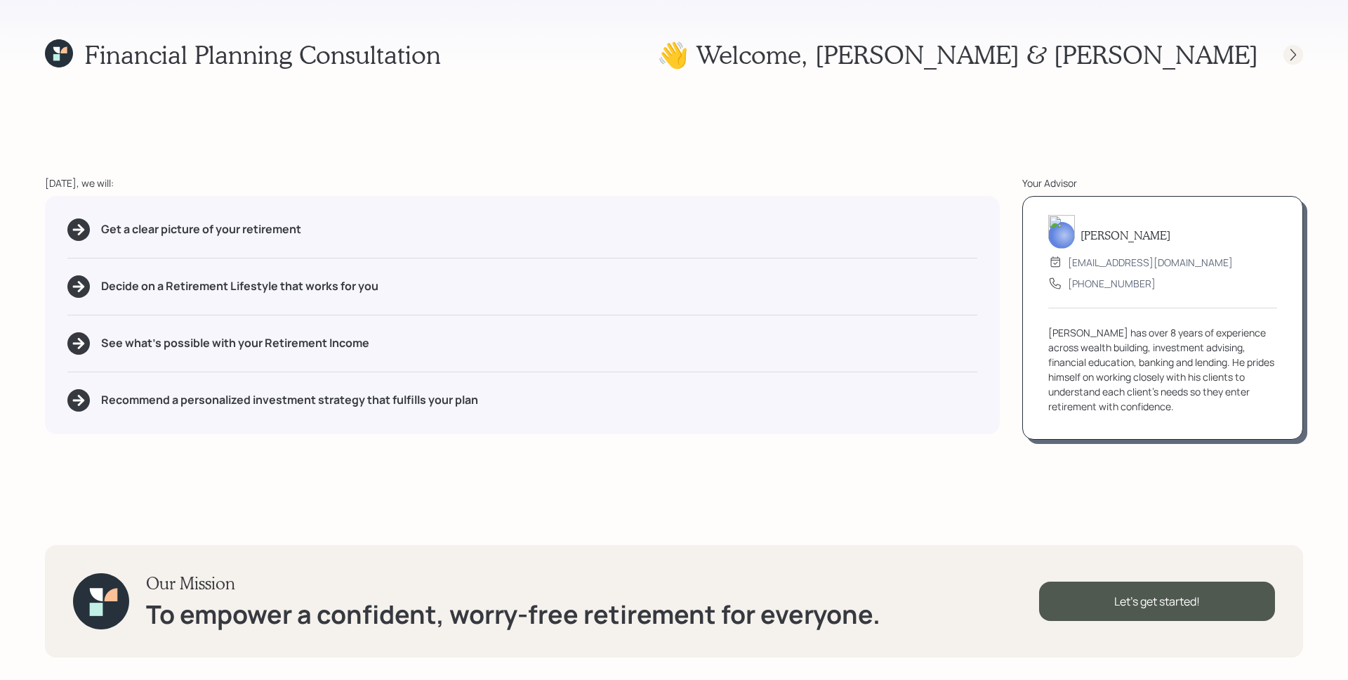
click at [1290, 55] on icon at bounding box center [1293, 55] width 14 height 14
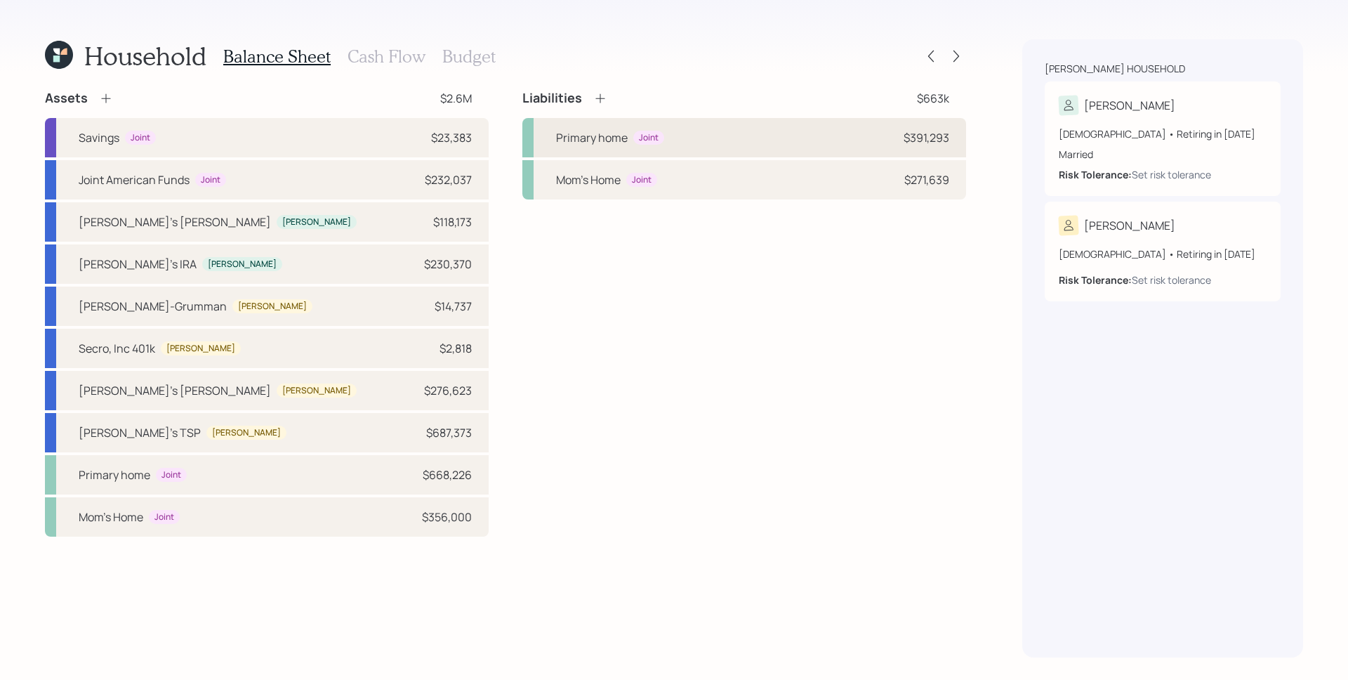
click at [822, 140] on div "Primary home Joint $391,293" at bounding box center [744, 137] width 444 height 39
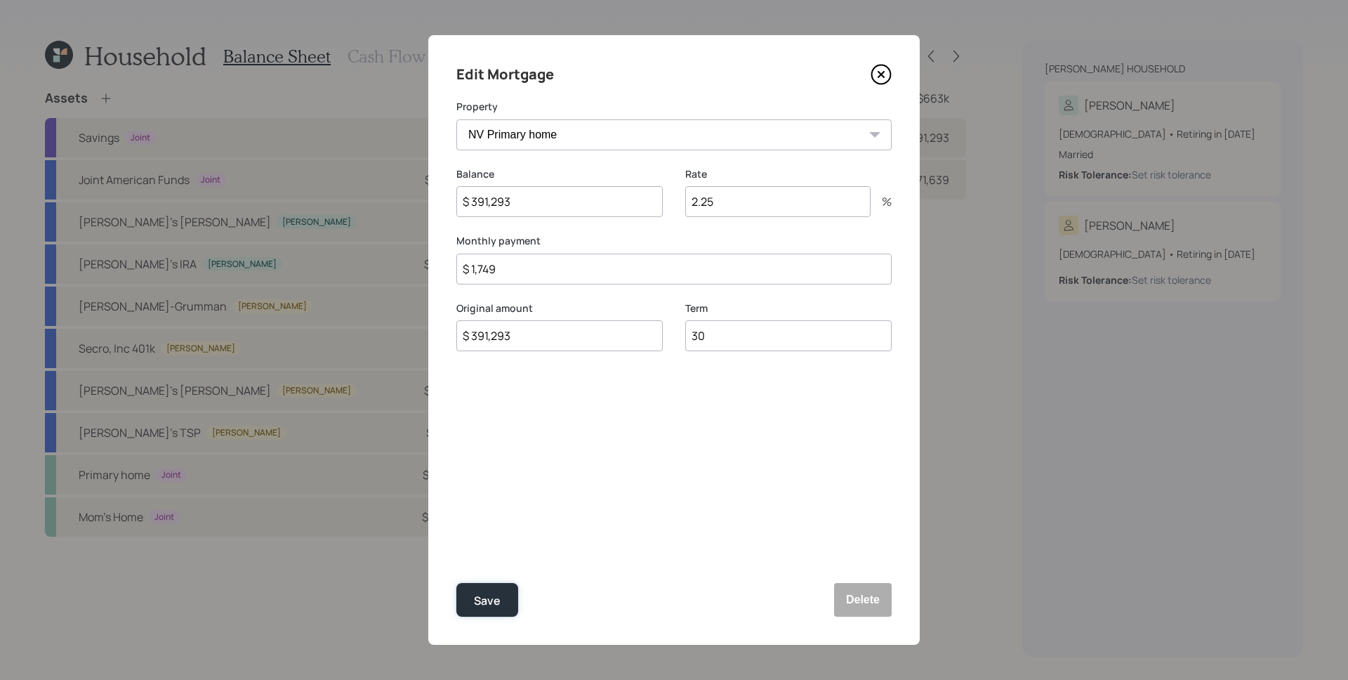
drag, startPoint x: 490, startPoint y: 602, endPoint x: 567, endPoint y: 539, distance: 99.3
click at [490, 602] on div "Save" at bounding box center [487, 600] width 27 height 19
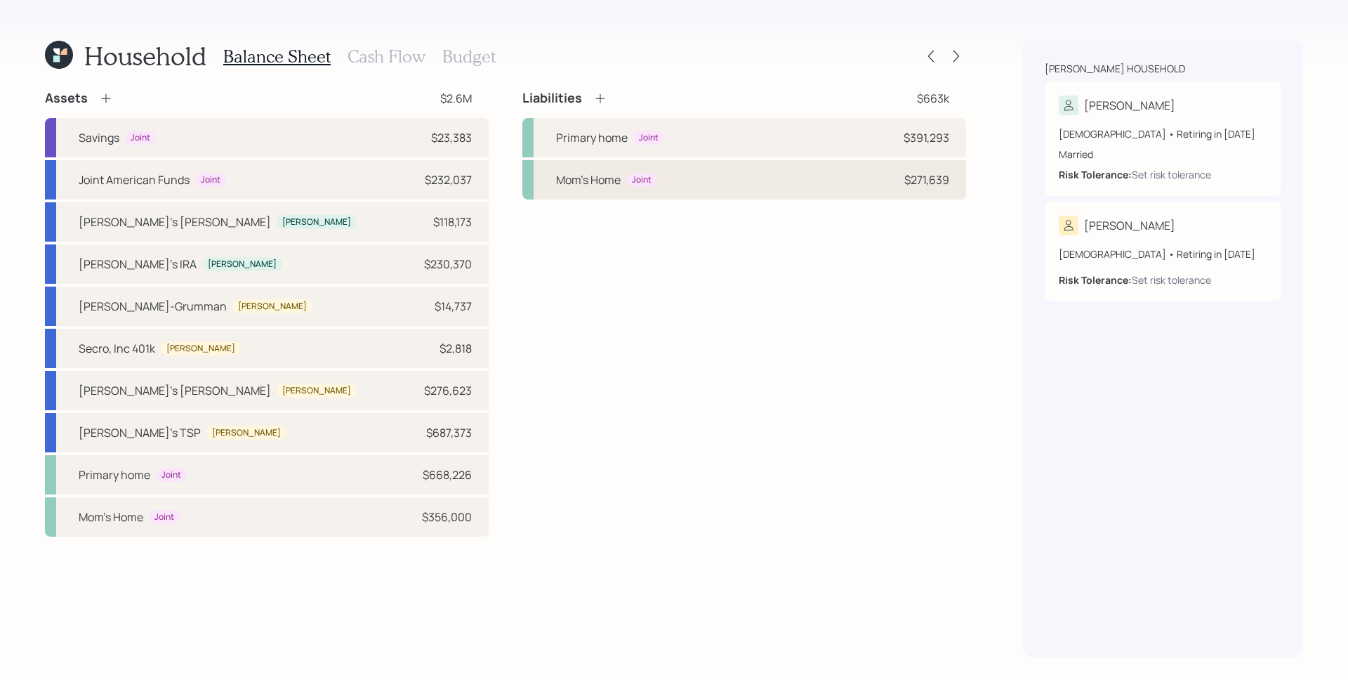
click at [741, 164] on div "Mom's Home Joint $271,639" at bounding box center [744, 179] width 444 height 39
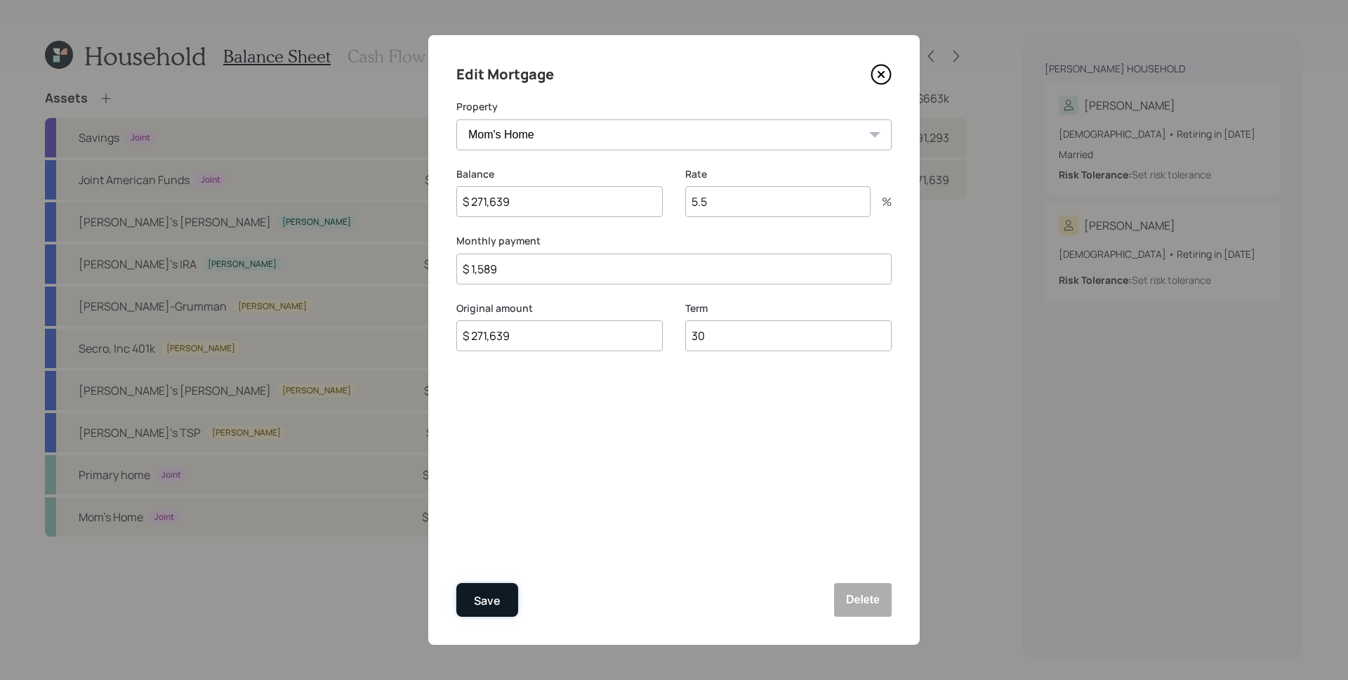
click at [501, 604] on button "Save" at bounding box center [487, 600] width 62 height 34
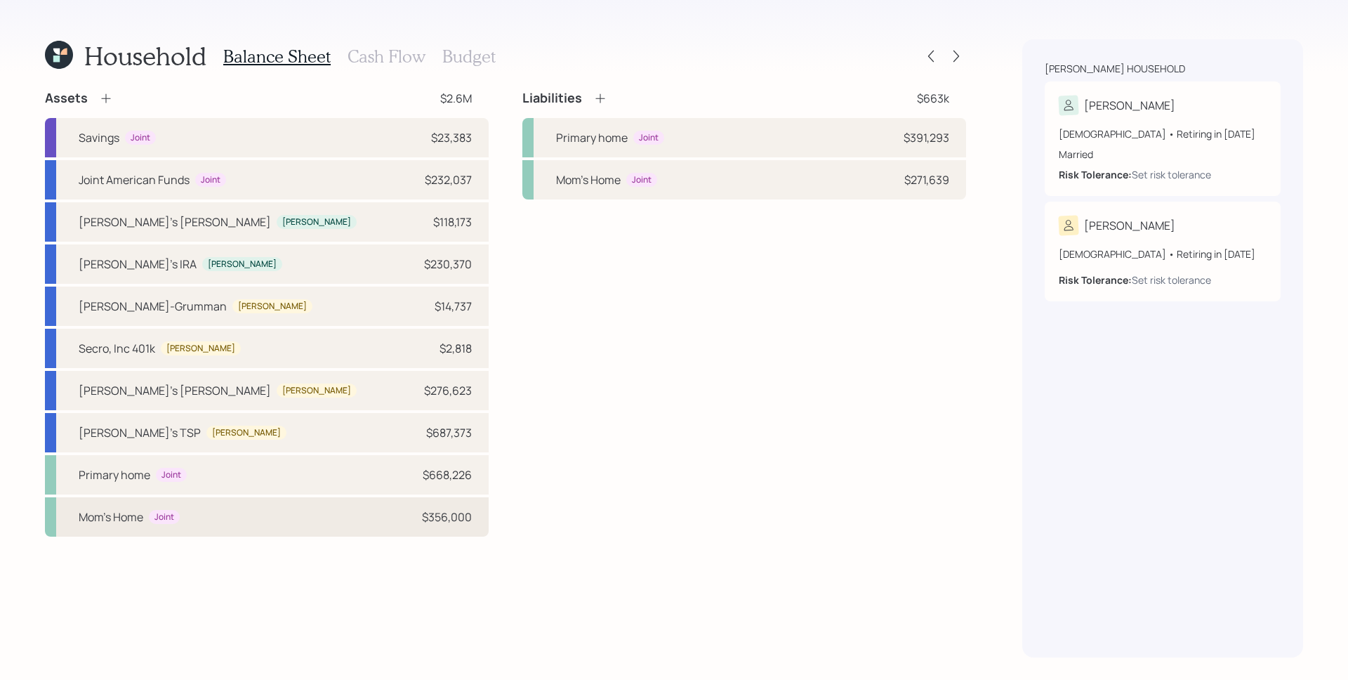
click at [265, 522] on div "Mom's Home Joint $356,000" at bounding box center [267, 516] width 444 height 39
select select "rental_property"
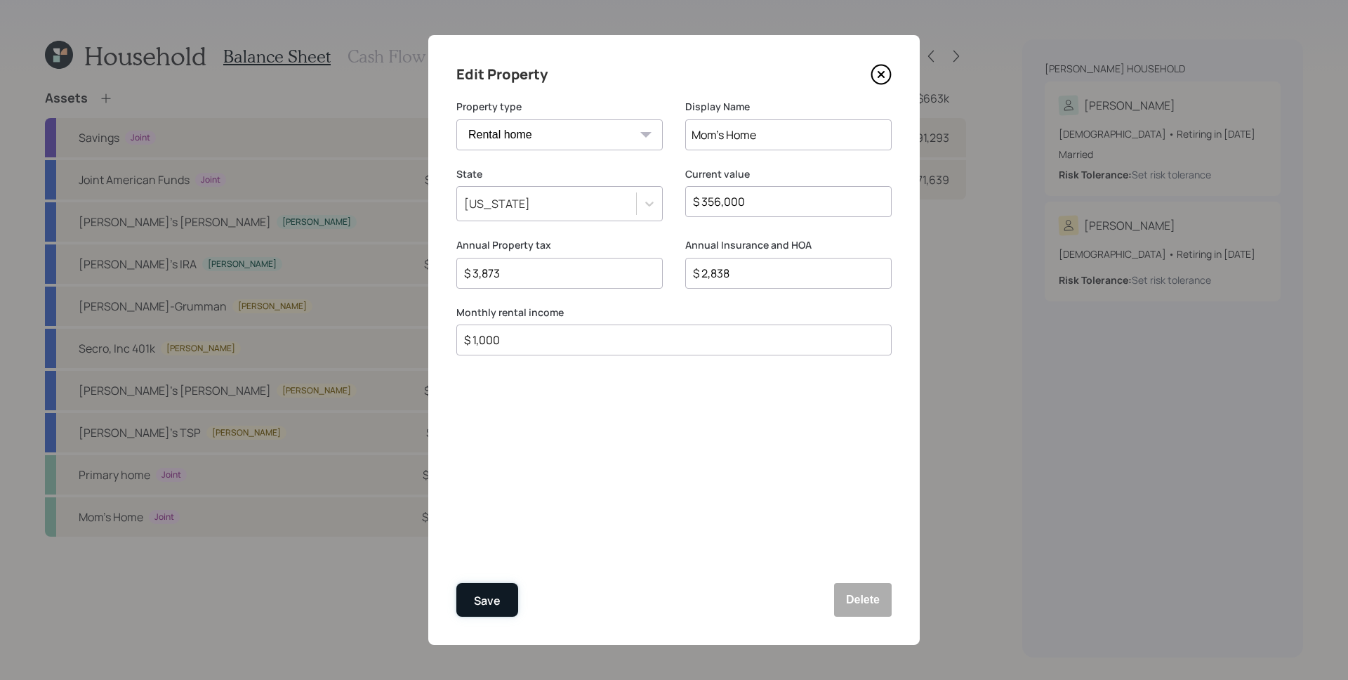
click at [491, 593] on div "Save" at bounding box center [487, 600] width 27 height 19
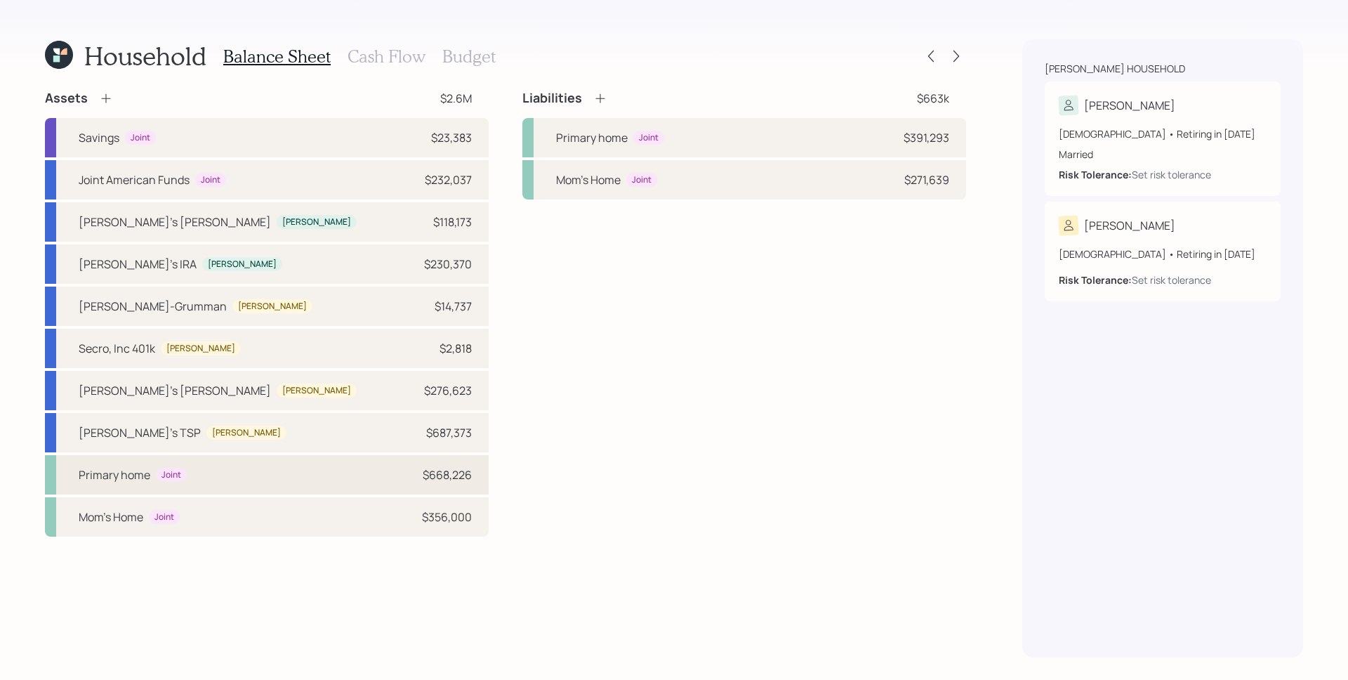
click at [225, 487] on div "Primary home Joint $668,226" at bounding box center [267, 474] width 444 height 39
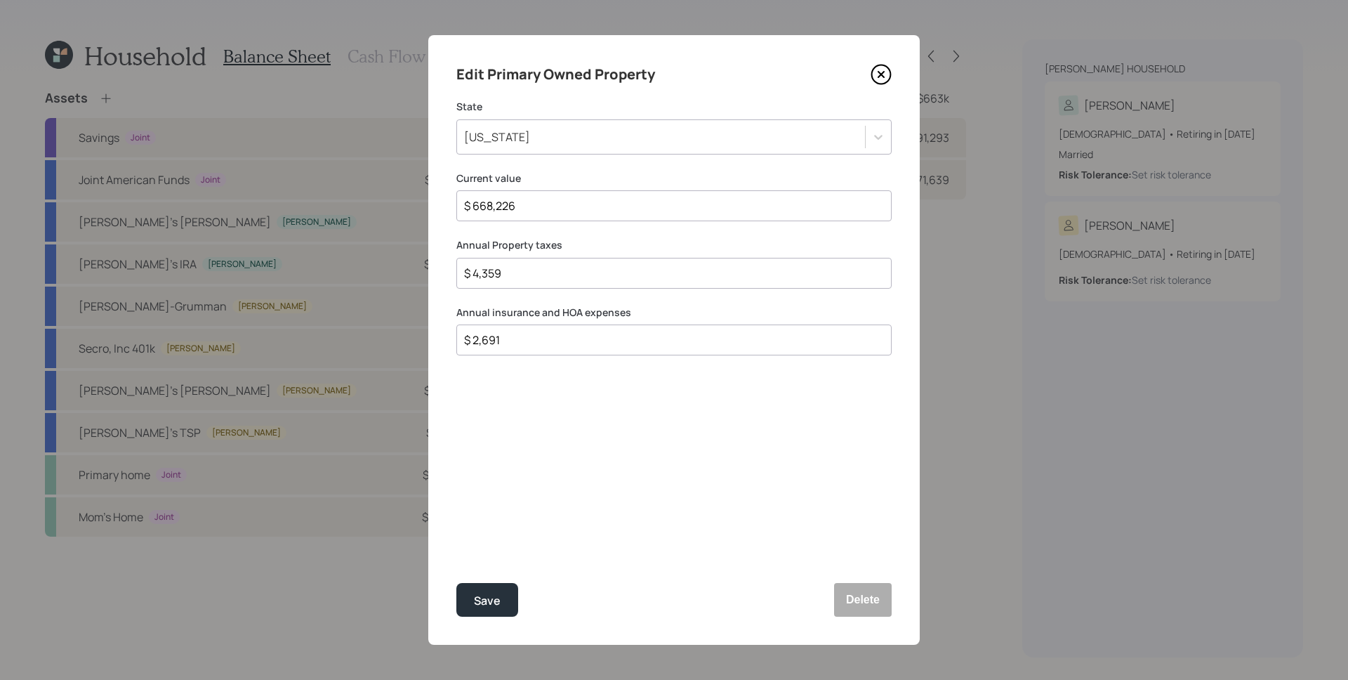
click at [480, 616] on div "Edit Primary Owned Property State [US_STATE] Current value $ 668,226 Annual Pro…" at bounding box center [673, 339] width 491 height 609
click at [482, 601] on div "Save" at bounding box center [487, 600] width 27 height 19
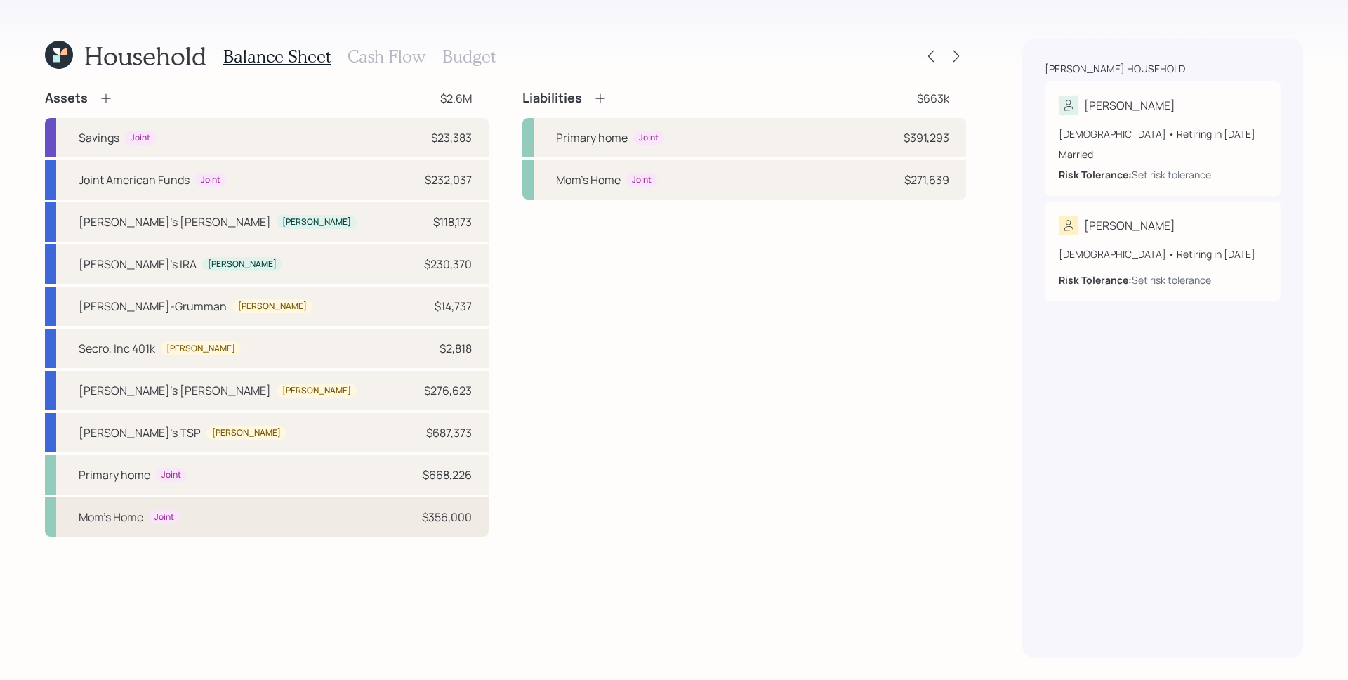
click at [291, 533] on div "Mom's Home Joint $356,000" at bounding box center [267, 516] width 444 height 39
select select "rental_property"
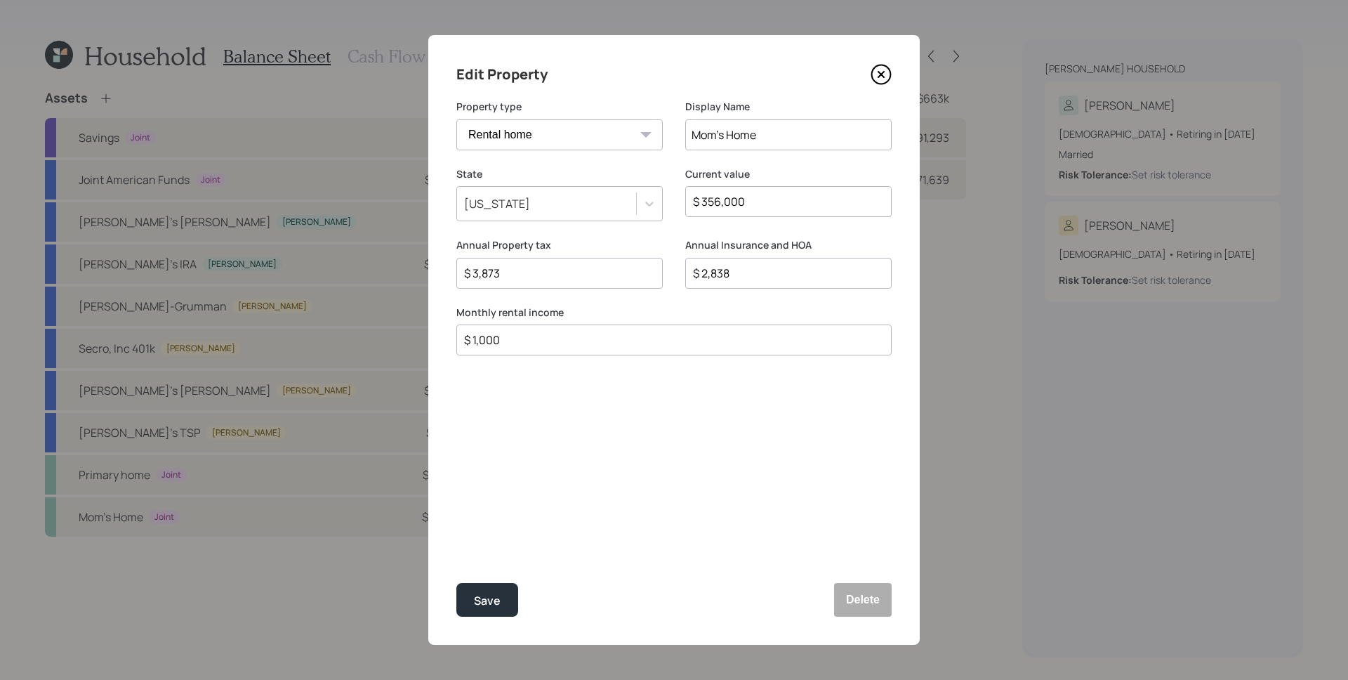
click at [475, 576] on div "Edit Property Property type Vacation home Rental home Display Name Mom's Home S…" at bounding box center [673, 339] width 491 height 609
click at [482, 588] on button "Save" at bounding box center [487, 600] width 62 height 34
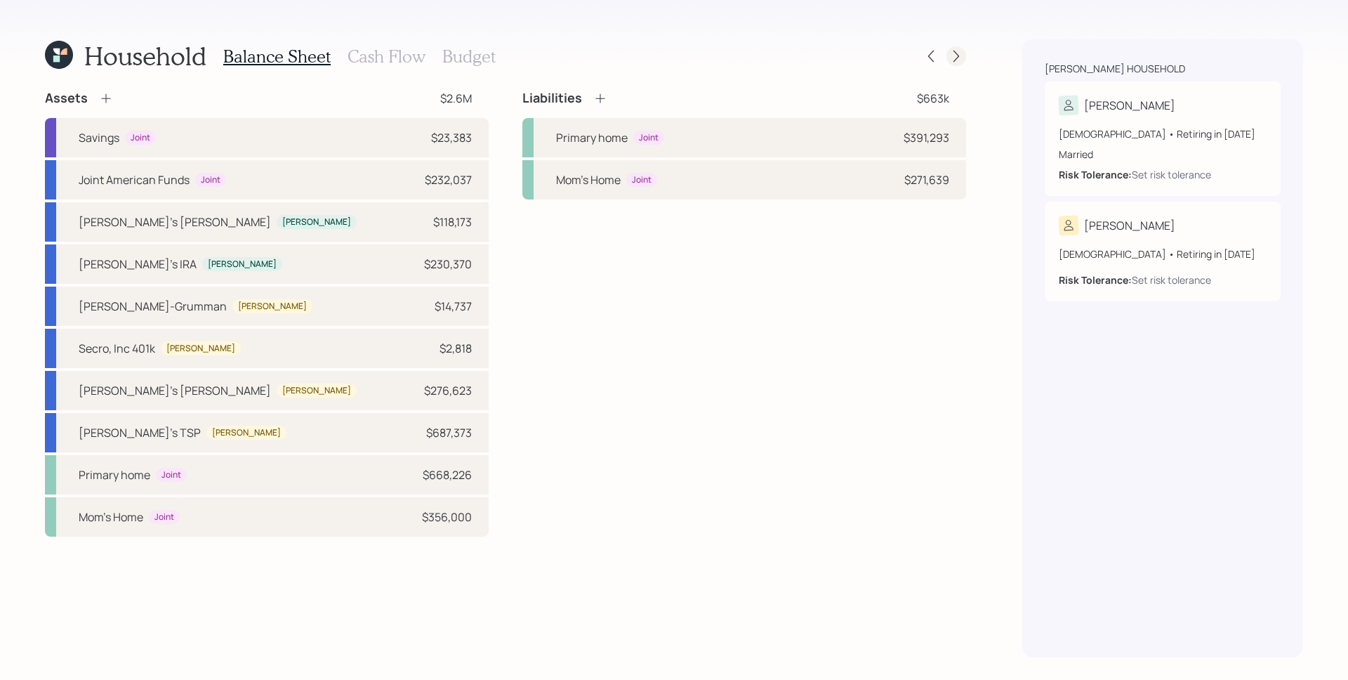
click at [962, 53] on icon at bounding box center [956, 56] width 14 height 14
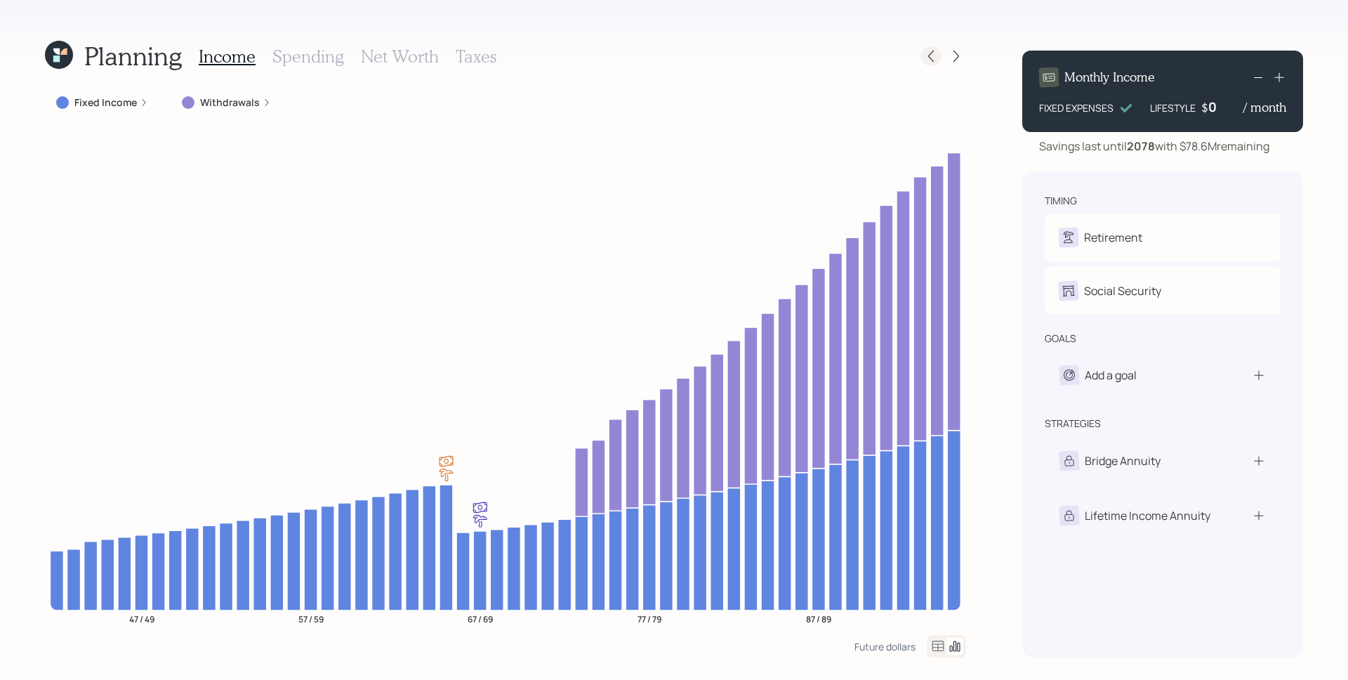
click at [927, 58] on icon at bounding box center [931, 56] width 14 height 14
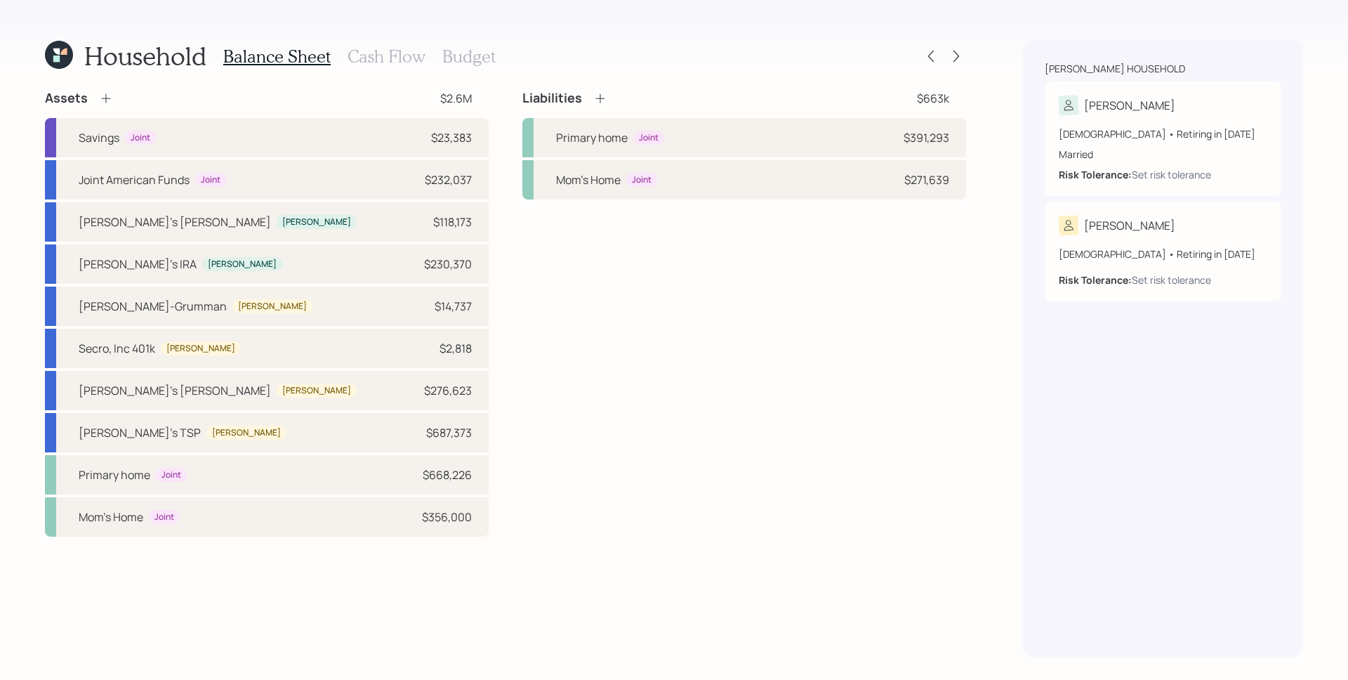
click at [411, 50] on h3 "Cash Flow" at bounding box center [387, 56] width 78 height 20
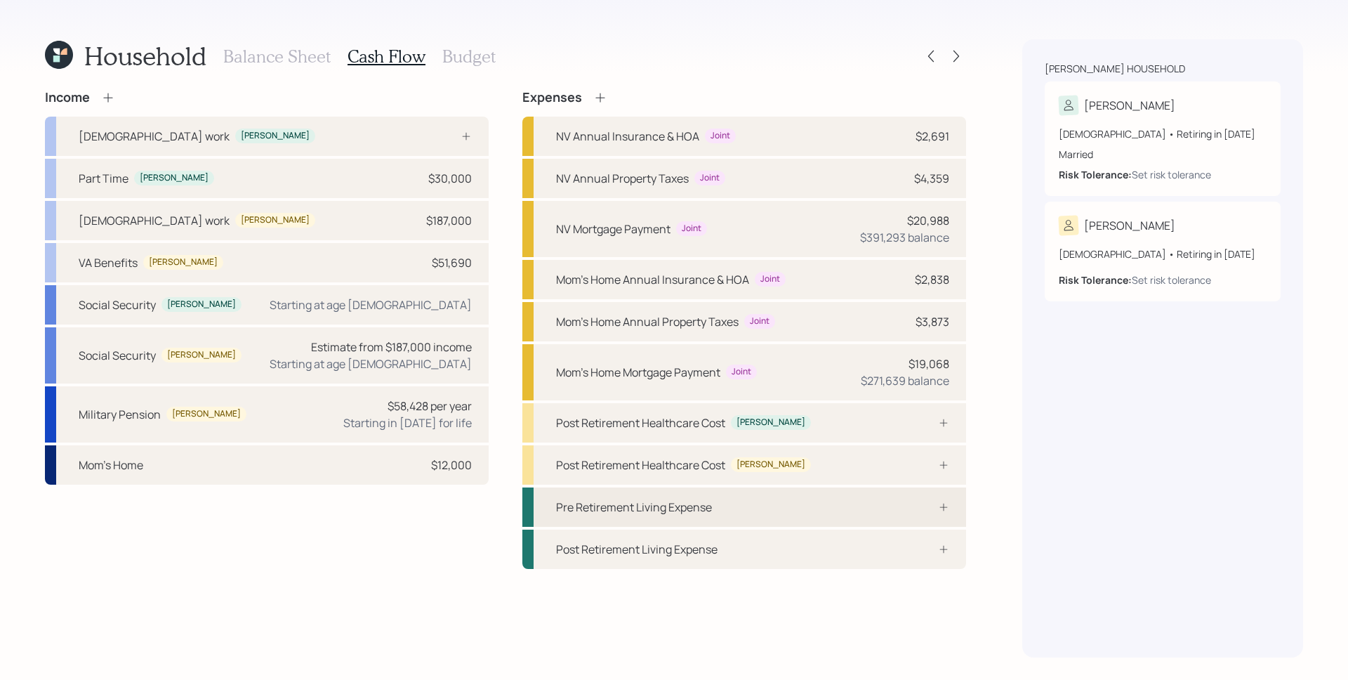
click at [807, 520] on div "Pre Retirement Living Expense" at bounding box center [744, 506] width 444 height 39
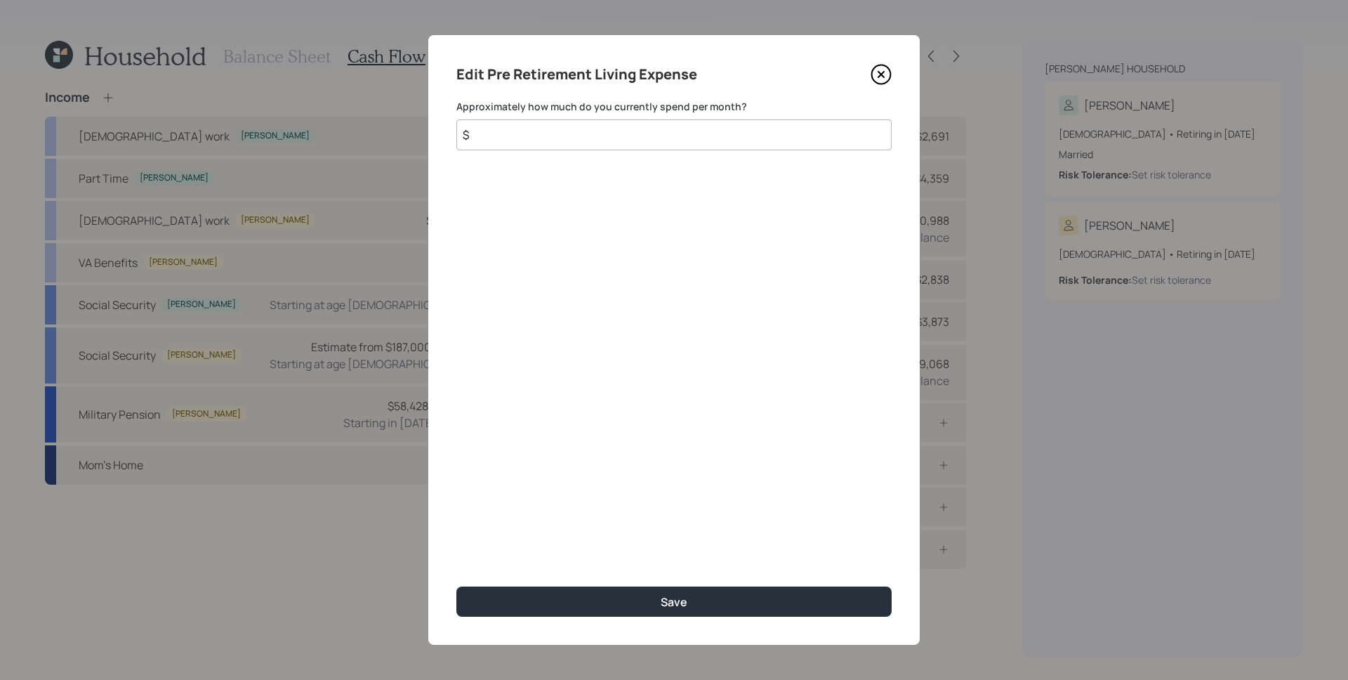
click at [593, 130] on input "$" at bounding box center [673, 134] width 435 height 31
type input "$ 6,000"
click at [456, 586] on button "Save" at bounding box center [673, 601] width 435 height 30
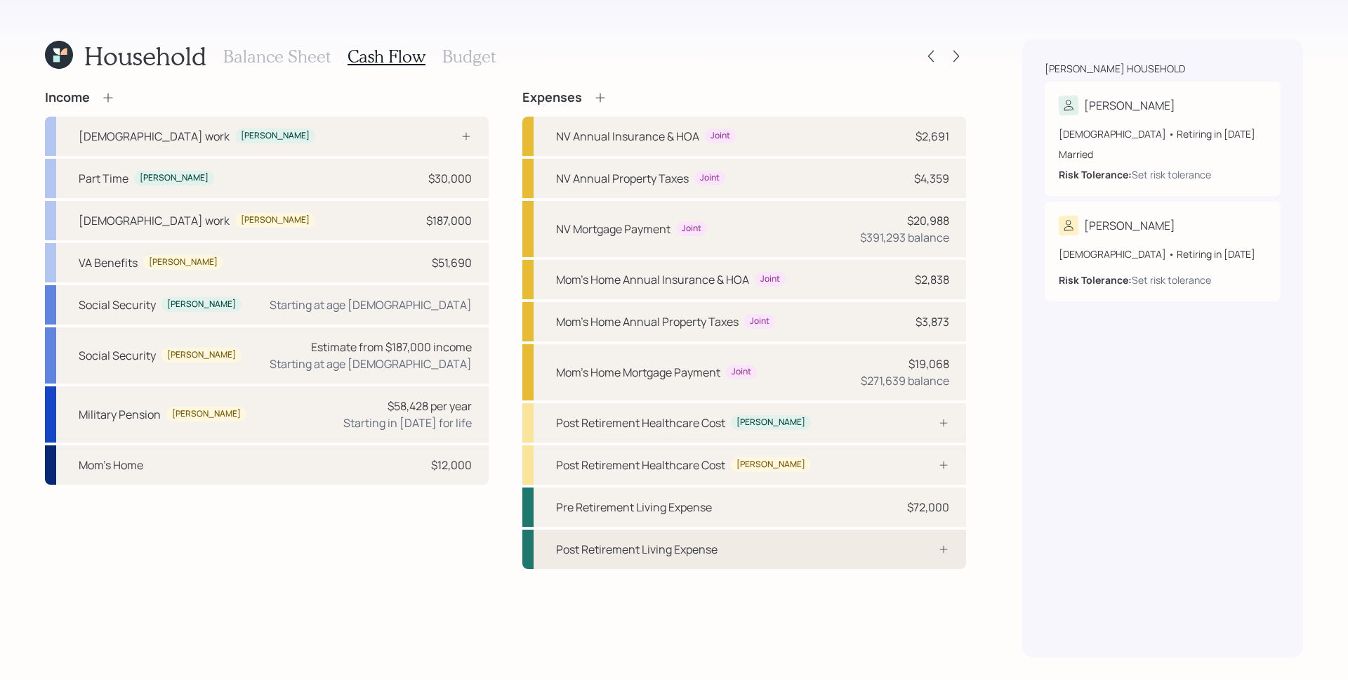
click at [807, 556] on div "Post Retirement Living Expense" at bounding box center [744, 548] width 444 height 39
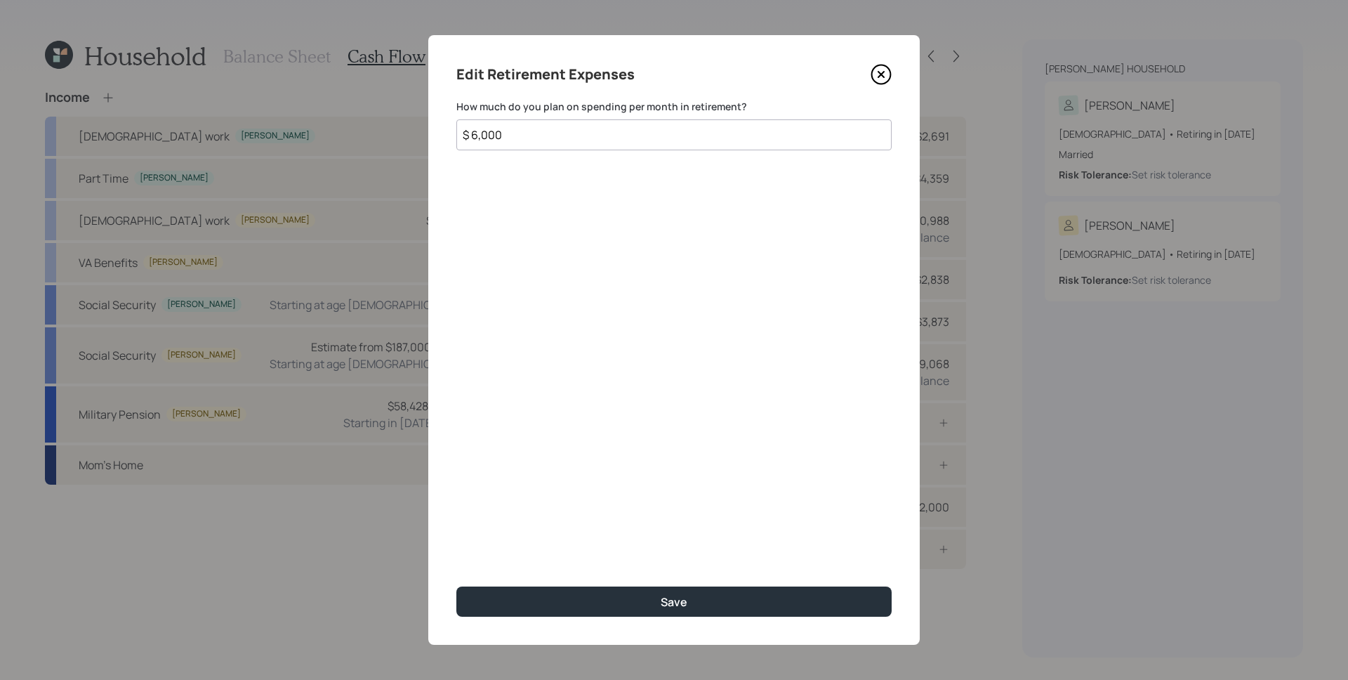
type input "$ 6,000"
click at [456, 586] on button "Save" at bounding box center [673, 601] width 435 height 30
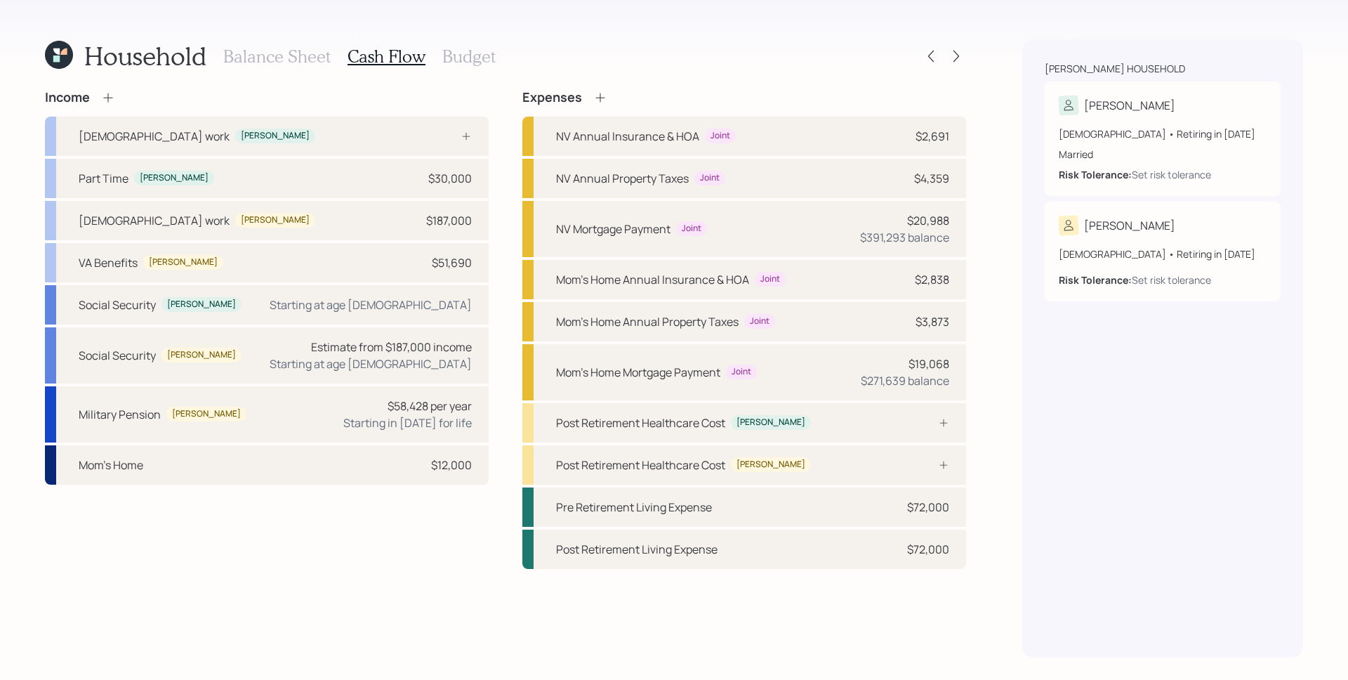
click at [1012, 338] on div "Household Balance Sheet Cash Flow Budget Income [DEMOGRAPHIC_DATA] work [PERSON…" at bounding box center [674, 340] width 1348 height 680
click at [1179, 497] on div "[PERSON_NAME] household [PERSON_NAME] [DEMOGRAPHIC_DATA] • Retiring in [DATE] M…" at bounding box center [1162, 348] width 281 height 618
click at [880, 432] on div "Post Retirement Healthcare Cost [PERSON_NAME]" at bounding box center [744, 422] width 444 height 39
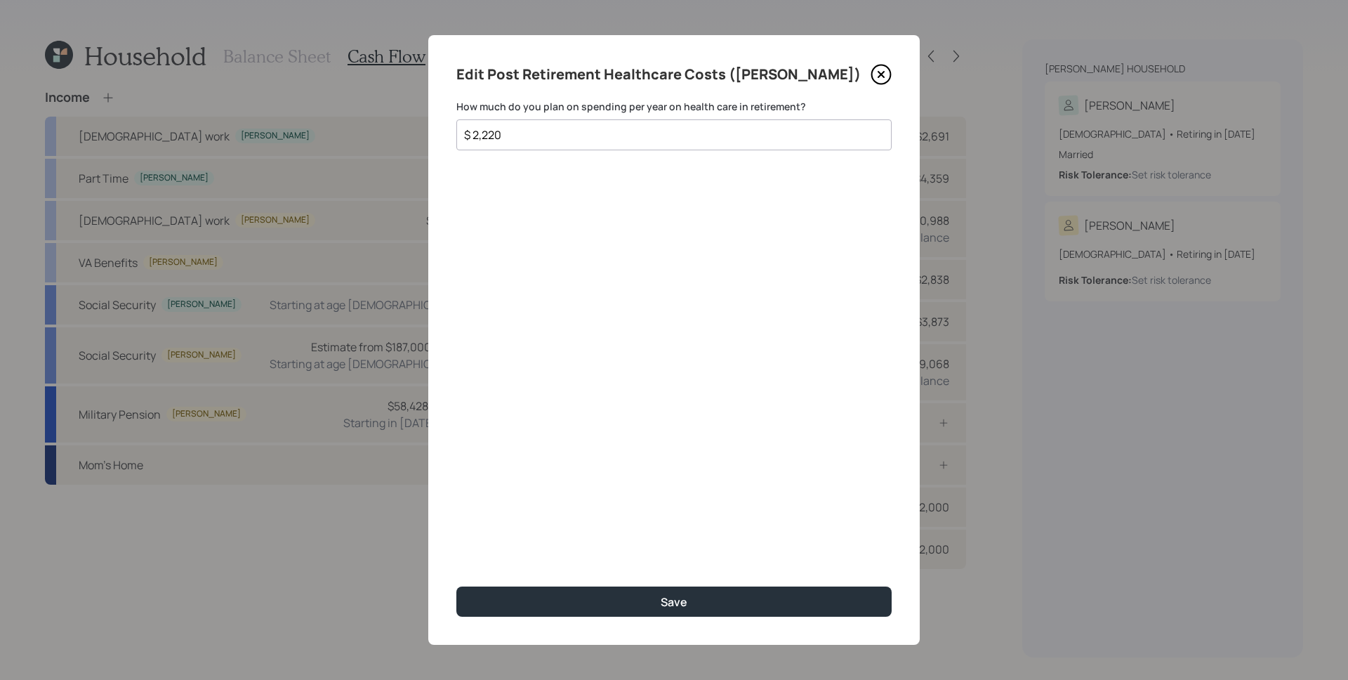
type input "$ 2,220"
click at [456, 586] on button "Save" at bounding box center [673, 601] width 435 height 30
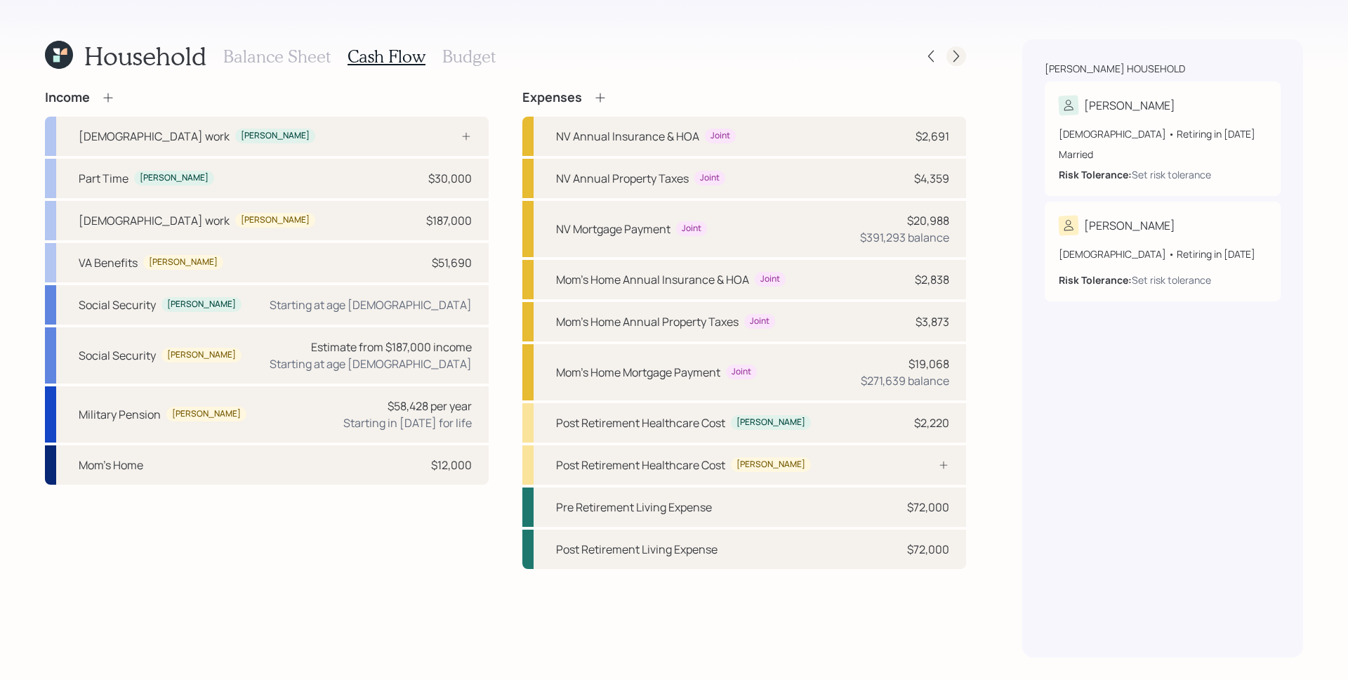
click at [954, 53] on icon at bounding box center [956, 56] width 14 height 14
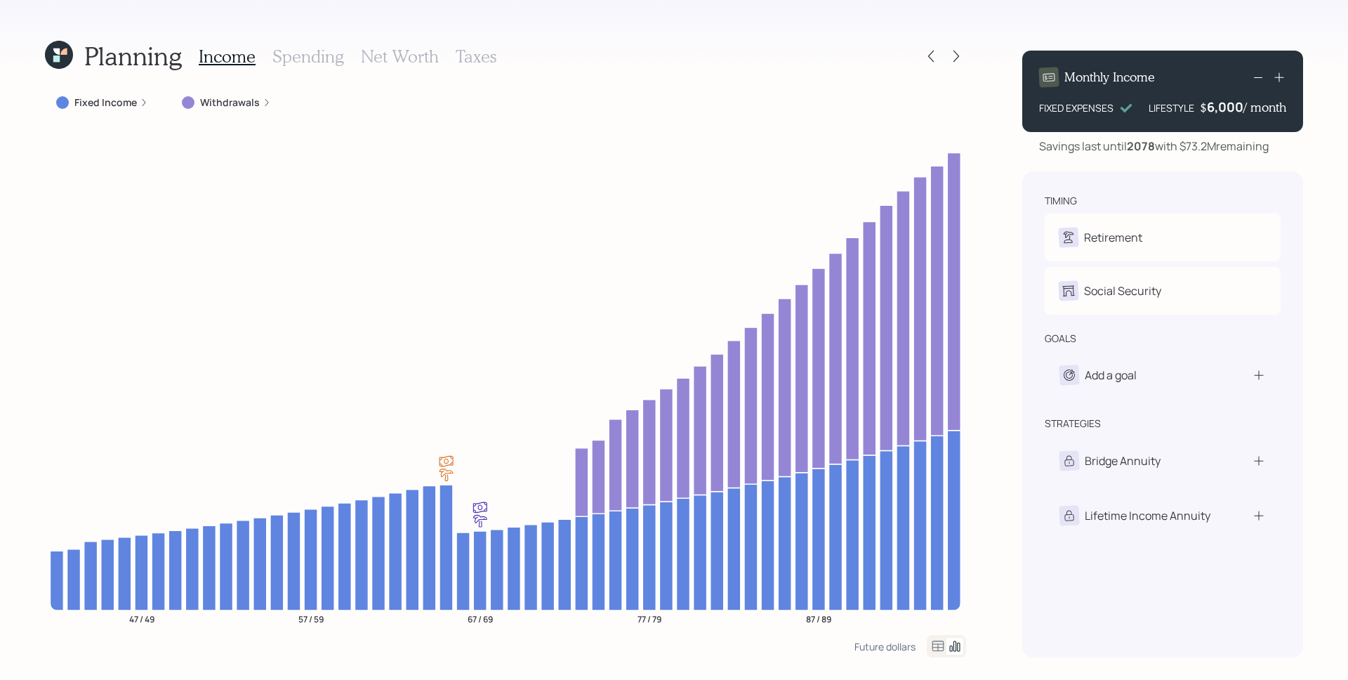
drag, startPoint x: 143, startPoint y: 98, endPoint x: 133, endPoint y: 112, distance: 16.2
click at [142, 99] on icon at bounding box center [144, 102] width 8 height 8
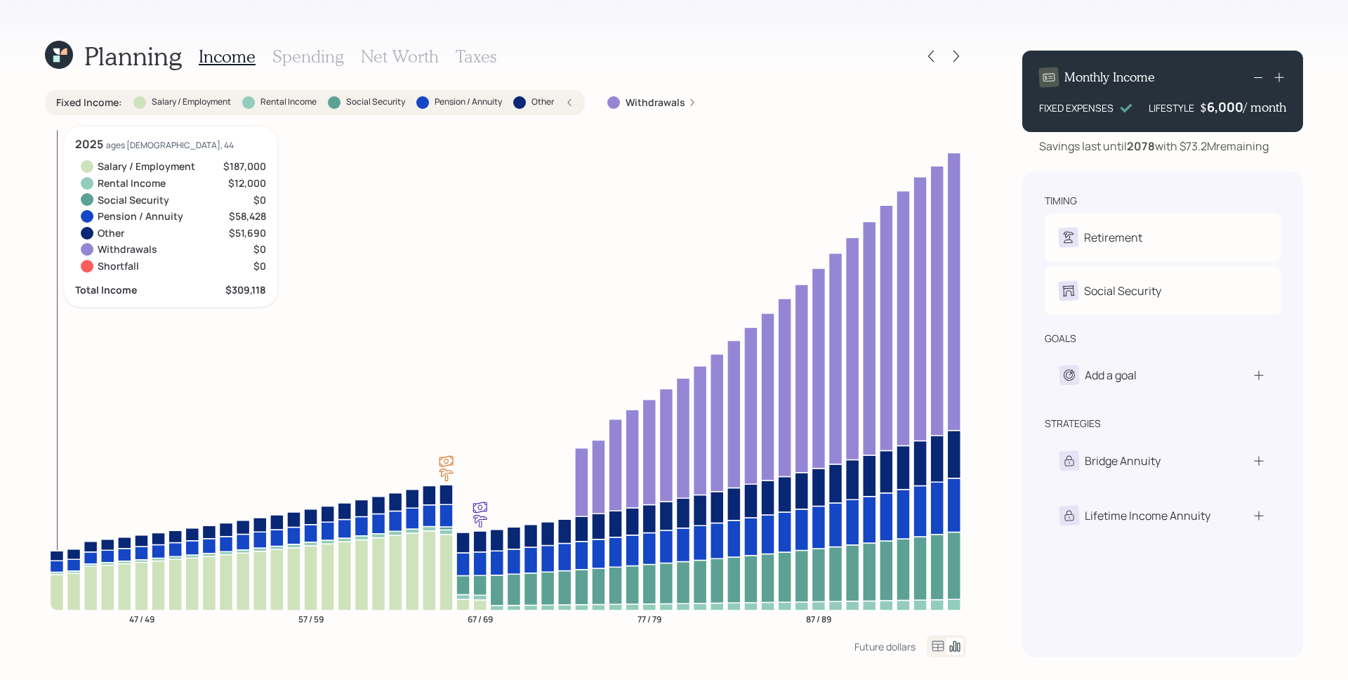
click at [53, 587] on icon at bounding box center [56, 592] width 13 height 36
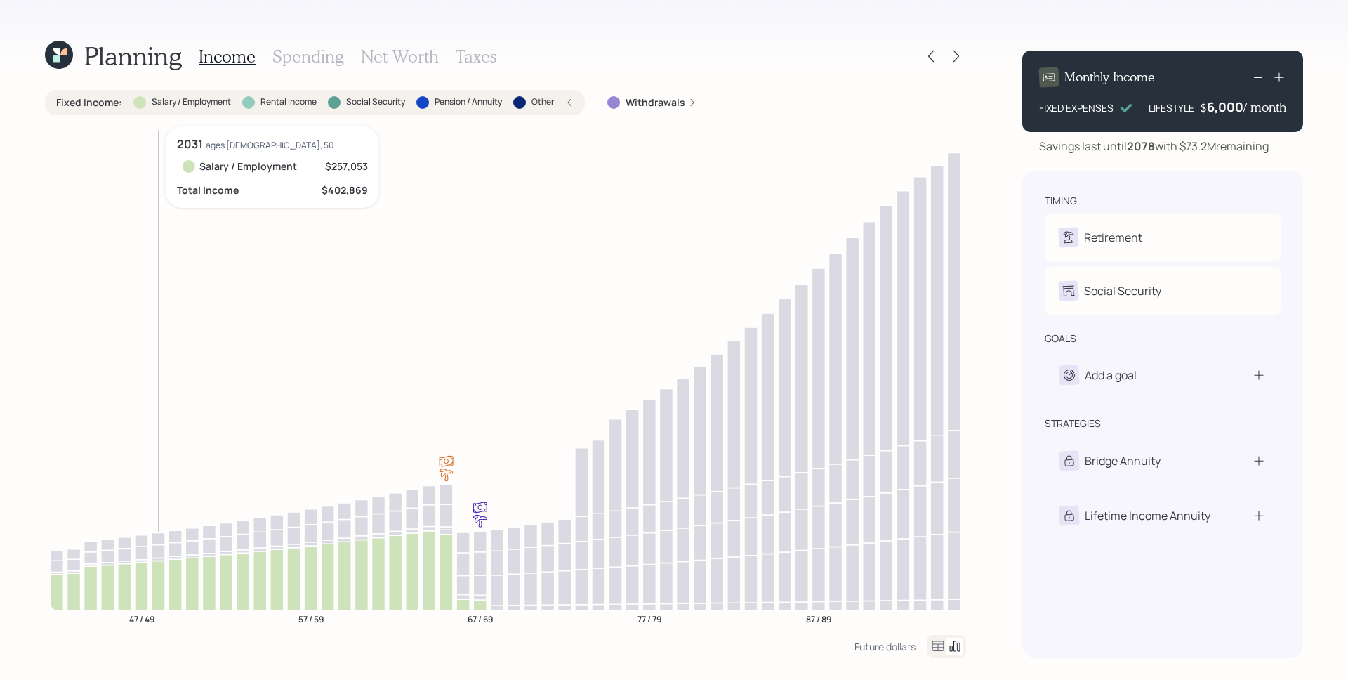
click at [157, 582] on icon at bounding box center [158, 585] width 13 height 50
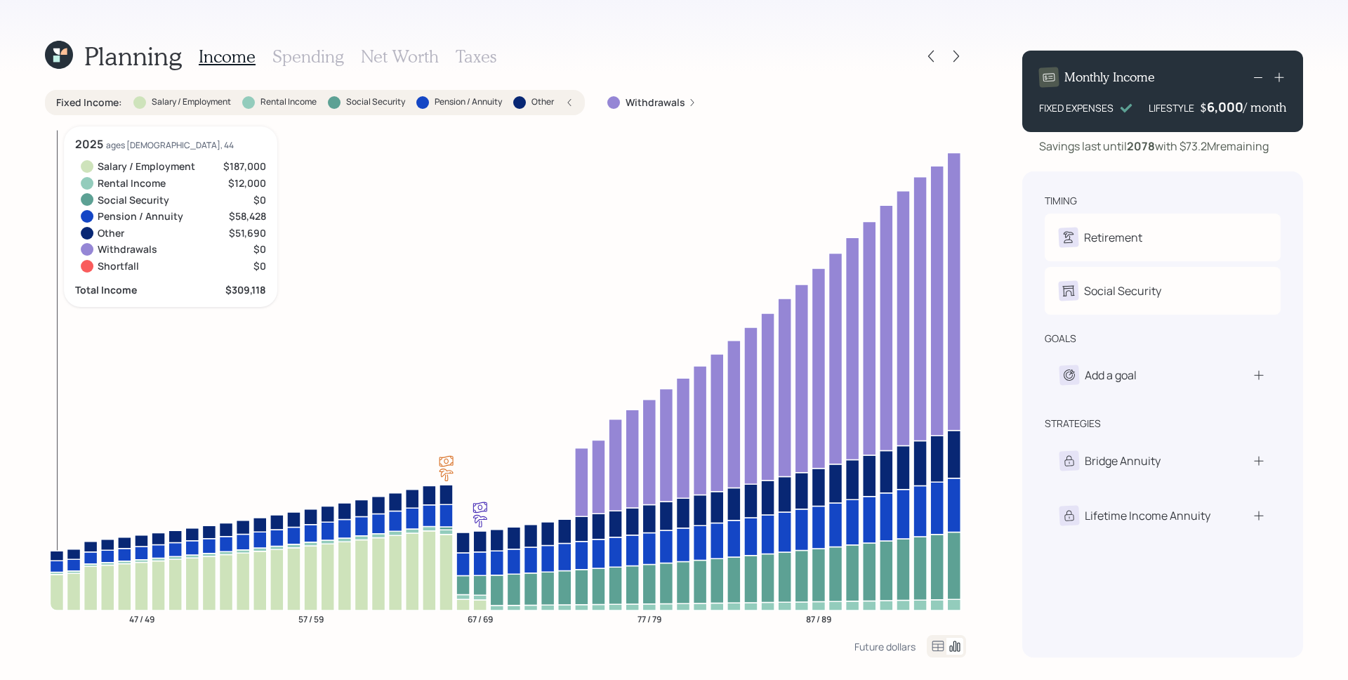
click at [58, 573] on icon at bounding box center [56, 572] width 13 height 2
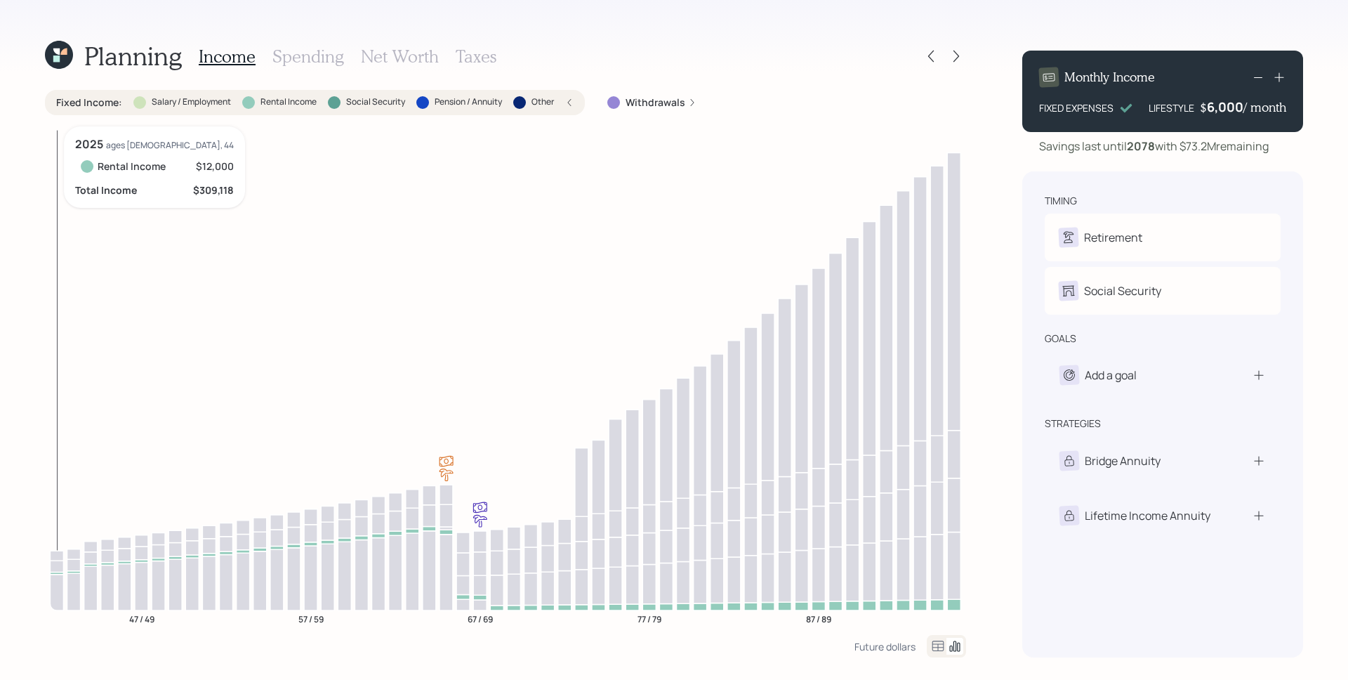
click at [58, 573] on icon at bounding box center [56, 572] width 13 height 2
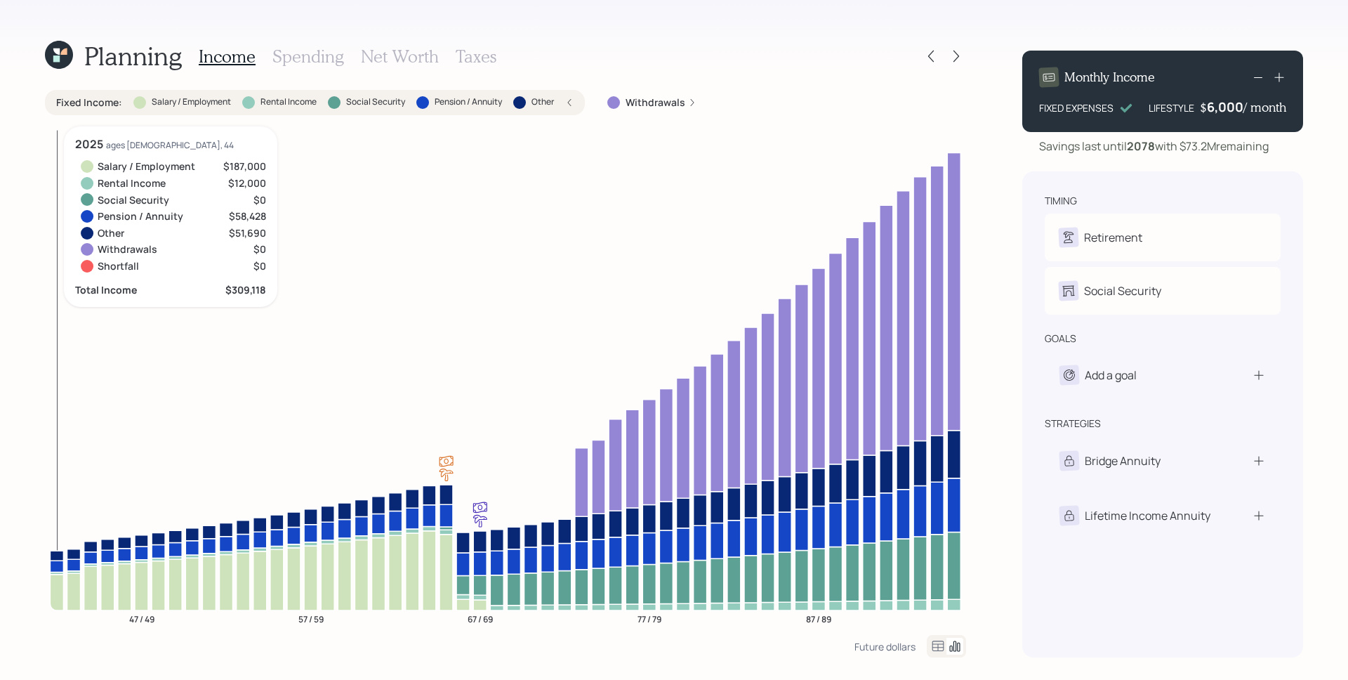
click at [57, 566] on icon at bounding box center [56, 565] width 13 height 11
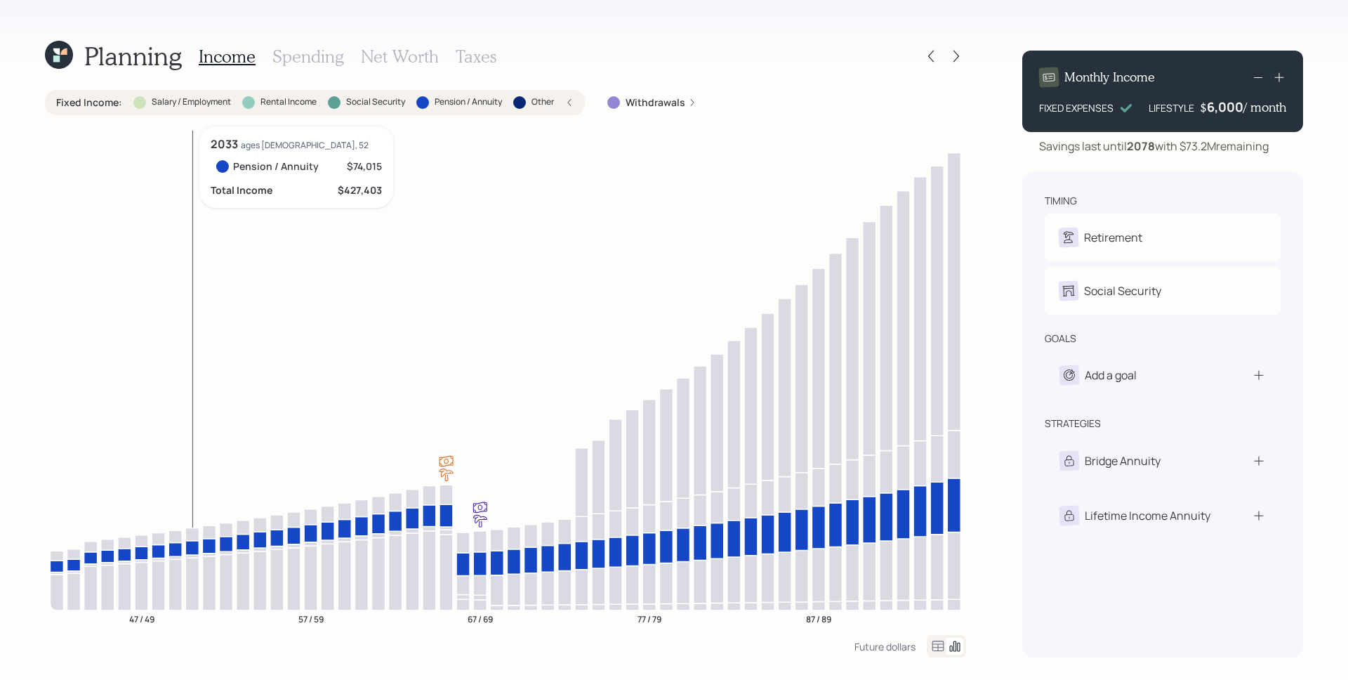
click at [192, 549] on icon at bounding box center [191, 547] width 13 height 14
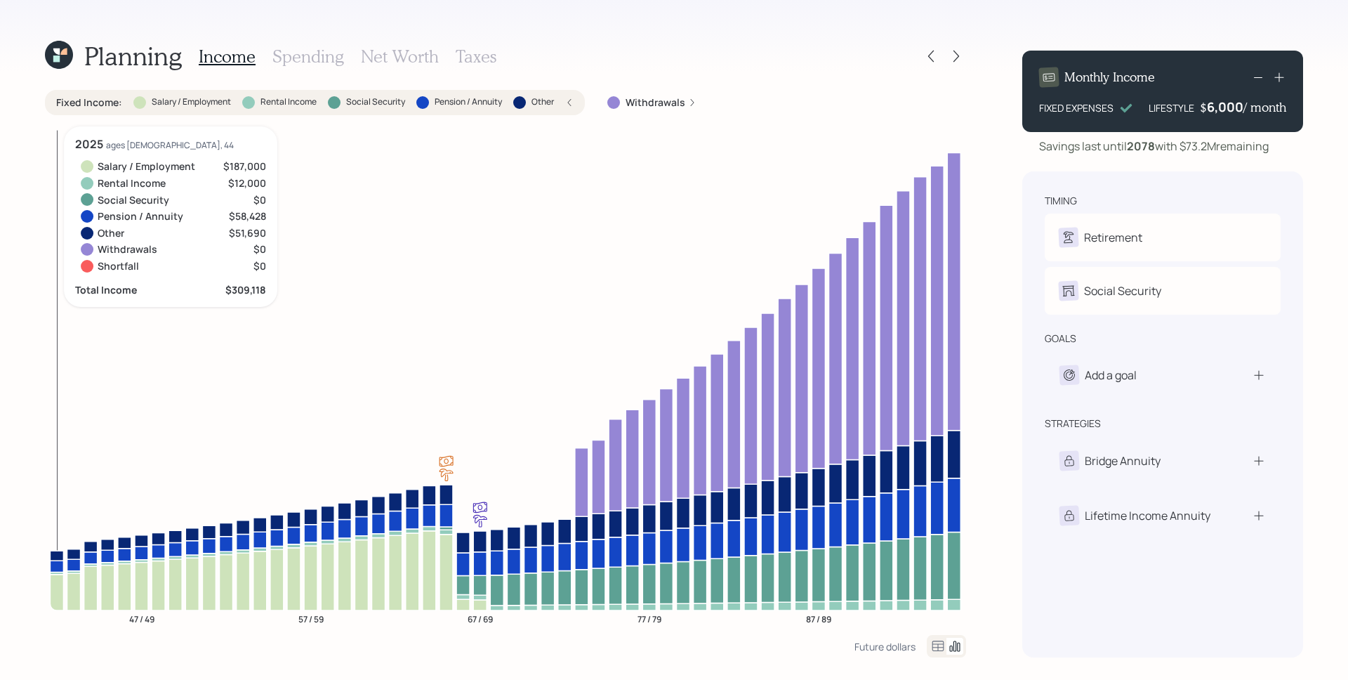
click at [51, 555] on icon at bounding box center [56, 555] width 13 height 10
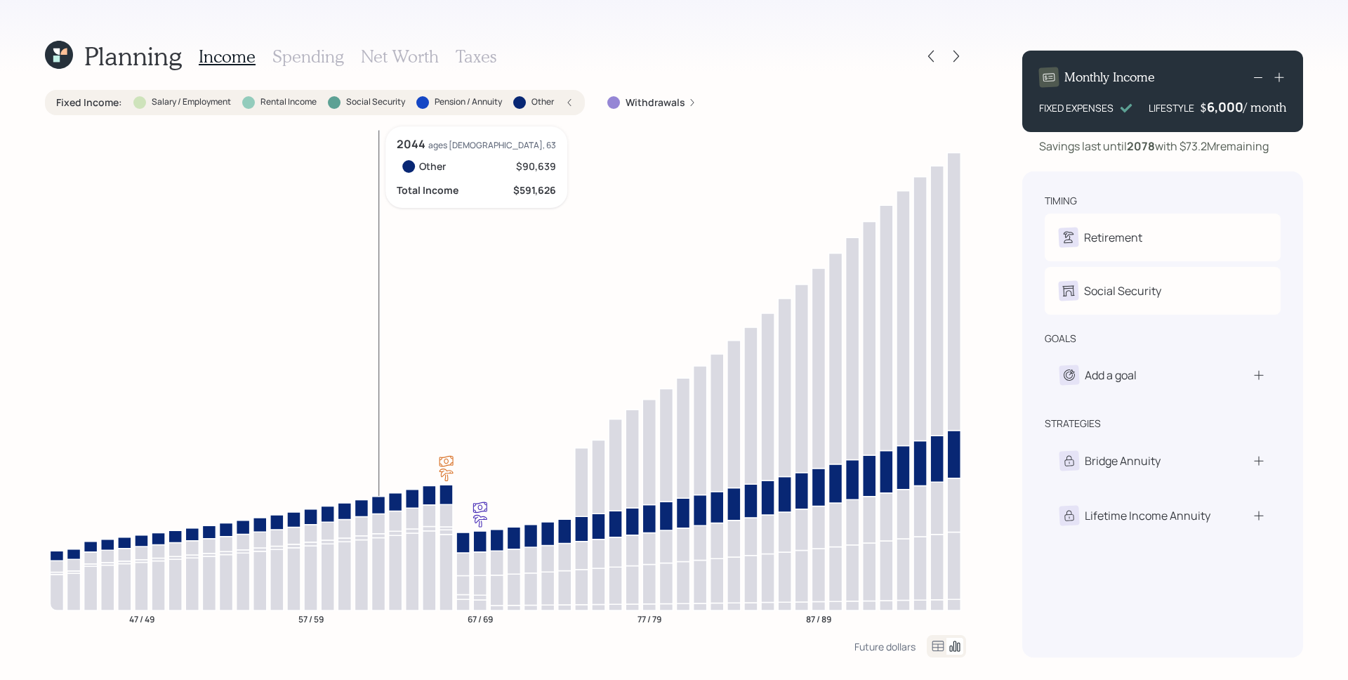
click at [385, 505] on icon "47 / 49 57 / 59 67 / 69 77 / 79 87 / 89" at bounding box center [505, 380] width 921 height 508
click at [380, 506] on icon at bounding box center [378, 505] width 13 height 18
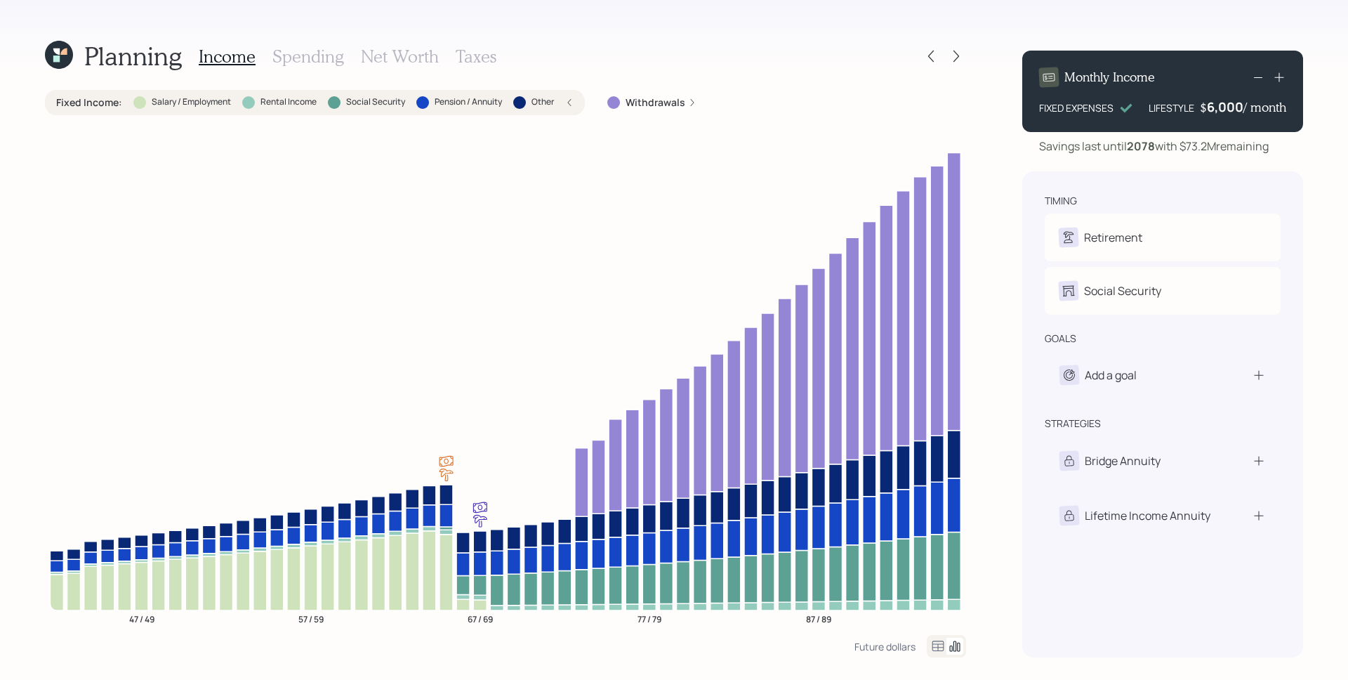
click at [978, 265] on div "Planning Income Spending Net Worth Taxes Fixed Income : Salary / Employment Ren…" at bounding box center [674, 340] width 1348 height 680
click at [566, 105] on div "Fixed Income : Salary / Employment Rental Income Social Security Pension / Annu…" at bounding box center [314, 102] width 517 height 14
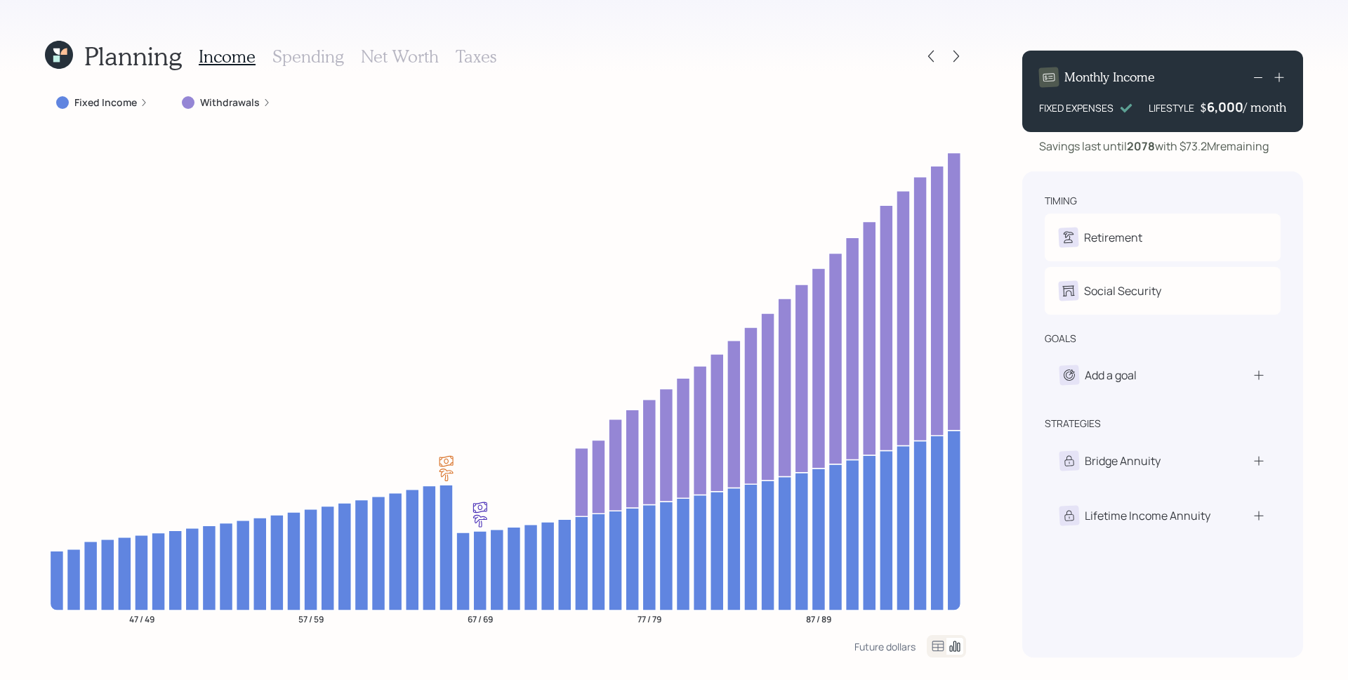
click at [335, 66] on h3 "Spending" at bounding box center [308, 56] width 72 height 20
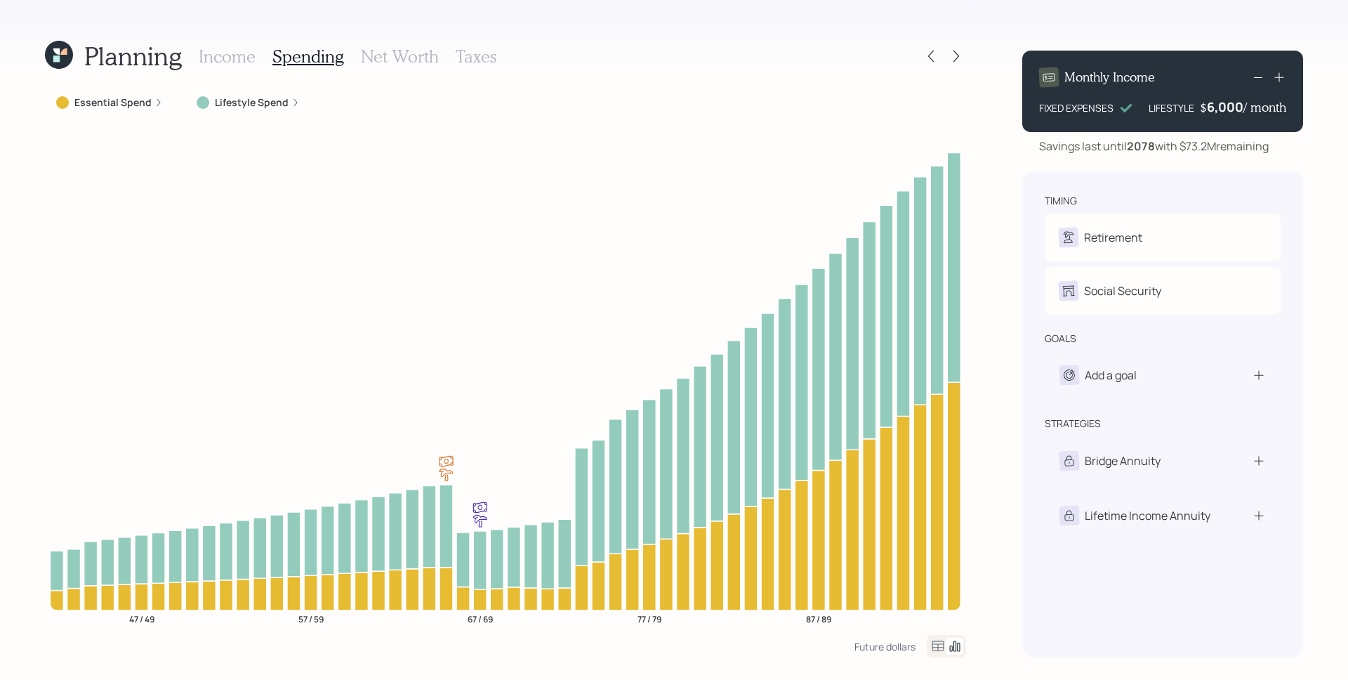
click at [142, 103] on label "Essential Spend" at bounding box center [112, 102] width 77 height 14
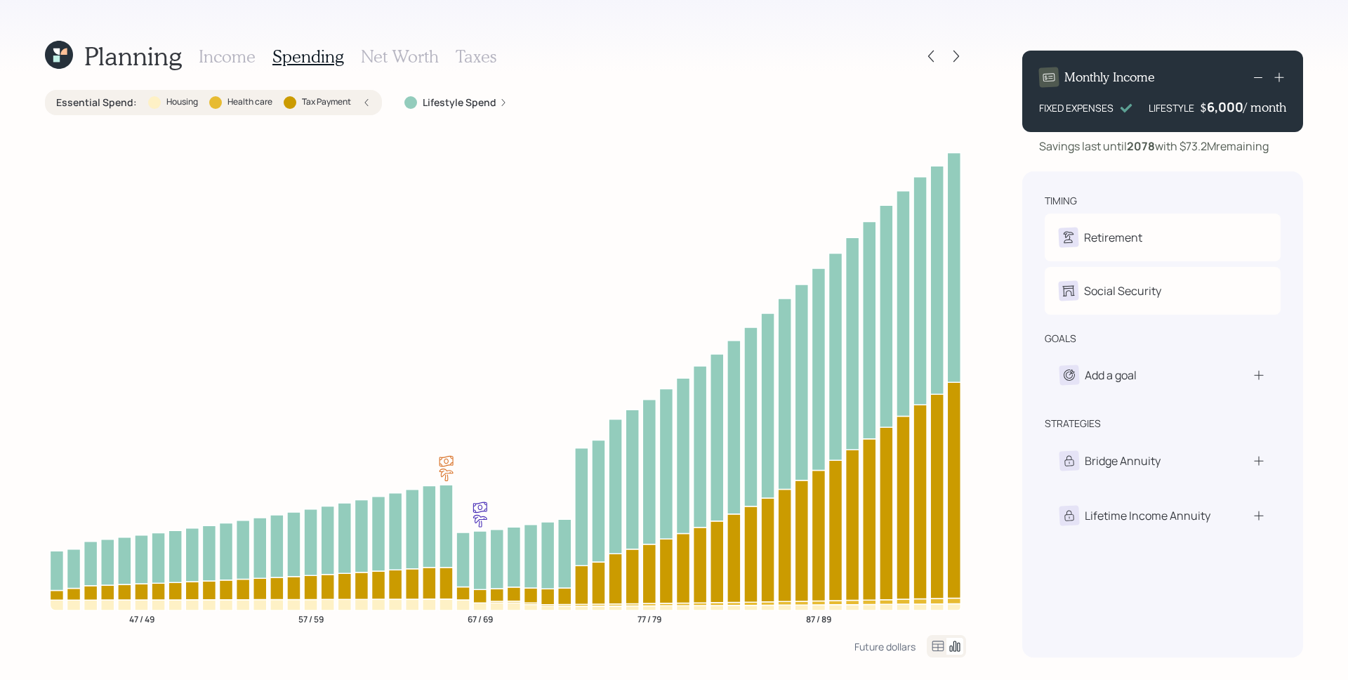
click at [465, 99] on label "Lifestyle Spend" at bounding box center [460, 102] width 74 height 14
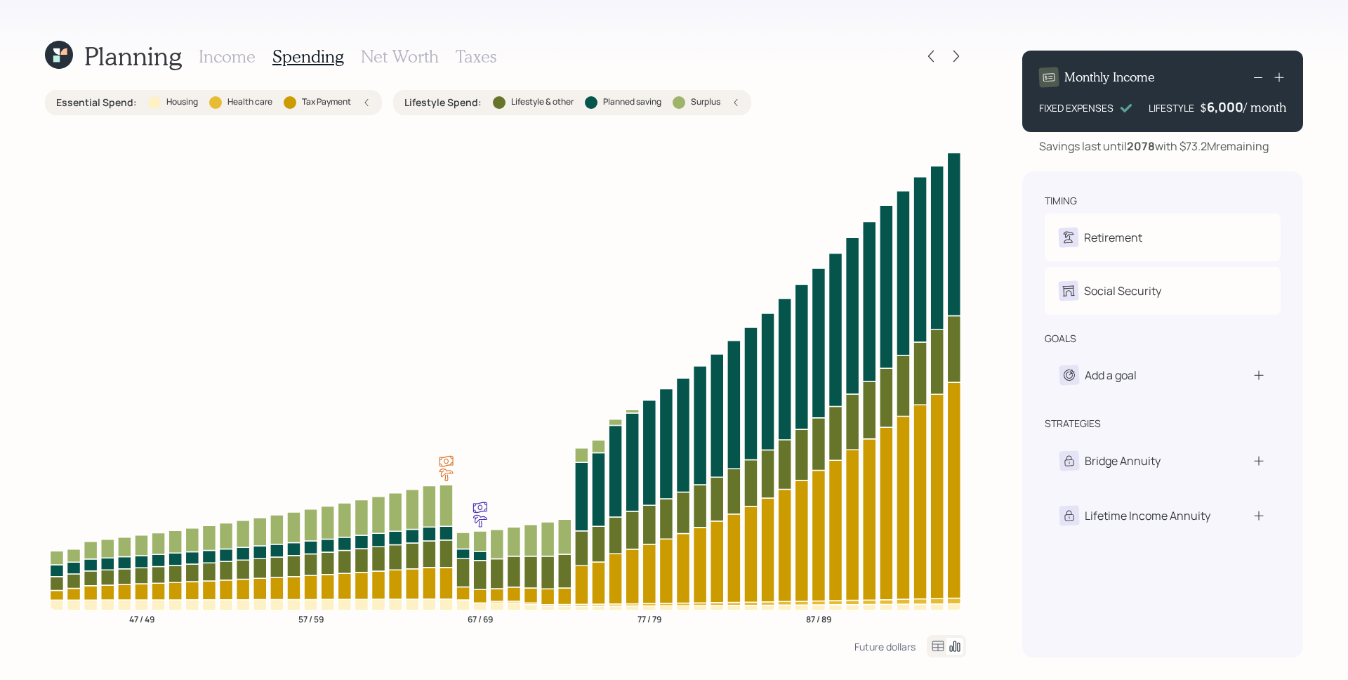
click at [421, 54] on h3 "Net Worth" at bounding box center [400, 56] width 78 height 20
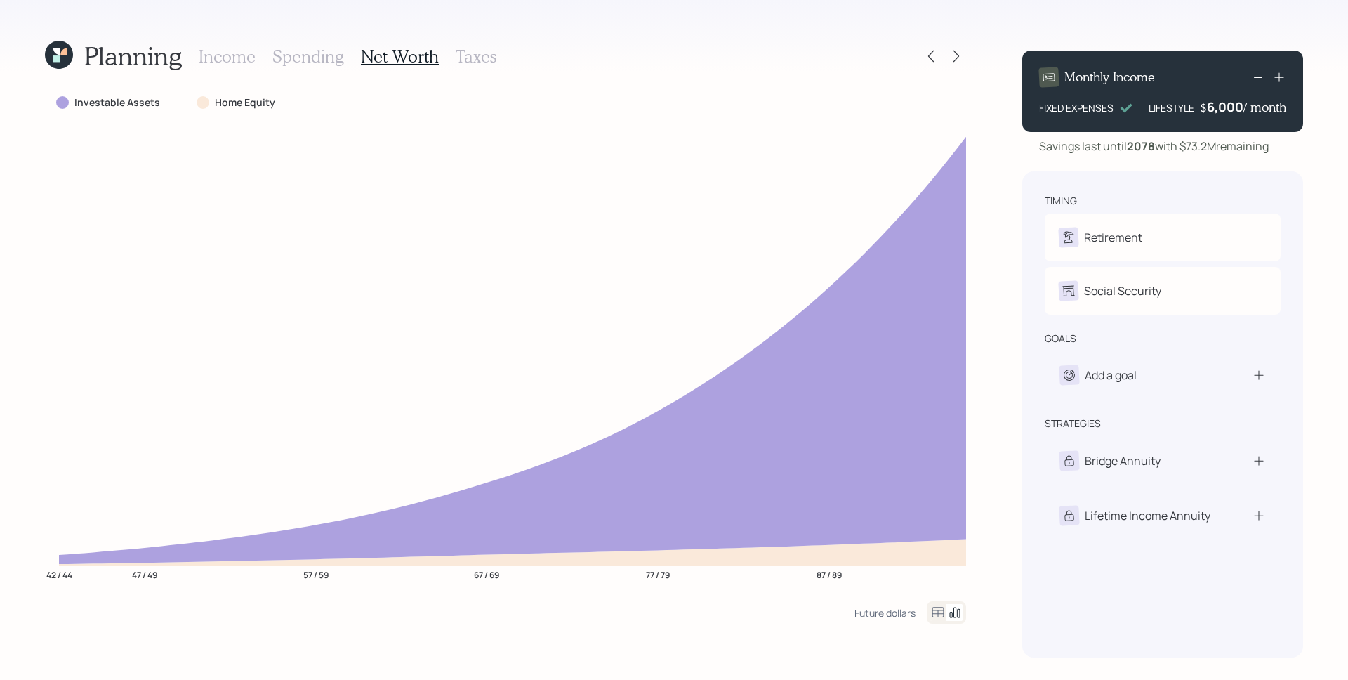
click at [256, 57] on div "Income Spending Net Worth Taxes" at bounding box center [348, 56] width 298 height 34
click at [236, 53] on h3 "Income" at bounding box center [227, 56] width 57 height 20
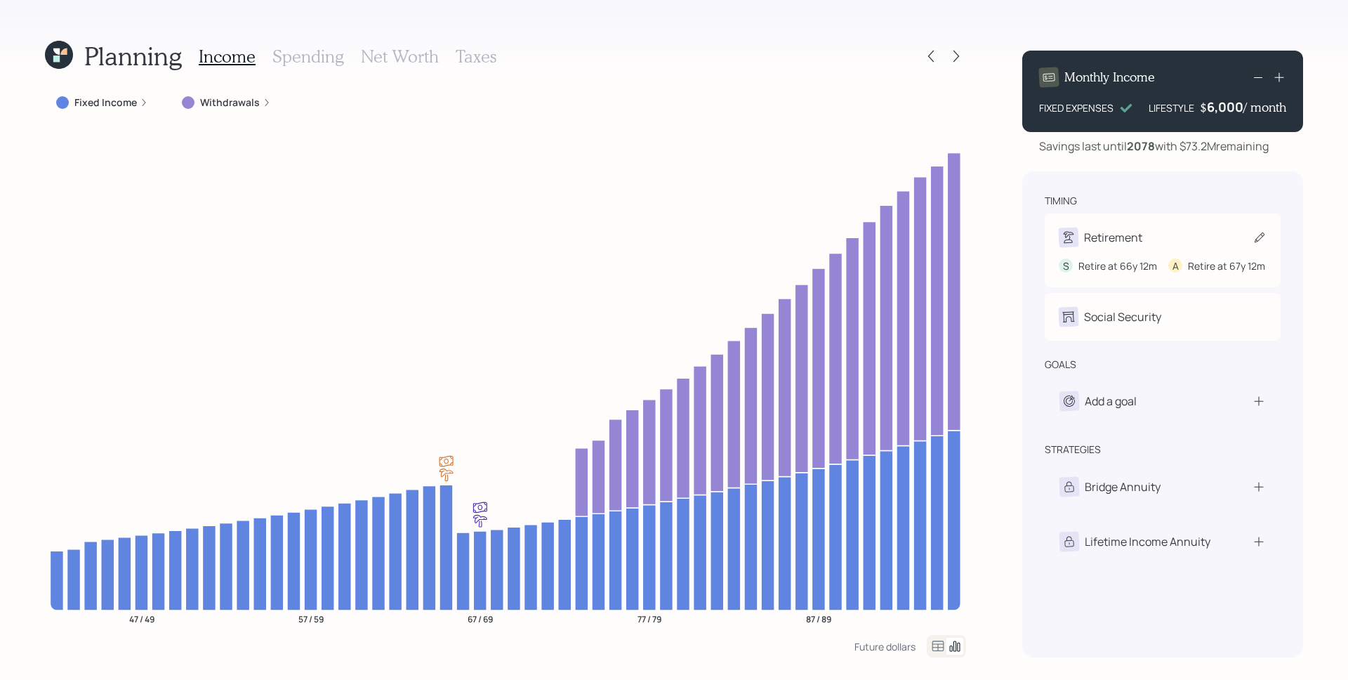
click at [1123, 235] on div "Retirement" at bounding box center [1113, 237] width 58 height 17
select select "12"
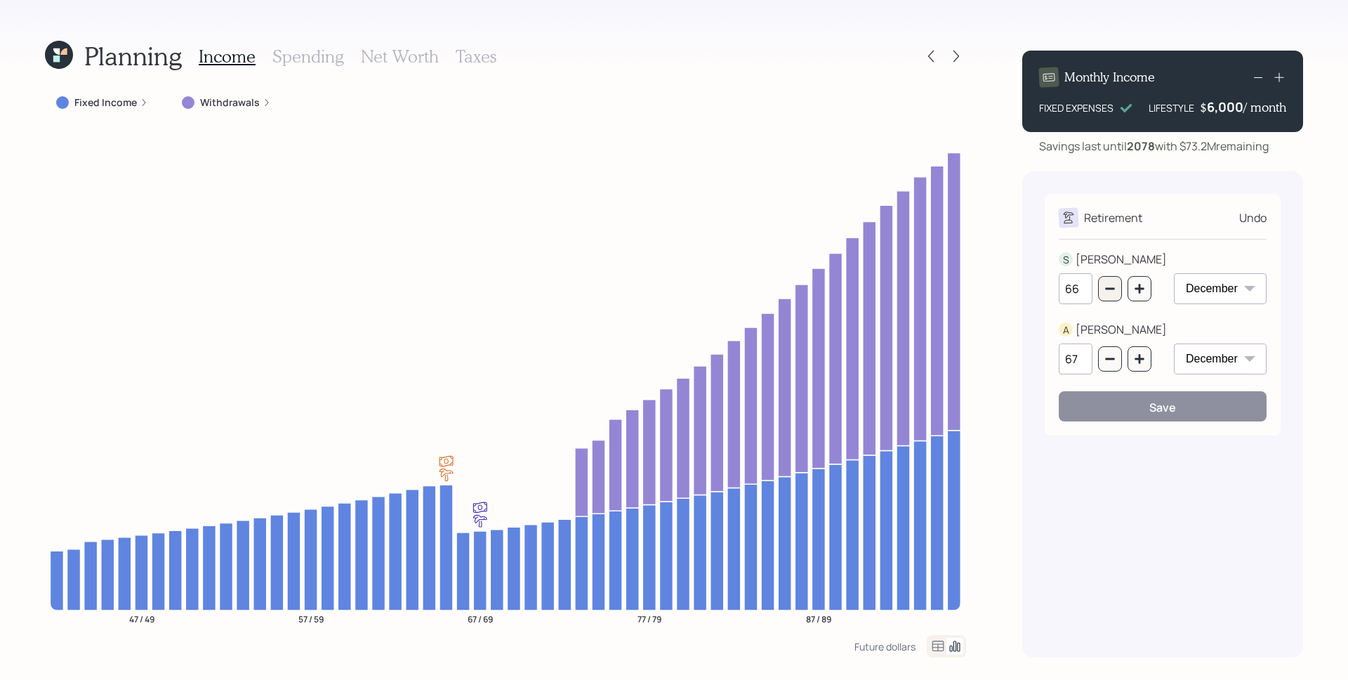
click at [1100, 286] on button "button" at bounding box center [1110, 288] width 24 height 25
click at [1104, 288] on button "button" at bounding box center [1110, 288] width 24 height 25
click at [1107, 289] on icon "button" at bounding box center [1109, 289] width 9 height 2
click at [1109, 289] on icon "button" at bounding box center [1109, 289] width 9 height 2
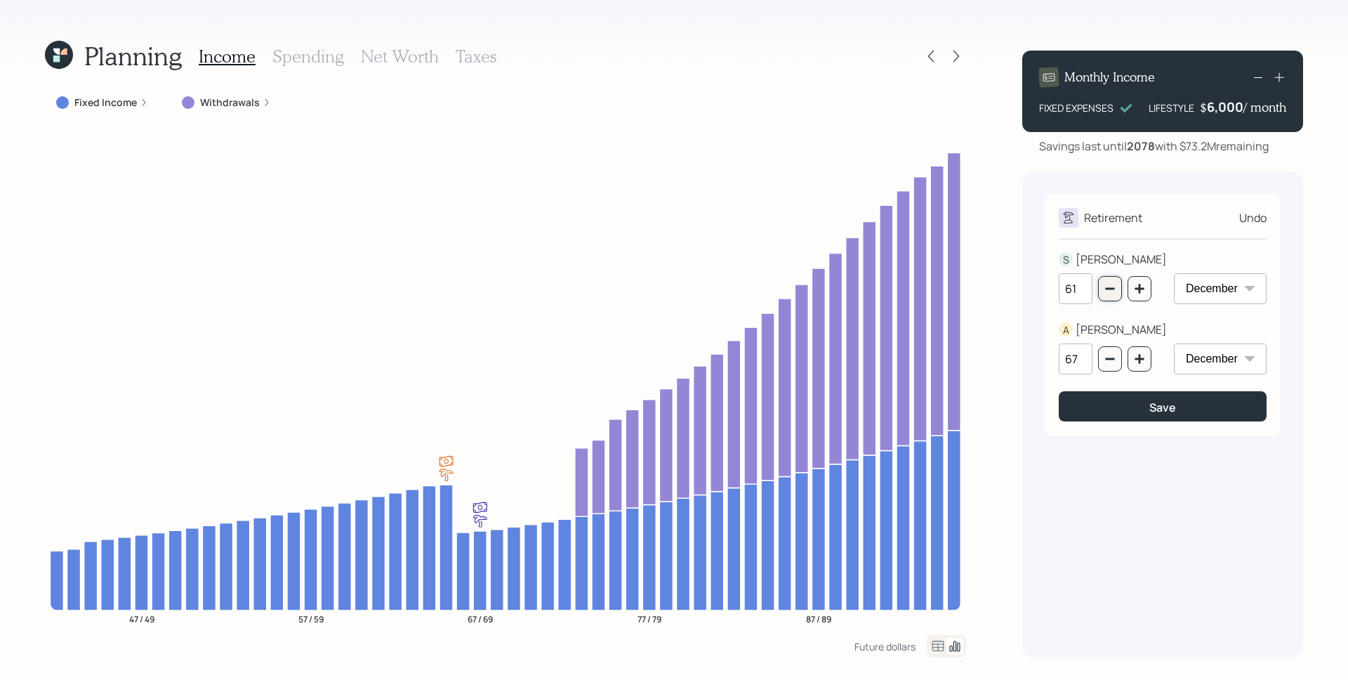
click at [1109, 289] on icon "button" at bounding box center [1109, 289] width 9 height 2
type input "58"
click at [1114, 359] on icon "button" at bounding box center [1109, 359] width 9 height 2
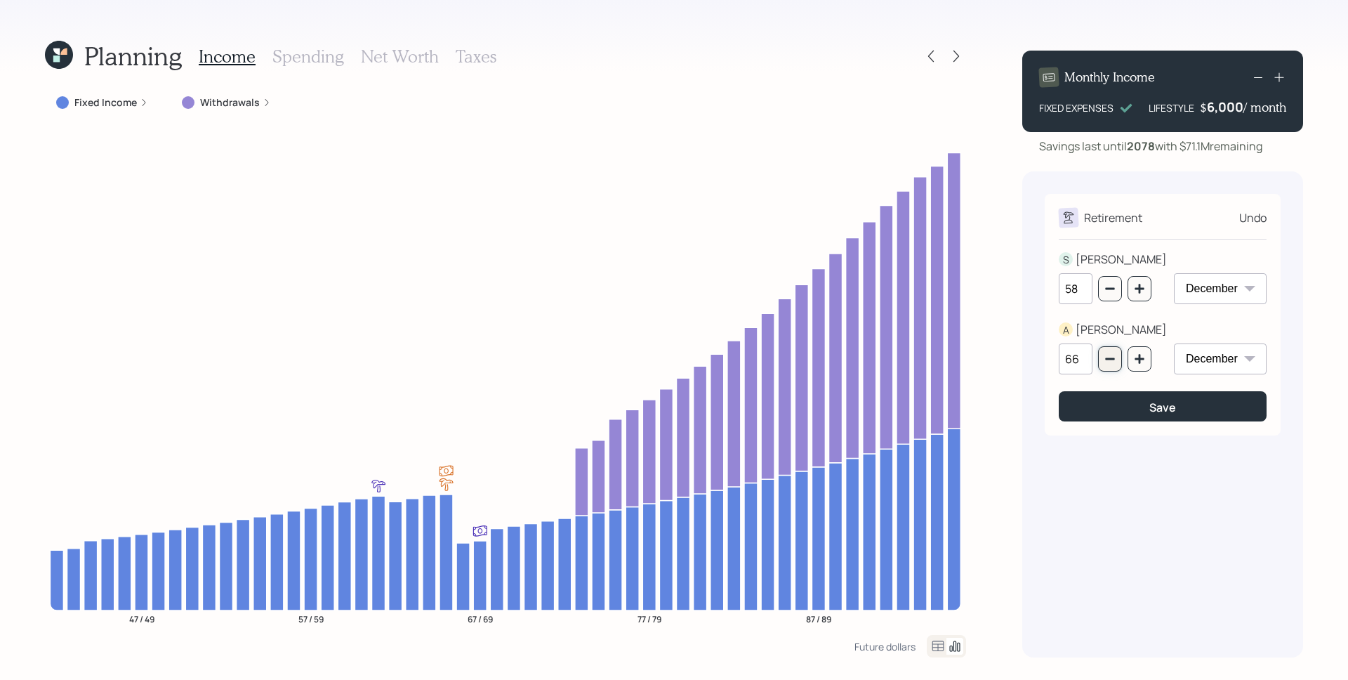
click at [1114, 359] on icon "button" at bounding box center [1109, 359] width 9 height 2
click at [1118, 362] on button "button" at bounding box center [1110, 358] width 24 height 25
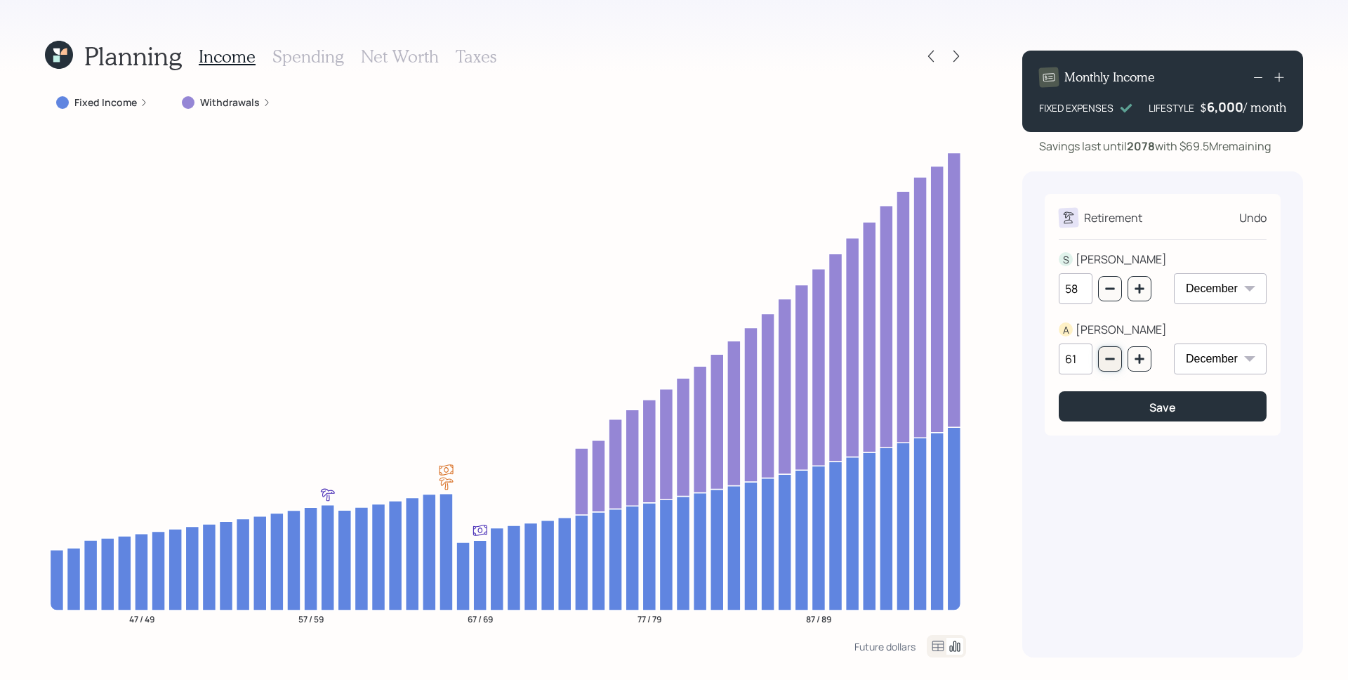
click at [1117, 362] on button "button" at bounding box center [1110, 358] width 24 height 25
type input "60"
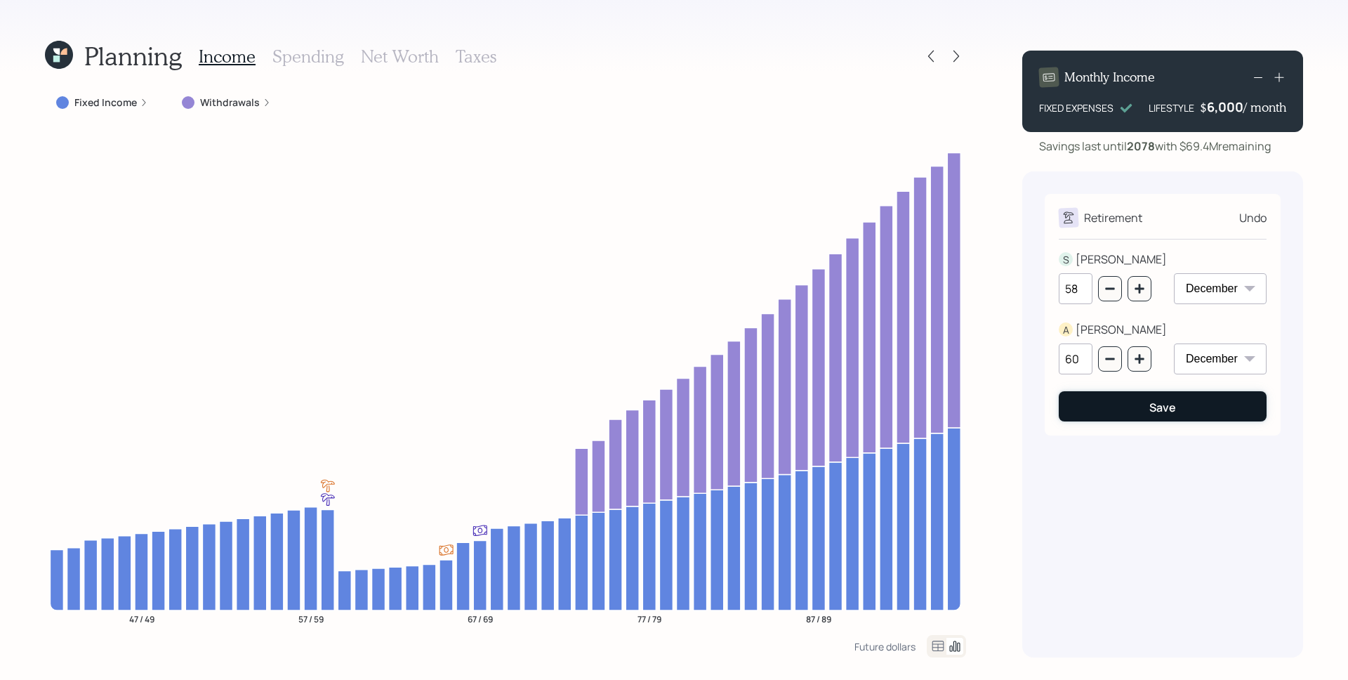
click at [1132, 409] on button "Save" at bounding box center [1163, 406] width 208 height 30
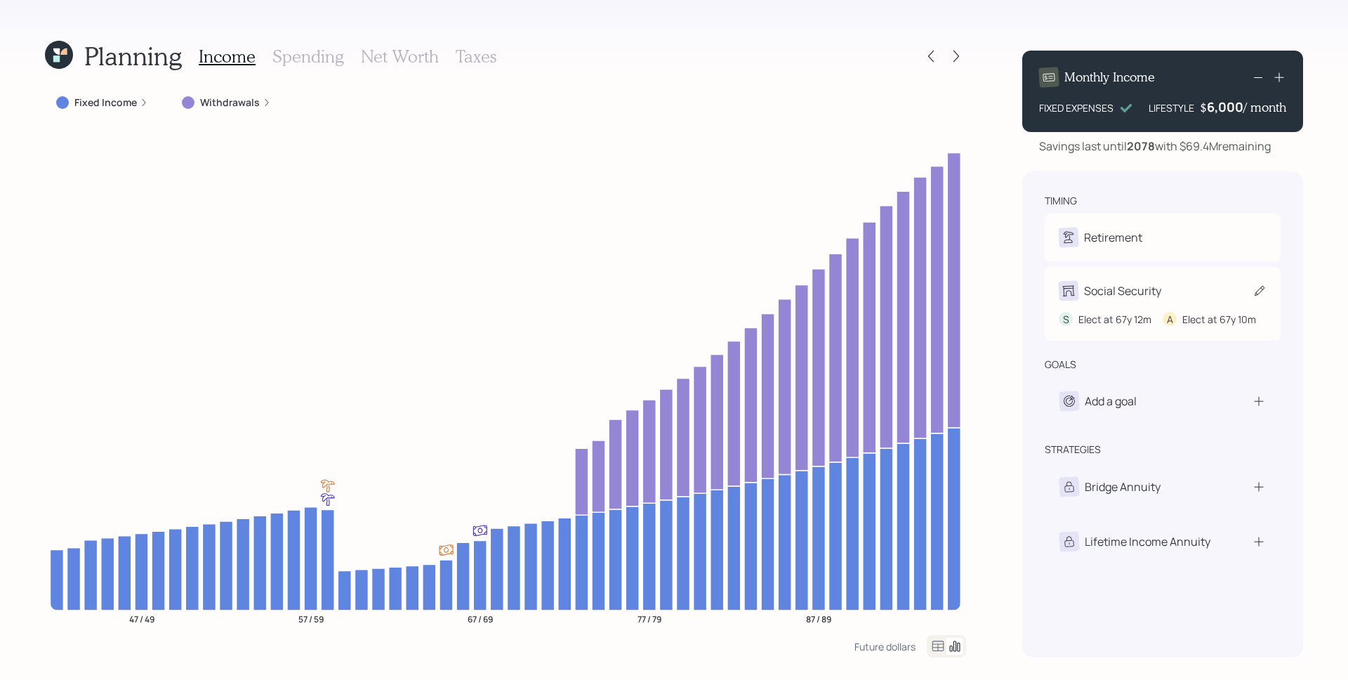
click at [1118, 289] on div "Social Security" at bounding box center [1122, 290] width 77 height 17
select select "12"
select select "10"
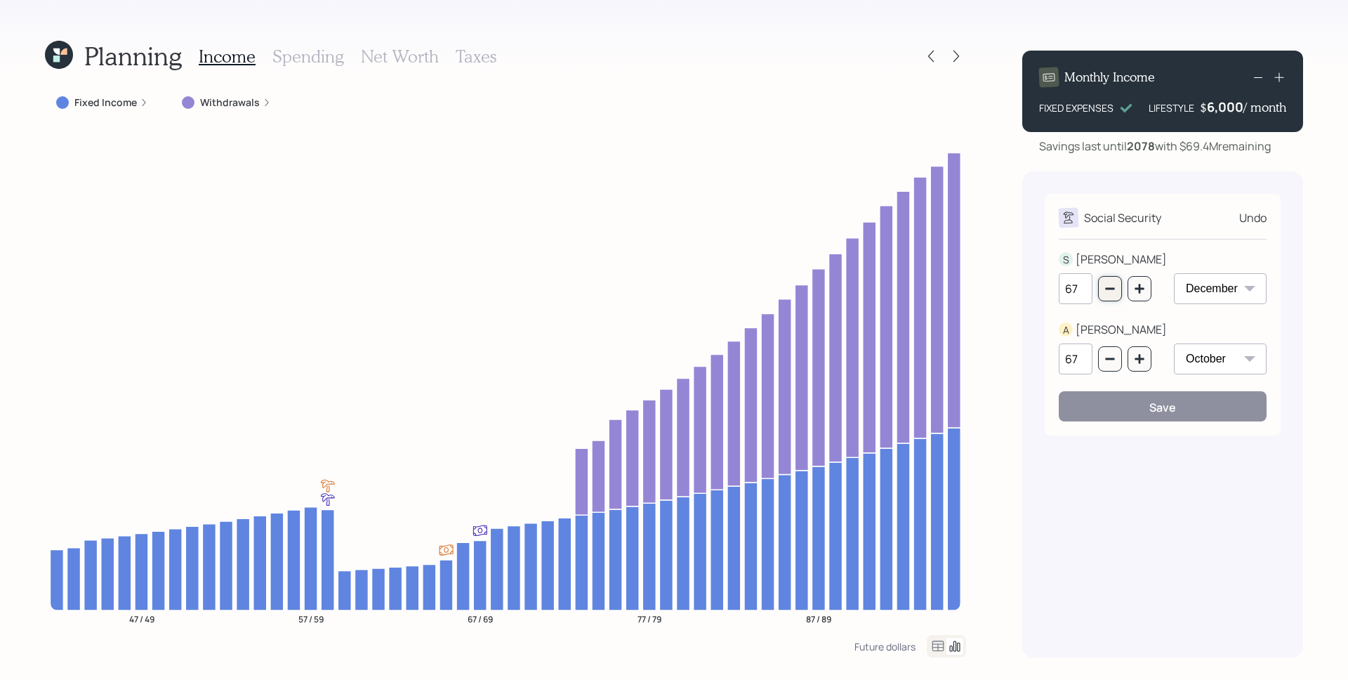
click at [1098, 289] on button "button" at bounding box center [1110, 288] width 24 height 25
click at [1100, 289] on button "button" at bounding box center [1110, 288] width 24 height 25
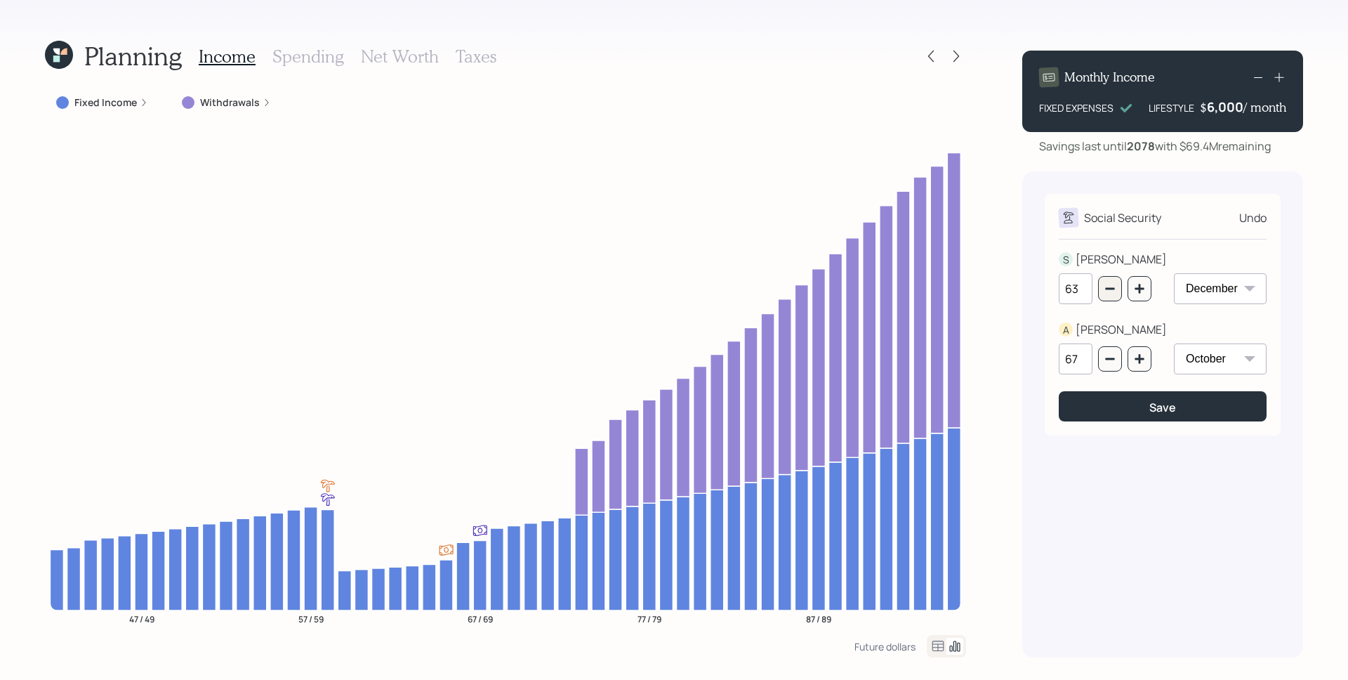
type input "62"
click at [1110, 352] on button "button" at bounding box center [1110, 358] width 24 height 25
click at [1111, 352] on button "button" at bounding box center [1110, 358] width 24 height 25
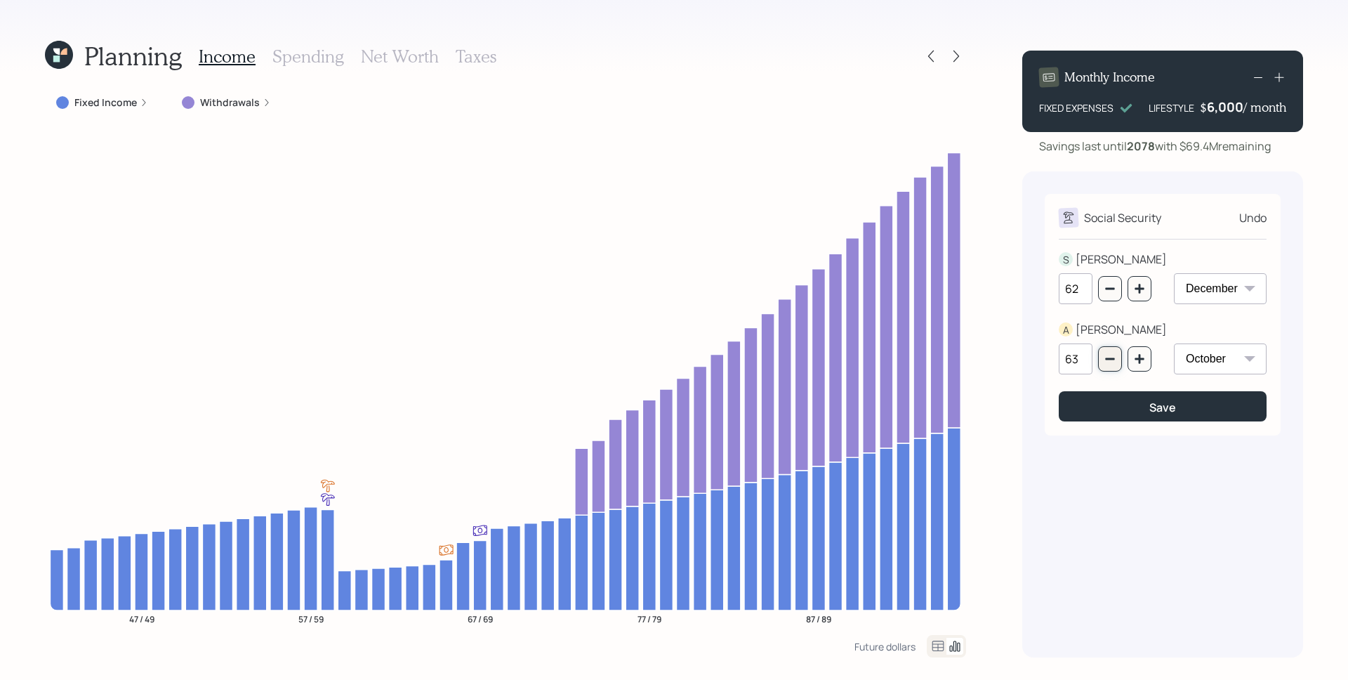
click at [1110, 352] on button "button" at bounding box center [1110, 358] width 24 height 25
type input "62"
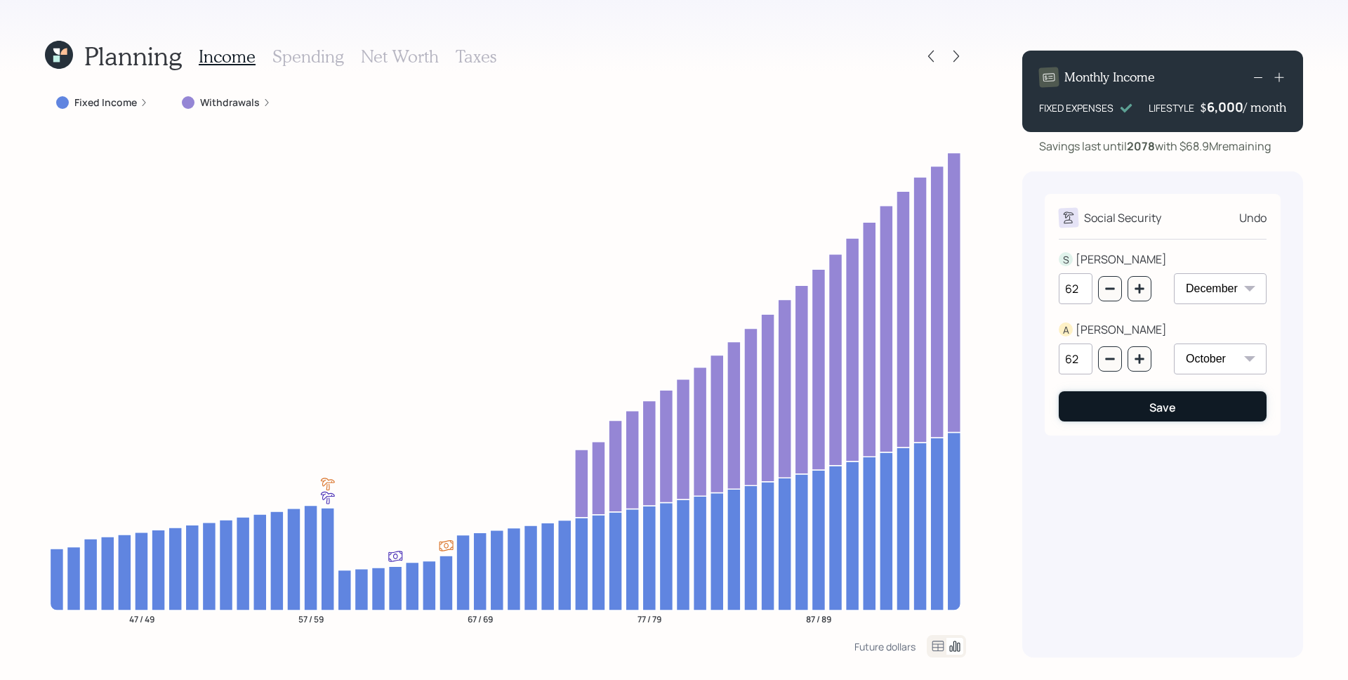
click at [1121, 395] on button "Save" at bounding box center [1163, 406] width 208 height 30
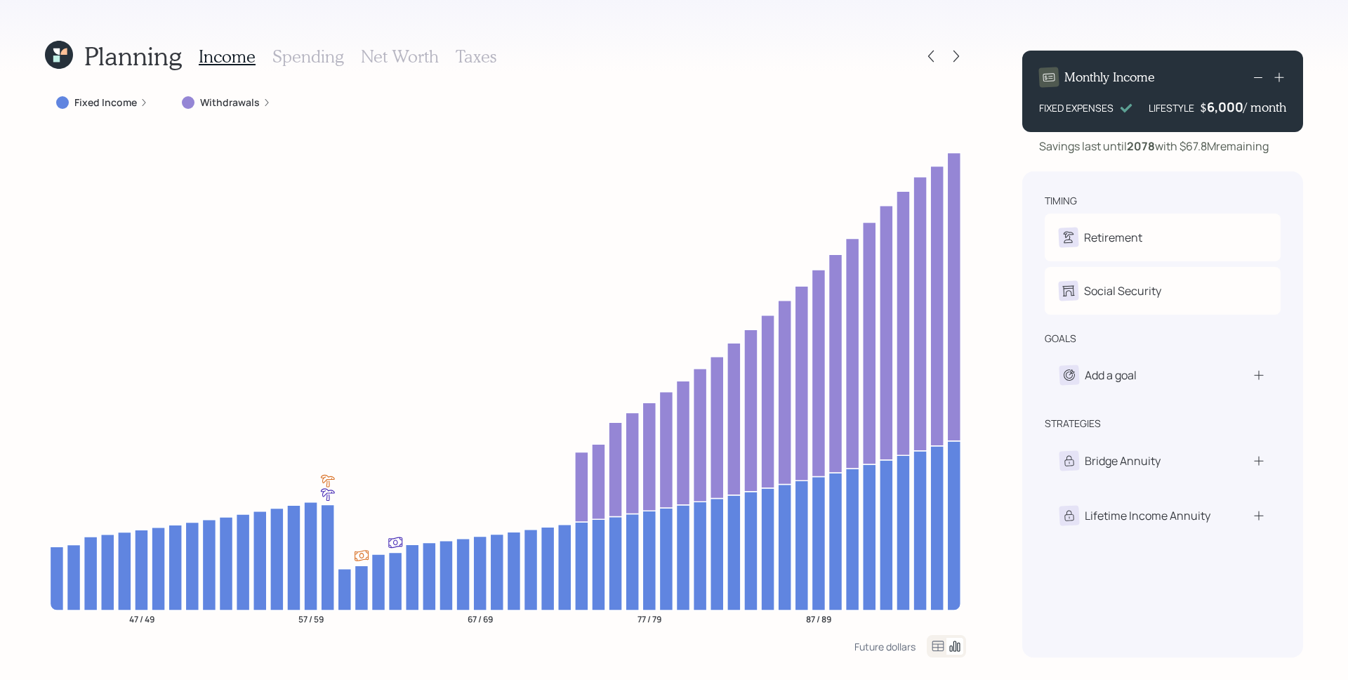
click at [1221, 115] on div "Monthly Income FIXED EXPENSES LIFESTYLE $ 6,000 / month" at bounding box center [1162, 91] width 281 height 81
click at [1223, 110] on div "6000" at bounding box center [1225, 106] width 35 height 17
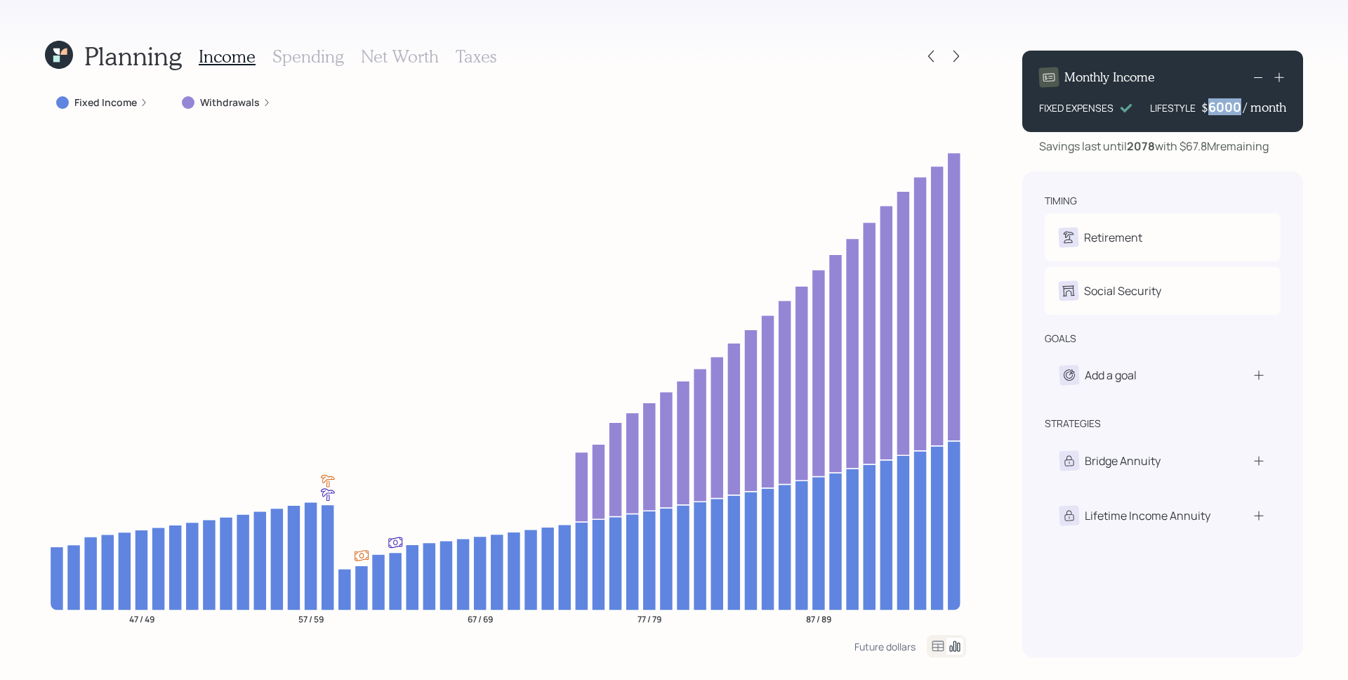
click at [1223, 110] on div "6000" at bounding box center [1225, 106] width 35 height 17
click at [1259, 159] on div "Monthly Income FIXED EXPENSES LIFESTYLE $ 20,000 / month Savings last until [DA…" at bounding box center [1162, 348] width 281 height 618
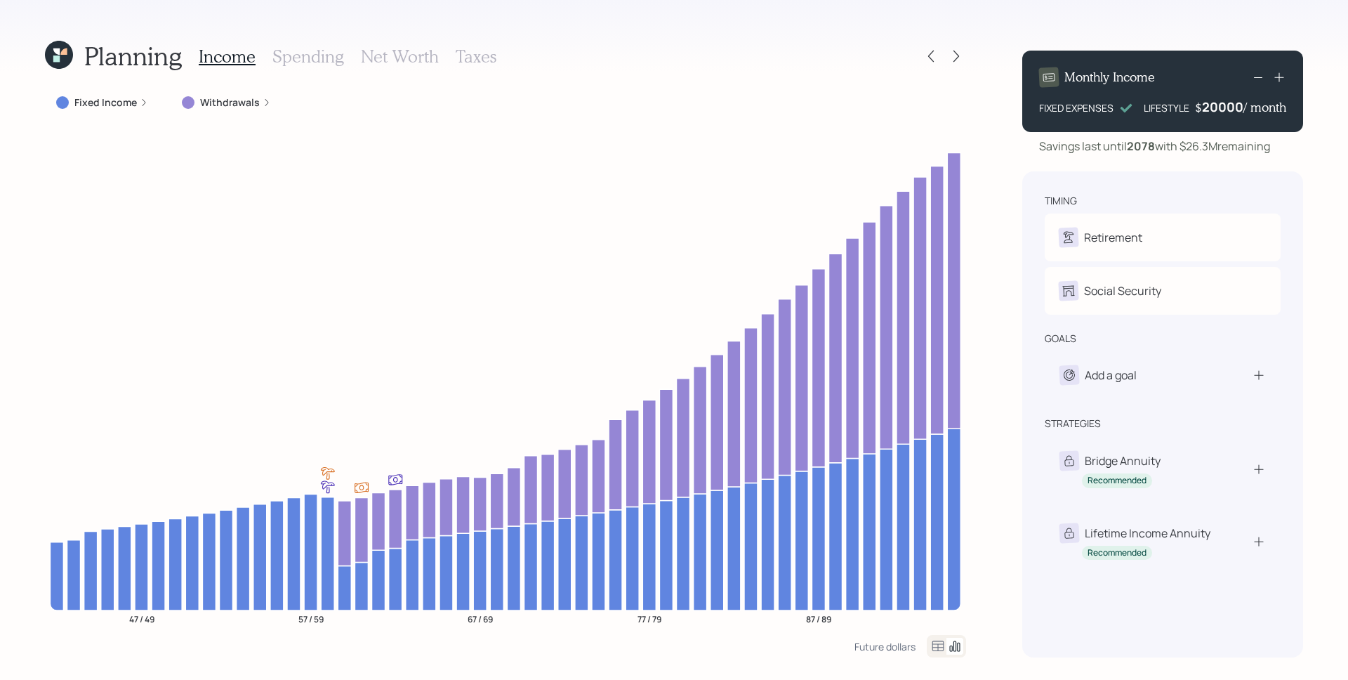
click at [1219, 107] on div "20000" at bounding box center [1222, 106] width 41 height 17
click at [1253, 190] on div "timing Retirement S Retire at 57y 12m A Retire at 60y 12m Social Security S Ele…" at bounding box center [1162, 414] width 281 height 486
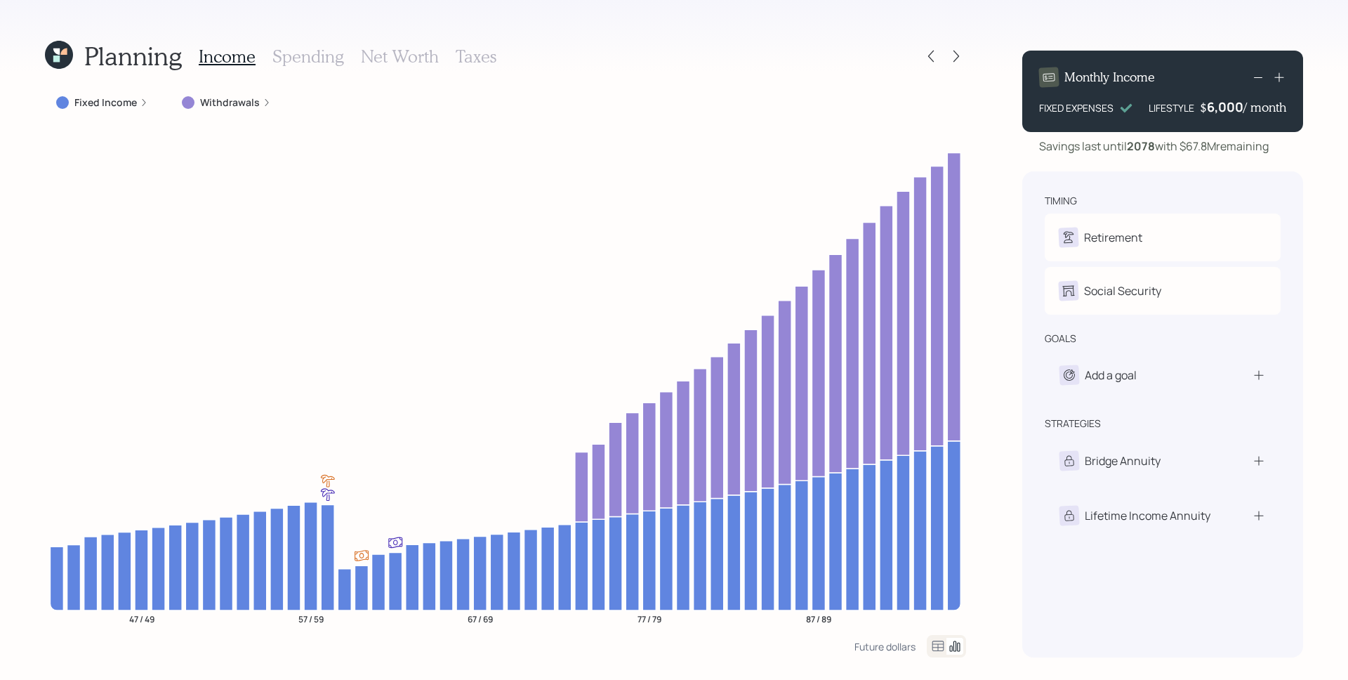
click at [288, 62] on h3 "Spending" at bounding box center [308, 56] width 72 height 20
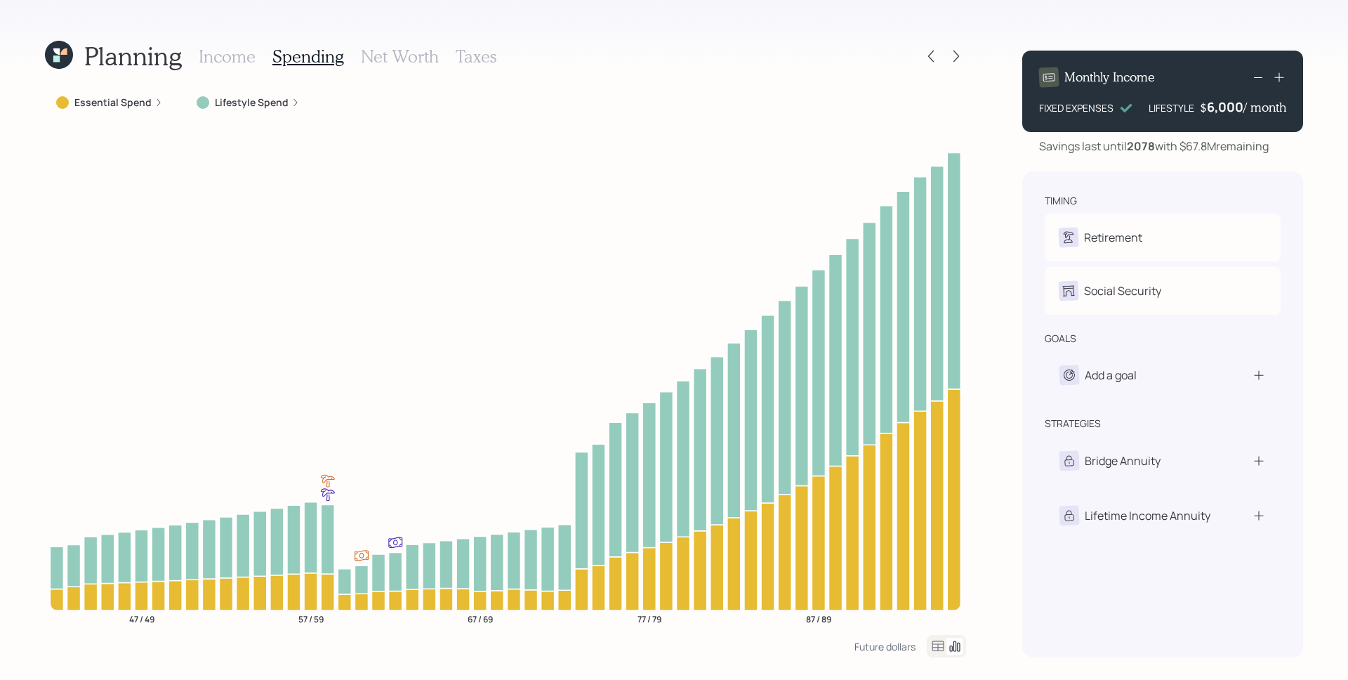
click at [239, 110] on div "Lifestyle Spend" at bounding box center [248, 102] width 126 height 25
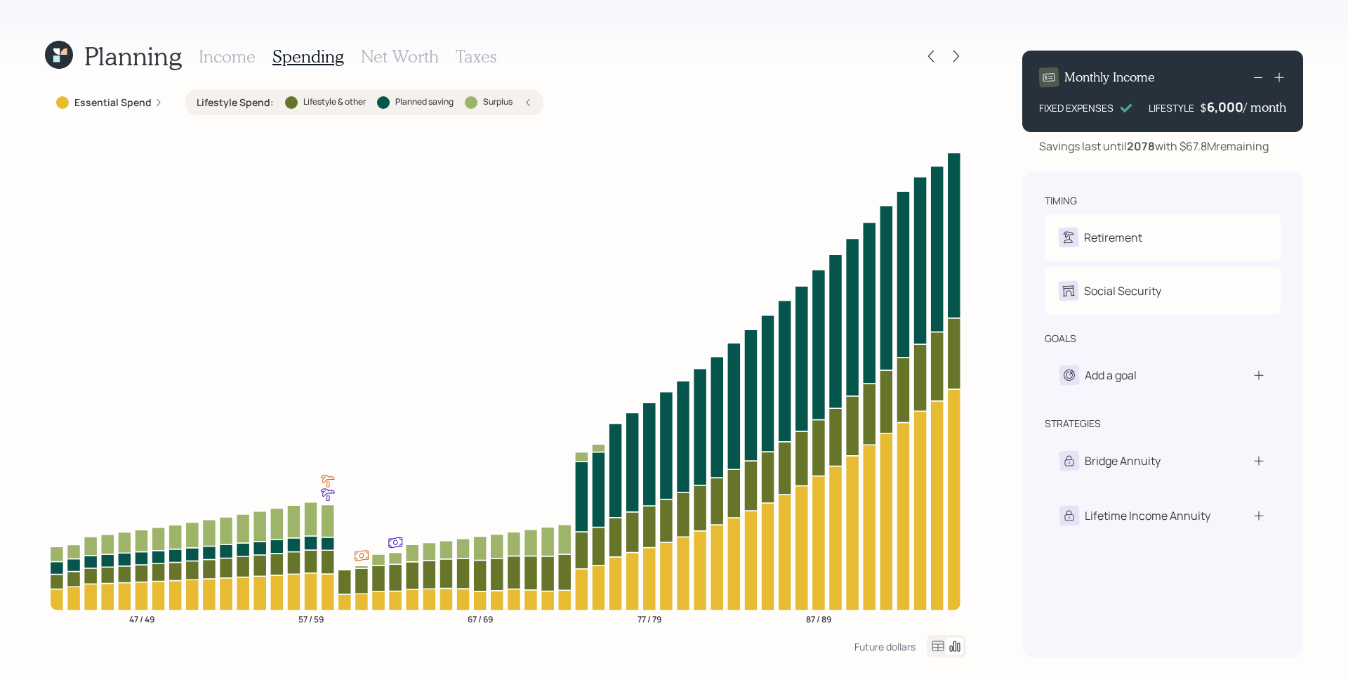
click at [137, 104] on label "Essential Spend" at bounding box center [112, 102] width 77 height 14
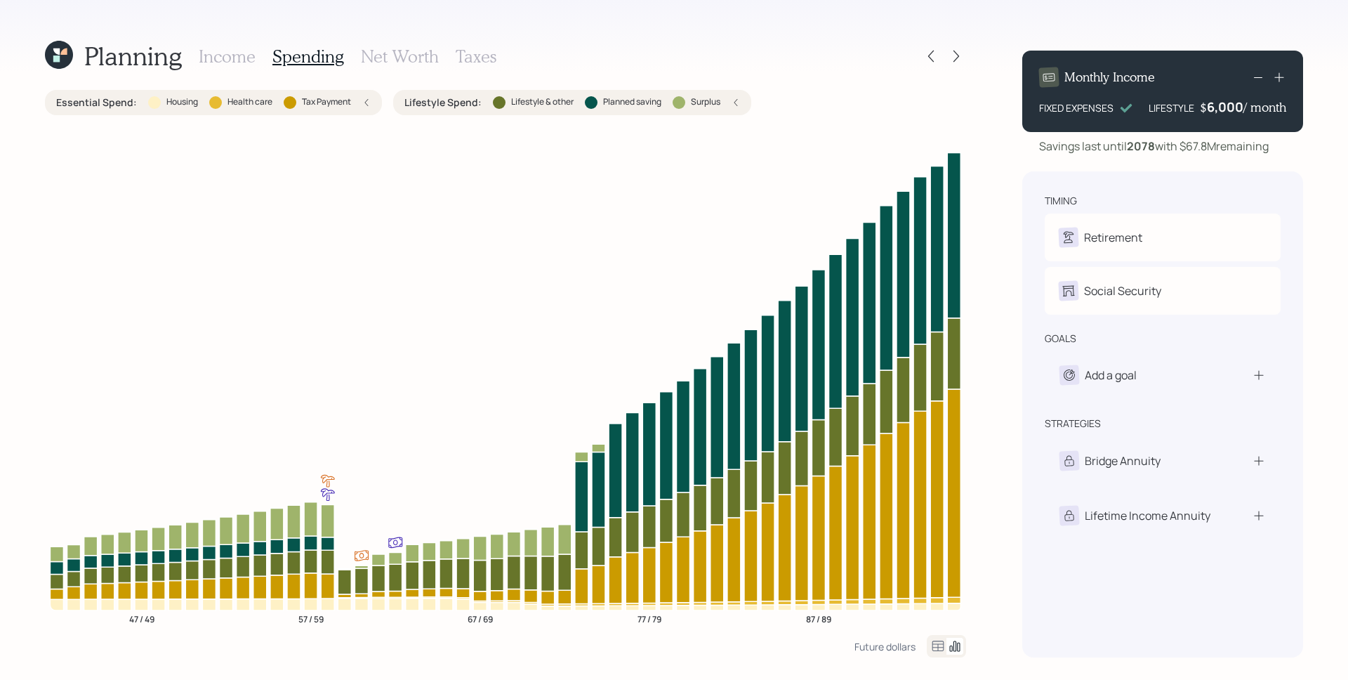
click at [1232, 110] on div "6,000" at bounding box center [1225, 106] width 37 height 17
click at [1232, 110] on div "6000" at bounding box center [1225, 106] width 35 height 17
click at [1238, 165] on div "Monthly Income FIXED EXPENSES LIFESTYLE $ 50000 / month Savings last until [DAT…" at bounding box center [1162, 348] width 281 height 618
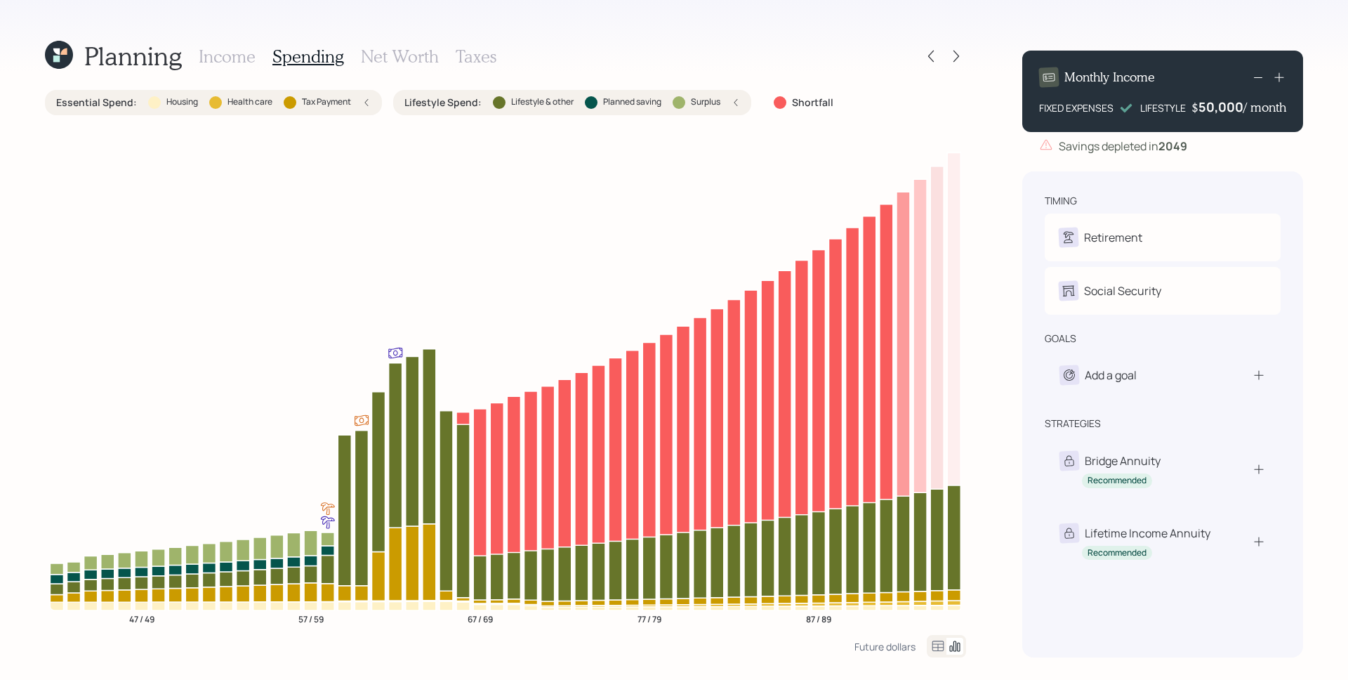
click at [1224, 105] on div "50,000" at bounding box center [1220, 106] width 45 height 17
click at [1224, 105] on div "50000" at bounding box center [1222, 106] width 41 height 17
click at [1229, 154] on div "Monthly Income FIXED EXPENSES LIFESTYLE $ 40,000 / month Savings depleted in [D…" at bounding box center [1162, 348] width 281 height 618
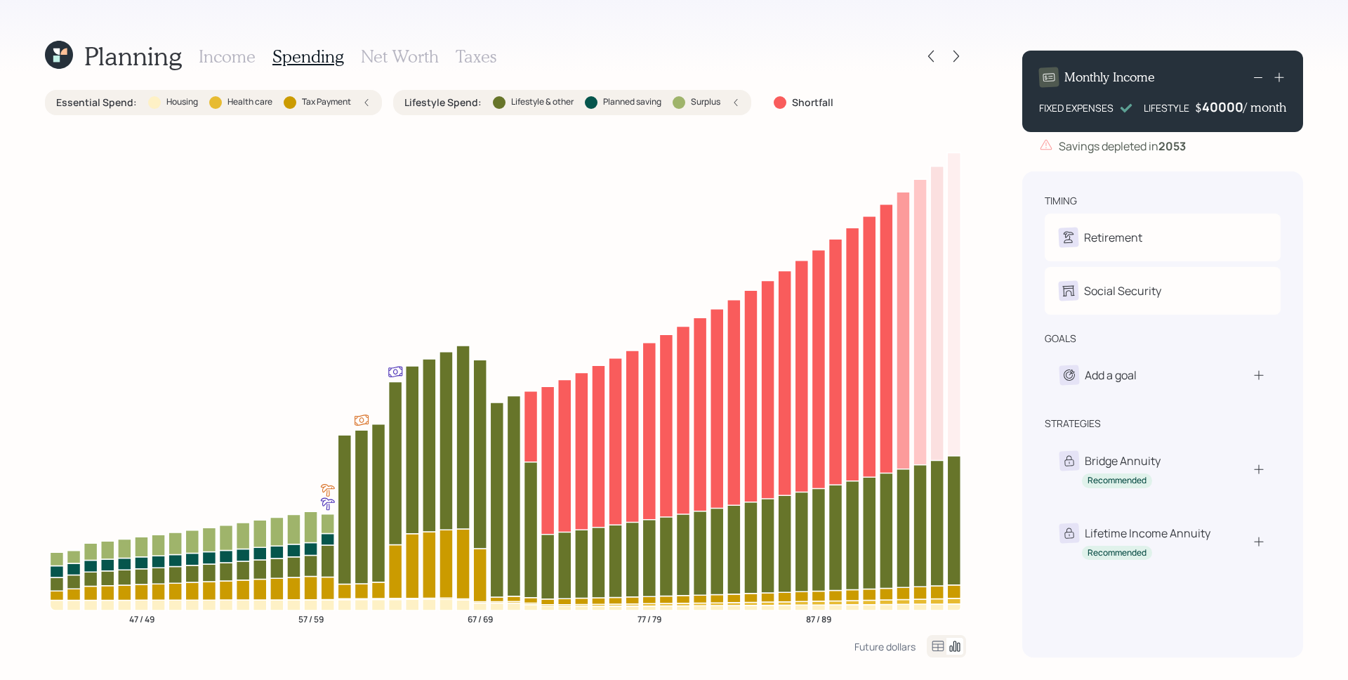
click at [1210, 106] on div "40000" at bounding box center [1222, 106] width 41 height 17
click at [1215, 181] on div "timing Retirement S Retire at 57y 12m A Retire at 60y 12m Social Security S Ele…" at bounding box center [1162, 414] width 281 height 486
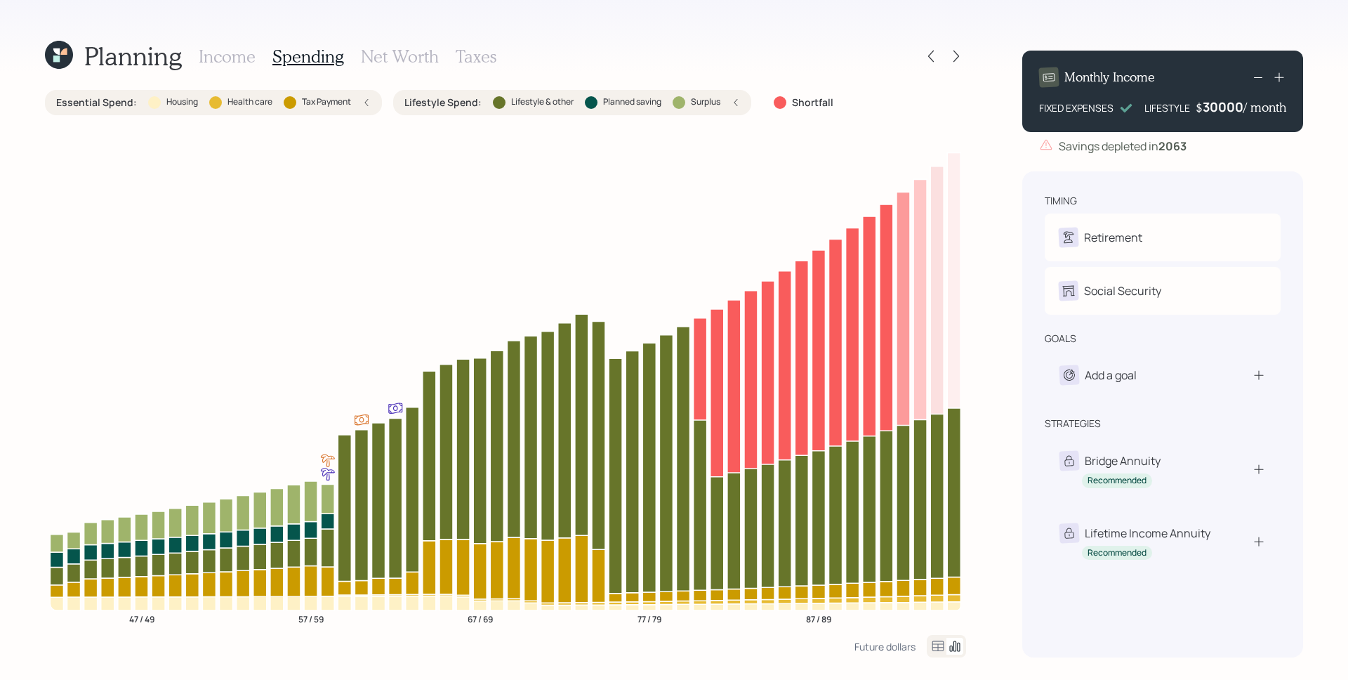
click at [1217, 105] on div "30000" at bounding box center [1223, 106] width 41 height 17
click at [1231, 143] on div "Savings depleted in [DATE]" at bounding box center [1162, 146] width 281 height 17
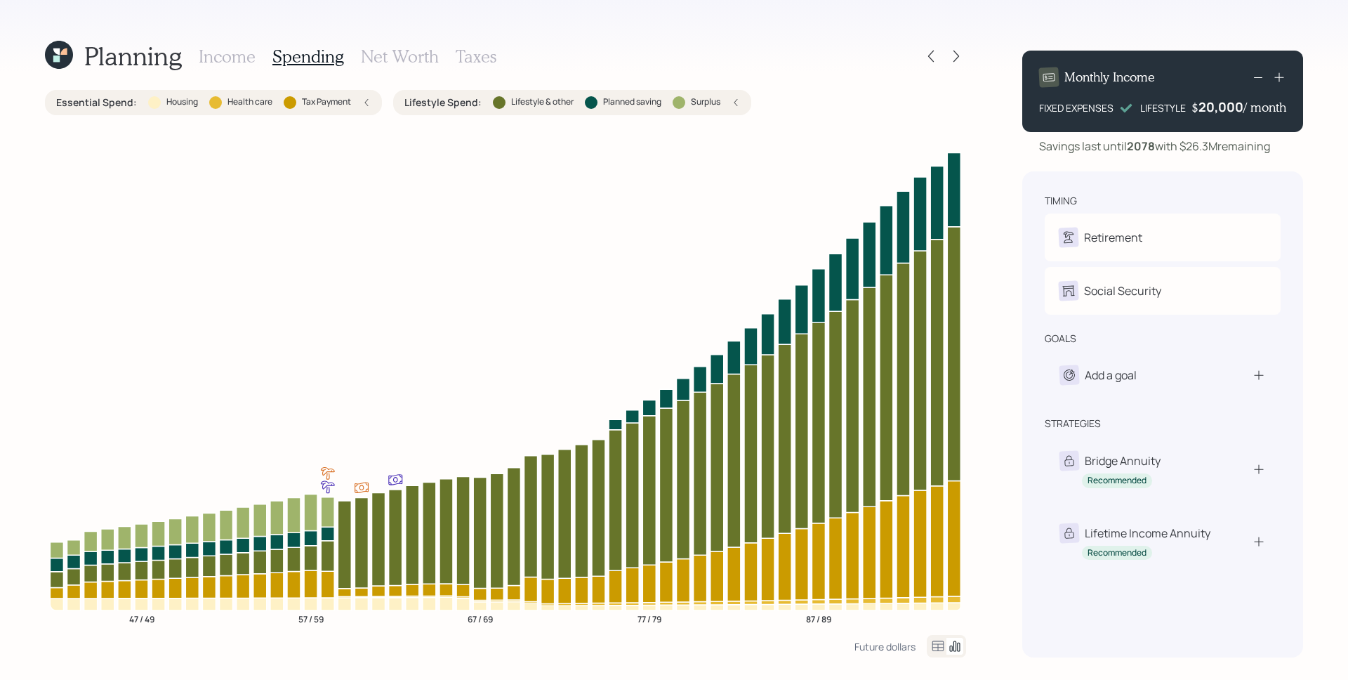
click at [235, 54] on h3 "Income" at bounding box center [227, 56] width 57 height 20
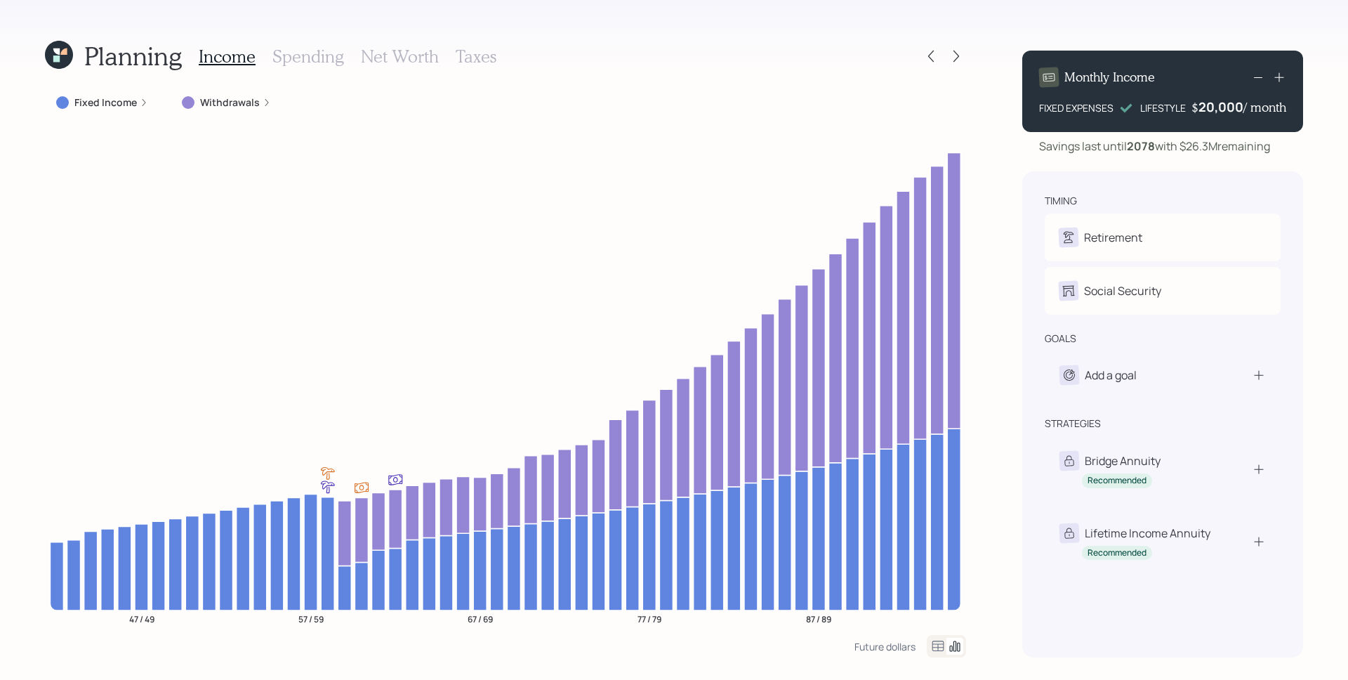
click at [1236, 107] on div "20,000" at bounding box center [1220, 106] width 45 height 17
click at [1236, 107] on div "20000" at bounding box center [1222, 106] width 41 height 17
click at [1235, 185] on div "timing Retirement S Retire at 57y 12m A Retire at 60y 12m Social Security S Ele…" at bounding box center [1162, 414] width 281 height 486
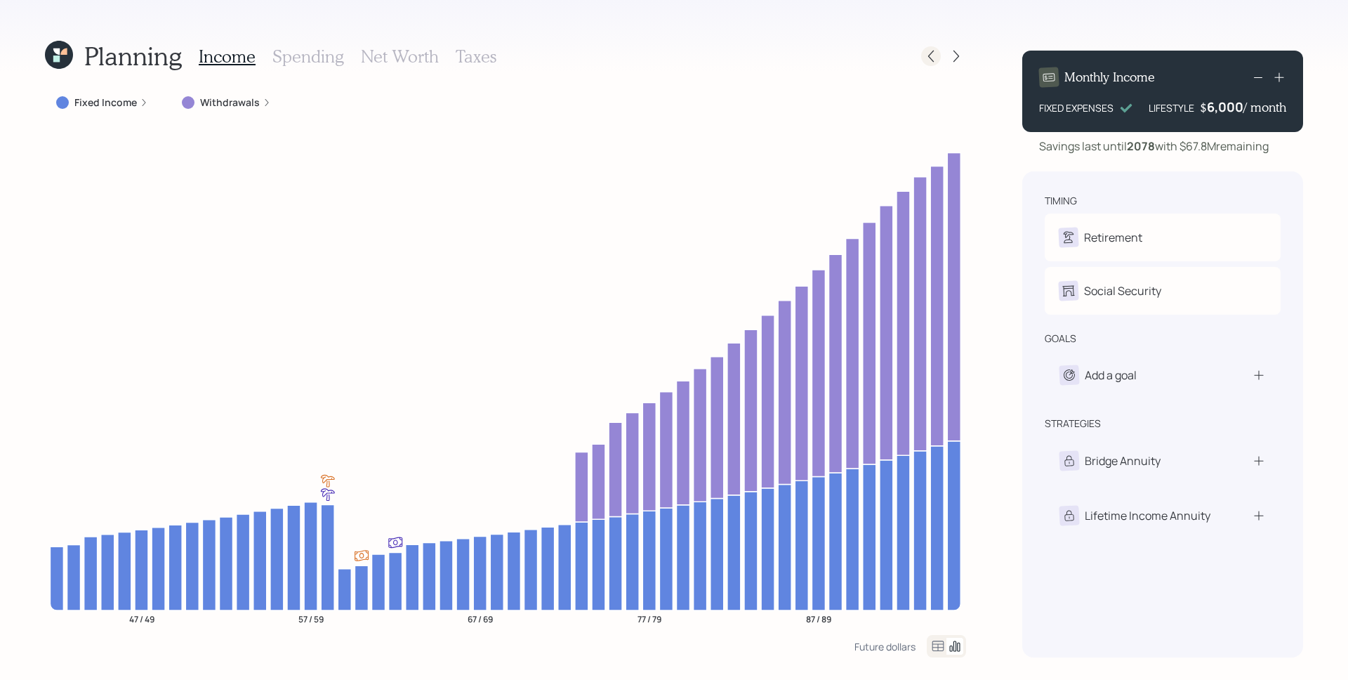
click at [925, 53] on icon at bounding box center [931, 56] width 14 height 14
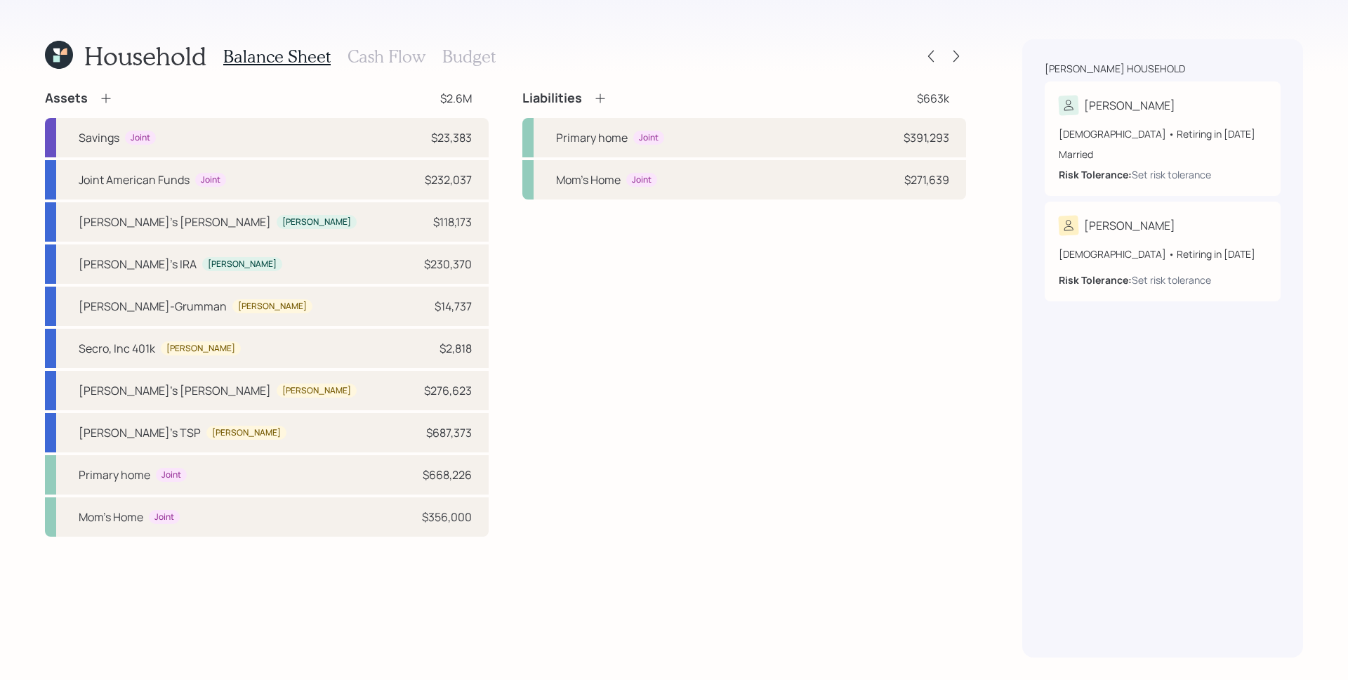
click at [411, 60] on h3 "Cash Flow" at bounding box center [387, 56] width 78 height 20
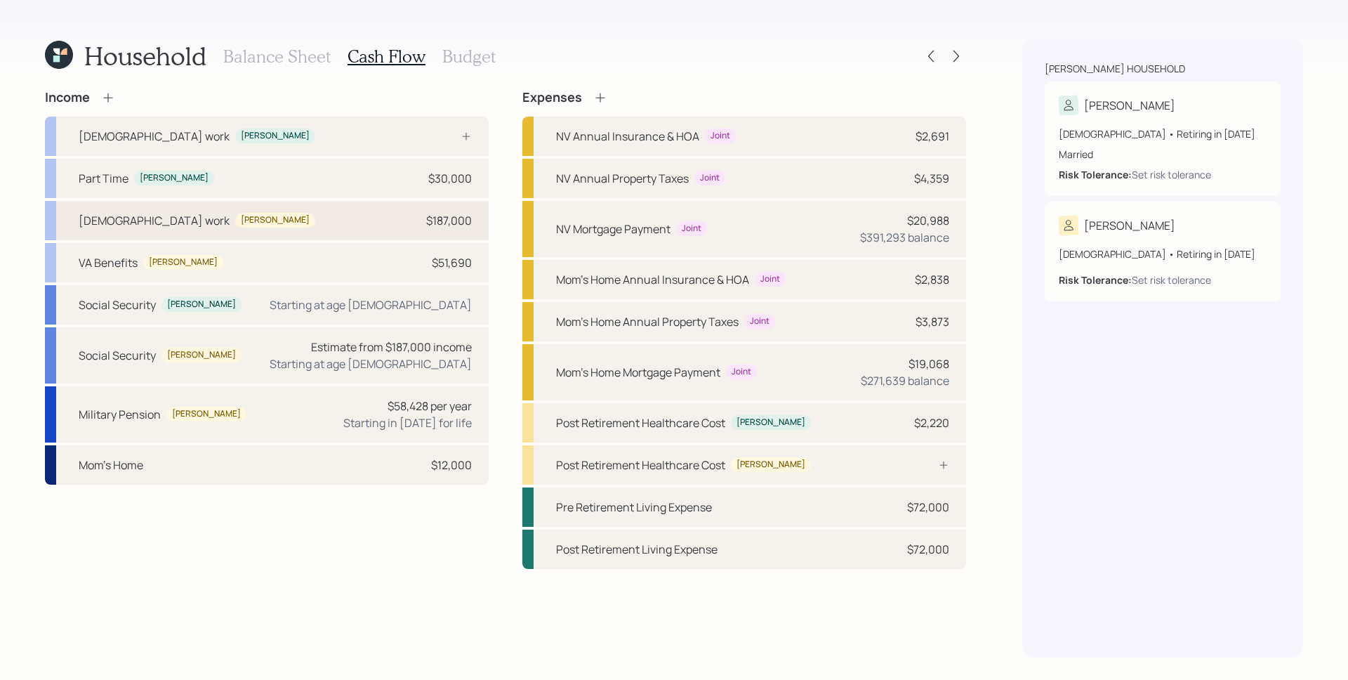
click at [437, 218] on div "$187,000" at bounding box center [449, 220] width 46 height 17
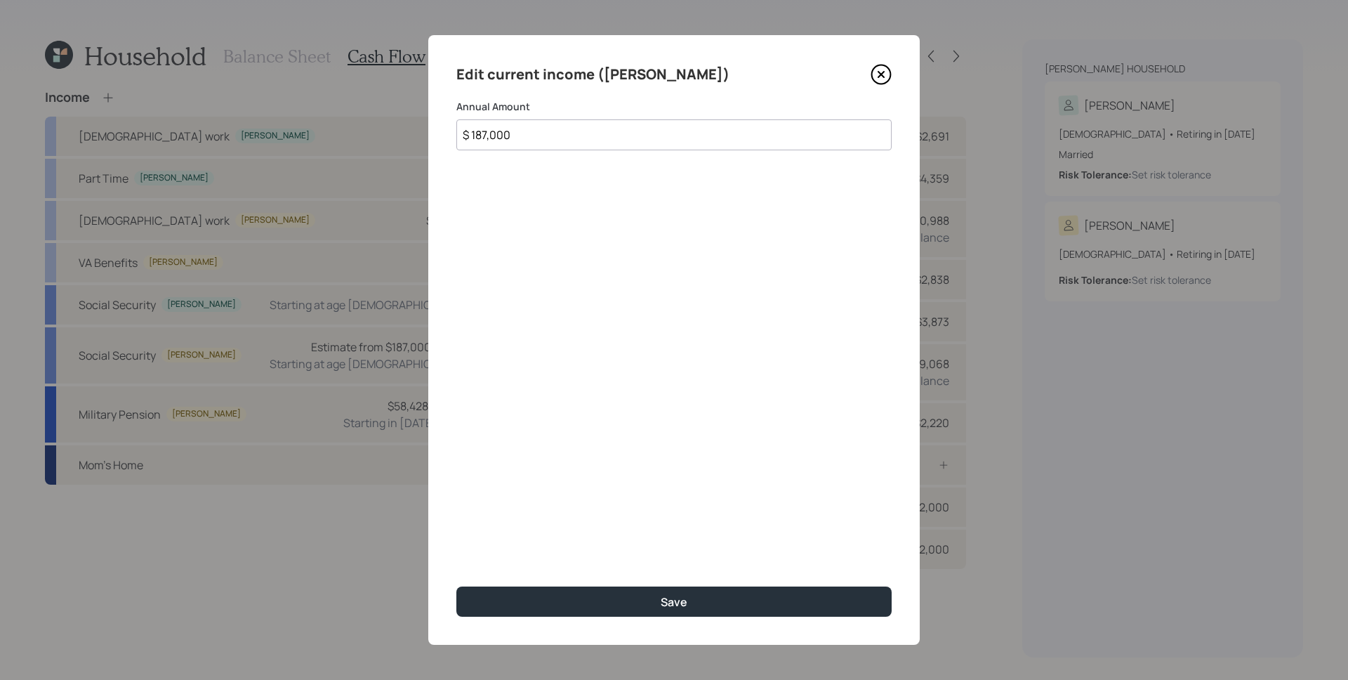
click at [567, 140] on input "$ 187,000" at bounding box center [673, 134] width 435 height 31
type input "$ 120,000"
click at [456, 586] on button "Save" at bounding box center [673, 601] width 435 height 30
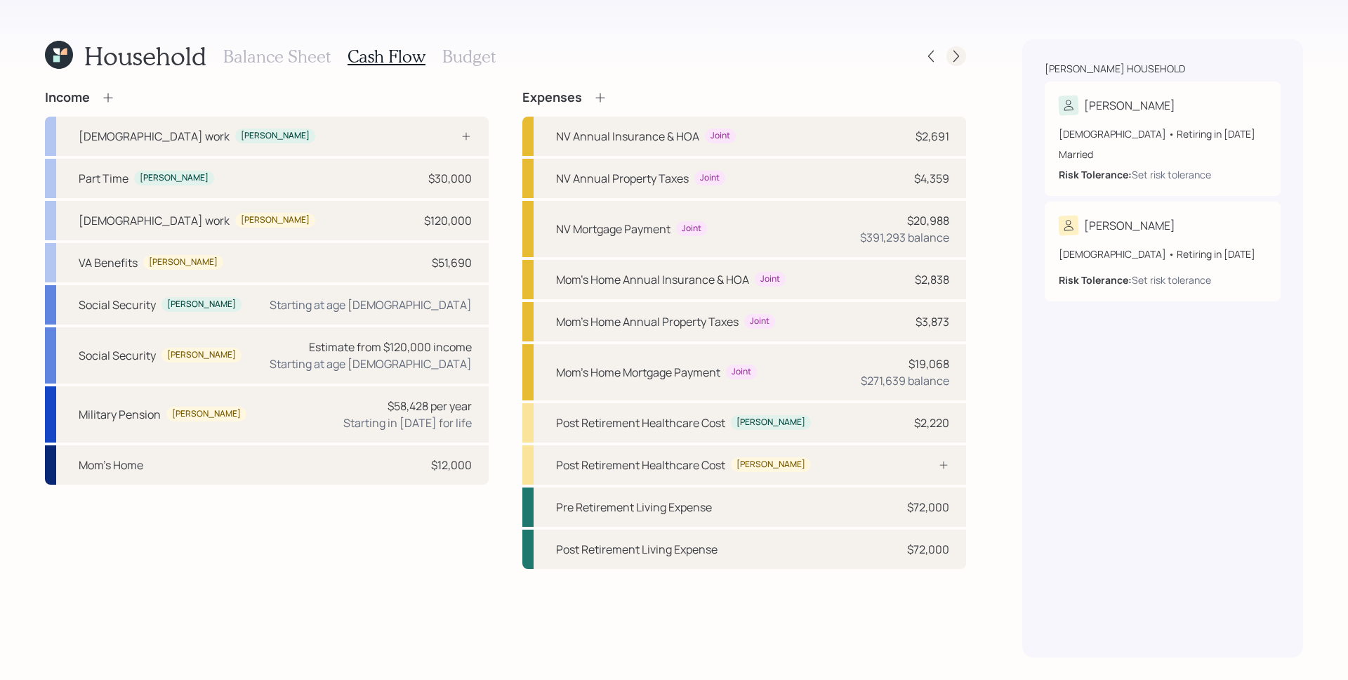
click at [962, 57] on icon at bounding box center [956, 56] width 14 height 14
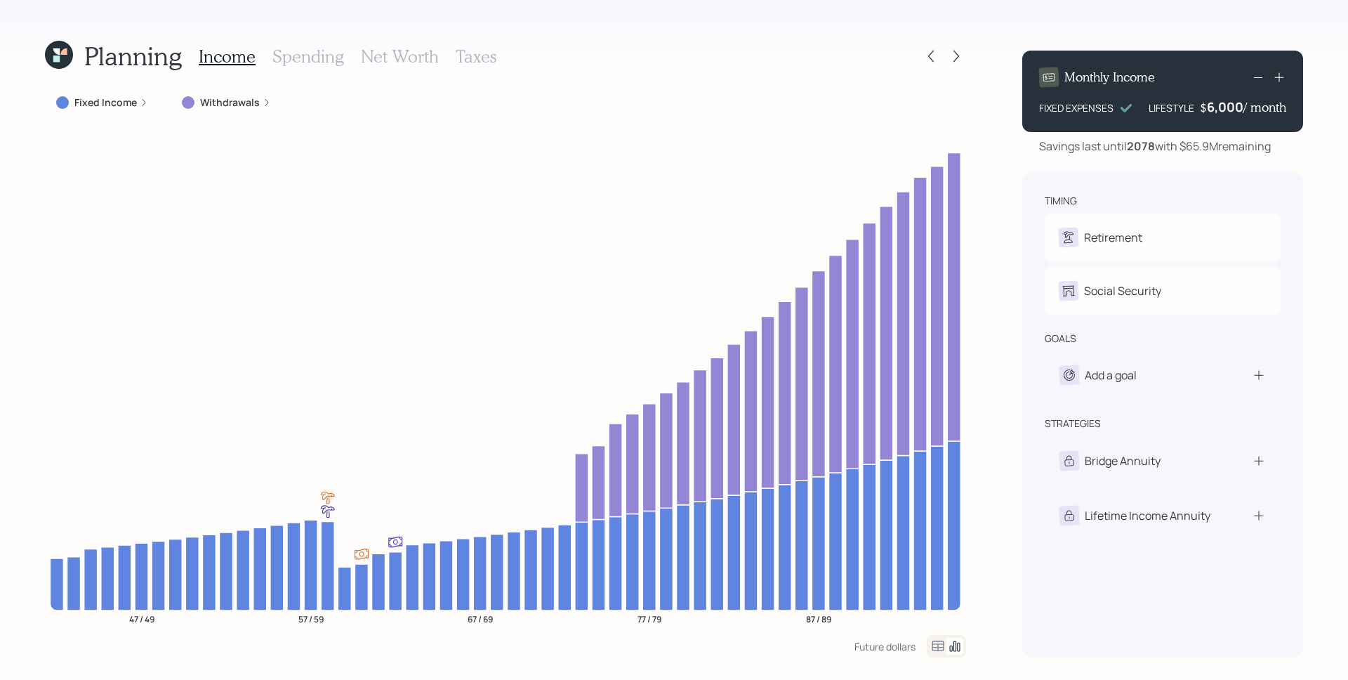
click at [324, 54] on h3 "Spending" at bounding box center [308, 56] width 72 height 20
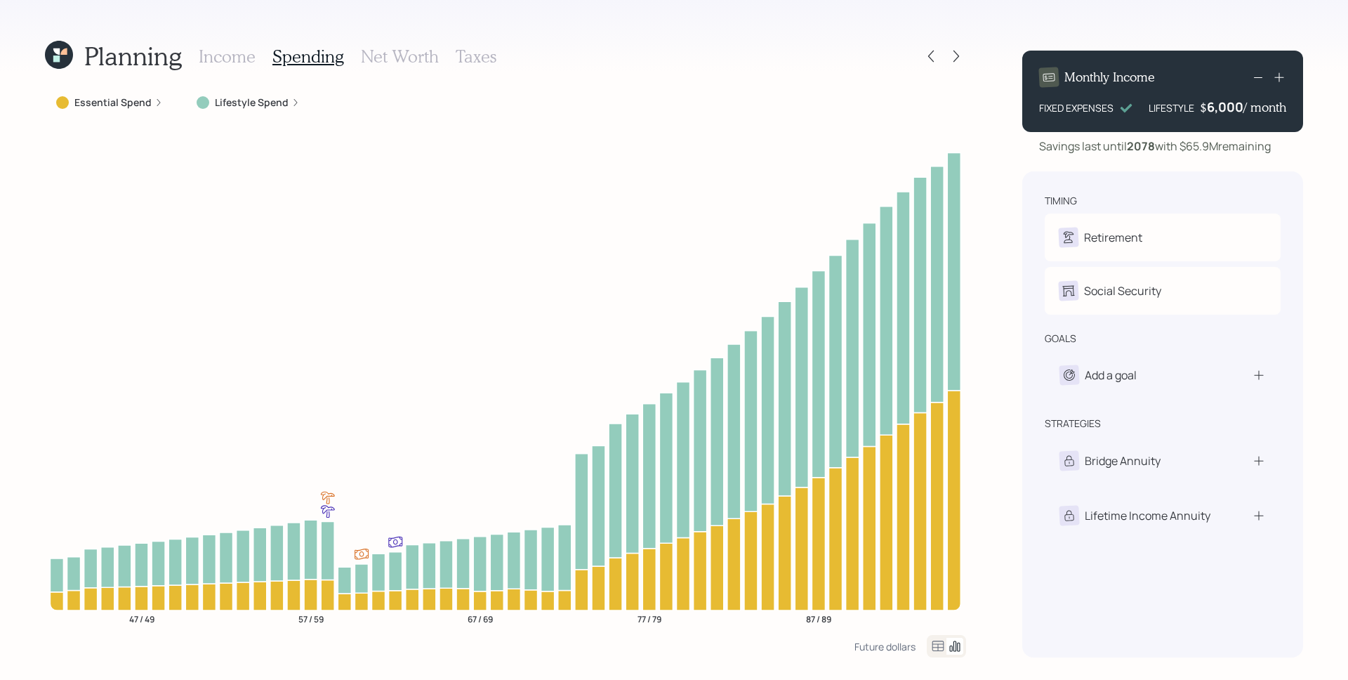
drag, startPoint x: 239, startPoint y: 102, endPoint x: 237, endPoint y: 111, distance: 9.4
click at [239, 102] on label "Lifestyle Spend" at bounding box center [252, 102] width 74 height 14
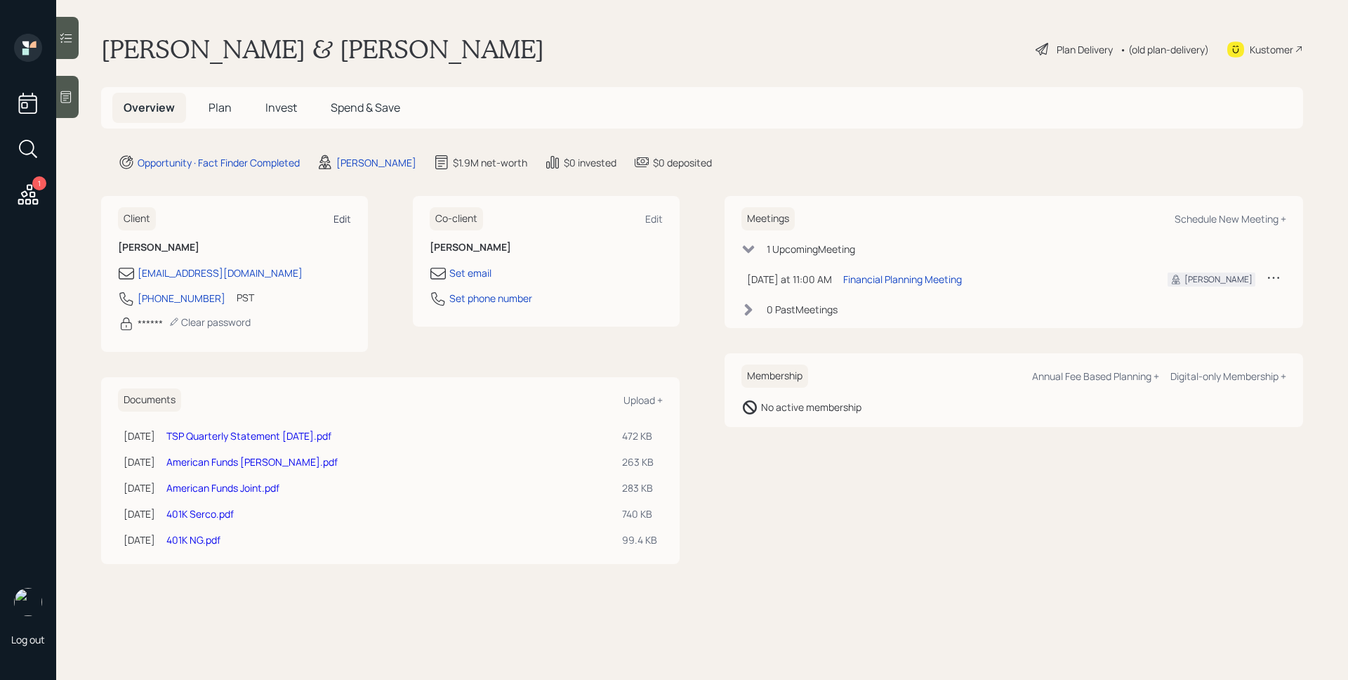
click at [351, 220] on div "Edit" at bounding box center [342, 218] width 18 height 13
select select "America/Los_Angeles"
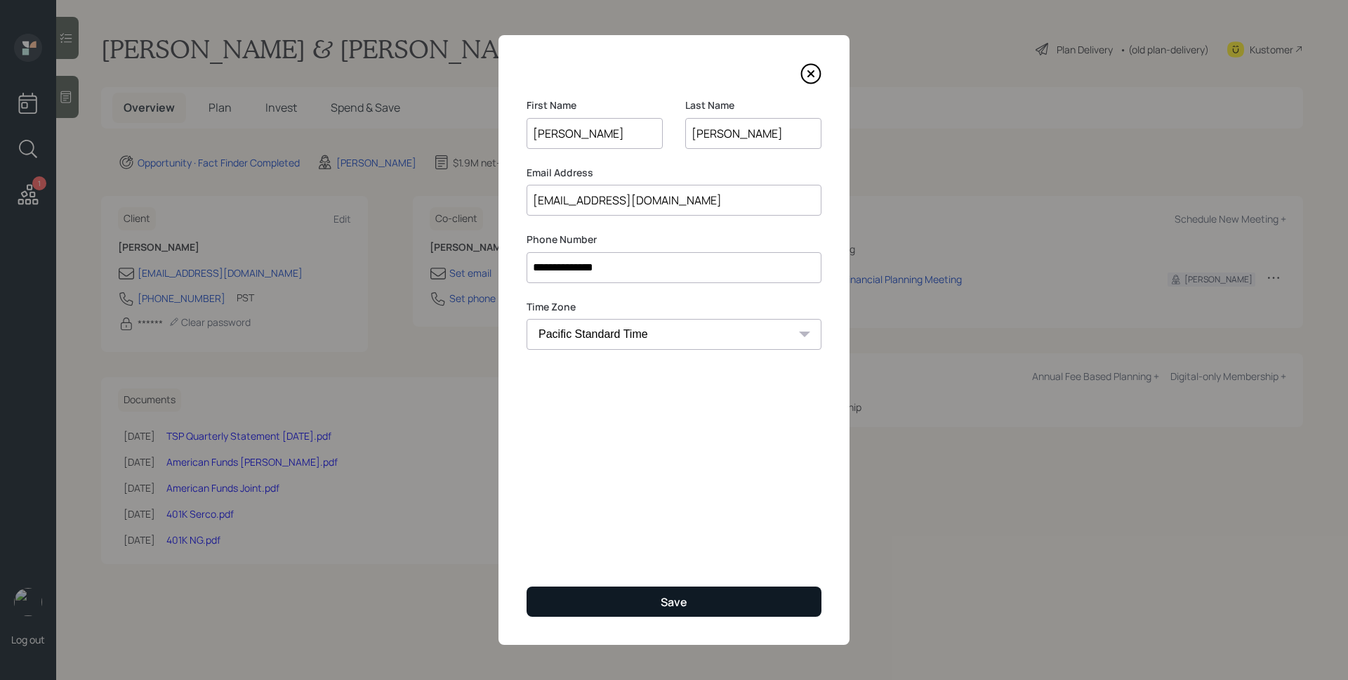
type input "Sara"
click at [651, 595] on button "Save" at bounding box center [674, 601] width 295 height 30
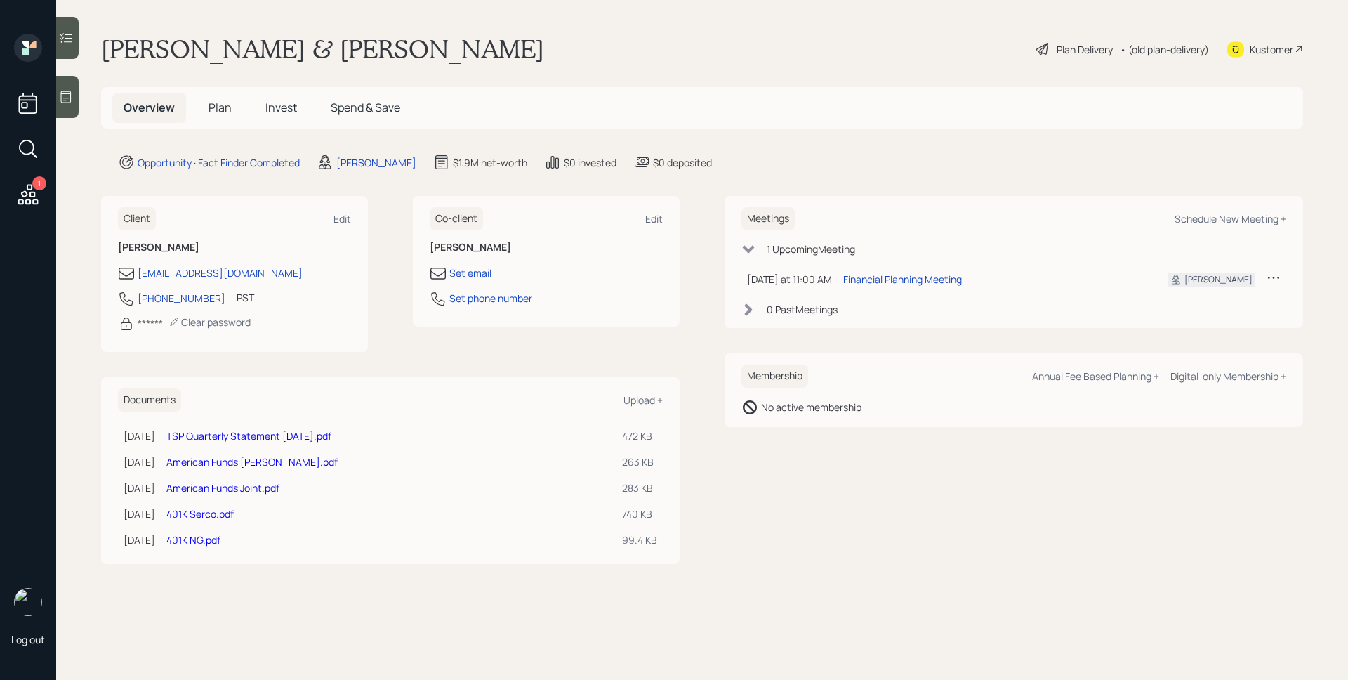
click at [209, 105] on span "Plan" at bounding box center [220, 107] width 23 height 15
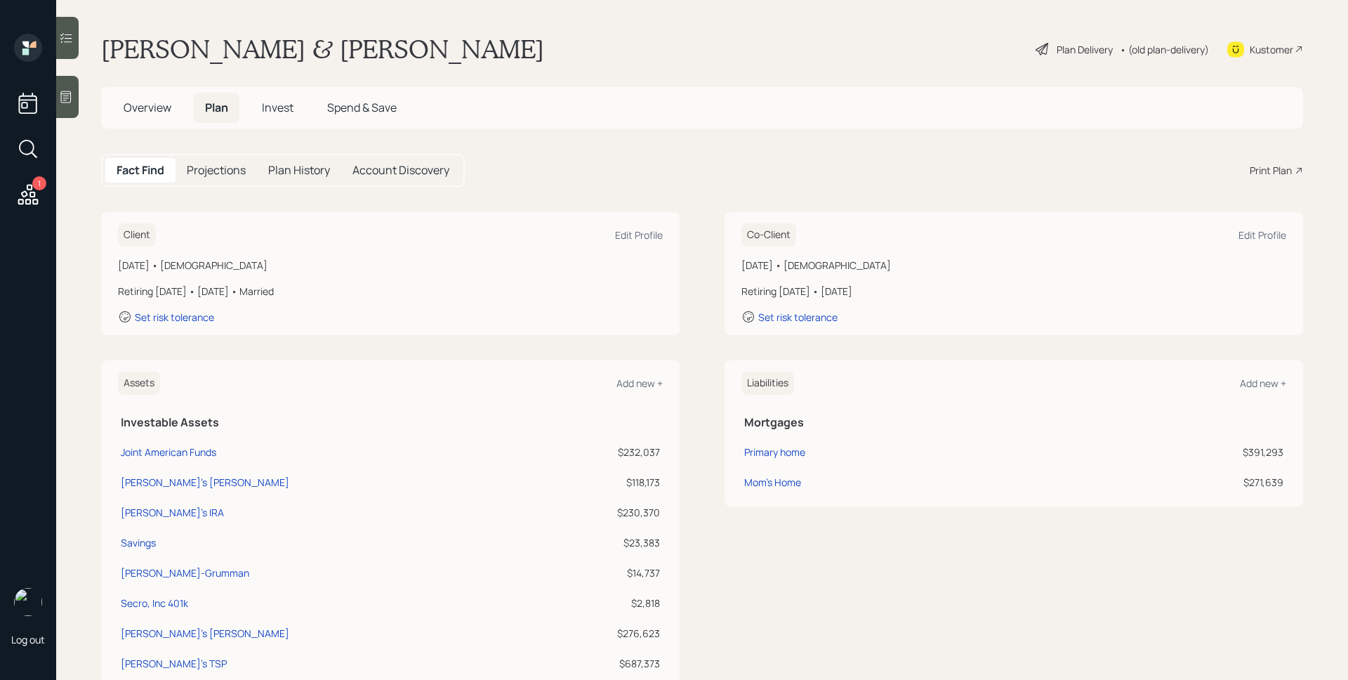
click at [1273, 166] on div "Print Plan" at bounding box center [1271, 170] width 42 height 15
